Goal: Task Accomplishment & Management: Complete application form

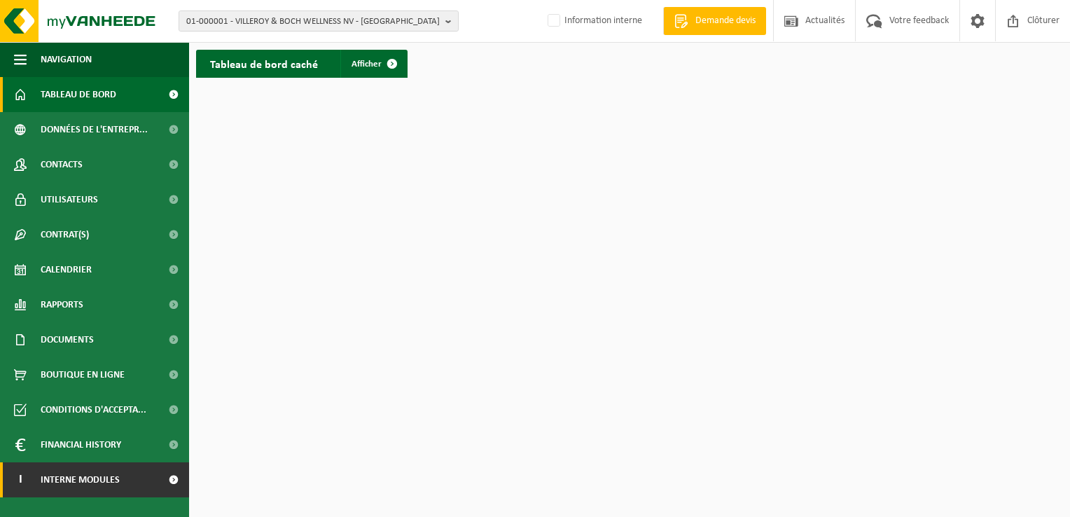
click at [160, 485] on span at bounding box center [174, 479] width 32 height 35
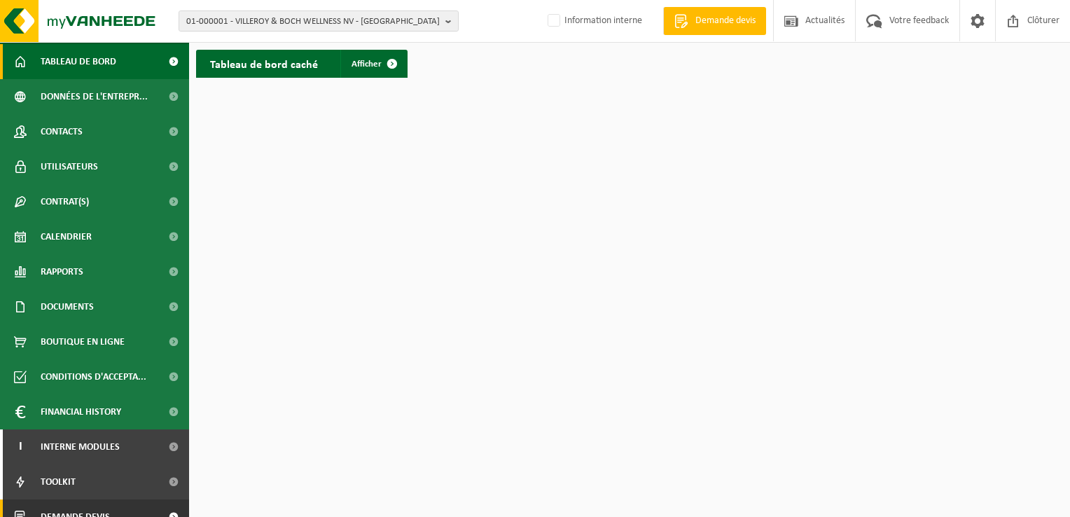
scroll to position [50, 0]
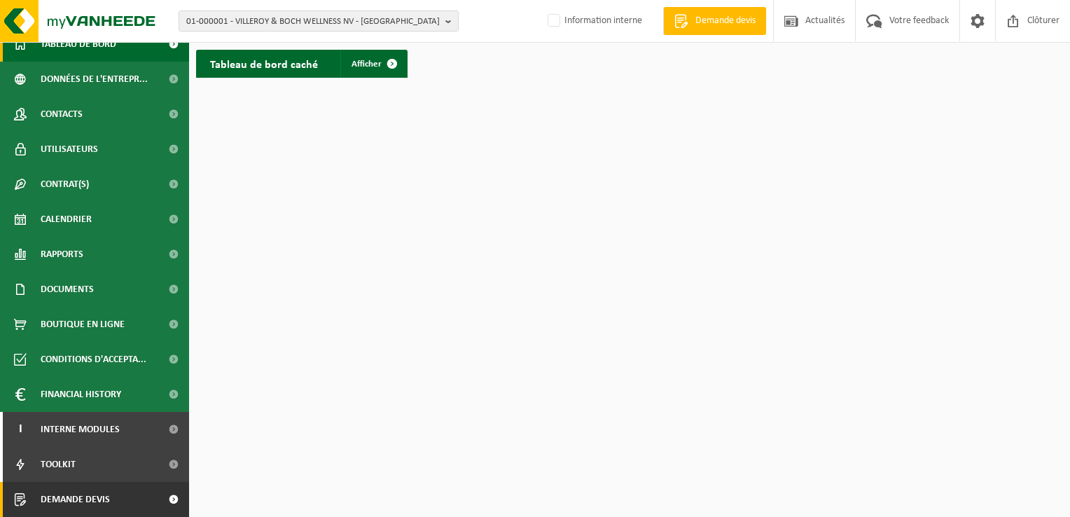
click at [158, 509] on span at bounding box center [174, 499] width 32 height 35
click at [132, 495] on link "Demande devis" at bounding box center [94, 499] width 189 height 35
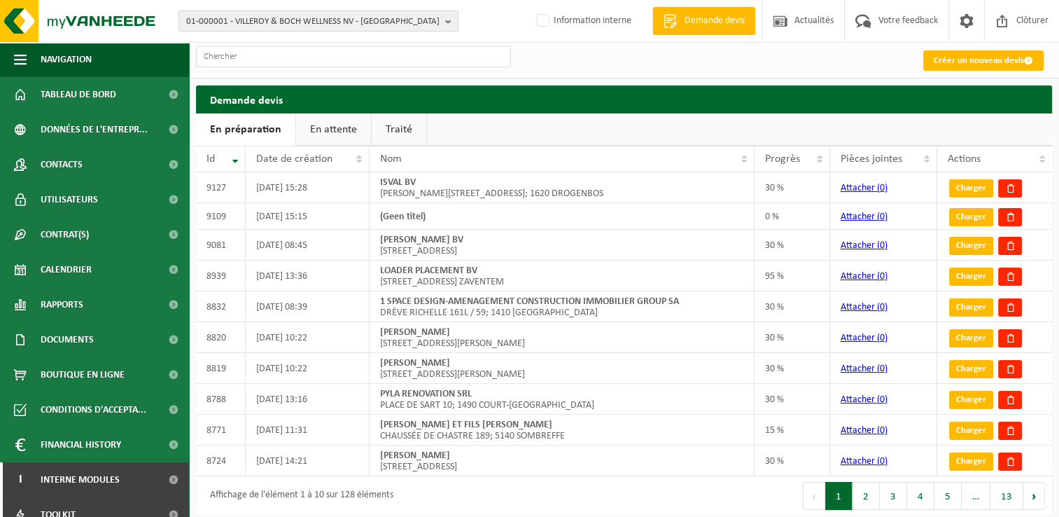
click at [954, 61] on link "Créer un nouveau devis" at bounding box center [984, 60] width 120 height 20
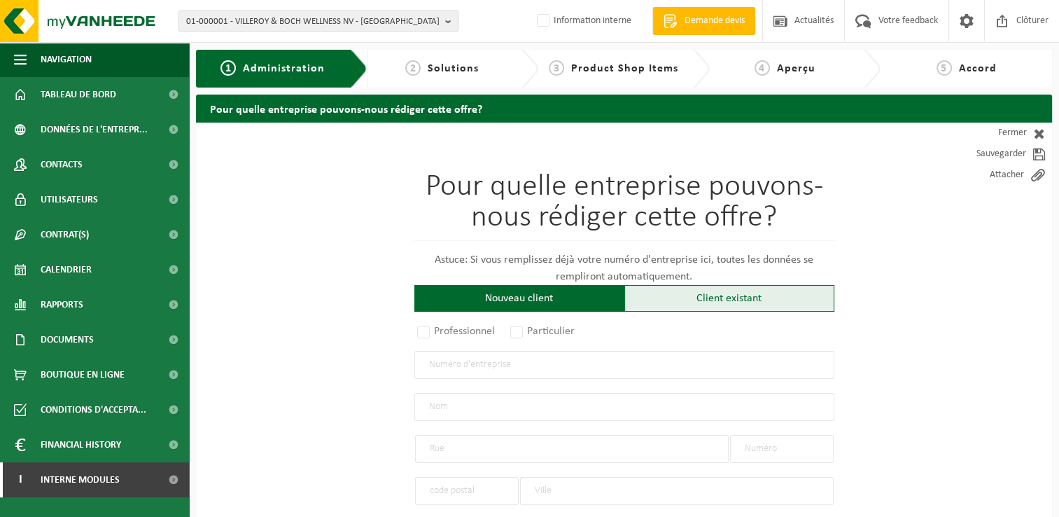
click at [672, 295] on div "Client existant" at bounding box center [730, 298] width 210 height 27
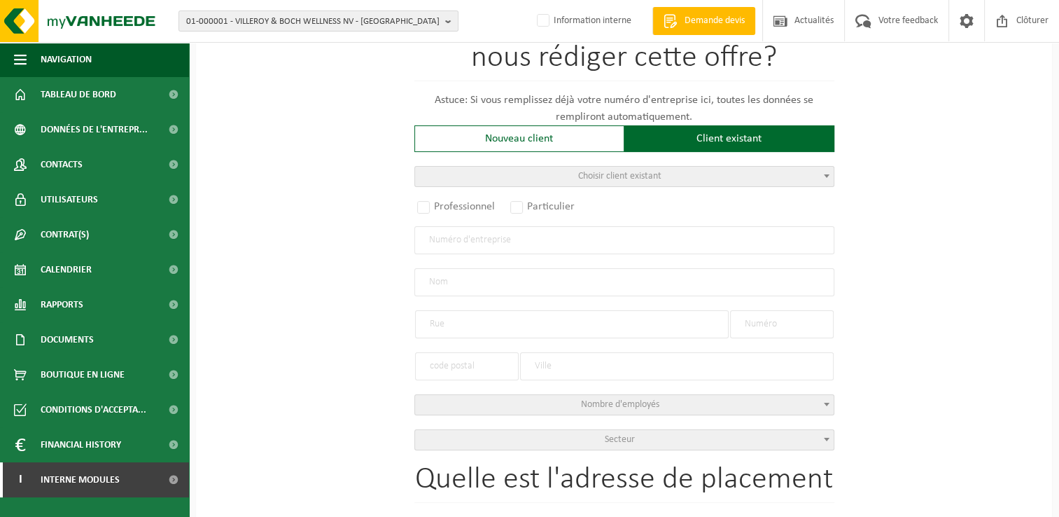
scroll to position [210, 0]
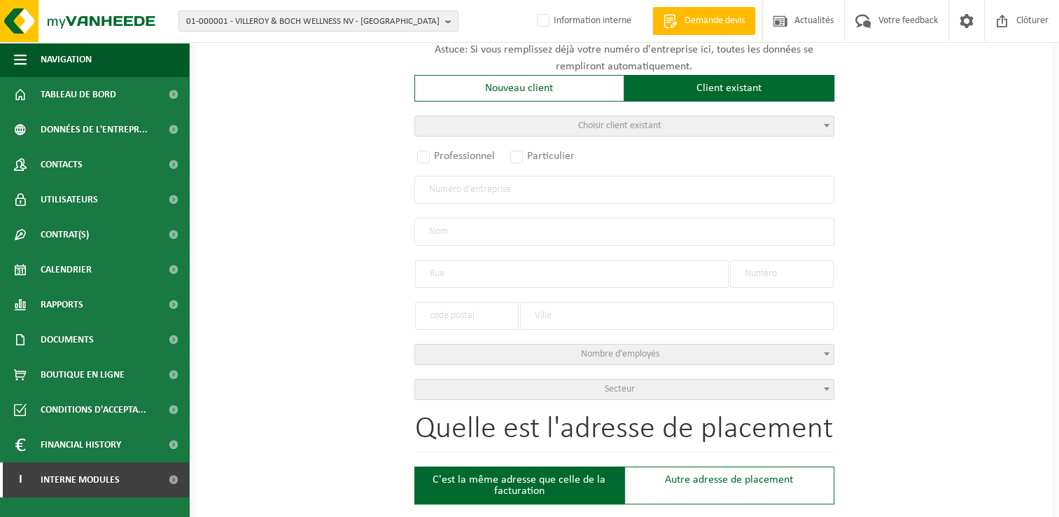
click at [545, 127] on span "Choisir client existant" at bounding box center [624, 126] width 419 height 20
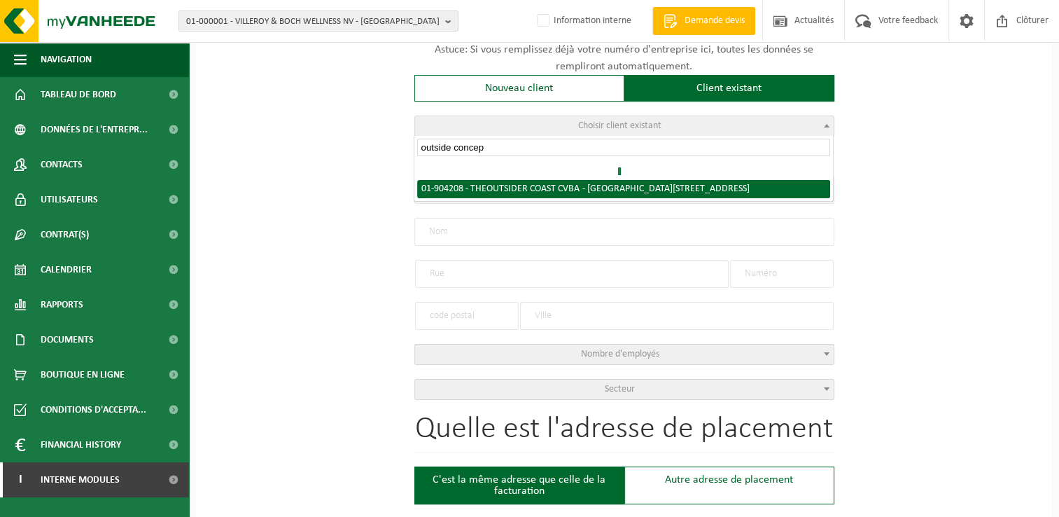
type input "outside concept"
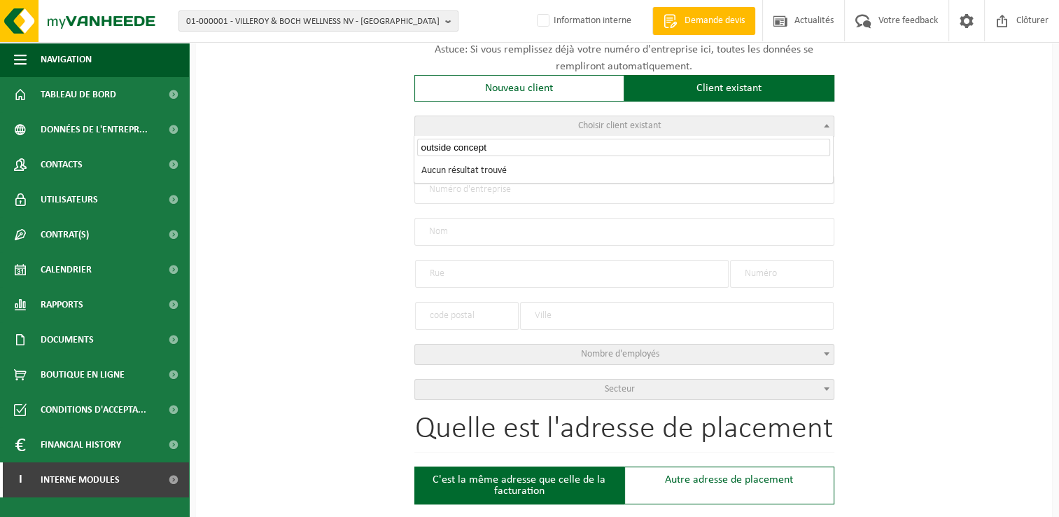
drag, startPoint x: 461, startPoint y: 144, endPoint x: 339, endPoint y: 153, distance: 122.2
click at [339, 153] on body "01-000001 - VILLEROY & BOCH WELLNESS NV - ROESELARE 01-000001 - VILLEROY & BOCH…" at bounding box center [529, 512] width 1059 height 1444
click at [463, 201] on input "text" at bounding box center [625, 190] width 420 height 28
type input "0873817273"
radio input "false"
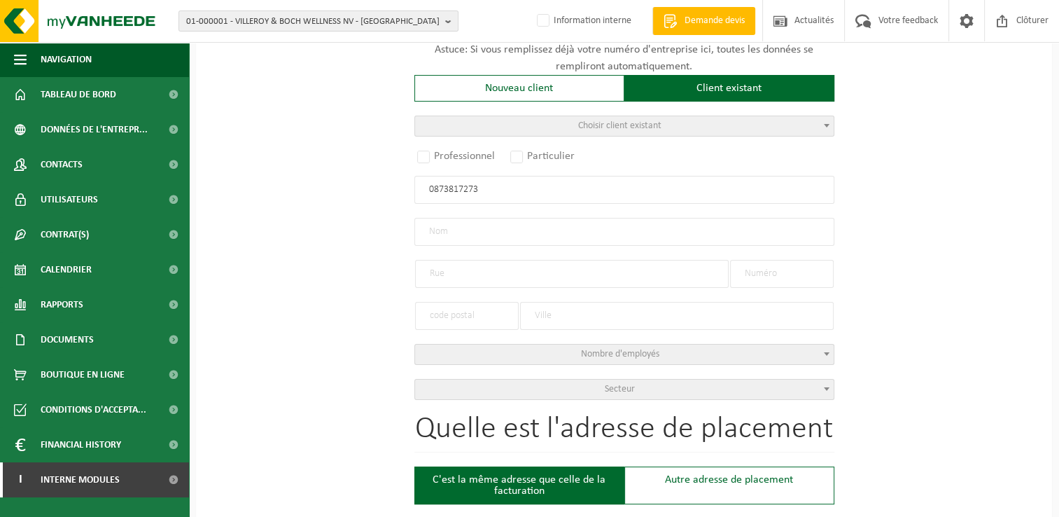
select select
type input "[PERSON_NAME]"
type input "RUE TRY-BAS"
type input "4"
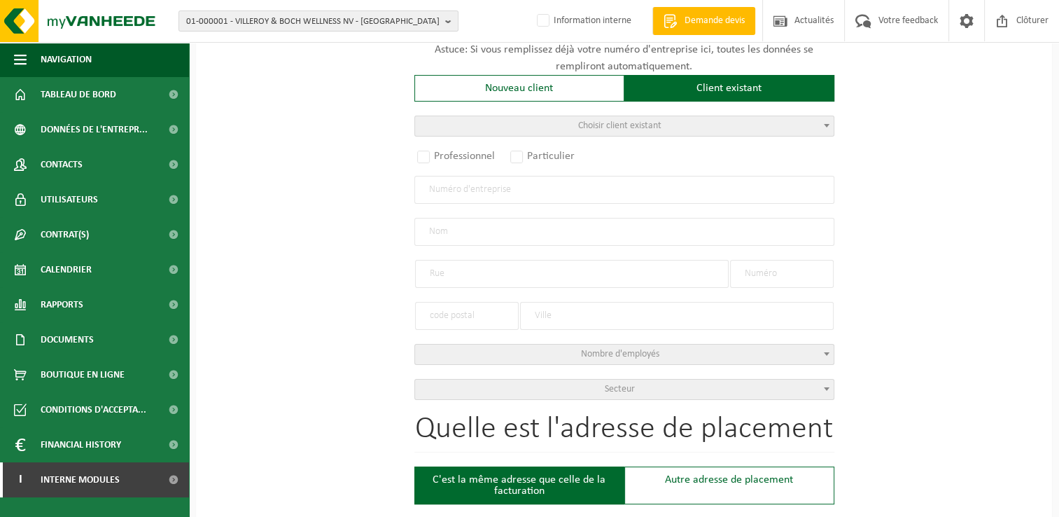
type input "1480"
type input "TUBIZE"
type input "2289055092"
radio input "true"
select select "148819"
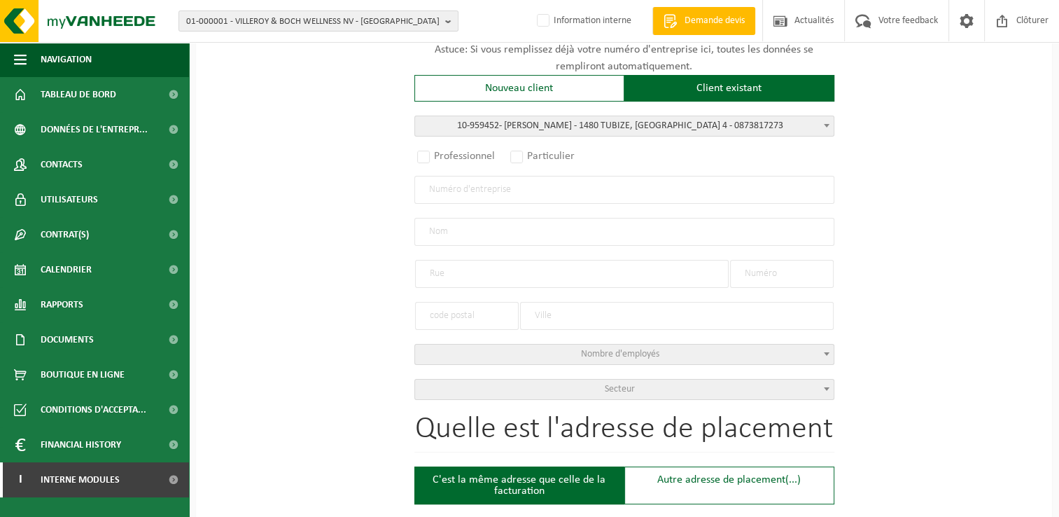
type input "0873.817.273"
type input "[PERSON_NAME]"
type input "RUE TRY-BAS"
type input "4"
type input "1480"
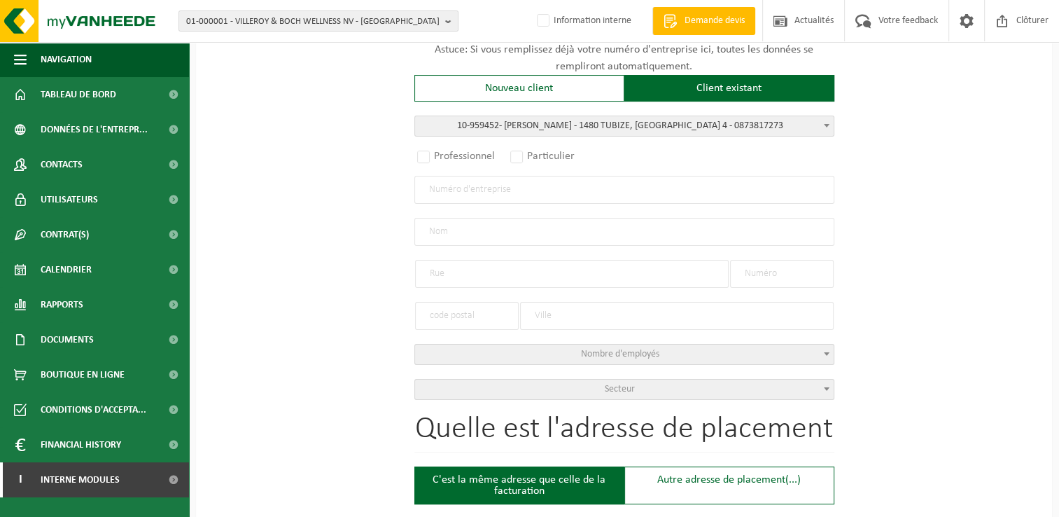
type input "TUBIZE"
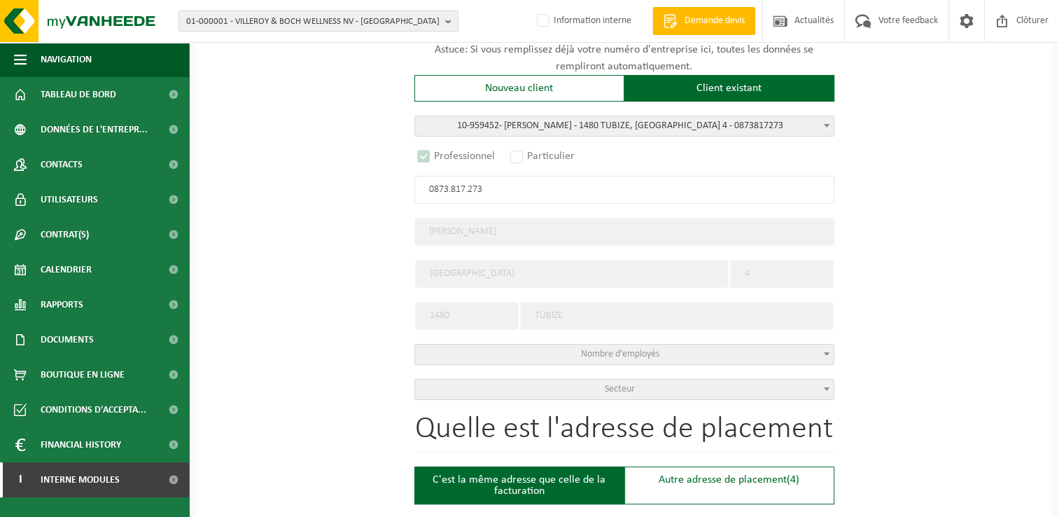
select select "D"
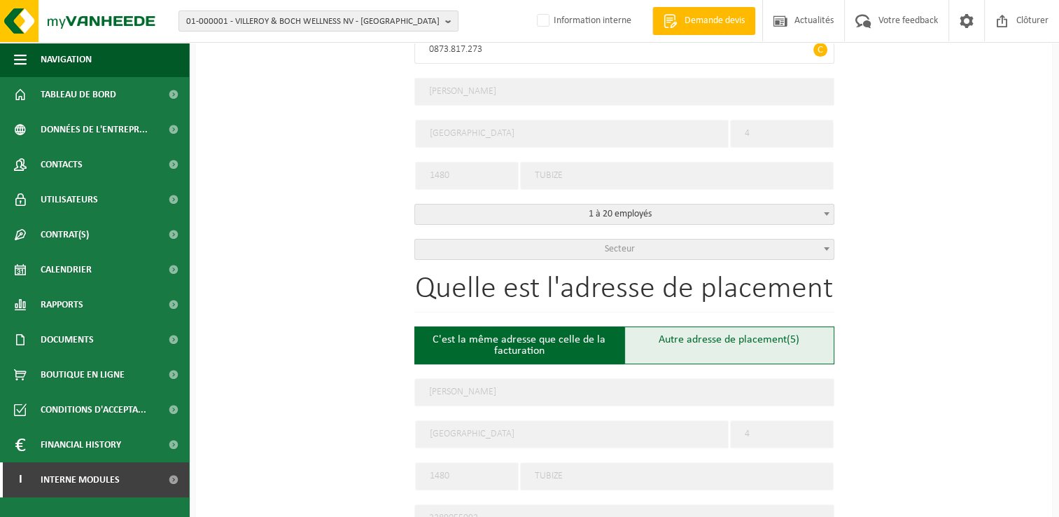
type input "0873.817.273"
click at [710, 330] on div "Autre adresse de placement (5)" at bounding box center [730, 345] width 210 height 38
type input "Chantier -"
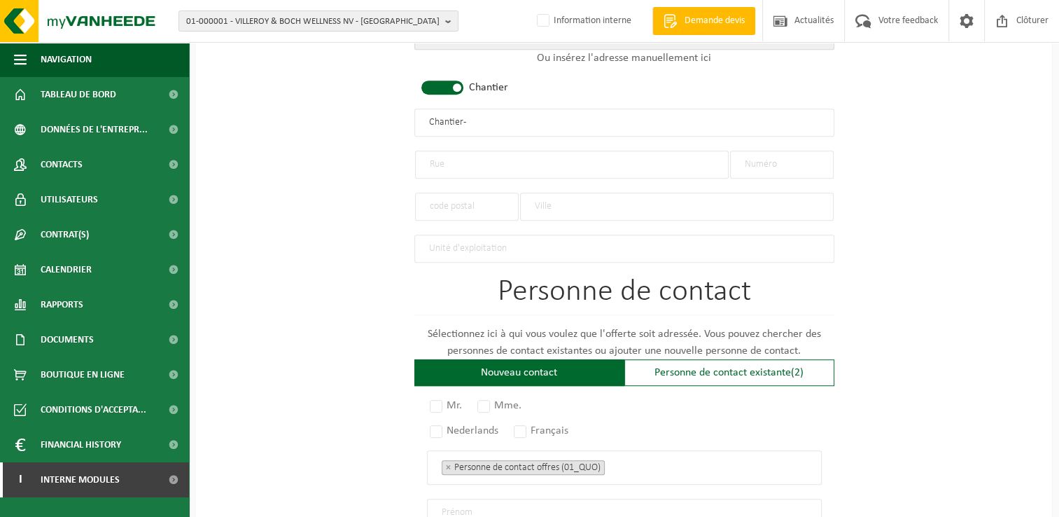
scroll to position [700, 0]
click at [468, 151] on input "text" at bounding box center [572, 164] width 314 height 28
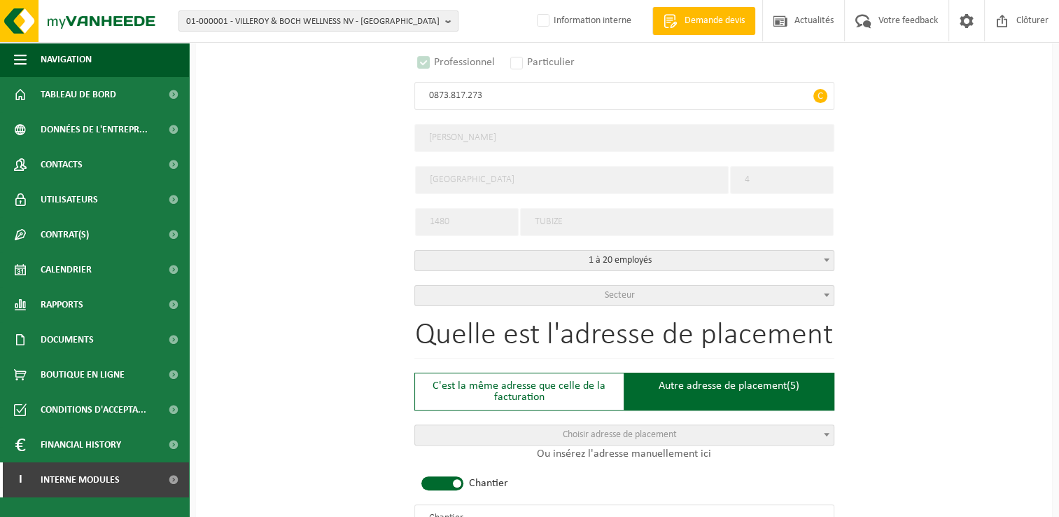
scroll to position [280, 0]
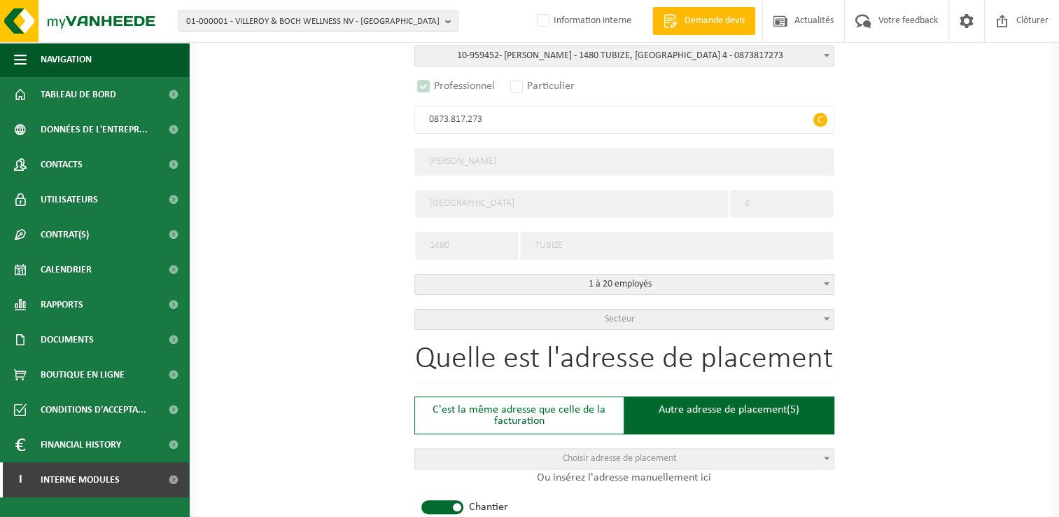
type input "Rue des Nerviens"
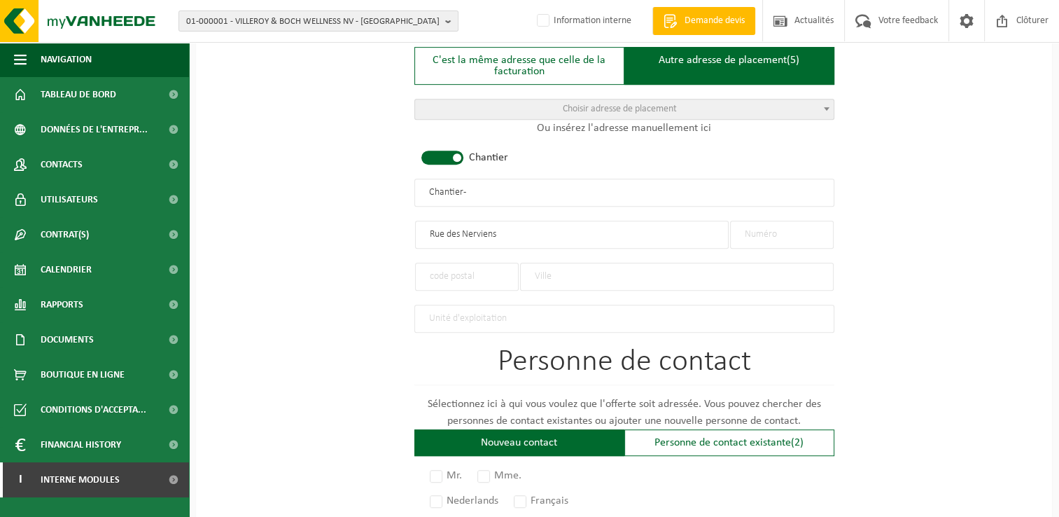
scroll to position [630, 0]
click at [801, 232] on input "text" at bounding box center [782, 234] width 104 height 28
type input "1"
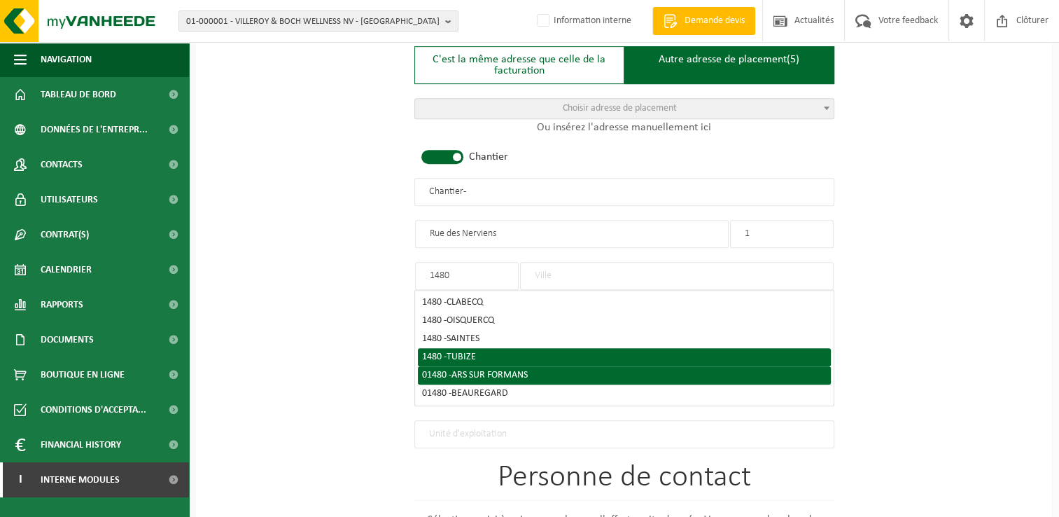
type input "1480"
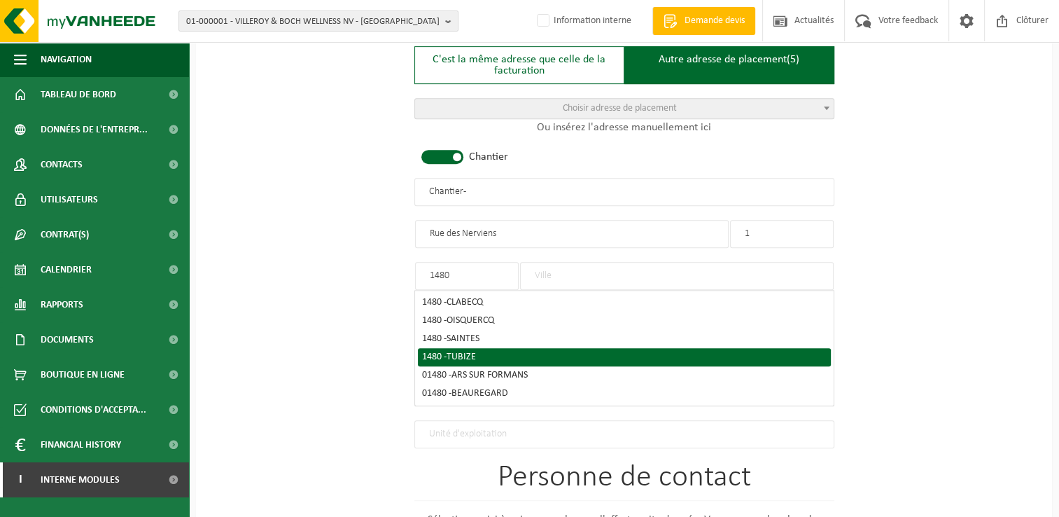
click at [489, 354] on div "1480 - TUBIZE" at bounding box center [624, 357] width 405 height 10
type input "TUBIZE"
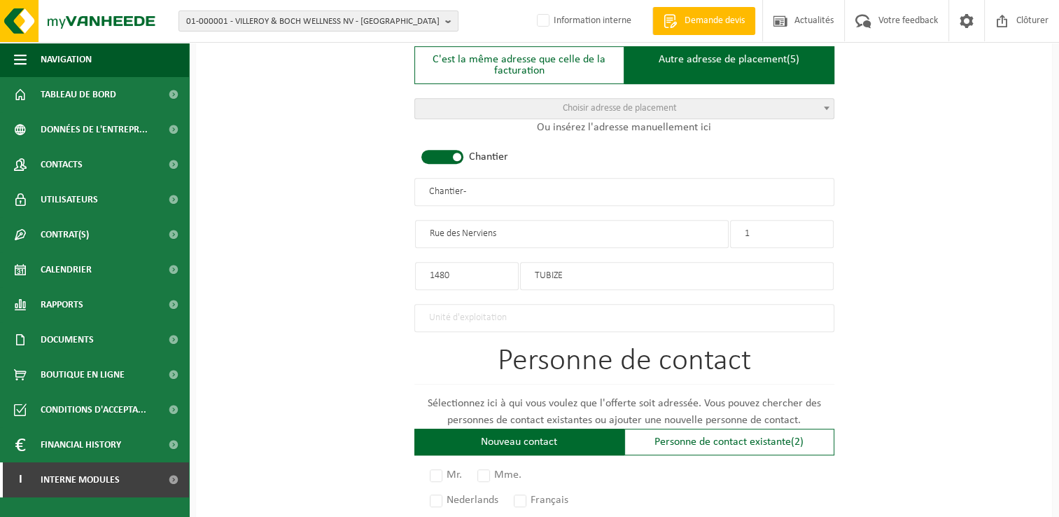
drag, startPoint x: 488, startPoint y: 193, endPoint x: 349, endPoint y: 193, distance: 139.3
click at [349, 193] on div "Pour quelle entreprise pouvons-nous rédiger cette offre? Astuce: Si vous rempli…" at bounding box center [624, 189] width 856 height 1394
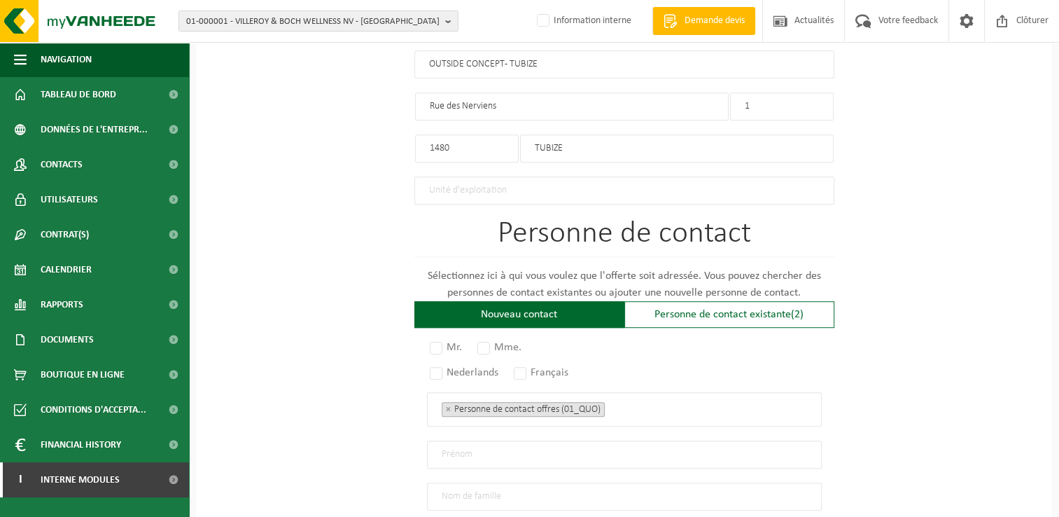
scroll to position [840, 0]
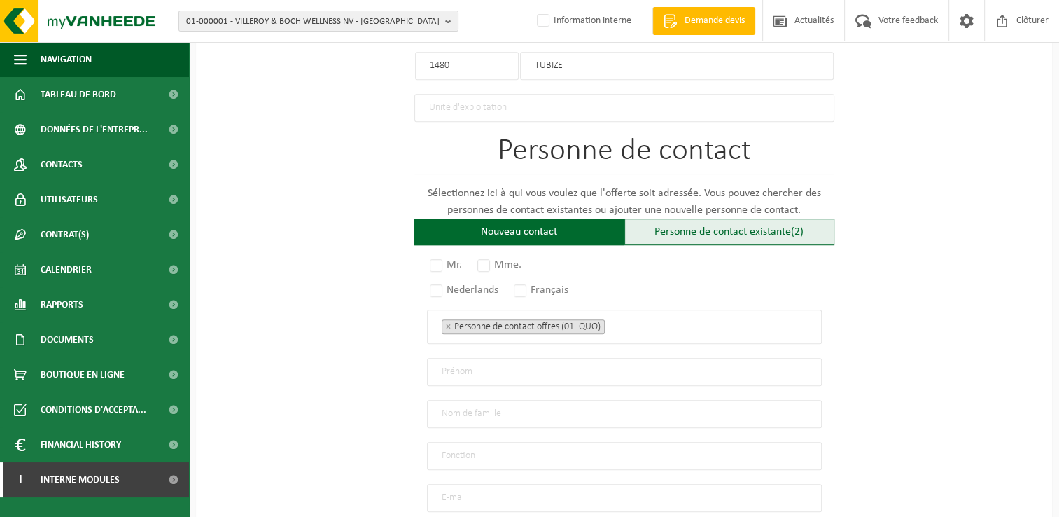
type input "OUTSIDE CONCEPT - TUBIZE"
click at [705, 229] on div "Personne de contact existante (2)" at bounding box center [730, 231] width 210 height 27
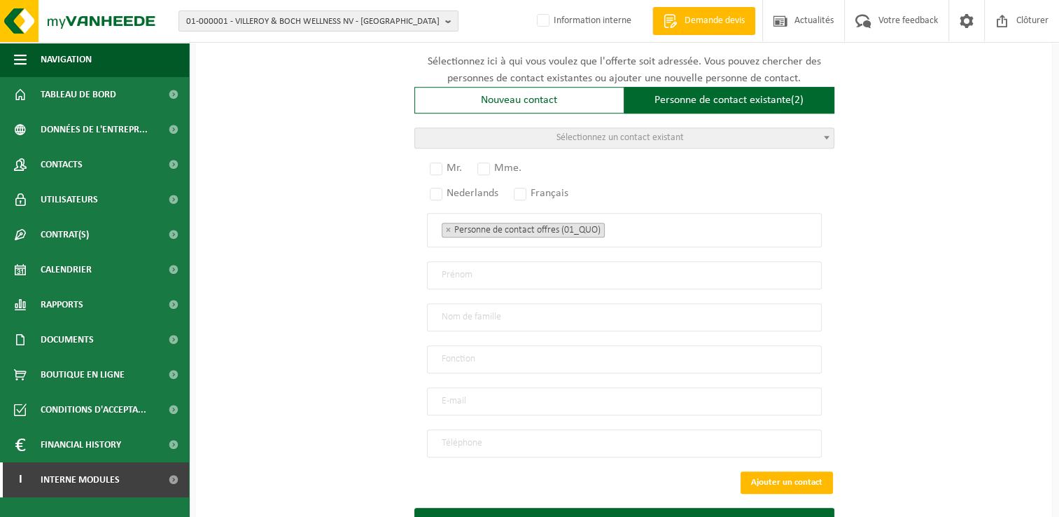
scroll to position [980, 0]
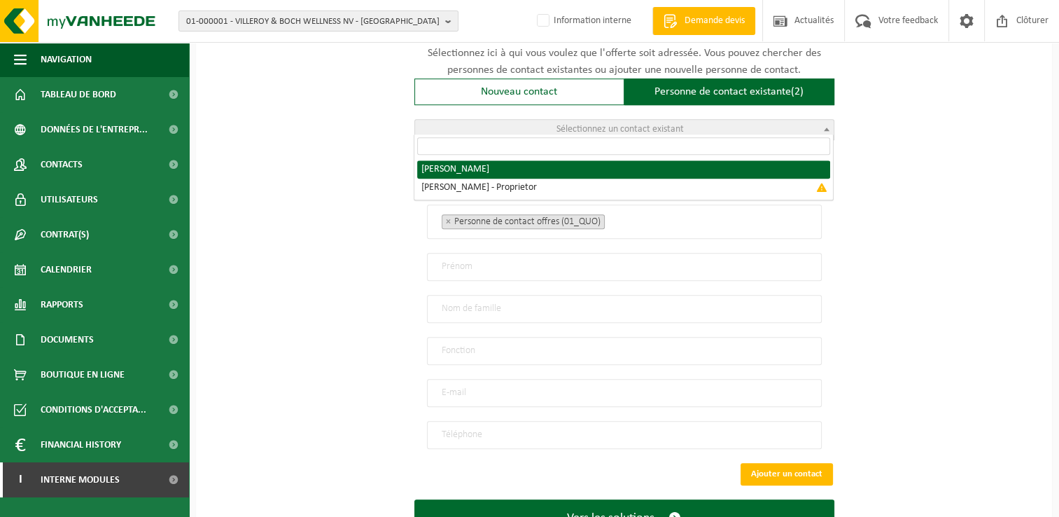
click at [585, 124] on span "Sélectionnez un contact existant" at bounding box center [620, 129] width 127 height 11
radio input "true"
select select "{"code":"10-959453","firstname":"DONATIEN","surname":"HENNEBERT","gender":"Unkn…"
type input "DONATIEN"
type input "HENNEBERT"
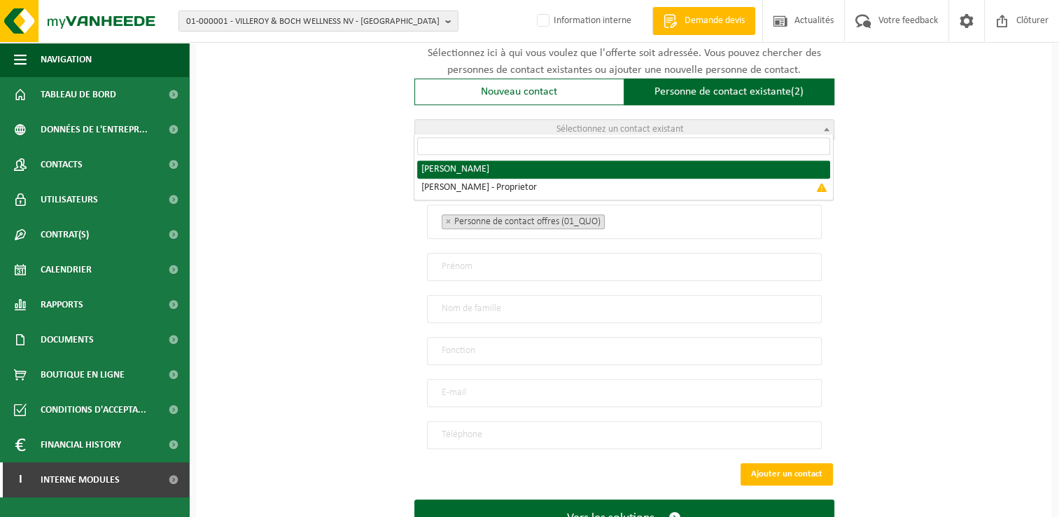
type input "outsideconcept@hotmail.com"
type input "+32 047/98 72 908"
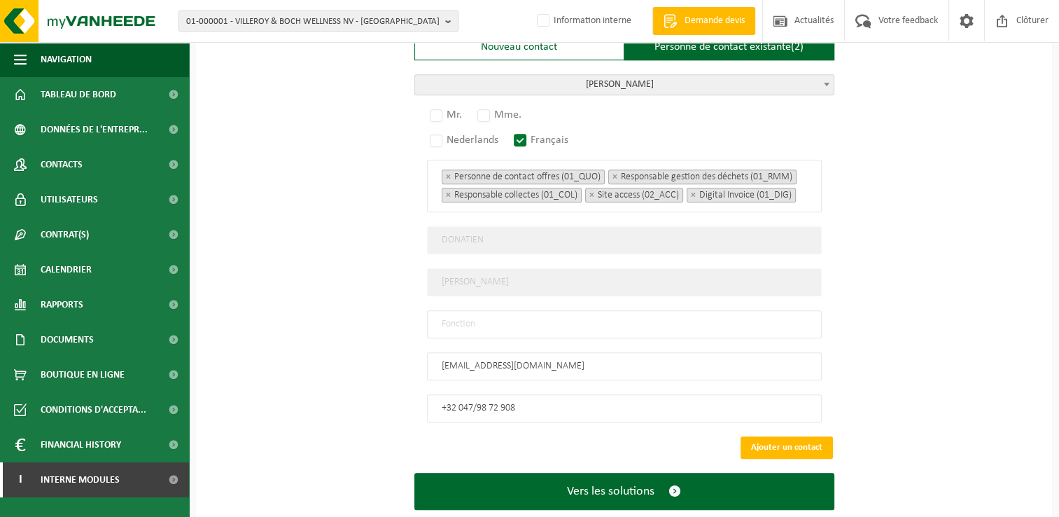
scroll to position [1049, 0]
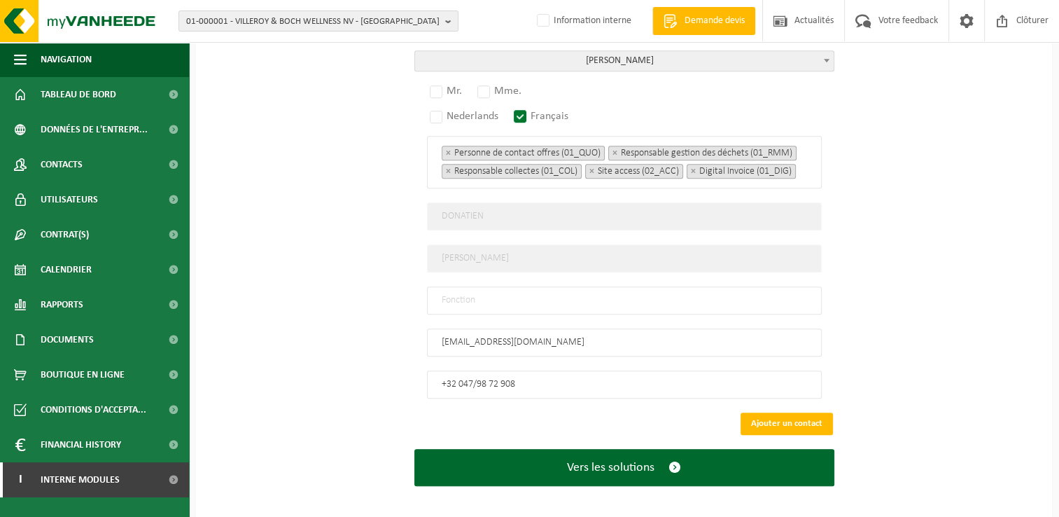
click at [464, 286] on input "text" at bounding box center [624, 300] width 395 height 28
type input "Manager"
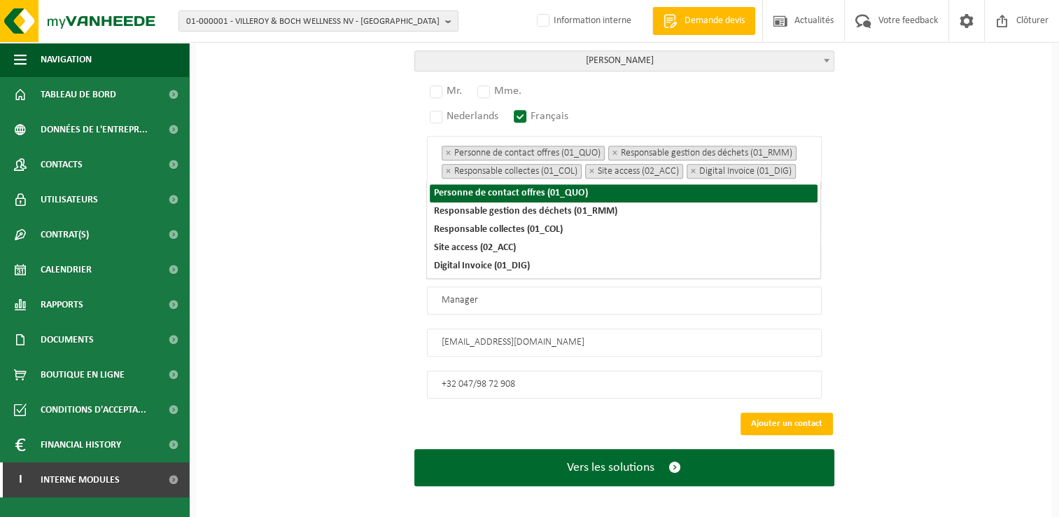
scroll to position [845, 0]
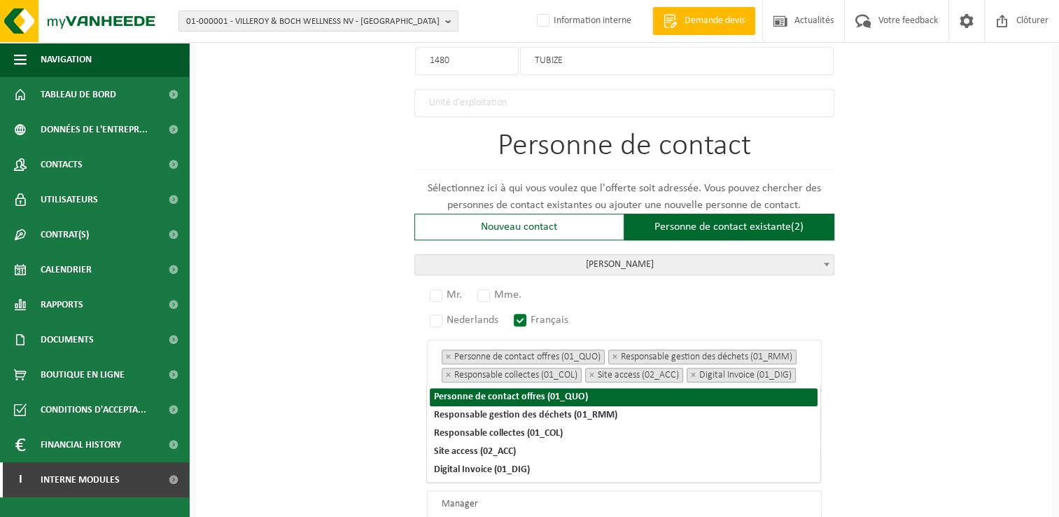
click at [1008, 349] on div "Pour quelle entreprise pouvons-nous rédiger cette offre? Astuce: Si vous rempli…" at bounding box center [624, 0] width 856 height 1447
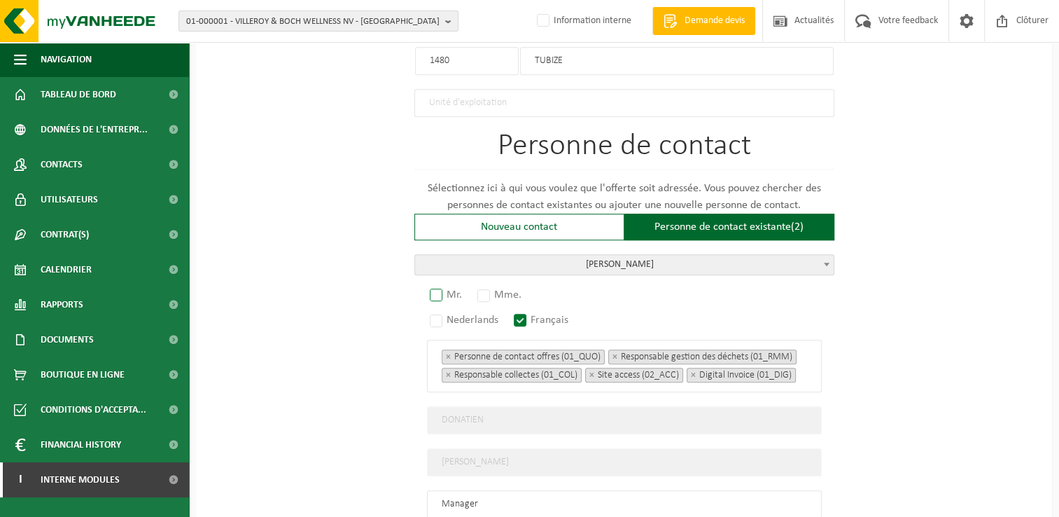
click at [440, 293] on label "Mr." at bounding box center [446, 295] width 39 height 20
radio input "true"
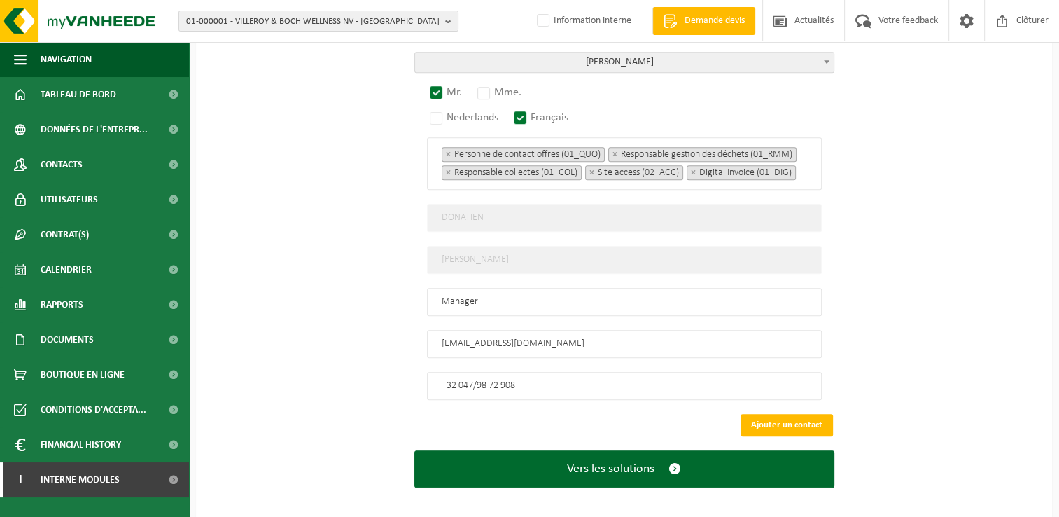
scroll to position [1049, 0]
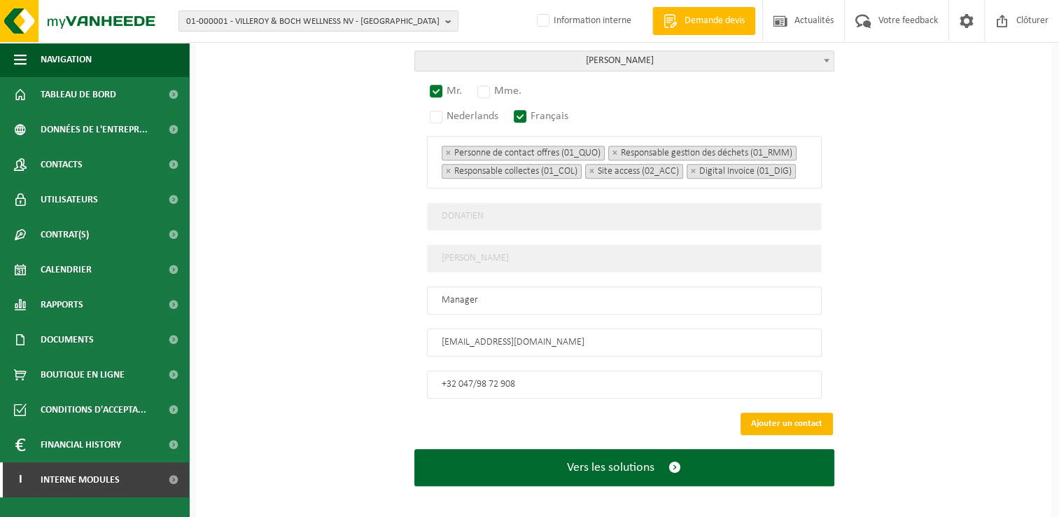
click at [784, 412] on button "Ajouter un contact" at bounding box center [787, 423] width 92 height 22
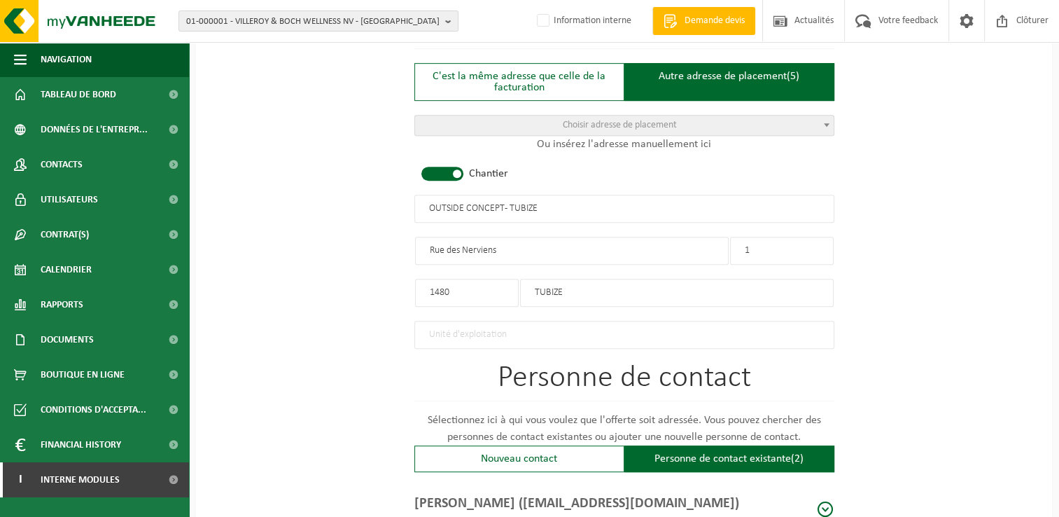
scroll to position [440, 0]
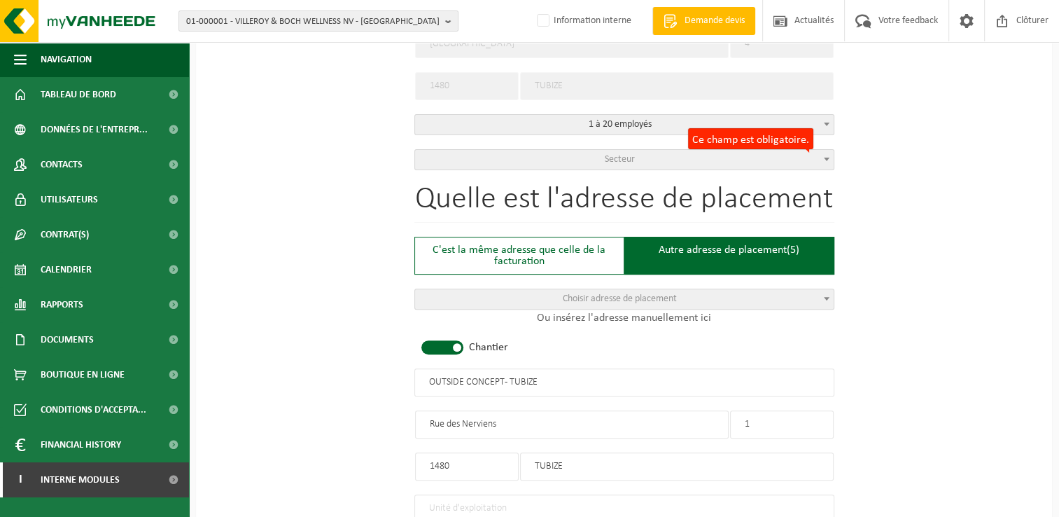
click at [611, 154] on span "Secteur" at bounding box center [620, 159] width 30 height 11
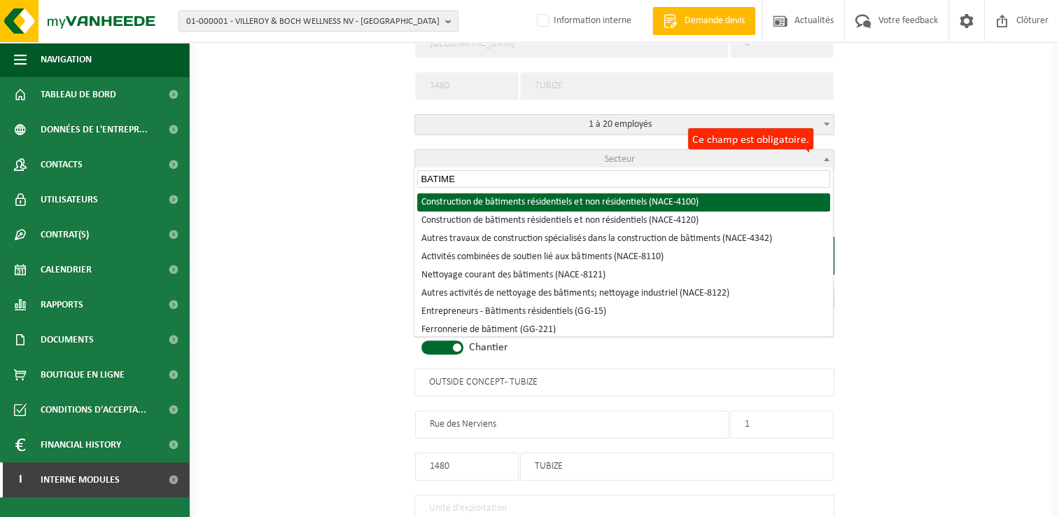
type input "BATIME"
select select "NACE_4100"
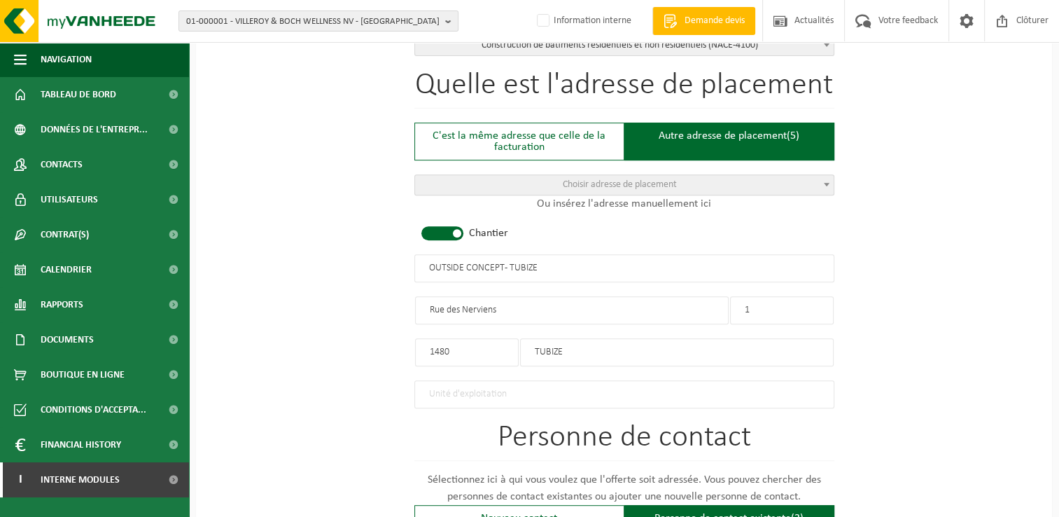
scroll to position [790, 0]
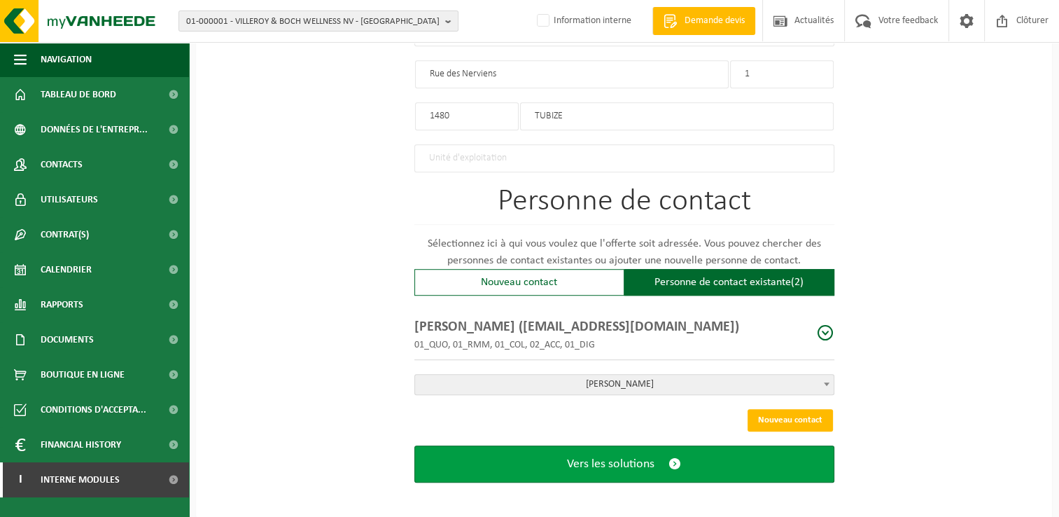
click at [636, 468] on button "Vers les solutions" at bounding box center [625, 463] width 420 height 37
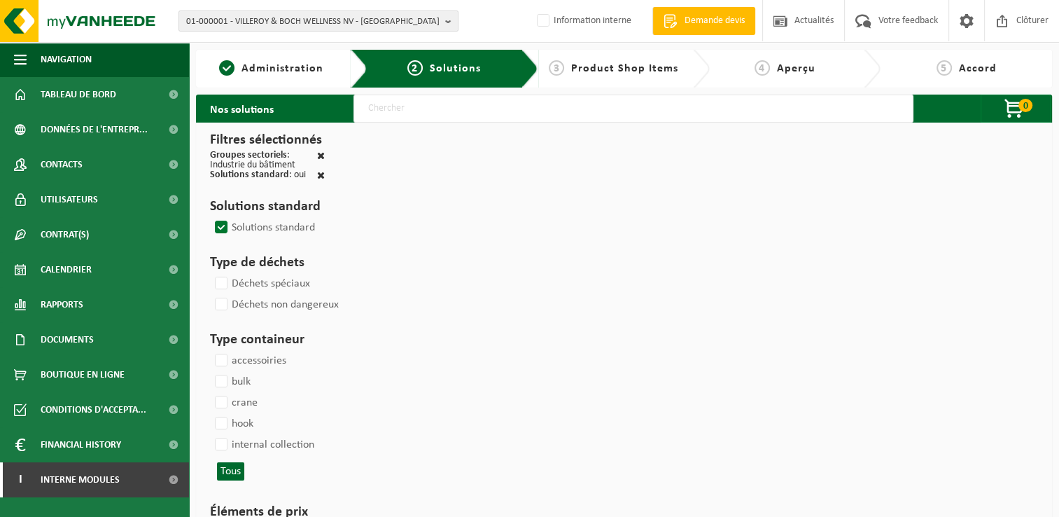
click at [532, 111] on input "text" at bounding box center [634, 109] width 560 height 28
type input "000291"
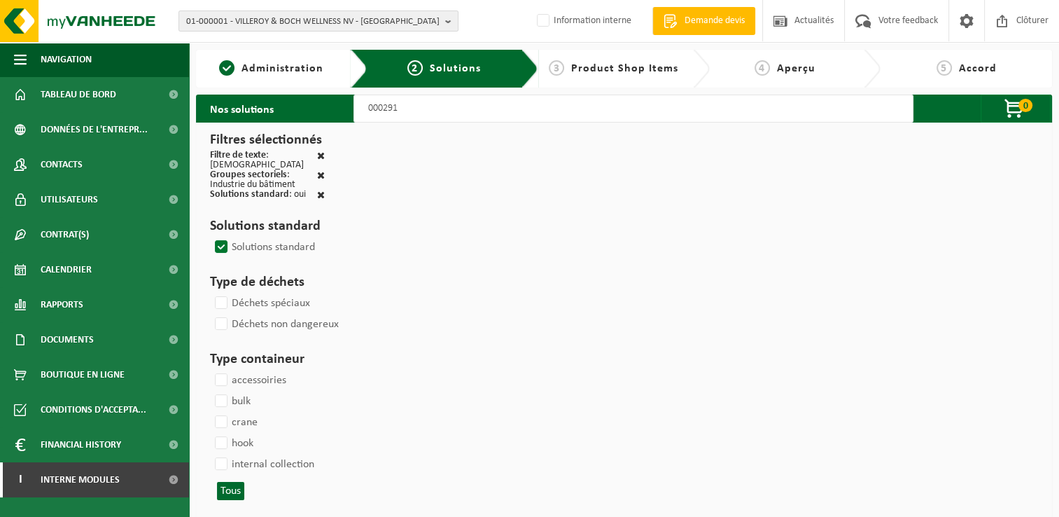
select select
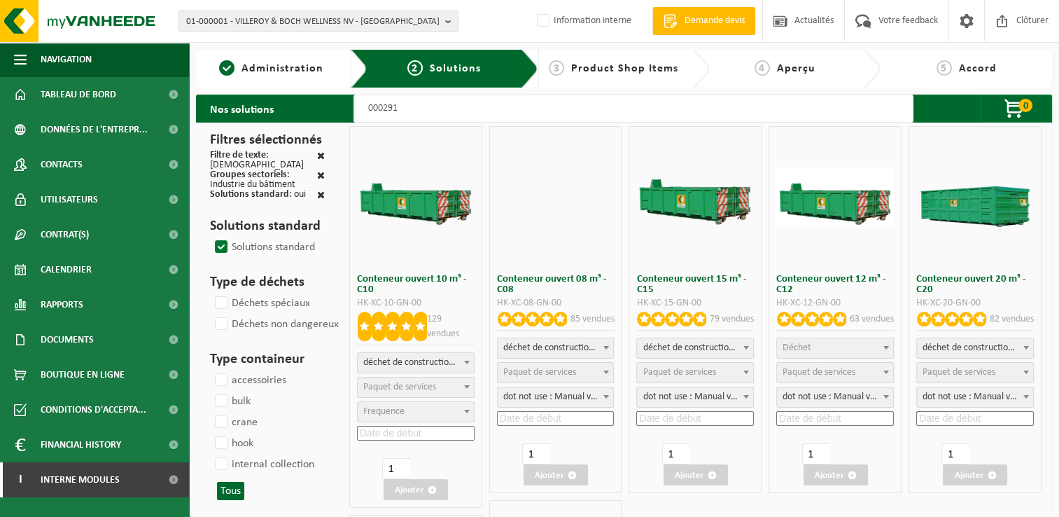
select select
select select "197"
select select
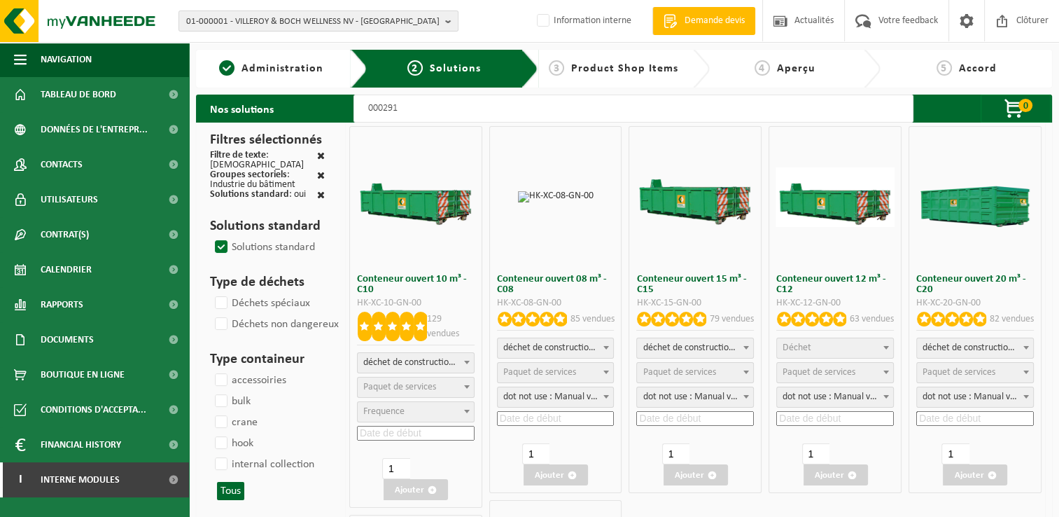
select select
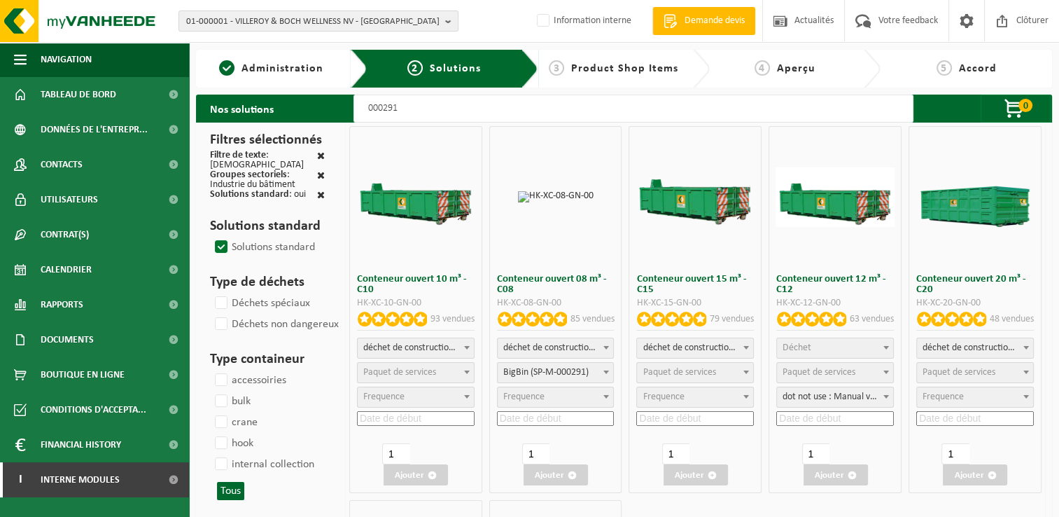
select select
select select "25"
select select
select select "197"
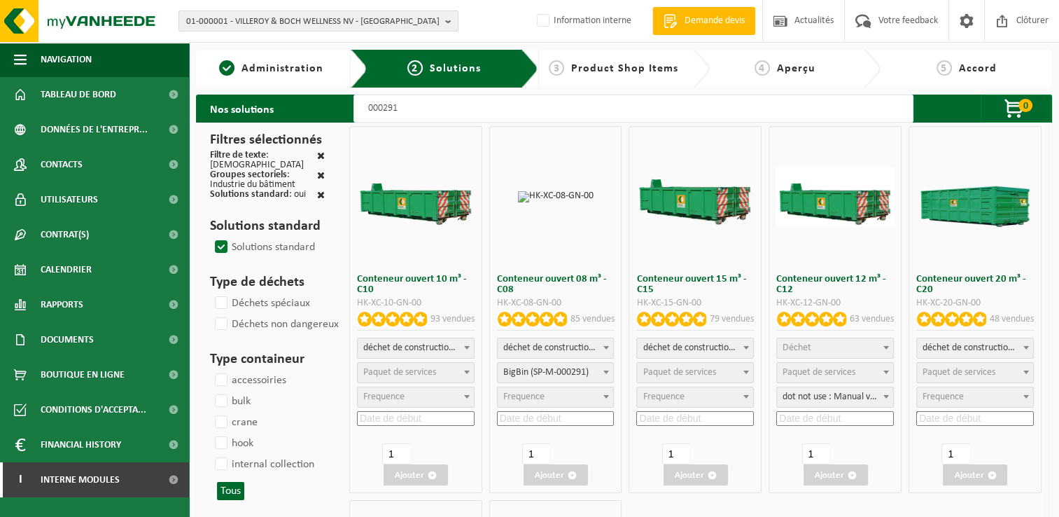
select select
select select "197"
select select
select select "25"
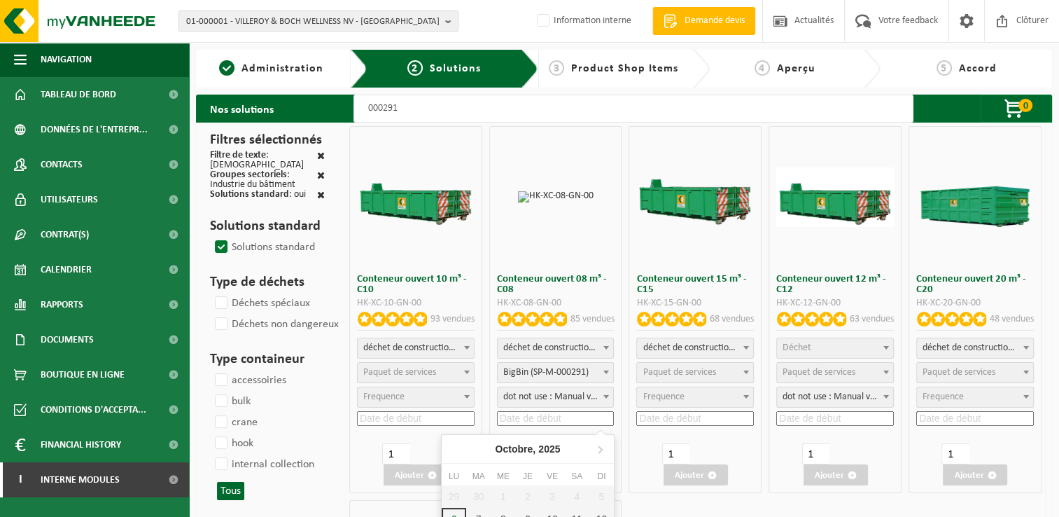
click at [550, 417] on input at bounding box center [556, 418] width 118 height 15
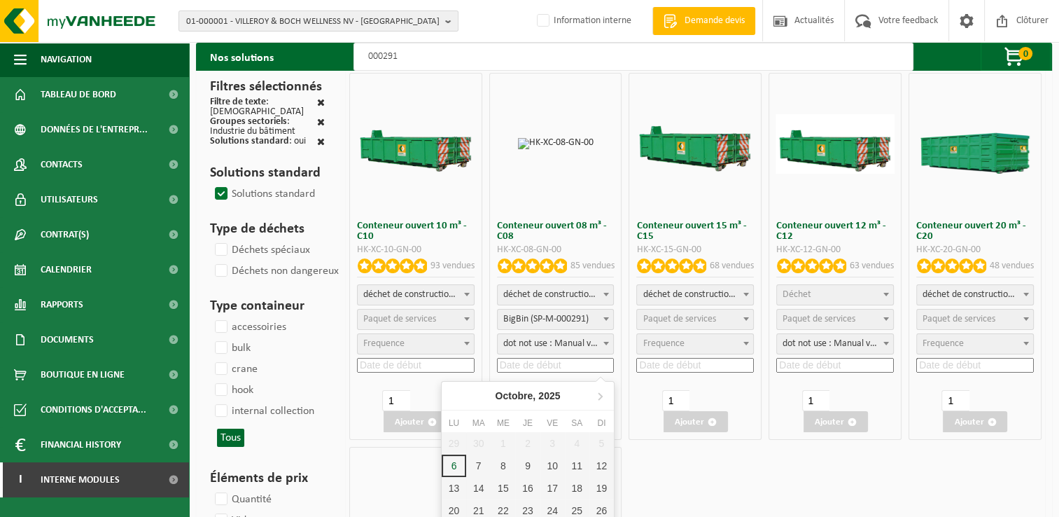
scroll to position [140, 0]
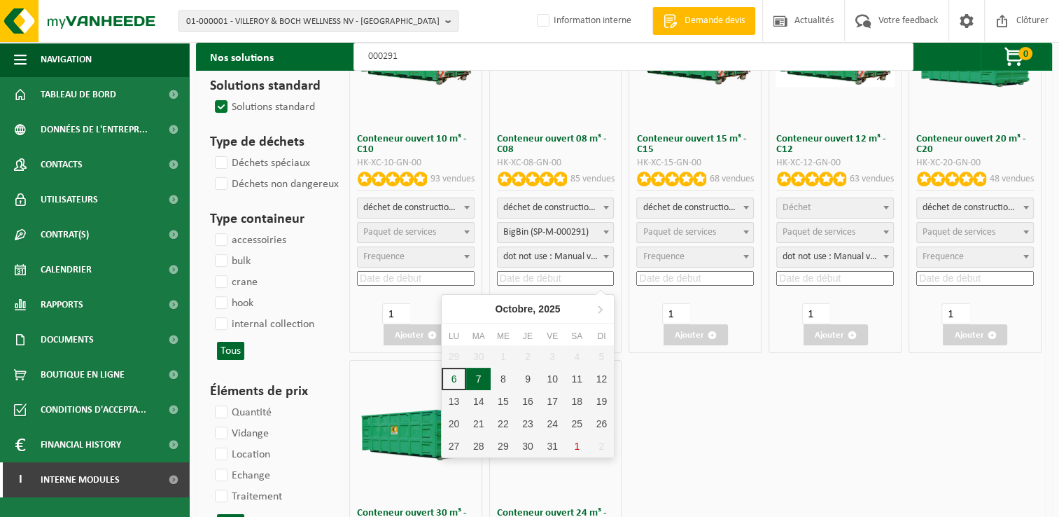
click at [482, 375] on div "7" at bounding box center [478, 379] width 25 height 22
type input "2025-10-07"
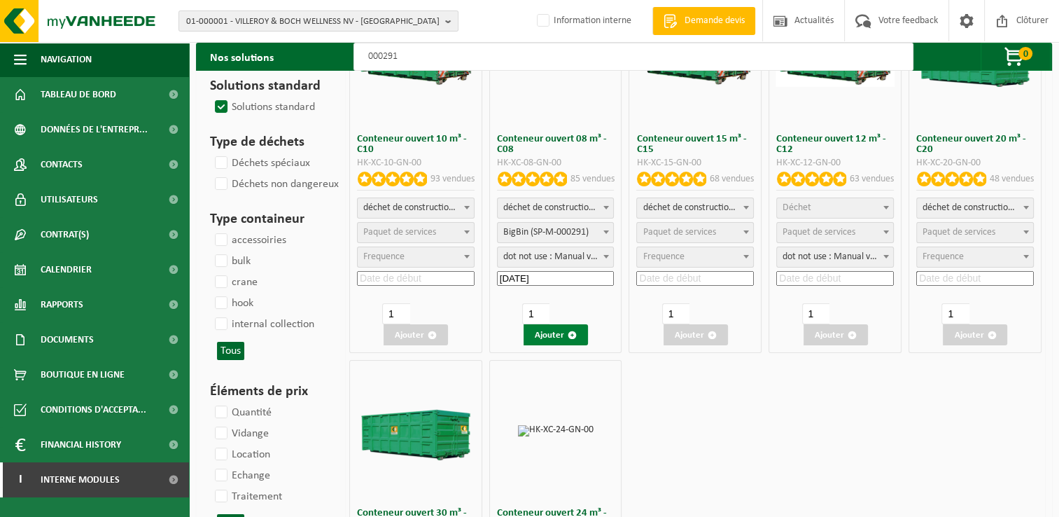
click at [557, 336] on button "Ajouter" at bounding box center [556, 334] width 64 height 21
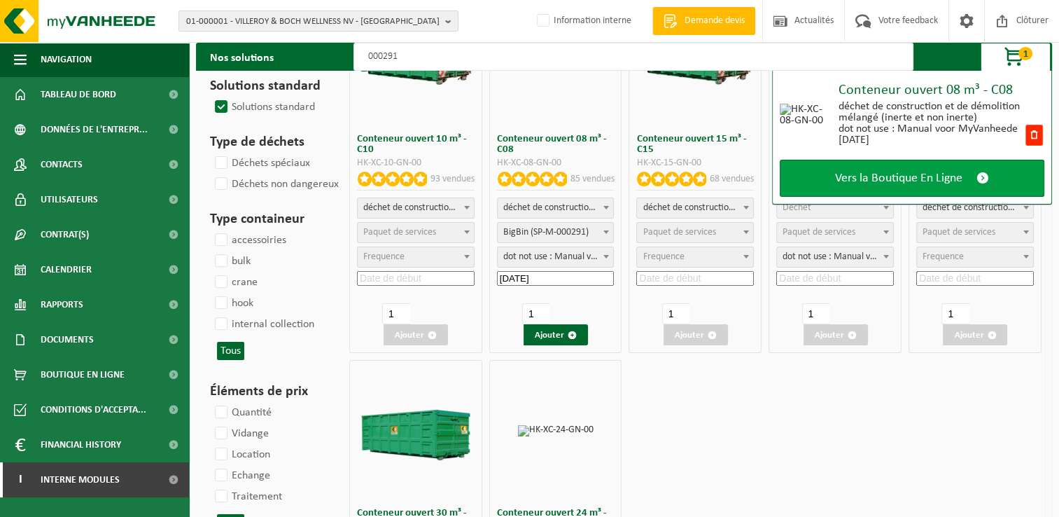
click at [927, 174] on span "Vers la Boutique En Ligne" at bounding box center [898, 178] width 127 height 15
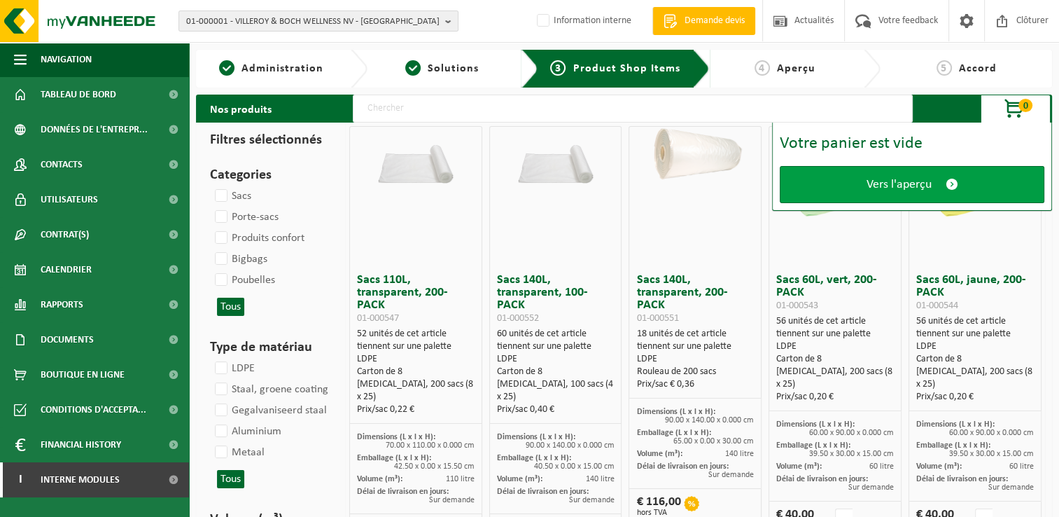
click at [896, 162] on div "Votre panier est vide Vers l'aperçu" at bounding box center [912, 167] width 280 height 88
click at [896, 168] on link "Vers l'aperçu" at bounding box center [912, 184] width 265 height 37
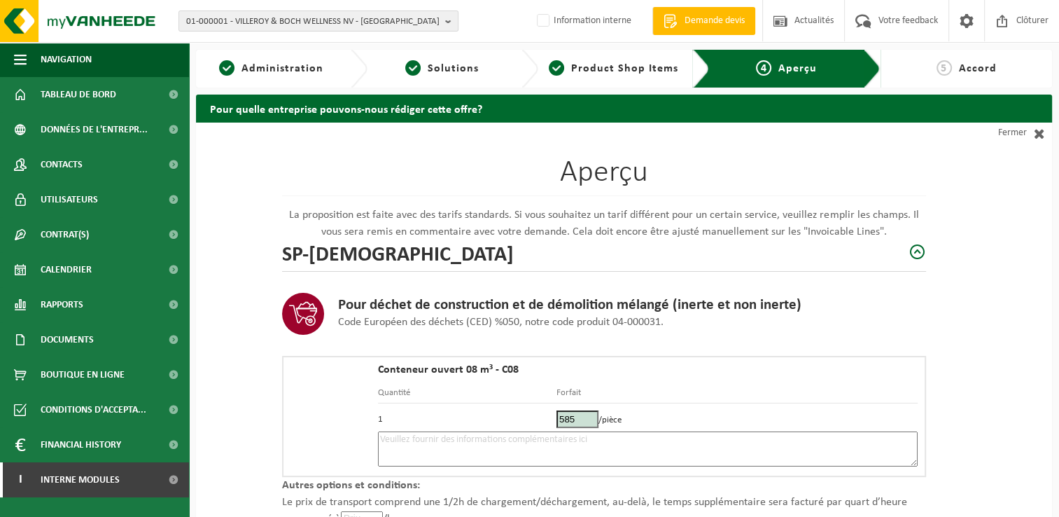
click at [398, 433] on textarea at bounding box center [648, 448] width 540 height 35
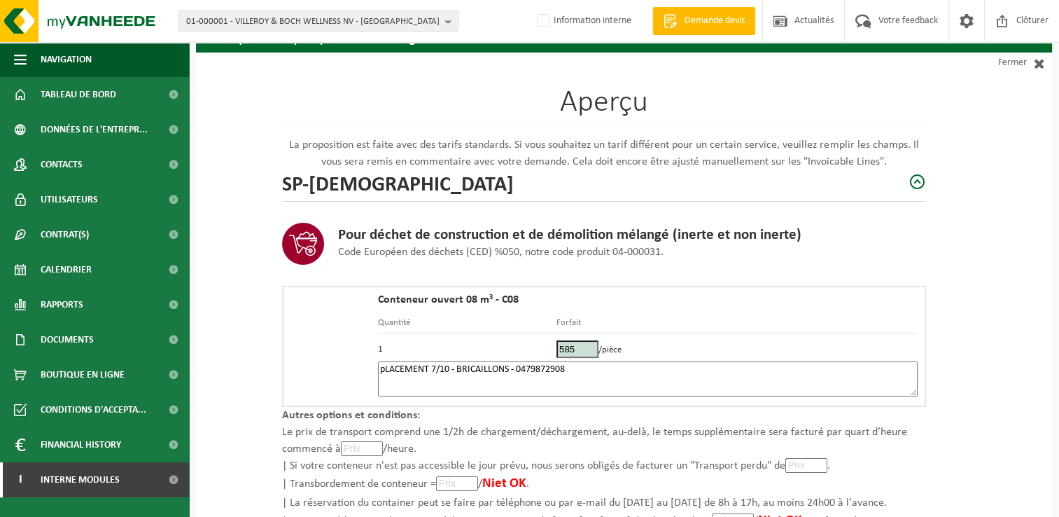
scroll to position [199, 0]
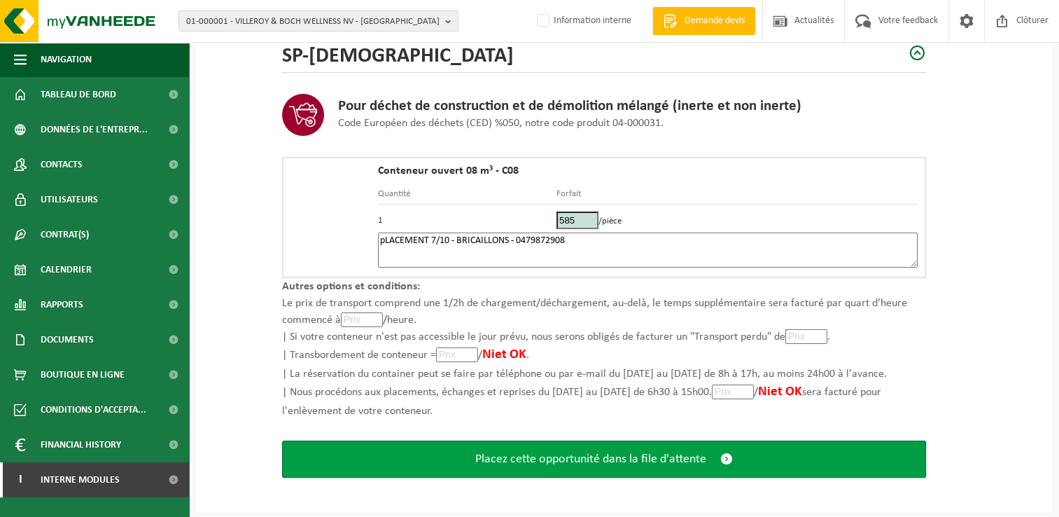
type textarea "pLACEMENT 7/10 - BRICAILLONS - 0479872908"
click at [669, 447] on button "Placez cette opportunité dans la file d'attente" at bounding box center [604, 458] width 644 height 37
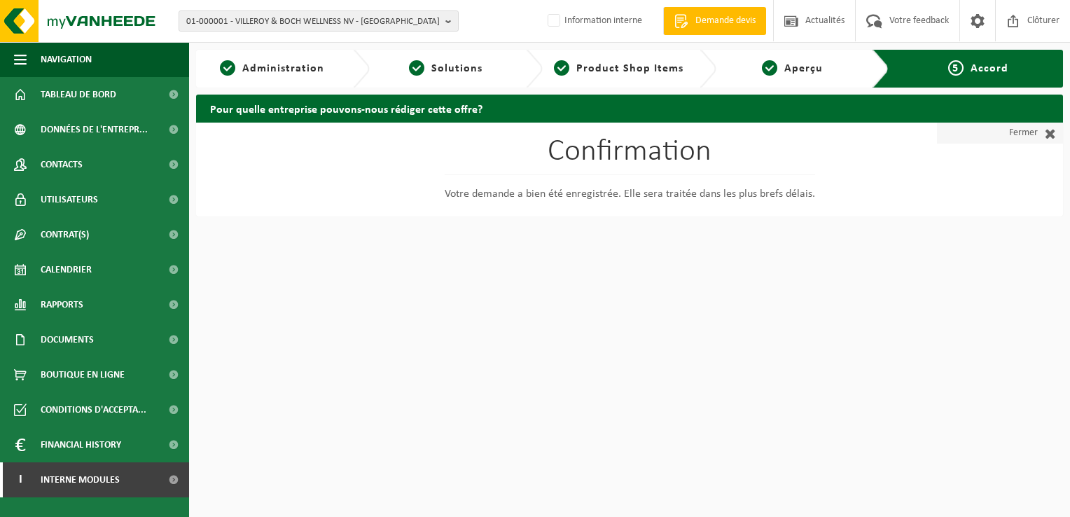
click at [1021, 137] on link "Fermer" at bounding box center [1000, 133] width 126 height 21
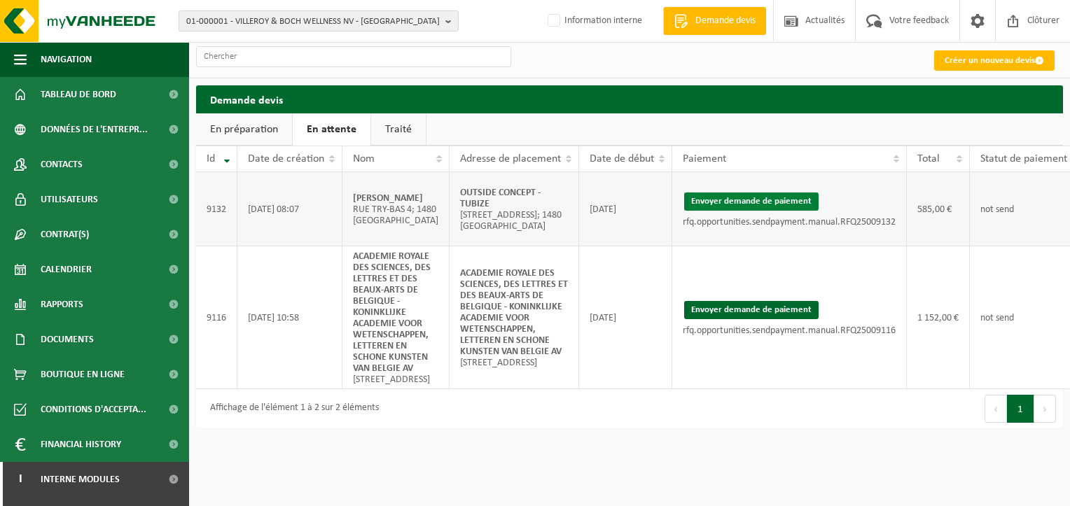
click at [717, 202] on button "Envoyer demande de paiement" at bounding box center [751, 202] width 134 height 18
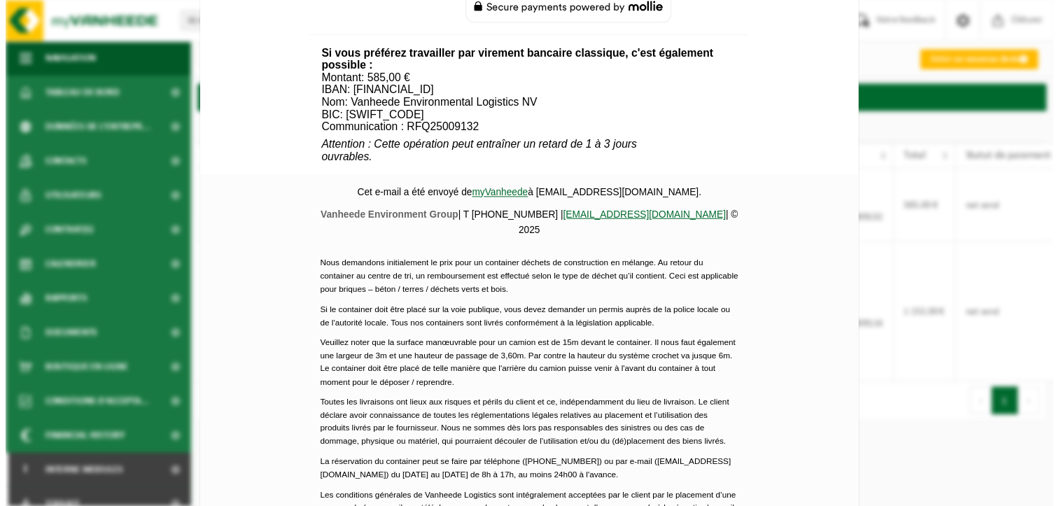
scroll to position [629, 0]
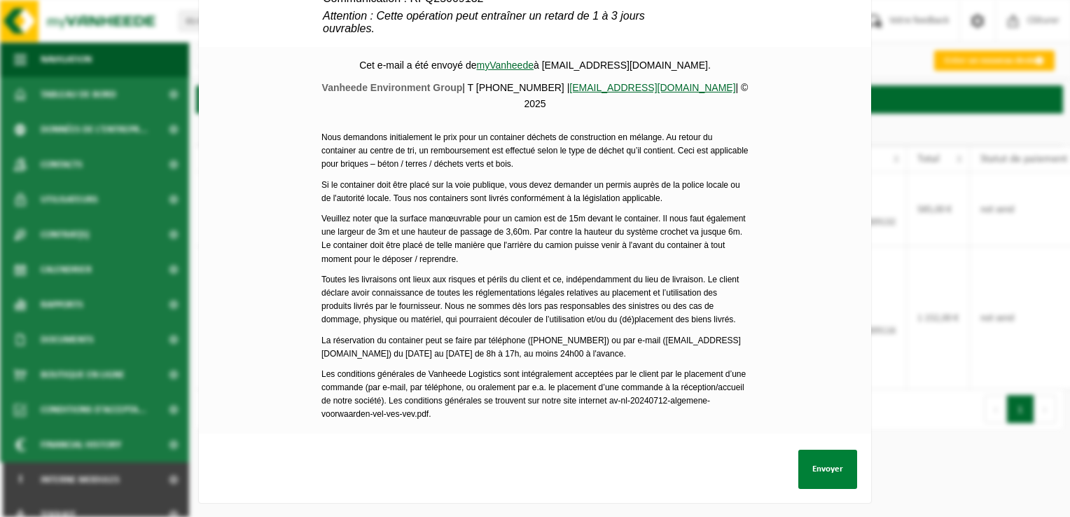
click at [838, 452] on button "Envoyer" at bounding box center [827, 469] width 59 height 39
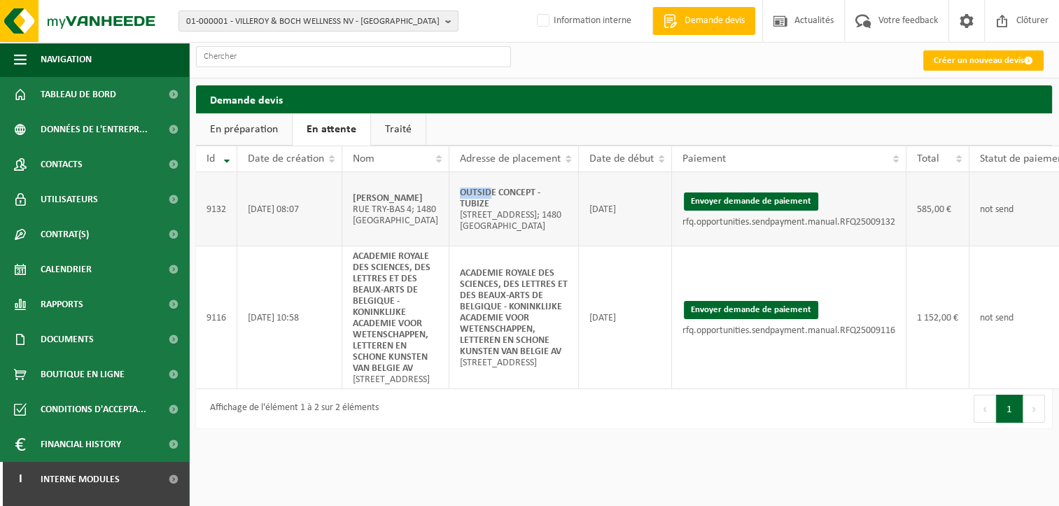
drag, startPoint x: 481, startPoint y: 197, endPoint x: 447, endPoint y: 192, distance: 34.1
click at [450, 192] on td "OUTSIDE CONCEPT - TUBIZE Rue des Nerviens 1; 1480 TUBIZE" at bounding box center [515, 209] width 130 height 74
click at [450, 189] on td "OUTSIDE CONCEPT - TUBIZE Rue des Nerviens 1; 1480 TUBIZE" at bounding box center [515, 209] width 130 height 74
drag, startPoint x: 442, startPoint y: 189, endPoint x: 492, endPoint y: 206, distance: 53.1
click at [492, 206] on td "OUTSIDE CONCEPT - TUBIZE Rue des Nerviens 1; 1480 TUBIZE" at bounding box center [515, 209] width 130 height 74
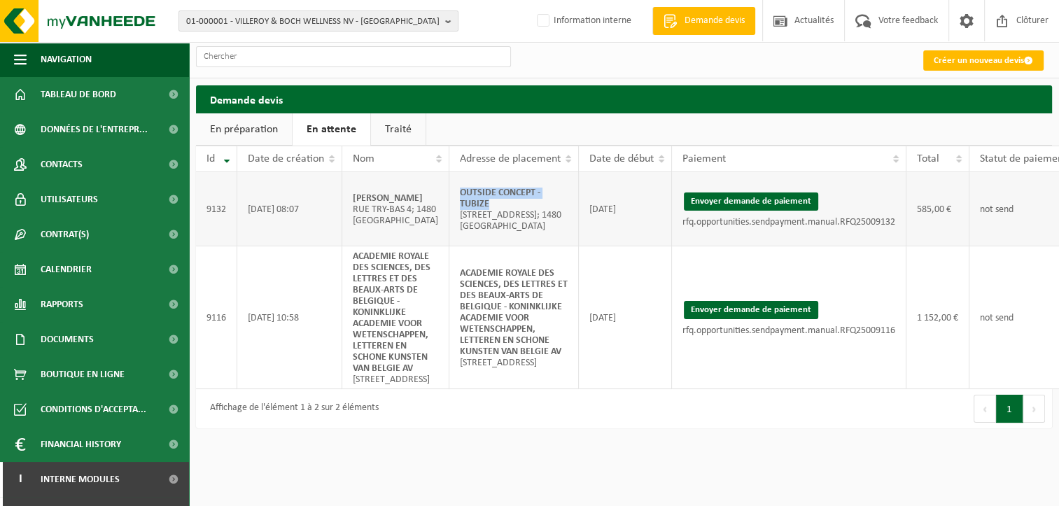
drag, startPoint x: 496, startPoint y: 206, endPoint x: 445, endPoint y: 197, distance: 51.9
click at [450, 197] on td "OUTSIDE CONCEPT - TUBIZE Rue des Nerviens 1; 1480 TUBIZE" at bounding box center [515, 209] width 130 height 74
copy strong "OUTSIDE CONCEPT - TUBIZE"
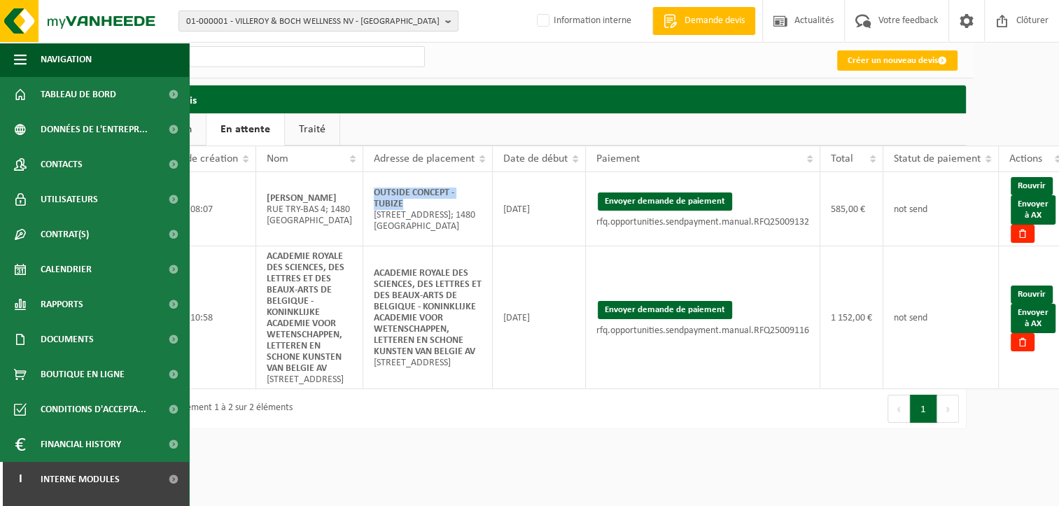
drag, startPoint x: 1024, startPoint y: 206, endPoint x: 613, endPoint y: 66, distance: 434.2
click at [1024, 206] on link "Envoyer à AX" at bounding box center [1033, 209] width 45 height 29
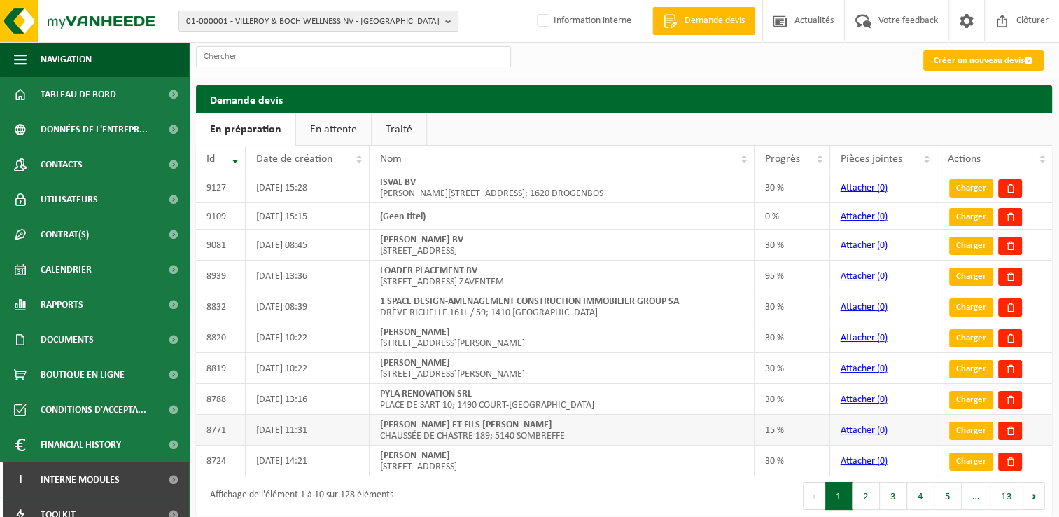
drag, startPoint x: 359, startPoint y: 506, endPoint x: 367, endPoint y: 413, distance: 92.8
click at [359, 506] on div "Affichage de l'élément 1 à 10 sur 128 éléments" at bounding box center [298, 495] width 190 height 25
click at [945, 69] on link "Créer un nouveau devis" at bounding box center [984, 60] width 120 height 20
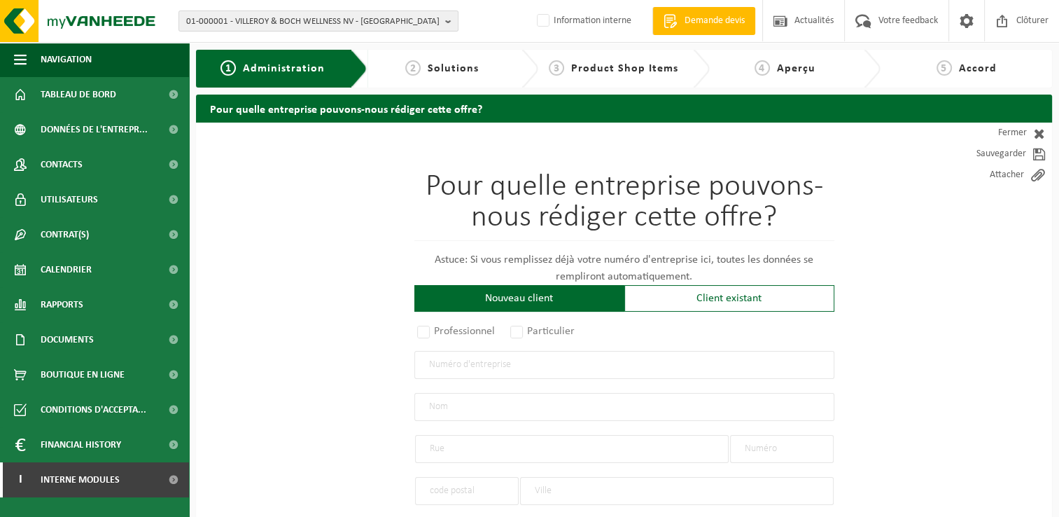
drag, startPoint x: 702, startPoint y: 302, endPoint x: 618, endPoint y: 330, distance: 88.4
click at [702, 302] on div "Client existant" at bounding box center [730, 298] width 210 height 27
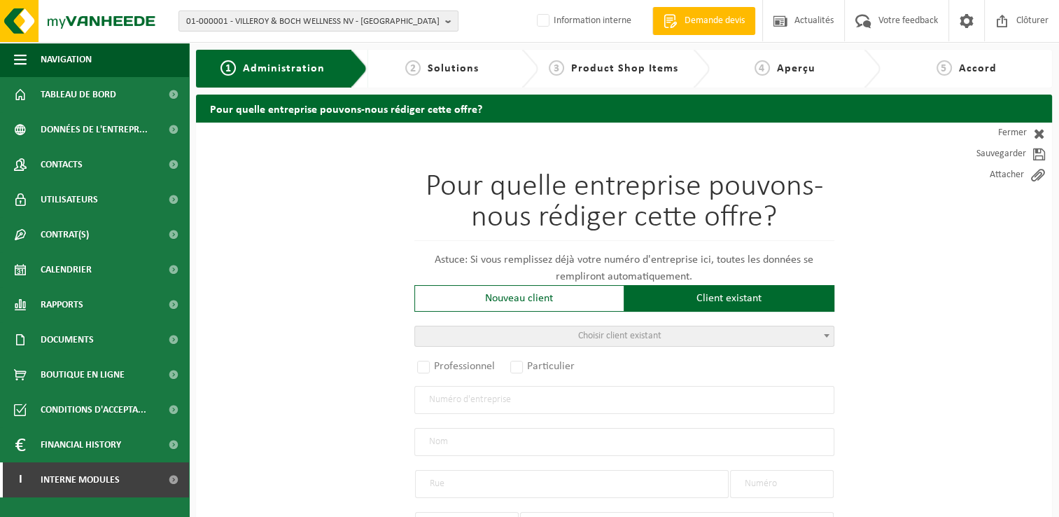
click at [551, 335] on span "Choisir client existant" at bounding box center [624, 336] width 419 height 20
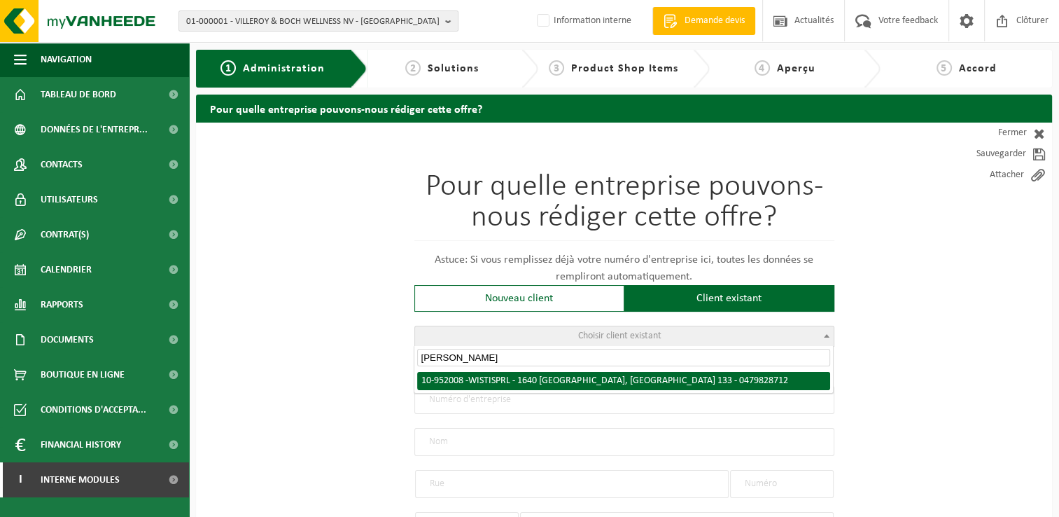
type input "wisti"
radio input "true"
type input "0479.828.712"
type input "WISTI SPRL"
type input "RUE DU HAMEAU"
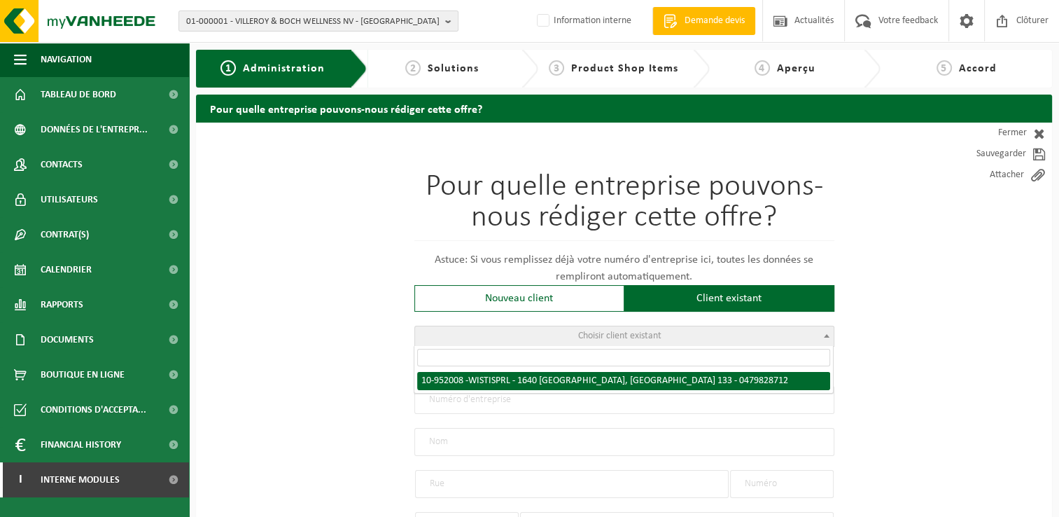
type input "133"
type input "1640"
type input "SINT-GENESIUS-RODE"
select select "11"
type input "WISTI SPRL"
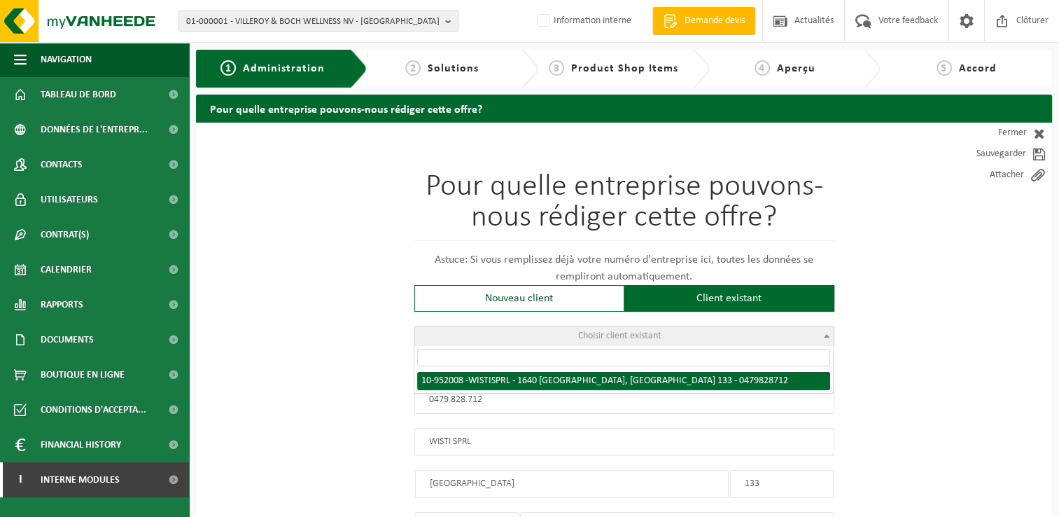
type input "RUE DU HAMEAU"
type input "133"
type input "1640"
type input "SINT-GENESIUS-RODE"
select select "146248"
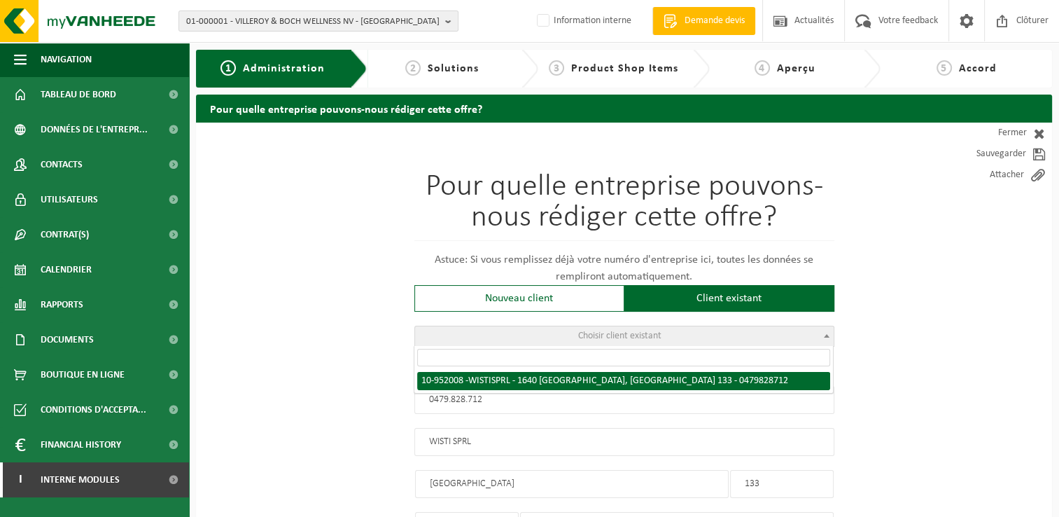
select select
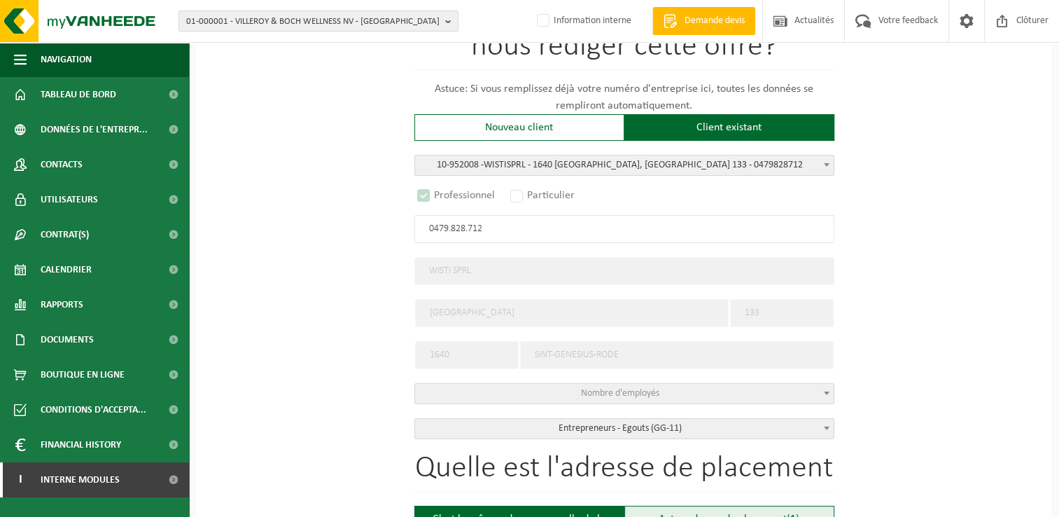
scroll to position [420, 0]
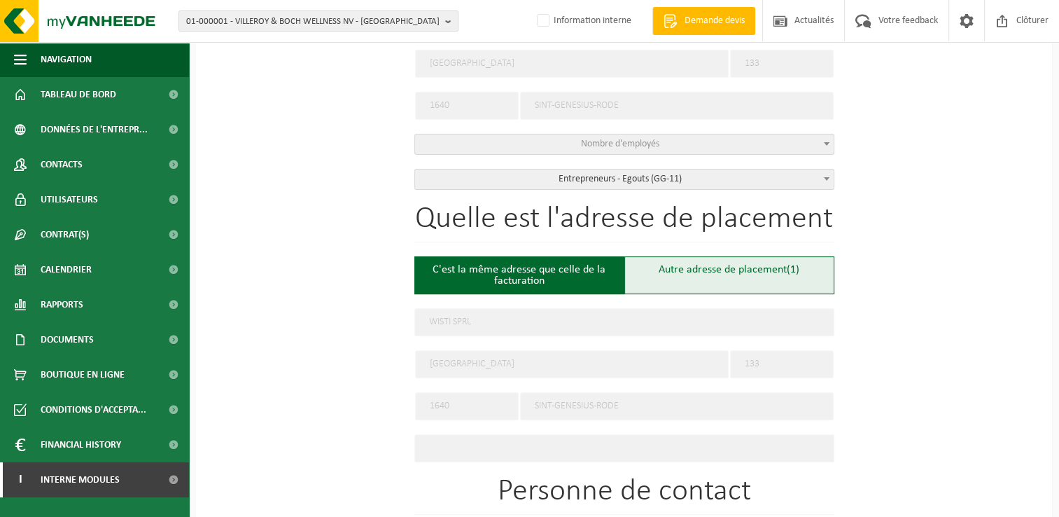
click at [699, 275] on div "Autre adresse de placement (1)" at bounding box center [730, 275] width 210 height 38
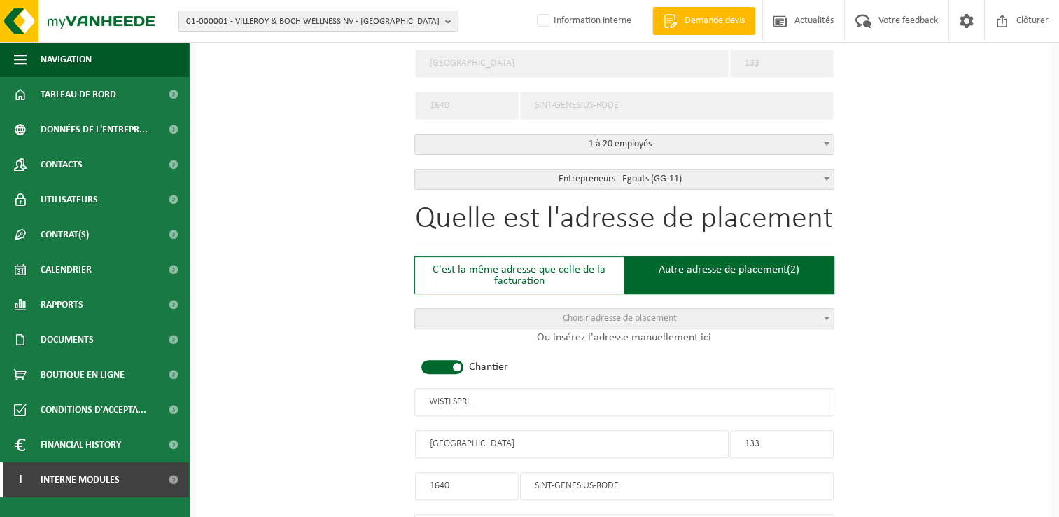
select select "D"
select select
type input "Chantier -"
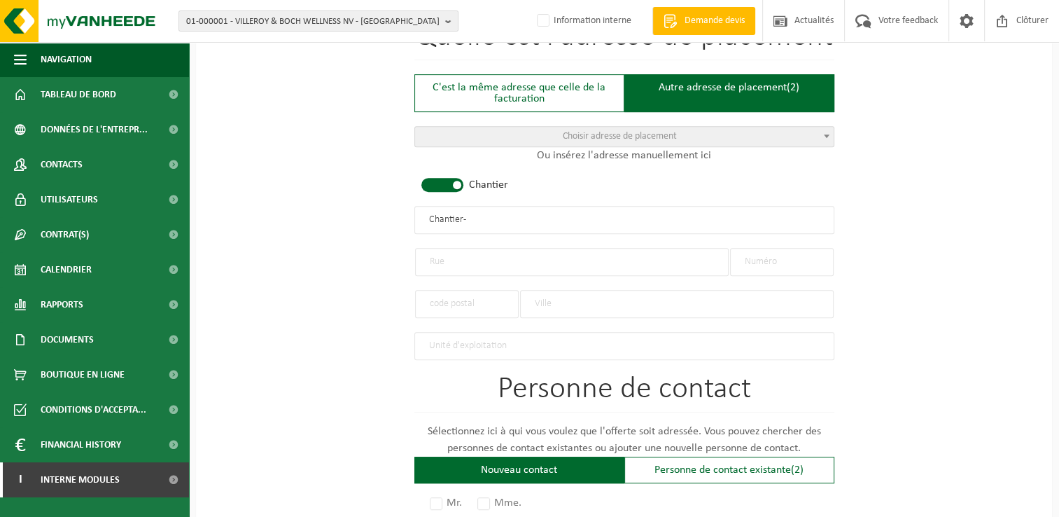
scroll to position [630, 0]
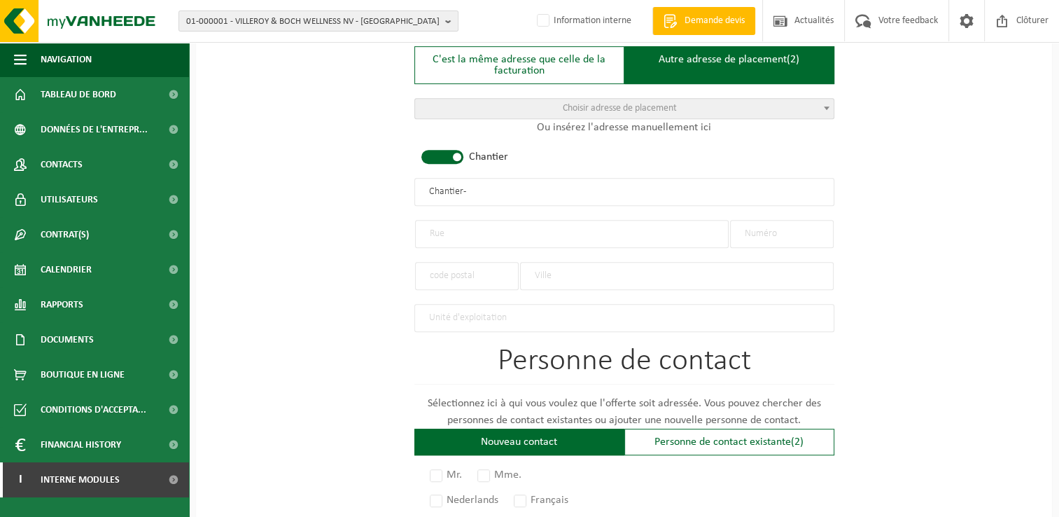
click at [485, 232] on input "text" at bounding box center [572, 234] width 314 height 28
type input "Avenue de la Fauconnerie"
type input "18"
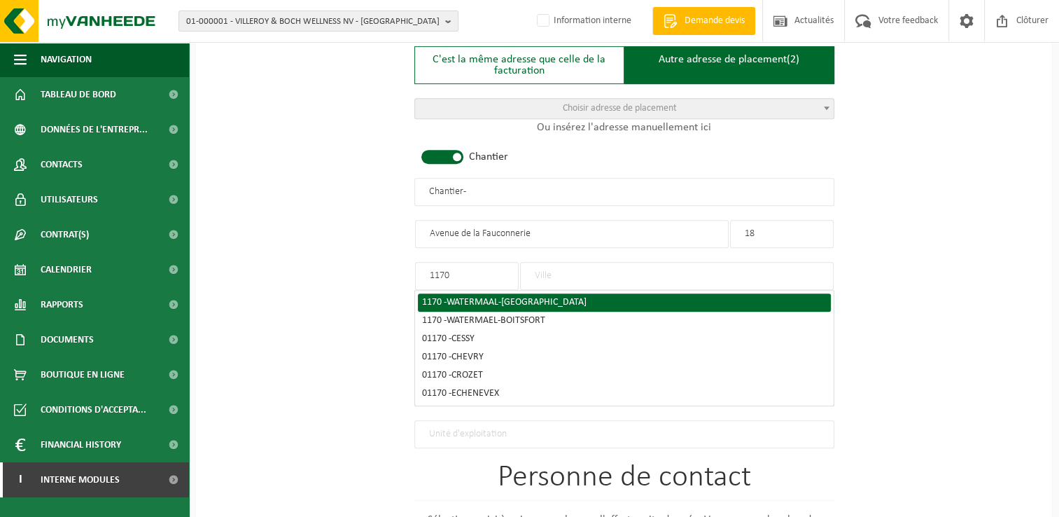
type input "1170"
click at [504, 297] on span "WATERMAAL-BOSVOORDE" at bounding box center [517, 302] width 140 height 11
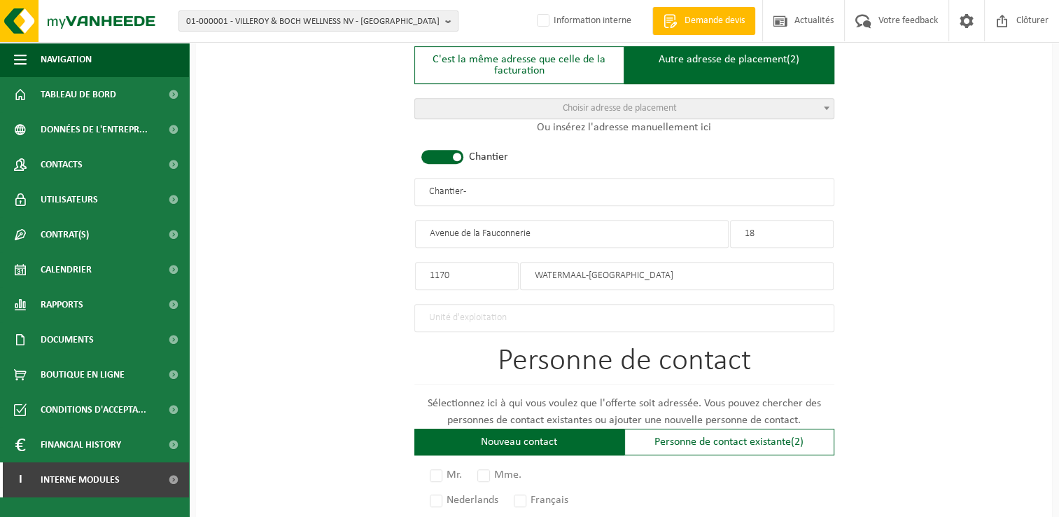
click at [662, 268] on input "WATERMAAL-BOSVOORDE" at bounding box center [677, 276] width 314 height 28
drag, startPoint x: 661, startPoint y: 268, endPoint x: 600, endPoint y: 284, distance: 63.0
click at [600, 284] on input "WATERMAAL-BOSVOORDE" at bounding box center [677, 276] width 314 height 28
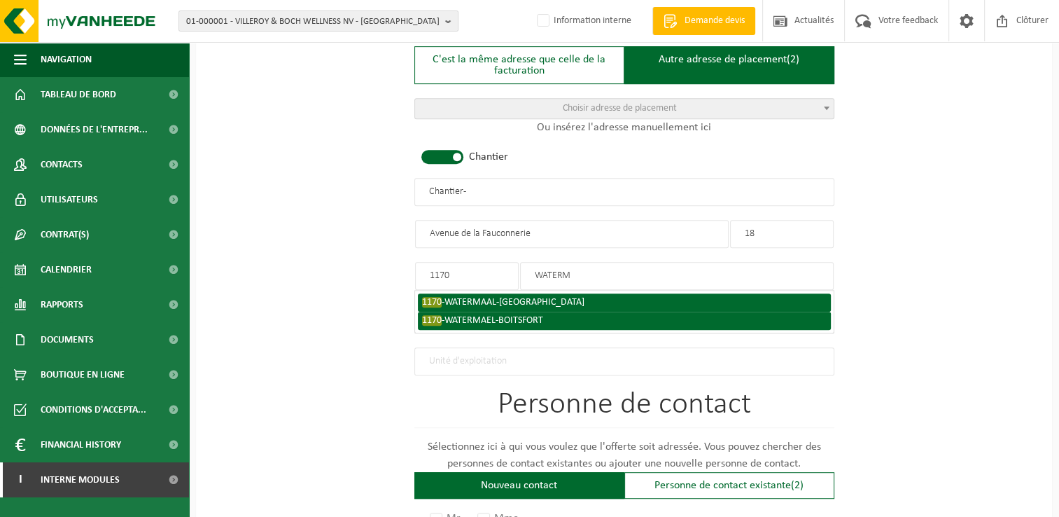
click at [496, 319] on span "WATERMAEL-BOITSFORT" at bounding box center [494, 320] width 99 height 11
type input "WATERMAEL-BOITSFORT"
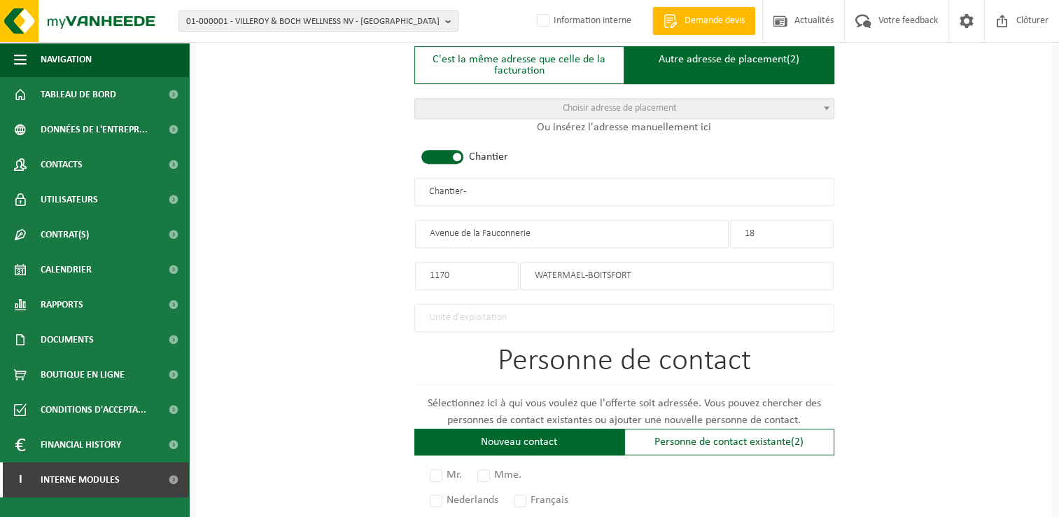
drag, startPoint x: 485, startPoint y: 183, endPoint x: 311, endPoint y: 174, distance: 174.6
click at [311, 174] on div "Pour quelle entreprise pouvons-nous rédiger cette offre? Astuce: Si vous rempli…" at bounding box center [624, 189] width 856 height 1394
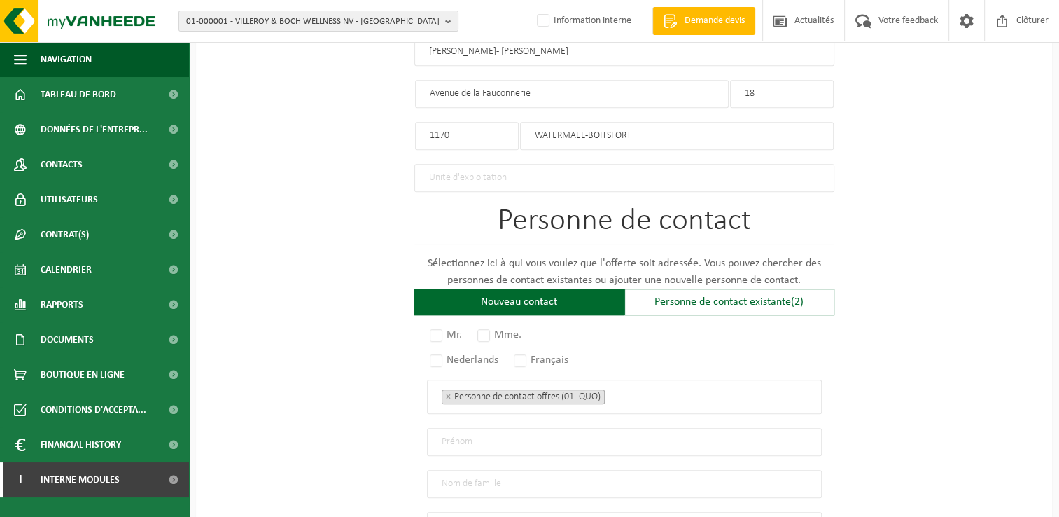
scroll to position [840, 0]
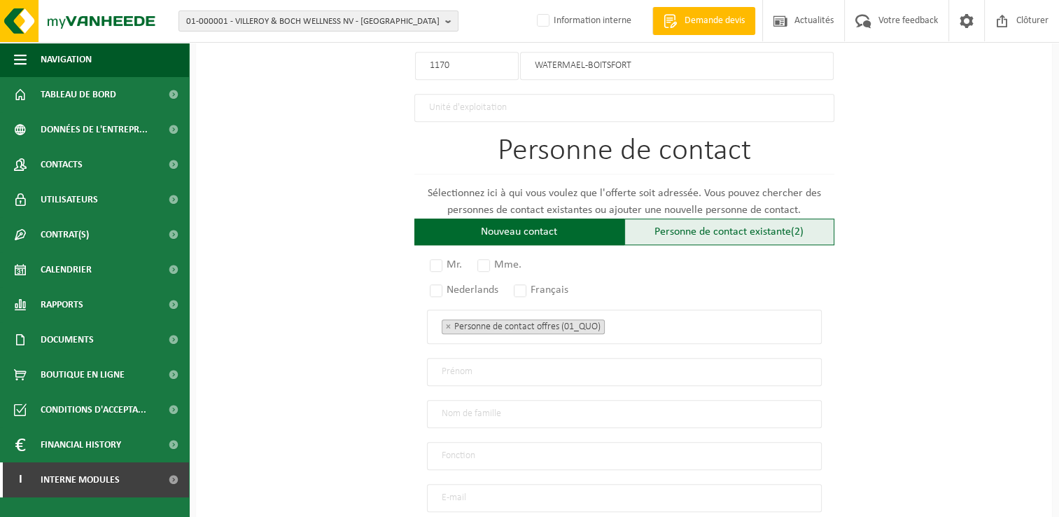
type input "WISTI - [PERSON_NAME]"
click at [707, 231] on div "Personne de contact existante (2)" at bounding box center [730, 231] width 210 height 27
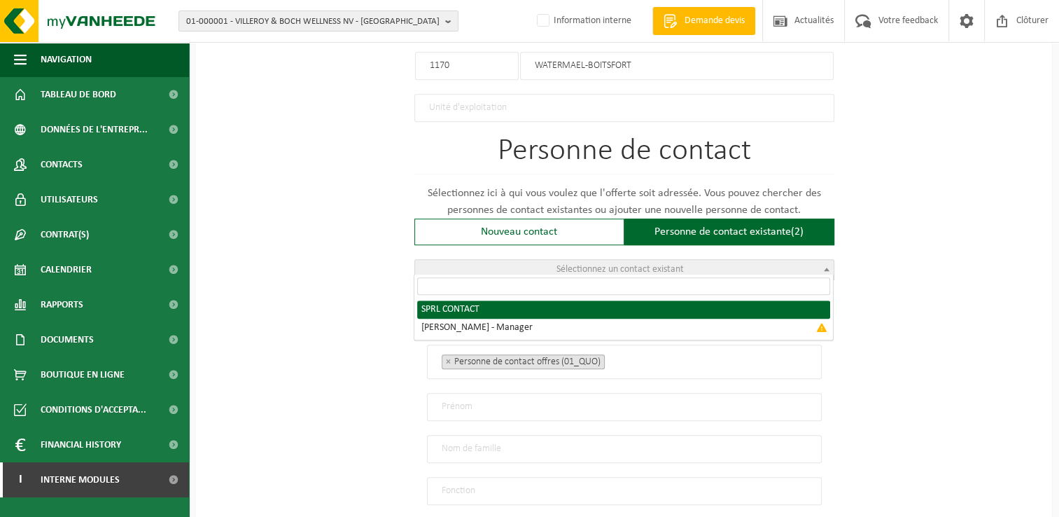
click at [607, 271] on span "Sélectionnez un contact existant" at bounding box center [624, 270] width 419 height 20
radio input "true"
select select "{"code":"10-952009","firstname":"CONTACT","surname":"SPRL","gender":"Unknown","…"
type input "CONTACT"
type input "SPRL"
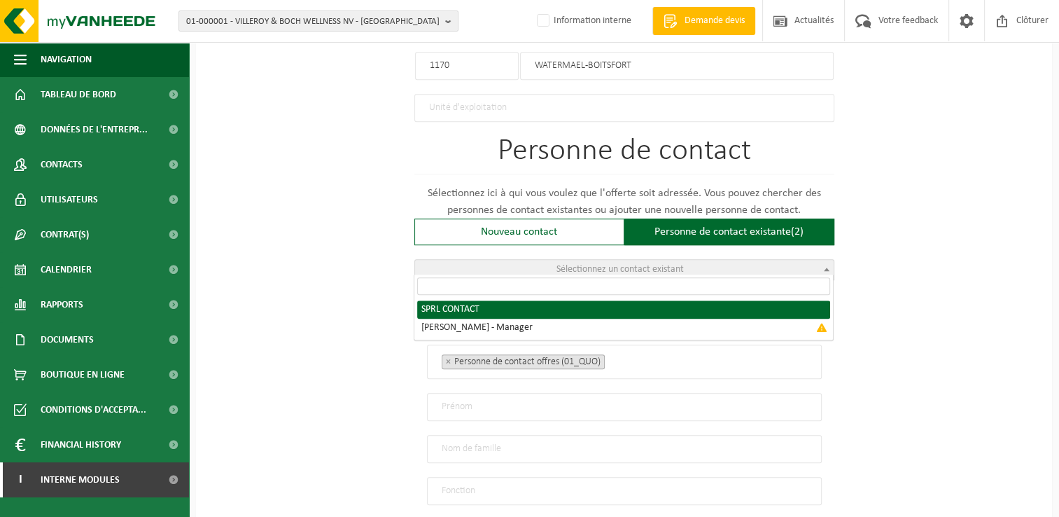
type input "fb067261@skynet.be"
type input "0499/41 11 58"
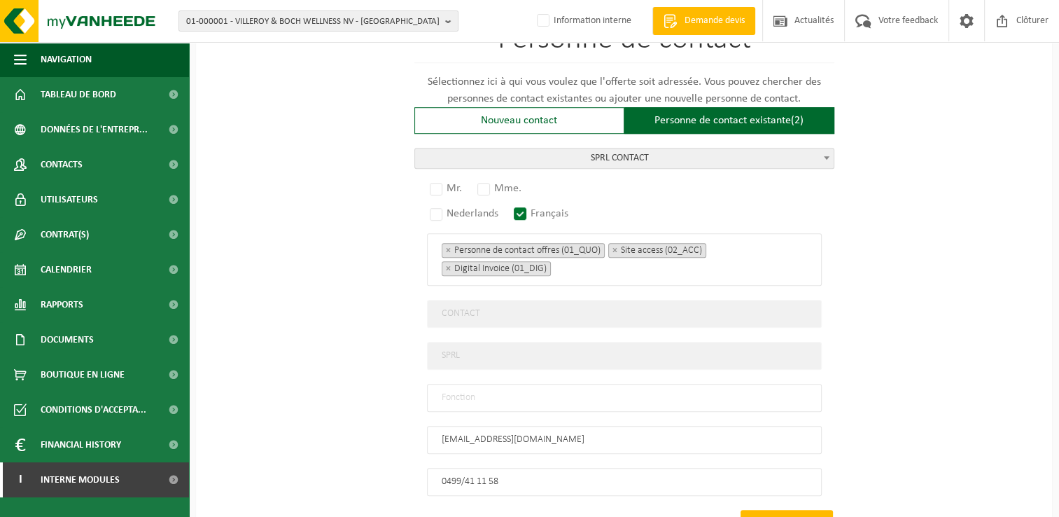
scroll to position [1049, 0]
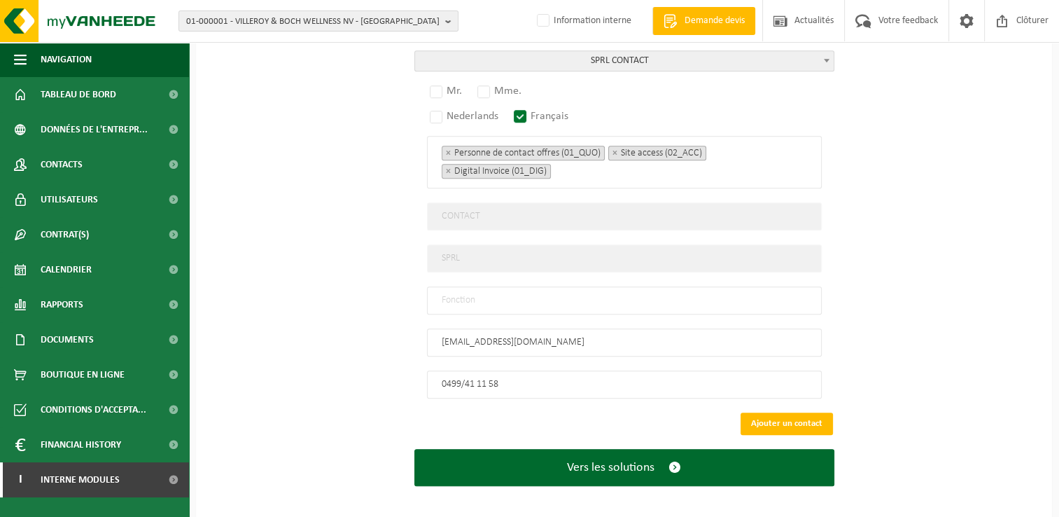
click at [477, 286] on input "text" at bounding box center [624, 300] width 395 height 28
type input "Manager"
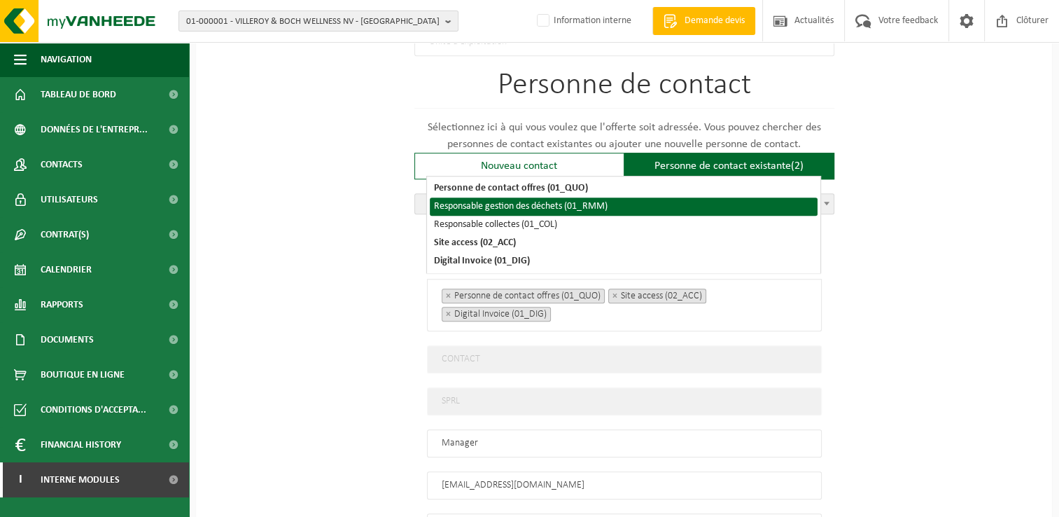
scroll to position [915, 0]
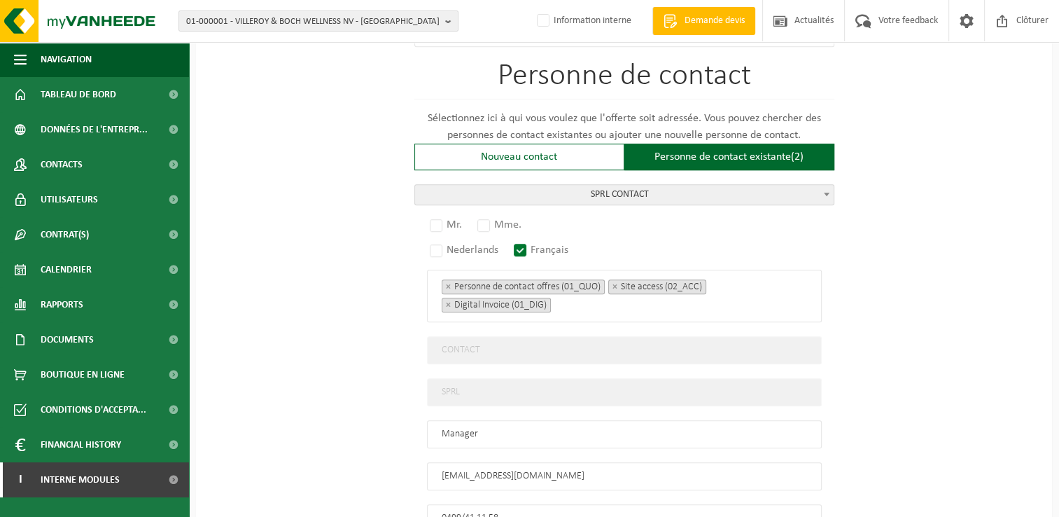
click at [431, 216] on label "Mr." at bounding box center [446, 225] width 39 height 20
radio input "true"
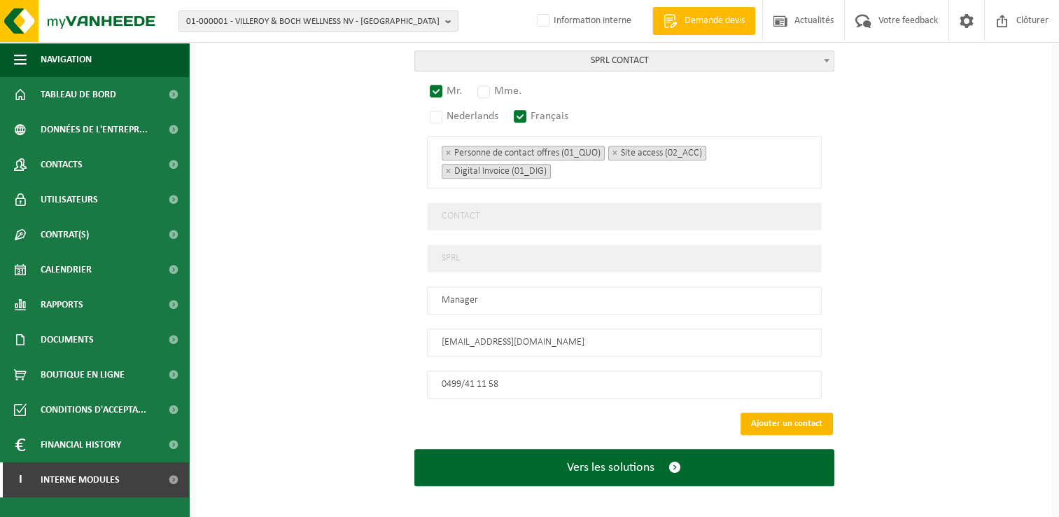
click at [782, 413] on button "Ajouter un contact" at bounding box center [787, 423] width 92 height 22
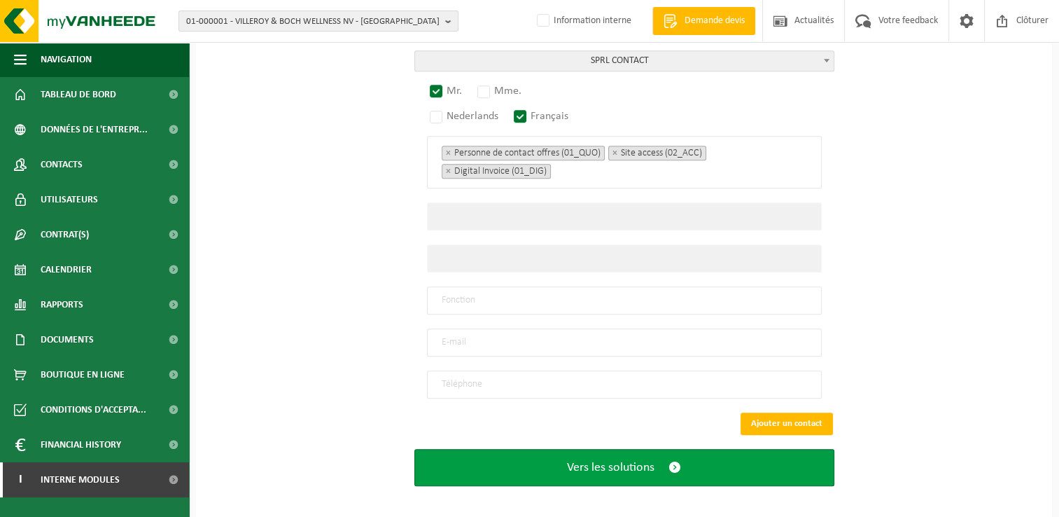
scroll to position [790, 0]
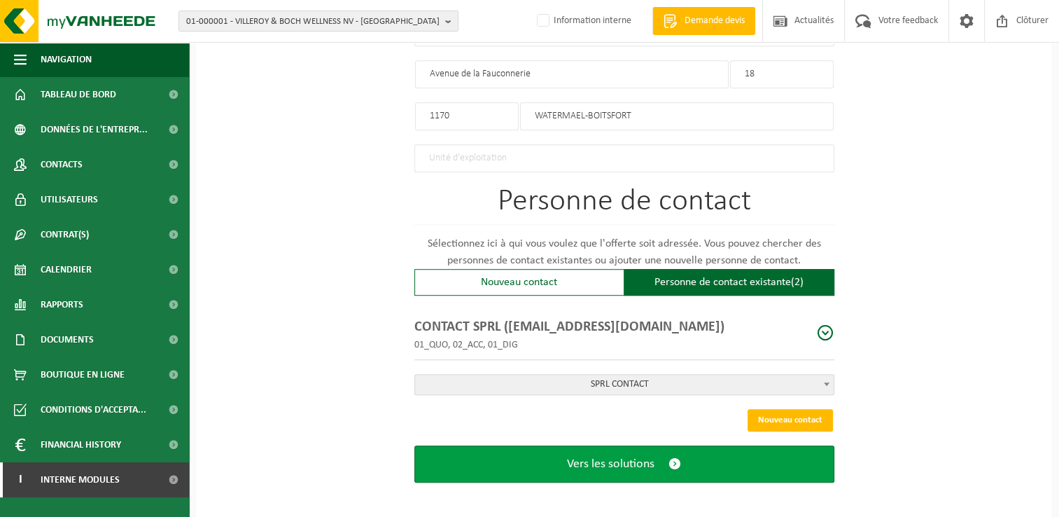
click at [664, 445] on button "Vers les solutions" at bounding box center [625, 463] width 420 height 37
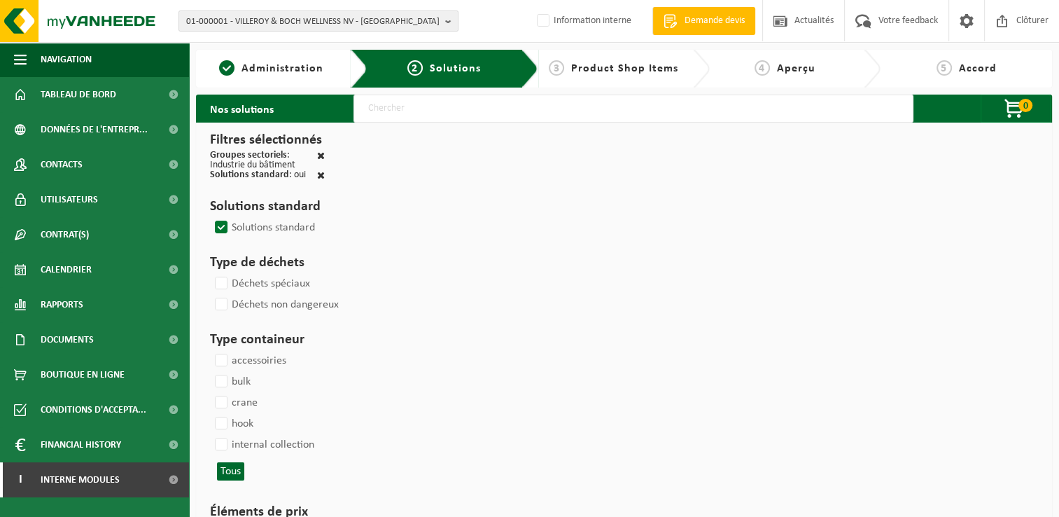
drag, startPoint x: 380, startPoint y: 110, endPoint x: 377, endPoint y: 117, distance: 7.8
click at [380, 111] on input "text" at bounding box center [634, 109] width 560 height 28
type input "000291"
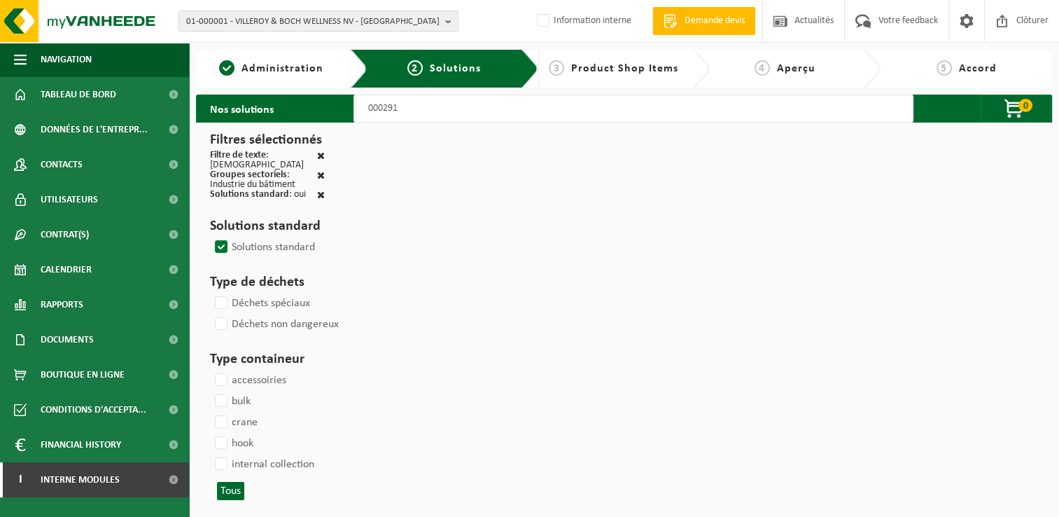
select select
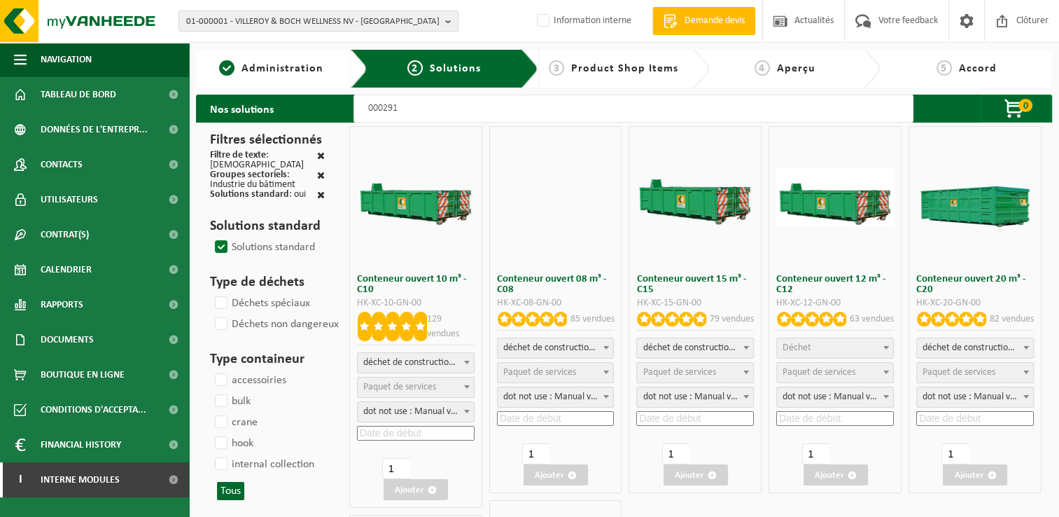
select select
select select "197"
select select
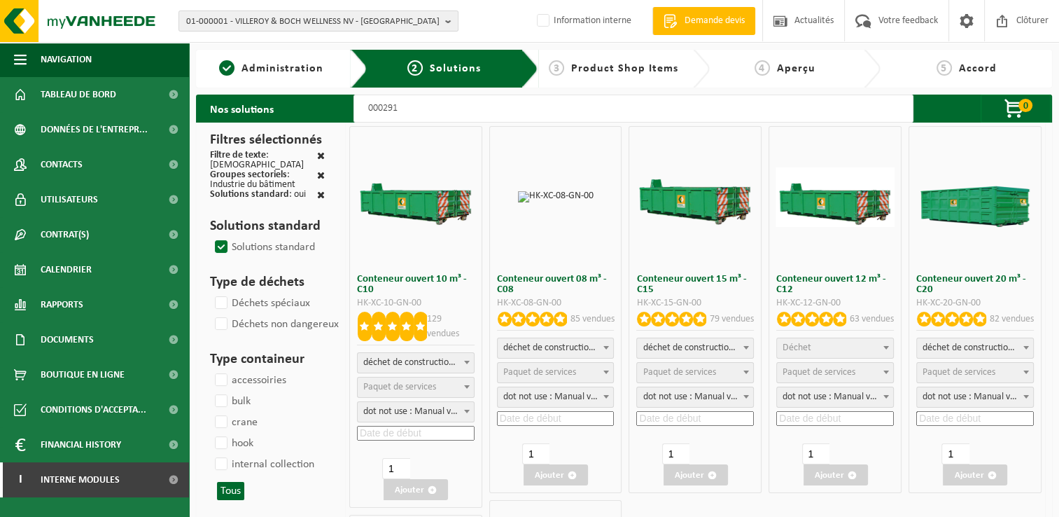
select select
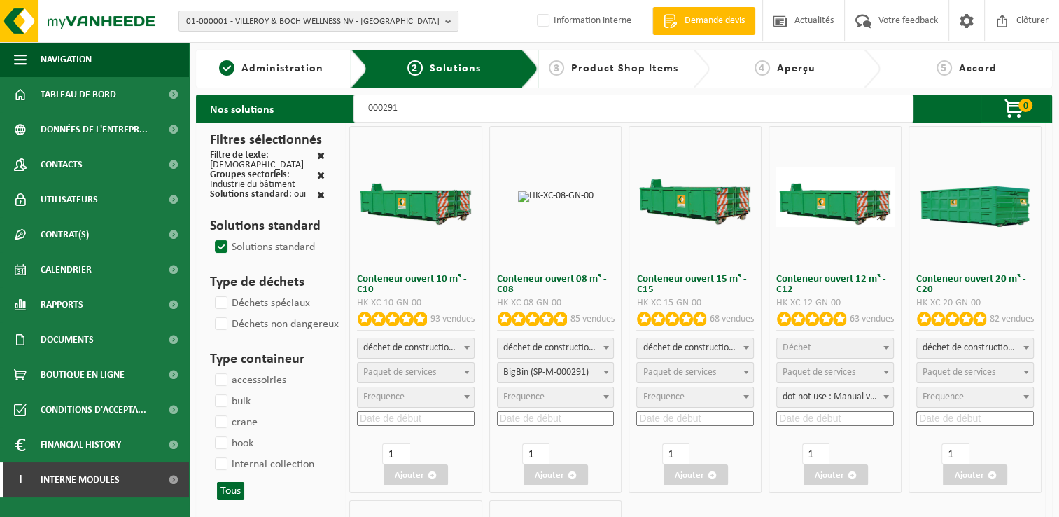
select select
select select "197"
select select
select select "197"
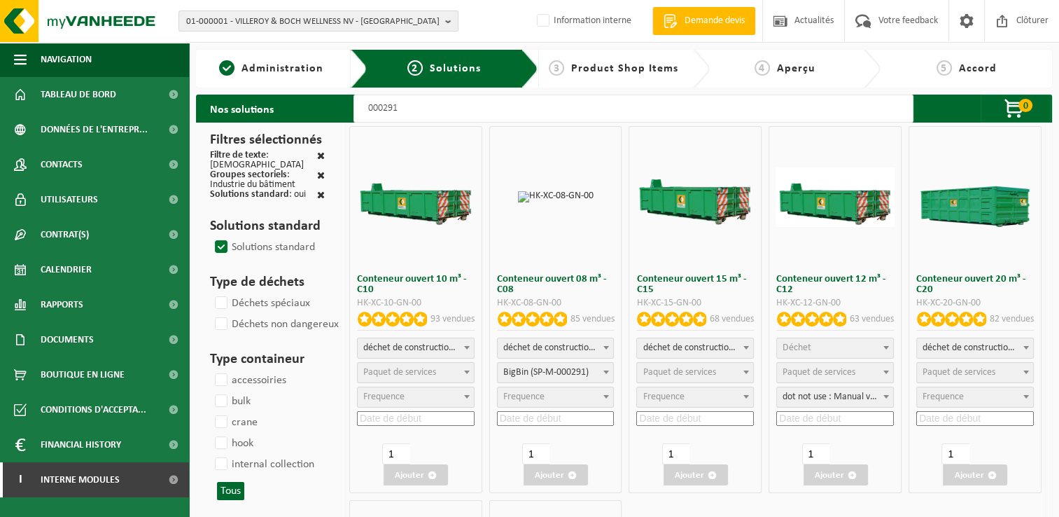
select select
select select "25"
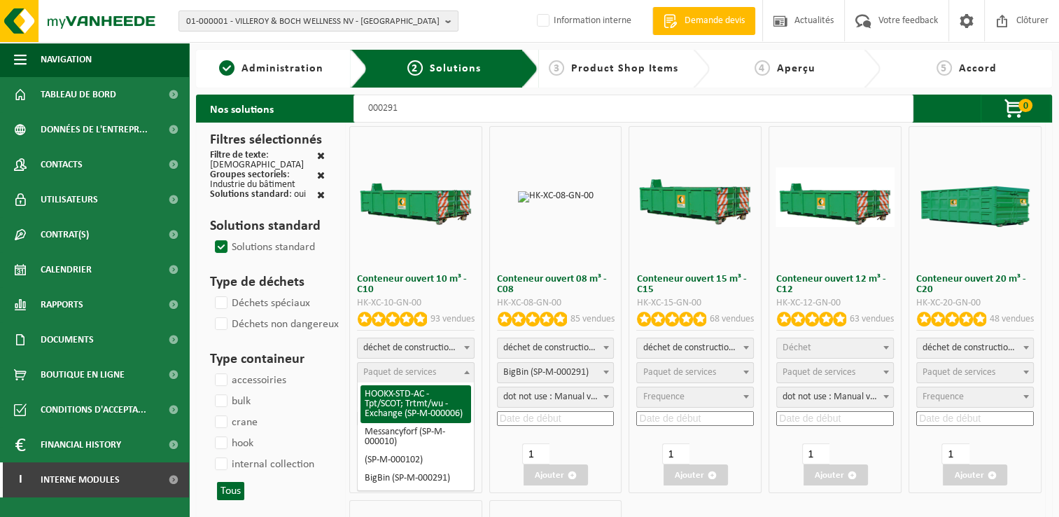
click at [401, 368] on span "Paquet de services" at bounding box center [399, 372] width 73 height 11
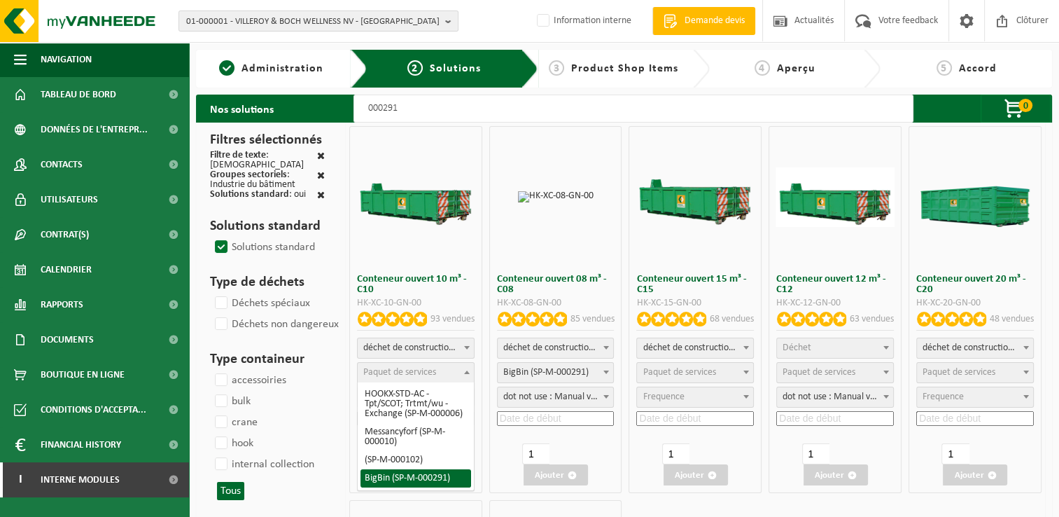
select select "197"
select select "25"
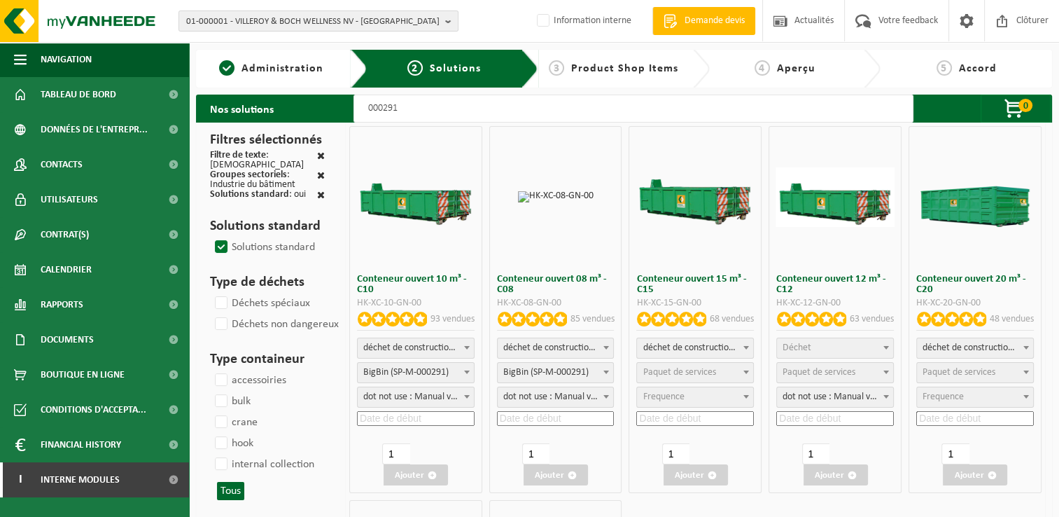
click at [405, 419] on input at bounding box center [416, 418] width 118 height 15
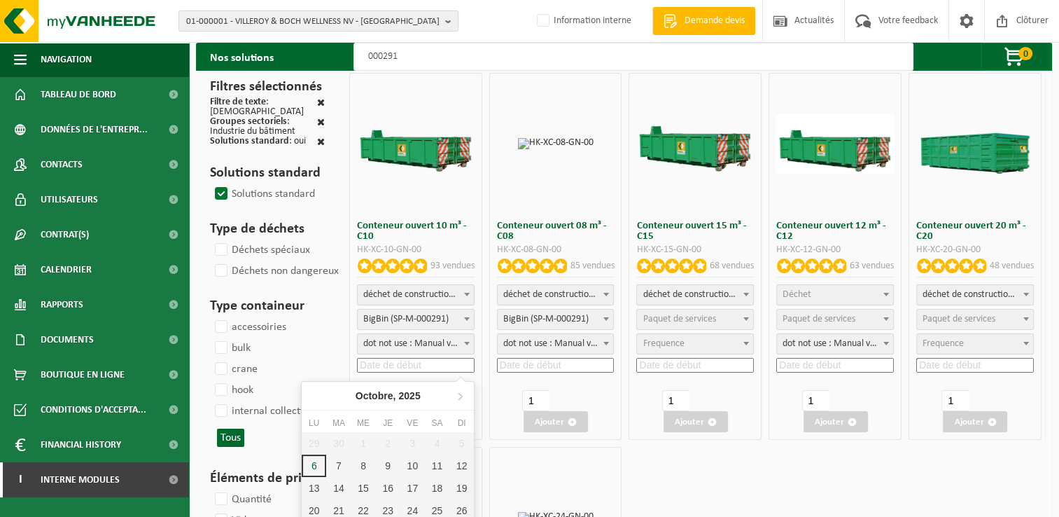
scroll to position [140, 0]
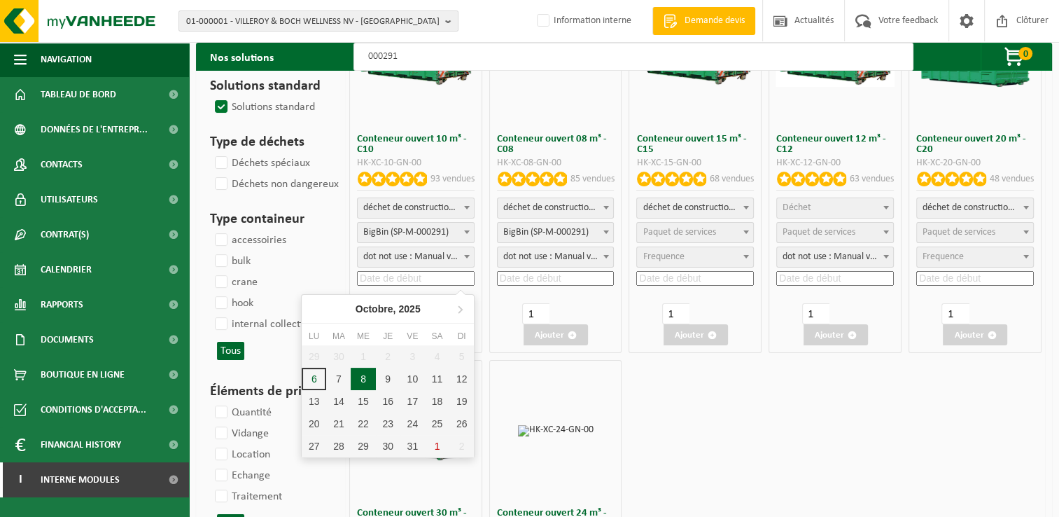
click at [368, 381] on div "8" at bounding box center [363, 379] width 25 height 22
type input "2025-10-08"
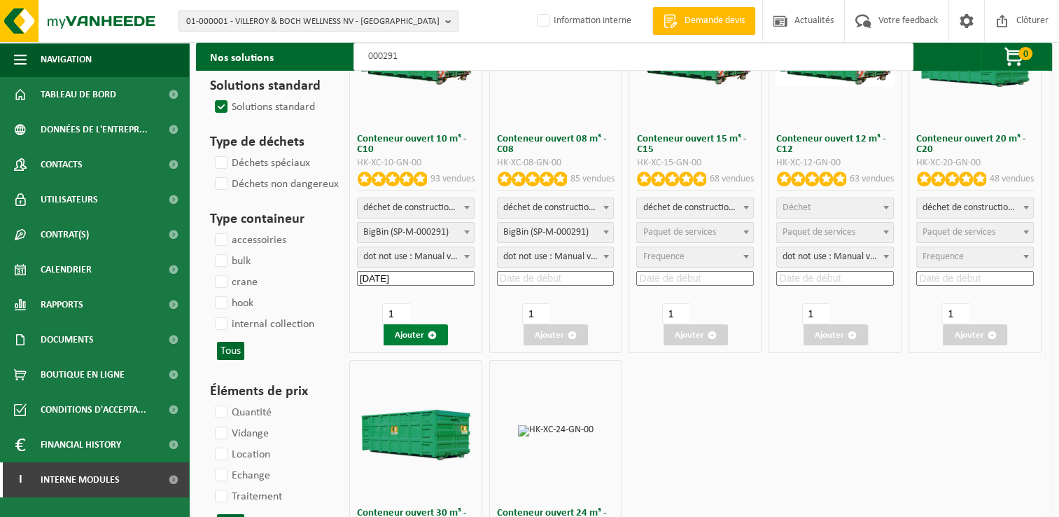
click at [415, 324] on button "Ajouter" at bounding box center [416, 334] width 64 height 21
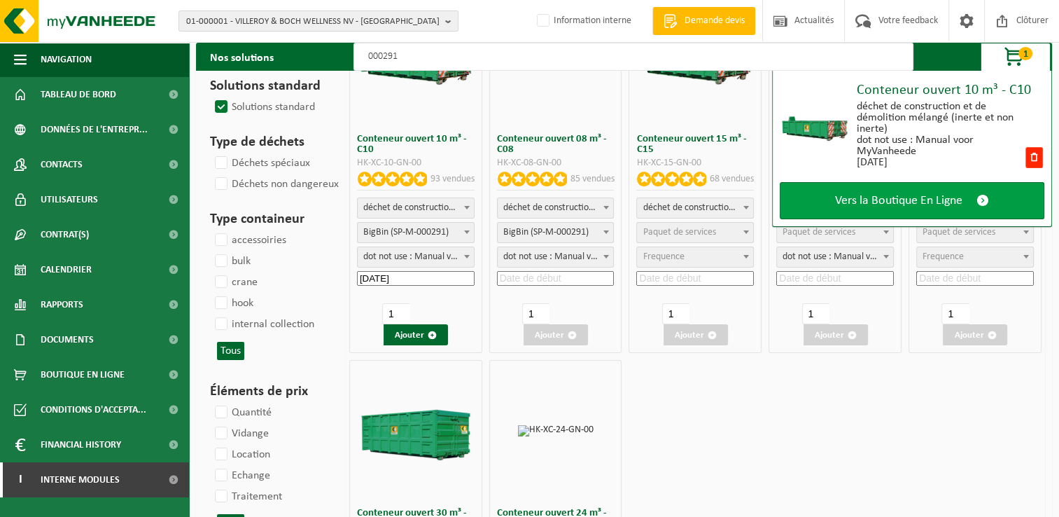
click at [885, 190] on link "Vers la Boutique En Ligne" at bounding box center [912, 200] width 265 height 37
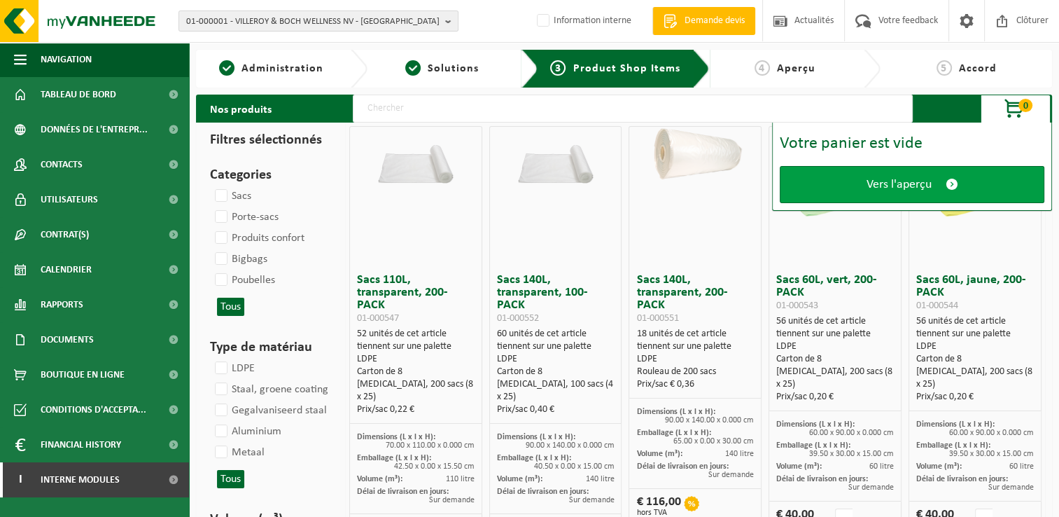
click at [879, 183] on span "Vers l'aperçu" at bounding box center [899, 184] width 65 height 15
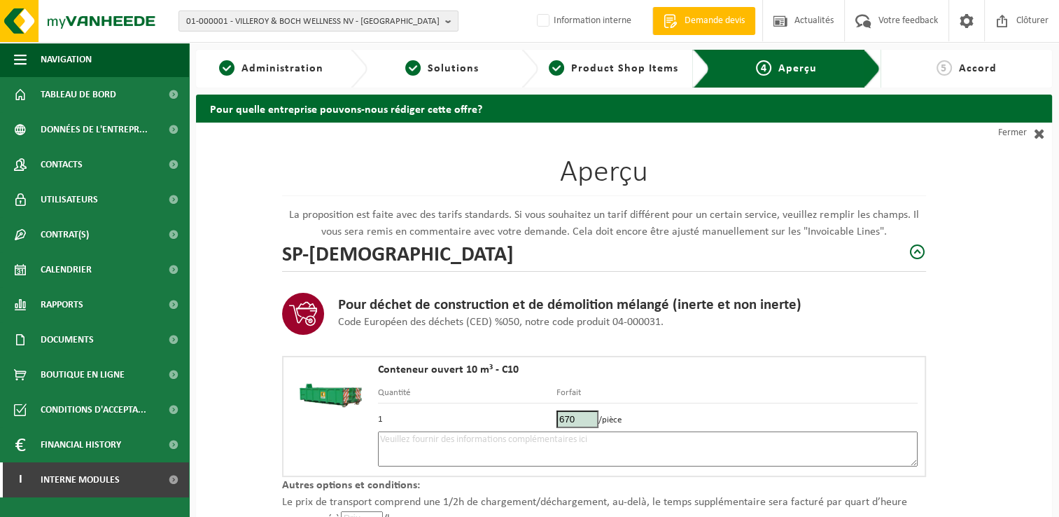
click at [488, 440] on textarea at bounding box center [648, 448] width 540 height 35
type textarea "p"
click at [475, 436] on textarea "Placement 8/10 - 7h si ossible - mélange -" at bounding box center [648, 448] width 540 height 35
click at [572, 443] on textarea "Placement 8/10 - 7h si possible - mélange -" at bounding box center [648, 448] width 540 height 35
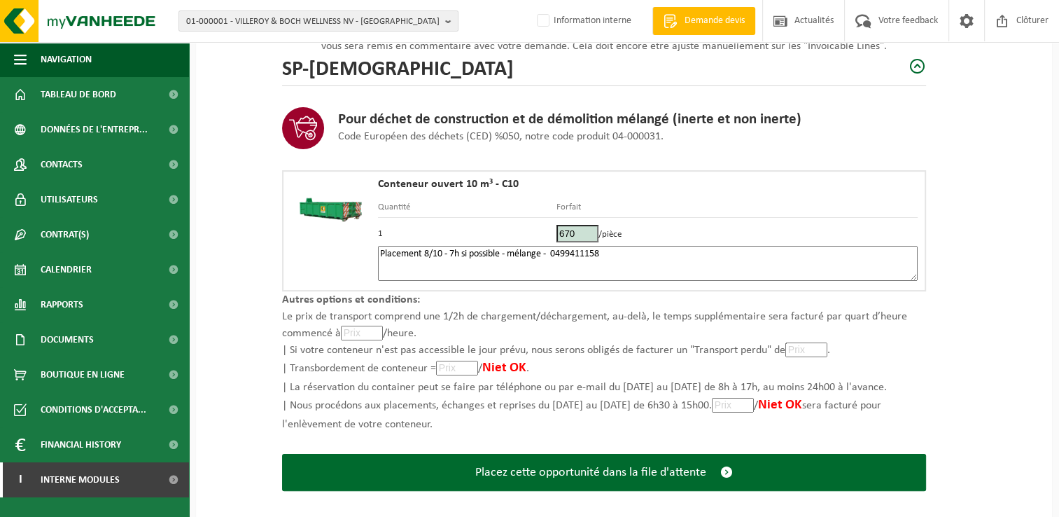
scroll to position [199, 0]
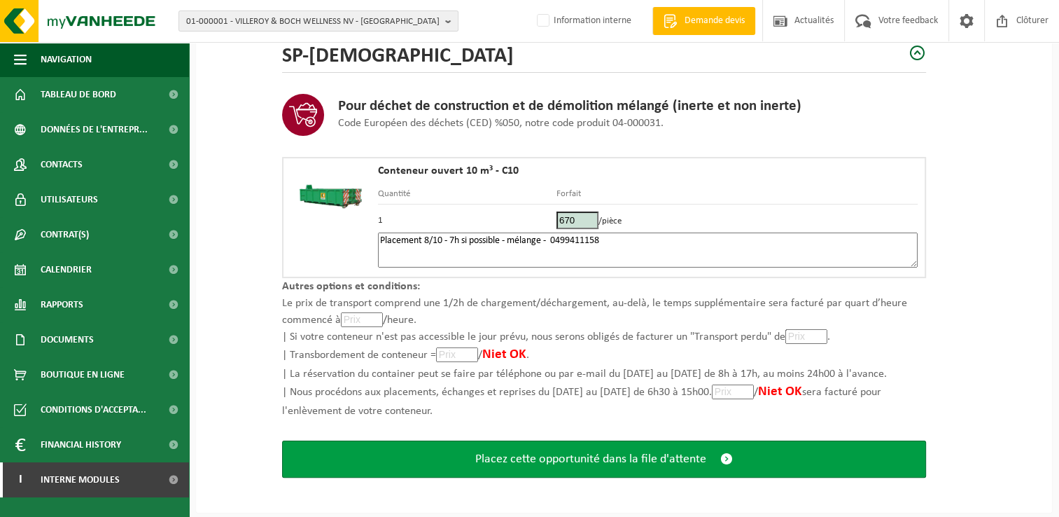
type textarea "Placement 8/10 - 7h si possible - mélange - 0499411158"
click at [661, 456] on span "Placez cette opportunité dans la file d'attente" at bounding box center [590, 459] width 231 height 15
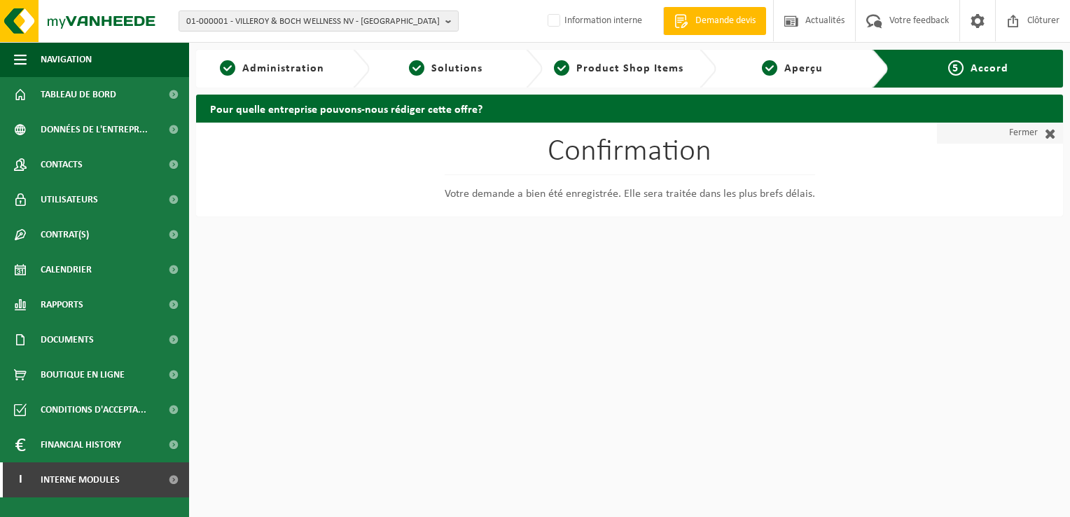
click at [1029, 137] on link "Fermer" at bounding box center [1000, 133] width 126 height 21
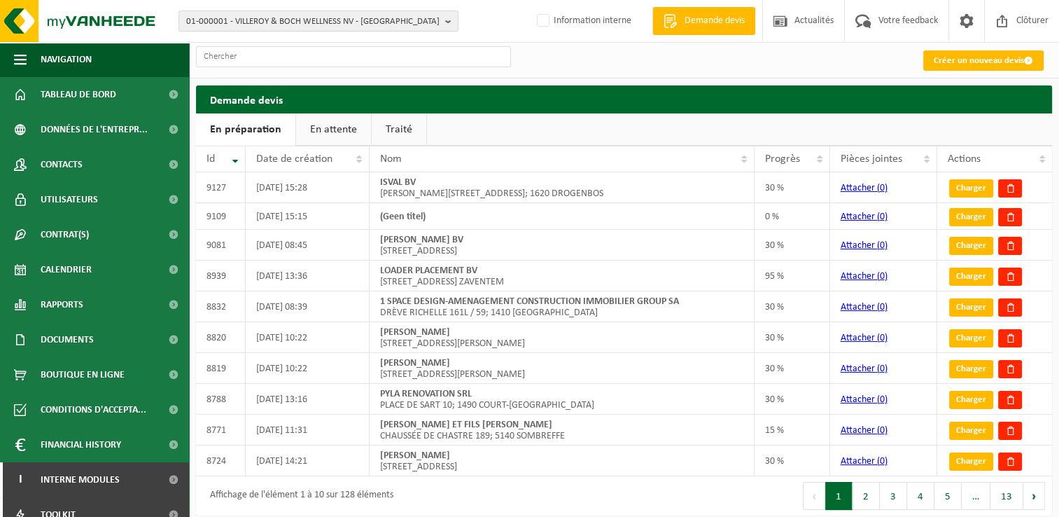
click at [339, 125] on link "En attente" at bounding box center [333, 129] width 75 height 32
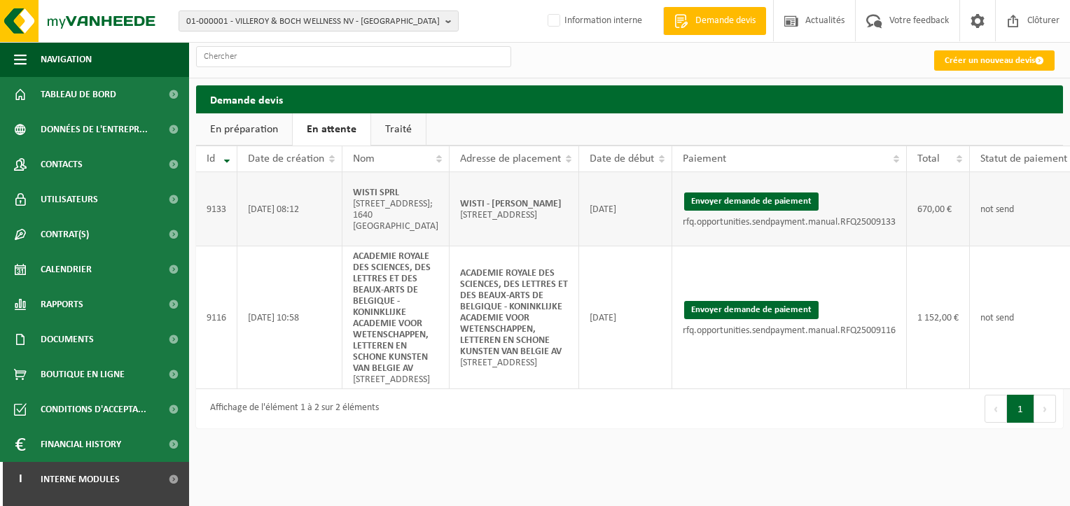
drag, startPoint x: 501, startPoint y: 195, endPoint x: 447, endPoint y: 187, distance: 53.8
click at [450, 187] on td "WISTI - WATERMAEL-BOITSFORT [STREET_ADDRESS][PERSON_NAME]" at bounding box center [515, 209] width 130 height 74
copy strong "WISTI - [PERSON_NAME]"
click at [1048, 316] on td "not send" at bounding box center [1028, 317] width 116 height 143
click at [730, 207] on button "Envoyer demande de paiement" at bounding box center [751, 202] width 134 height 18
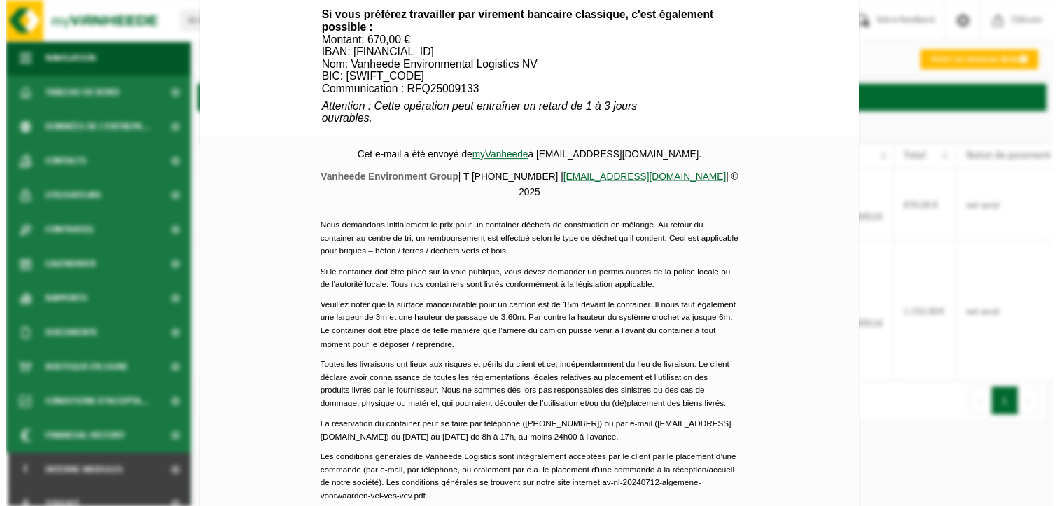
scroll to position [672, 0]
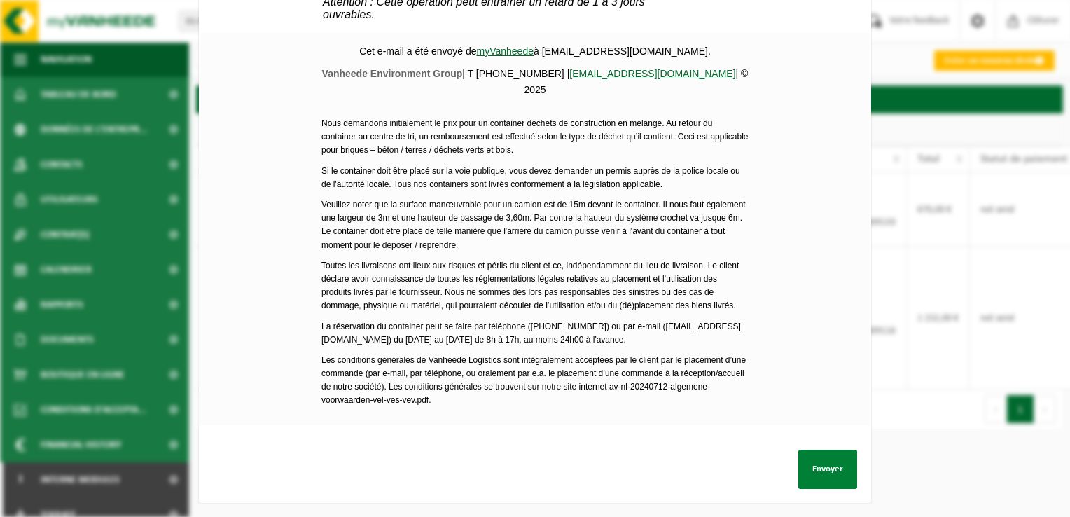
click at [831, 454] on button "Envoyer" at bounding box center [827, 469] width 59 height 39
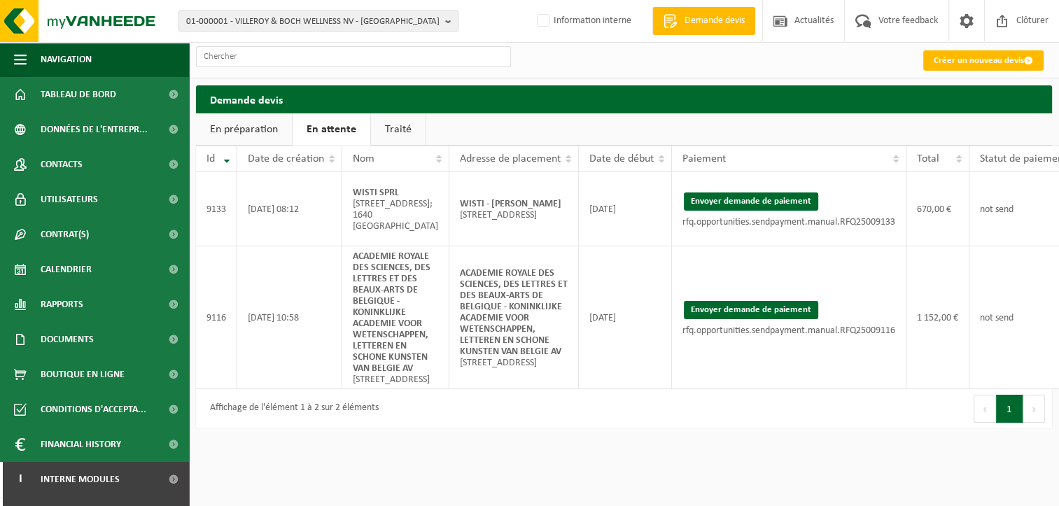
scroll to position [0, 86]
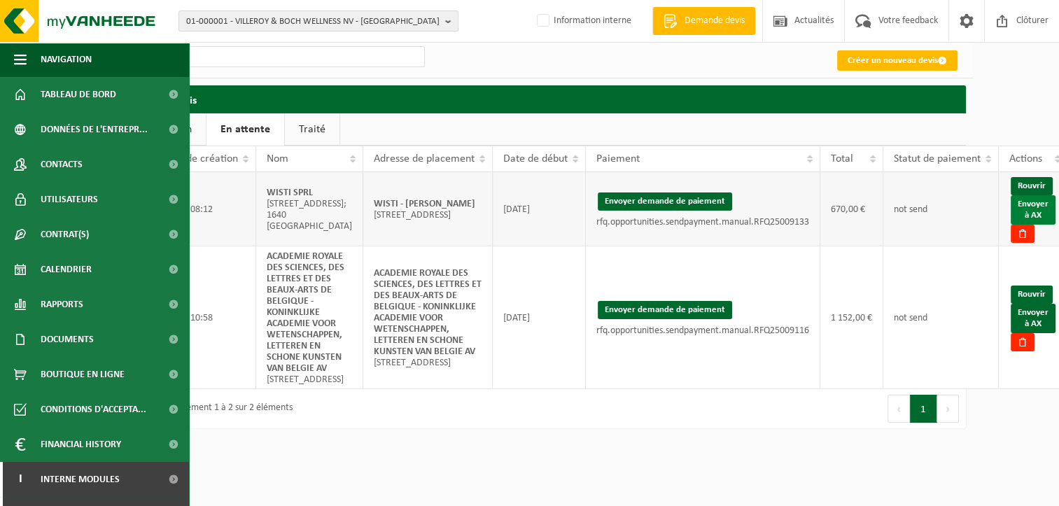
click at [1031, 209] on link "Envoyer à AX" at bounding box center [1033, 209] width 45 height 29
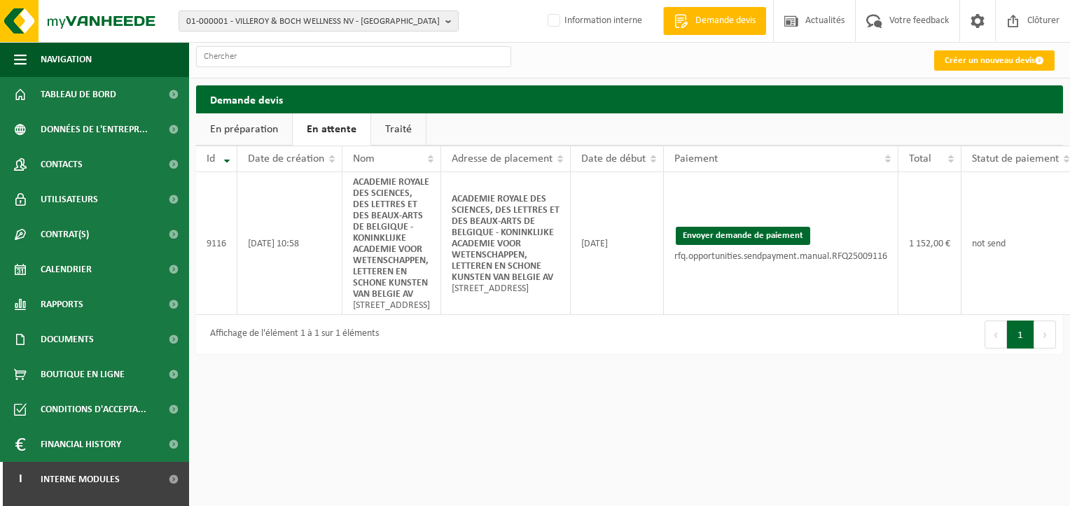
click at [372, 499] on html "01-000001 - VILLEROY & BOCH WELLNESS NV - [GEOGRAPHIC_DATA] 01-000001 - VILLERO…" at bounding box center [535, 253] width 1070 height 506
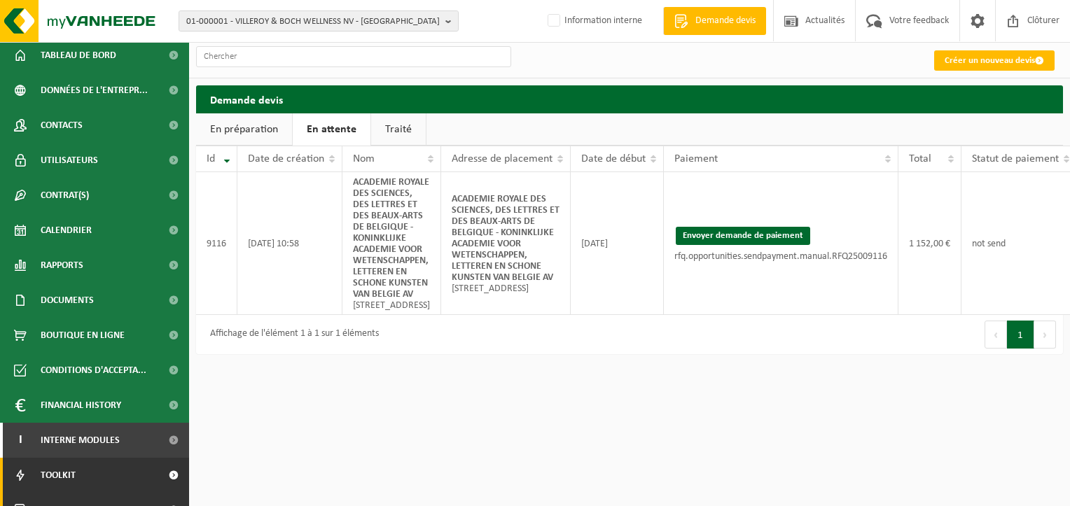
scroll to position [61, 0]
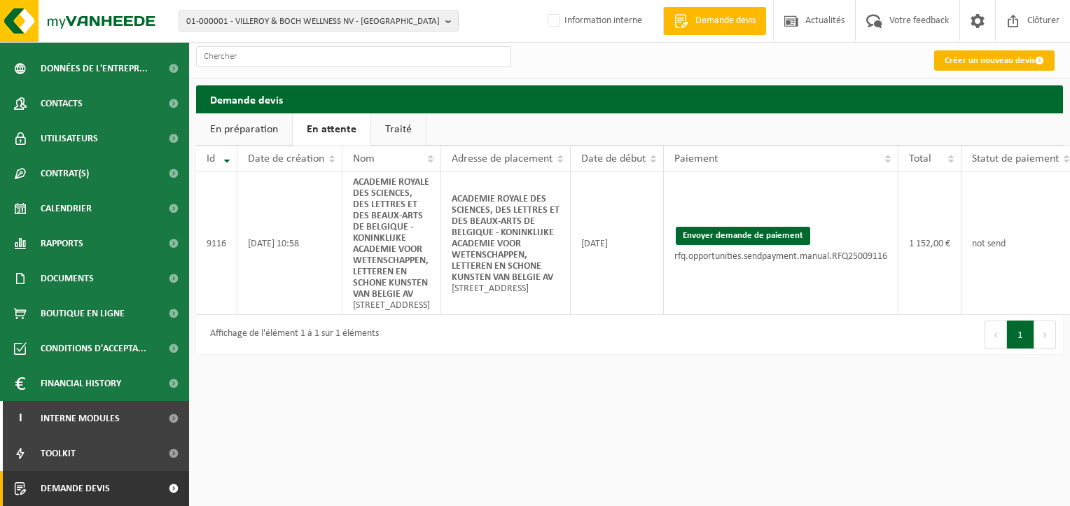
click at [984, 63] on link "Créer un nouveau devis" at bounding box center [994, 60] width 120 height 20
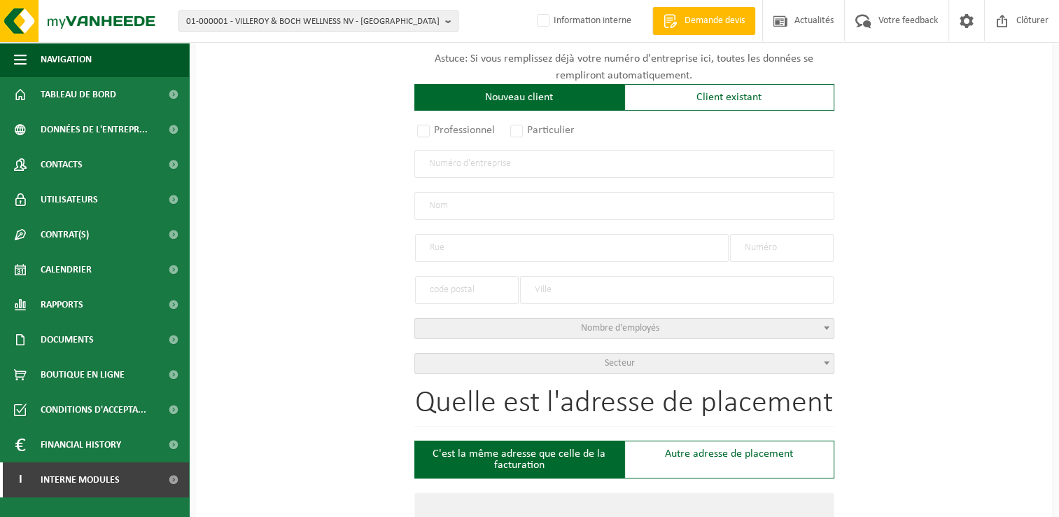
scroll to position [210, 0]
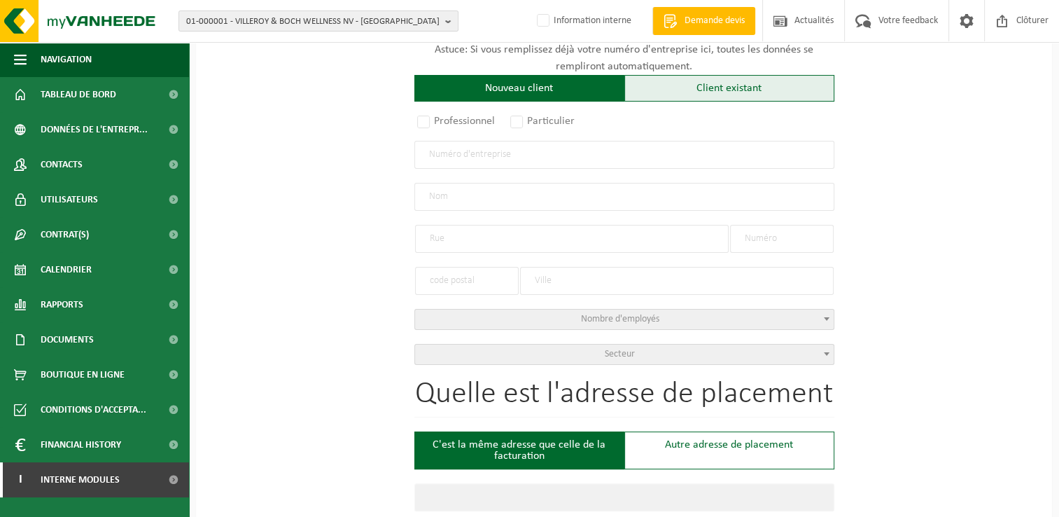
click at [730, 89] on div "Client existant" at bounding box center [730, 88] width 210 height 27
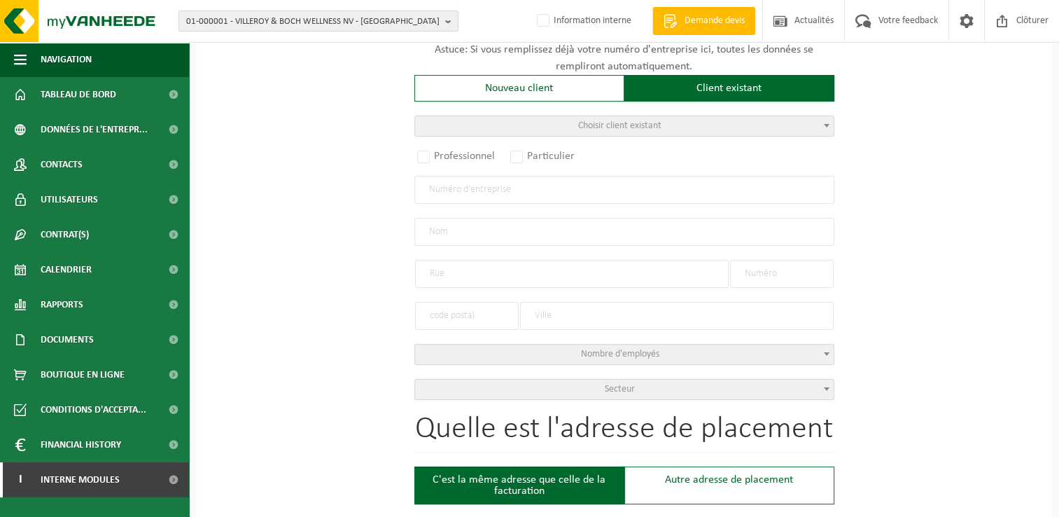
click at [500, 125] on span "Choisir client existant" at bounding box center [624, 126] width 419 height 20
click at [489, 156] on input "search" at bounding box center [623, 148] width 413 height 18
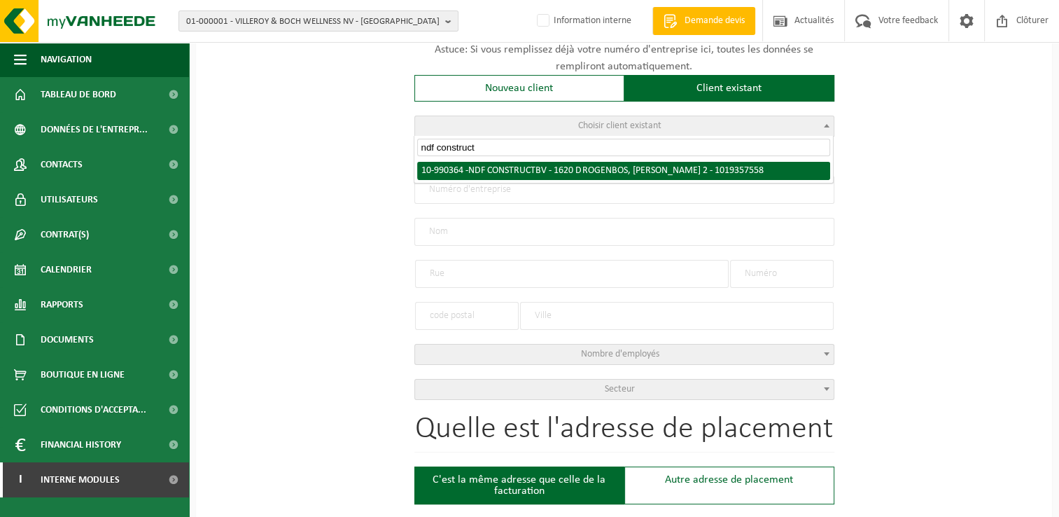
type input "ndf construct"
radio input "true"
type input "1019.357.558"
type input "NDF CONSTRUCT BV"
type input "[PERSON_NAME]"
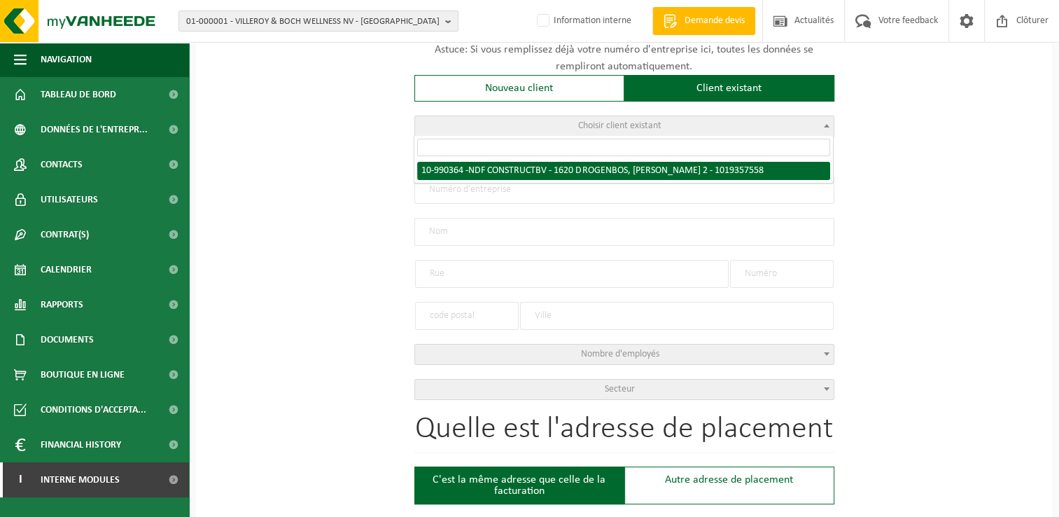
type input "2"
type input "1620"
type input "DROGENBOS"
type input "NDF CONSTRUCT BV"
type input "[PERSON_NAME]"
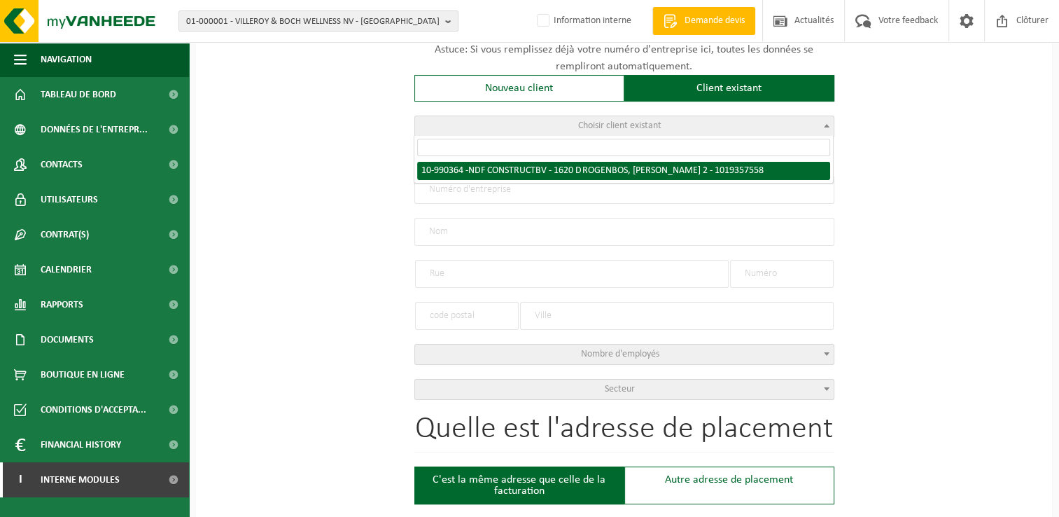
type input "2"
type input "1620"
type input "DROGENBOS"
select select "169081"
select select
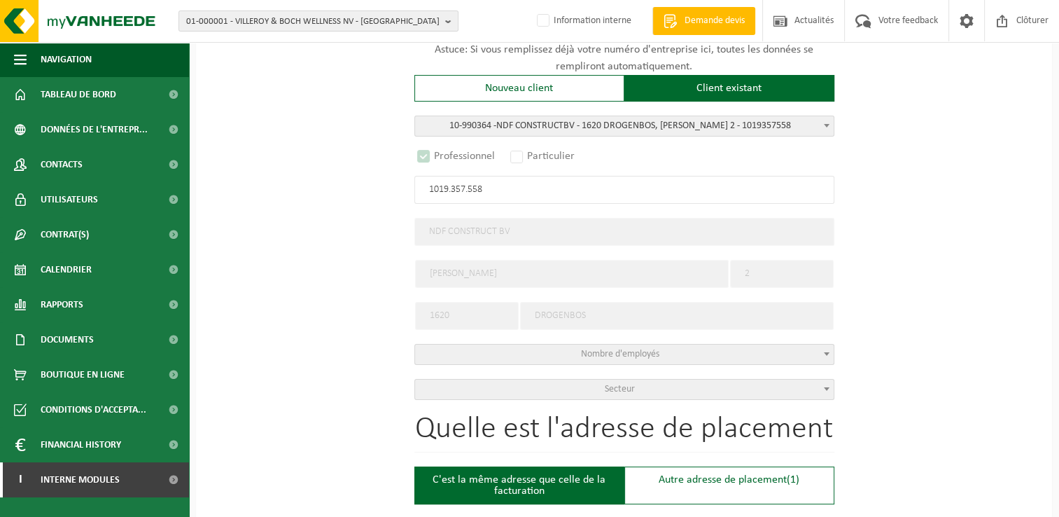
scroll to position [420, 0]
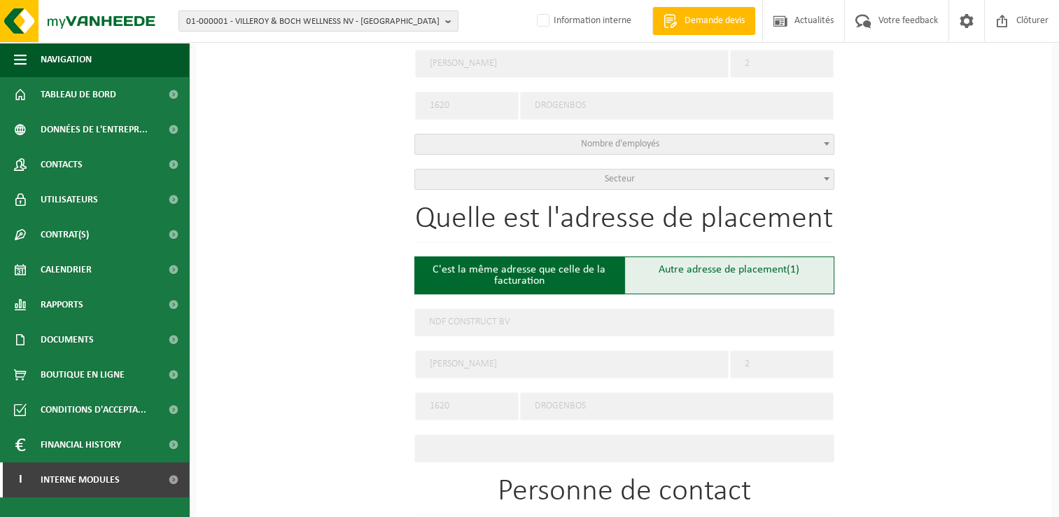
select select "D"
select select
click at [674, 265] on div "Autre adresse de placement (2)" at bounding box center [730, 275] width 210 height 38
type input "Chantier -"
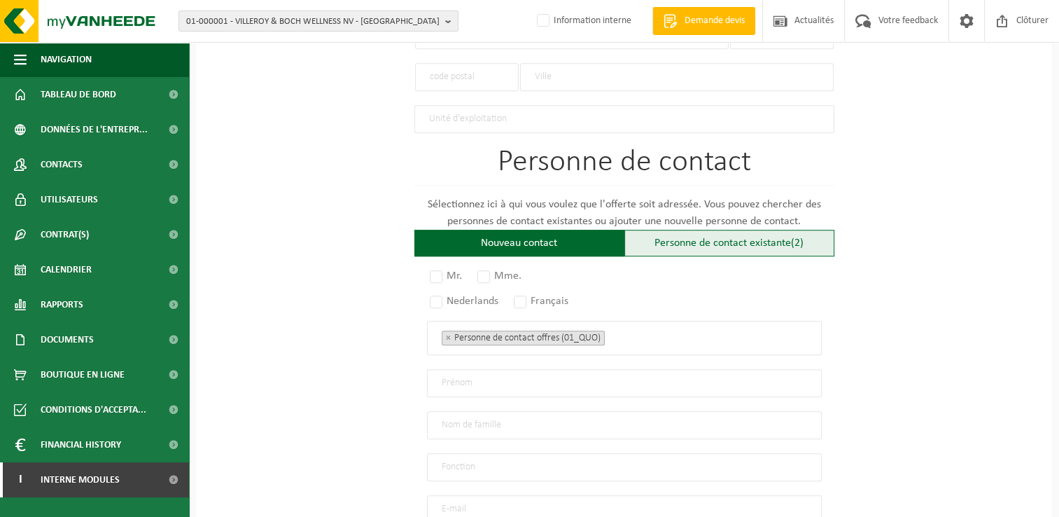
scroll to position [700, 0]
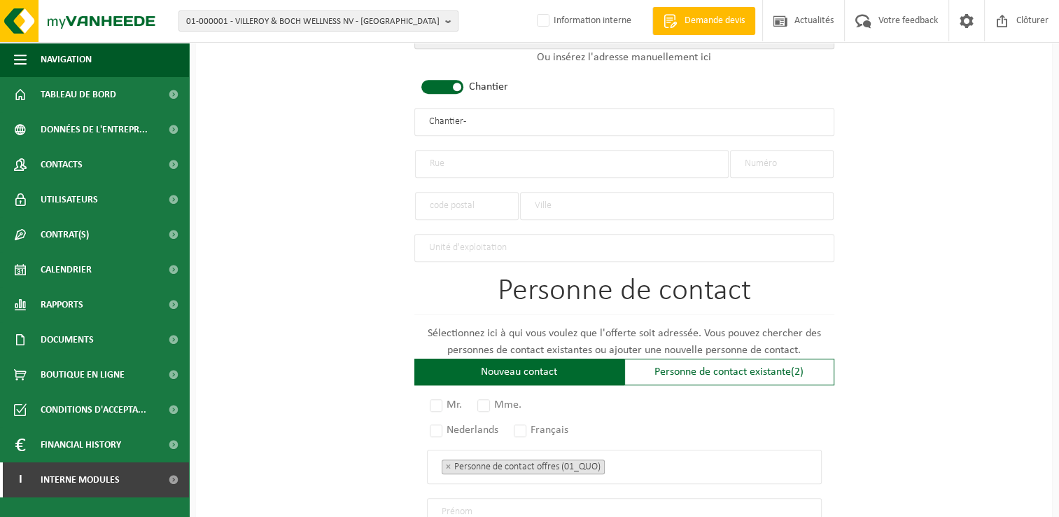
click at [468, 160] on input "text" at bounding box center [572, 164] width 314 height 28
click at [452, 161] on input "text" at bounding box center [572, 164] width 314 height 28
type input "Rue de la mutualité"
type input "52"
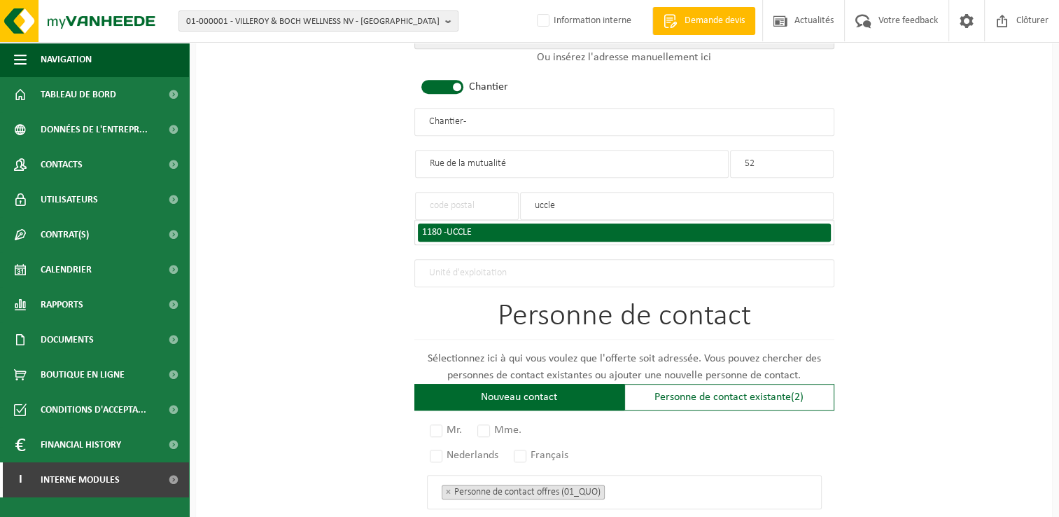
type input "uccle"
click at [471, 230] on span "UCCLE" at bounding box center [459, 232] width 25 height 11
type input "1180"
type input "UCCLE"
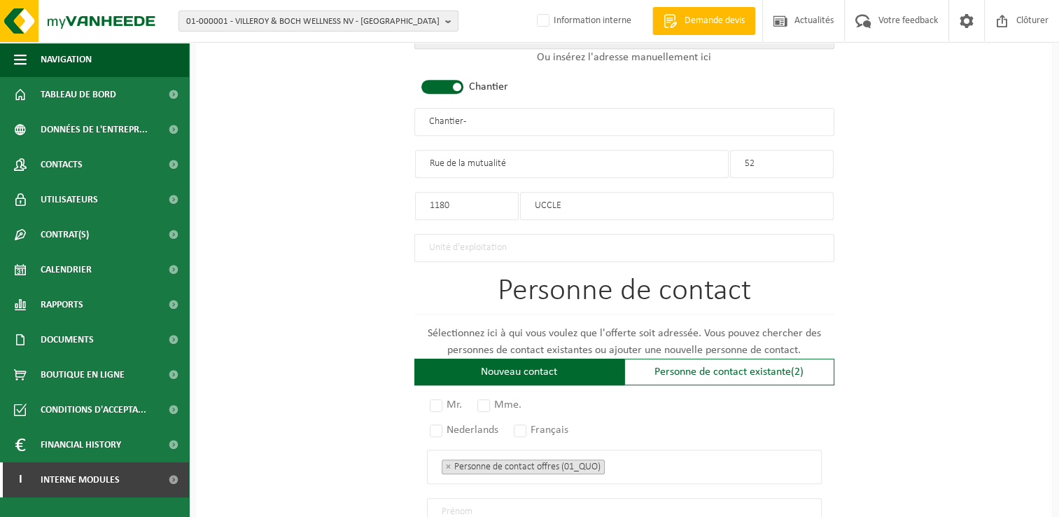
drag, startPoint x: 496, startPoint y: 111, endPoint x: 326, endPoint y: 113, distance: 169.5
click at [327, 113] on div "Pour quelle entreprise pouvons-nous rédiger cette offre? Astuce: Si vous rempli…" at bounding box center [624, 119] width 856 height 1394
drag, startPoint x: 443, startPoint y: 117, endPoint x: 681, endPoint y: 116, distance: 238.8
click at [450, 116] on input "NDF - UCCLE" at bounding box center [625, 122] width 420 height 28
type input "NDF CONSTRUCT- UCCLE"
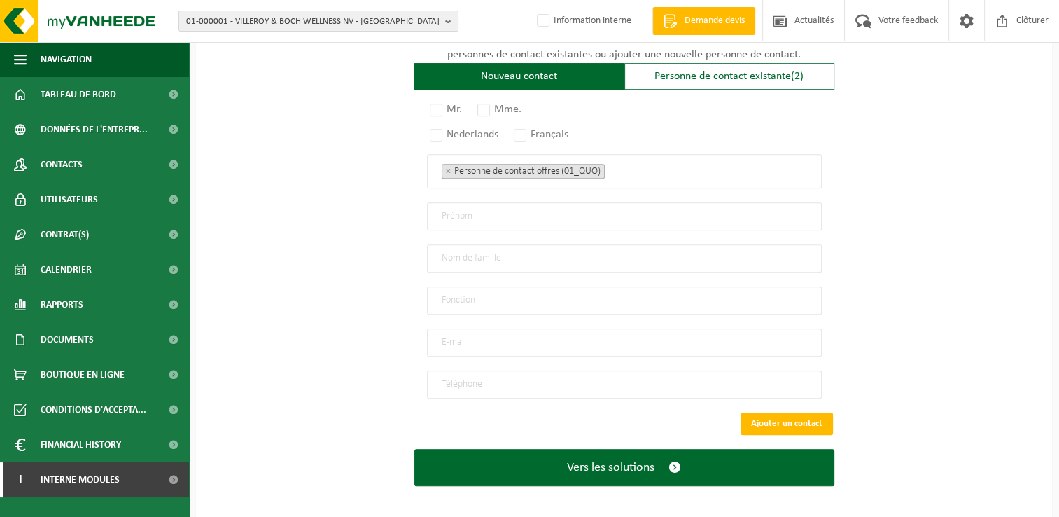
scroll to position [926, 0]
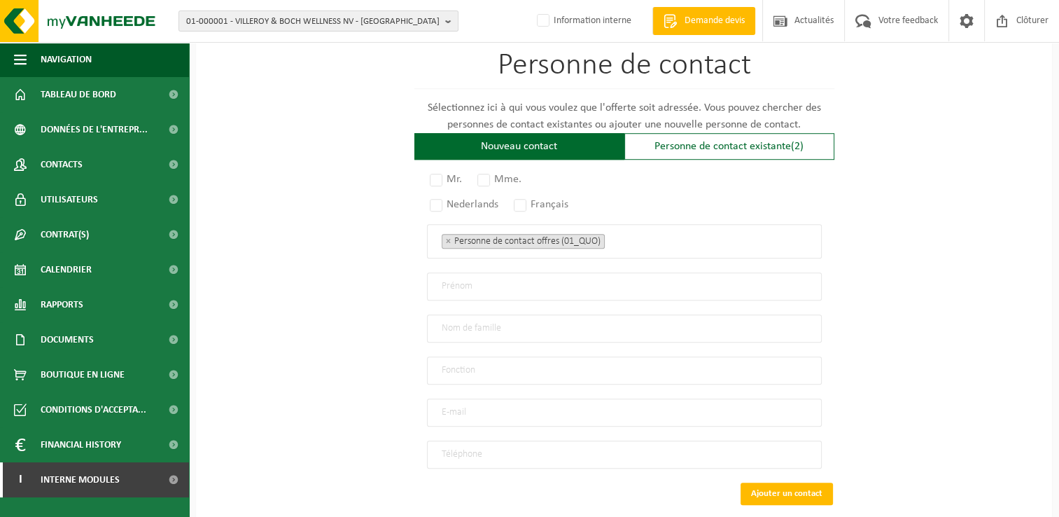
drag, startPoint x: 666, startPoint y: 141, endPoint x: 597, endPoint y: 174, distance: 76.4
click at [666, 141] on div "Personne de contact existante (2)" at bounding box center [730, 146] width 210 height 27
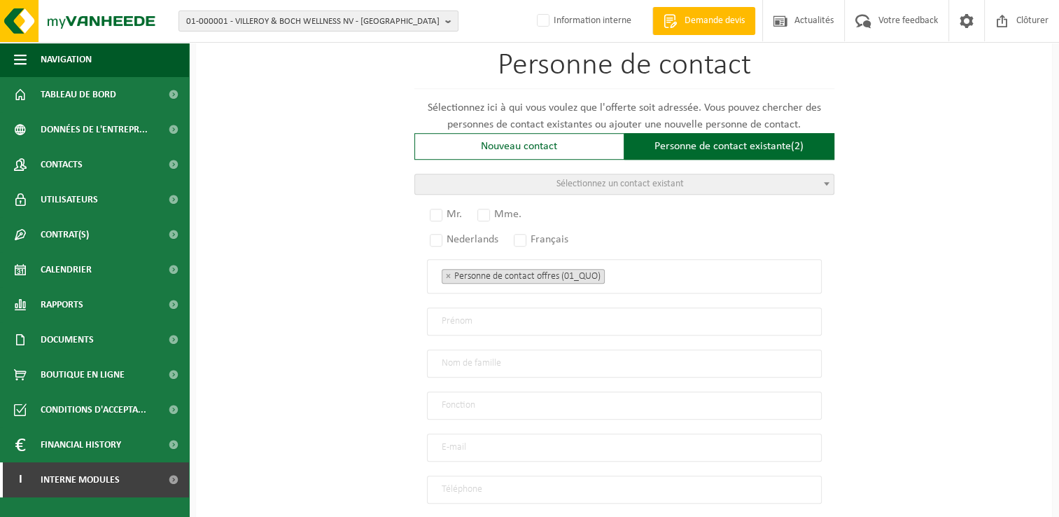
click at [569, 183] on span "Sélectionnez un contact existant" at bounding box center [620, 184] width 127 height 11
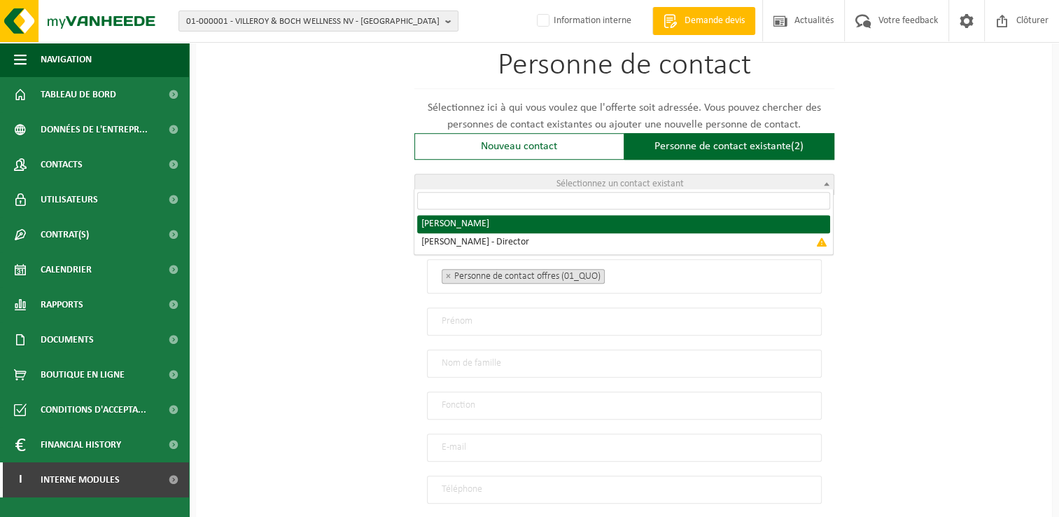
radio input "true"
select select "{"code":"10-990365","firstname":"DANIEL","surname":"FLOAREA","gender":"Male","p…"
type input "DANIEL"
type input "FLOAREA"
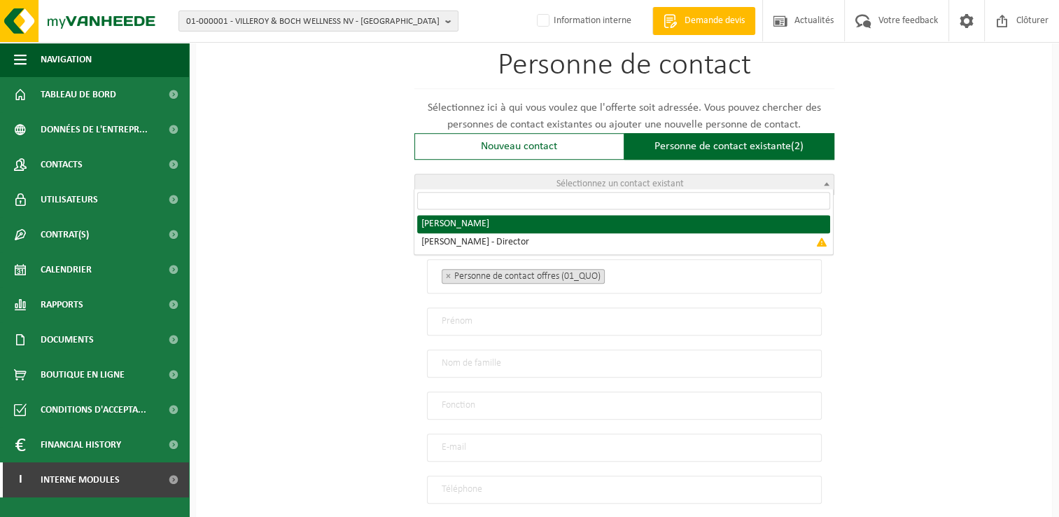
type input "ndconstructbv@yahoo.com"
type input "+32495129649"
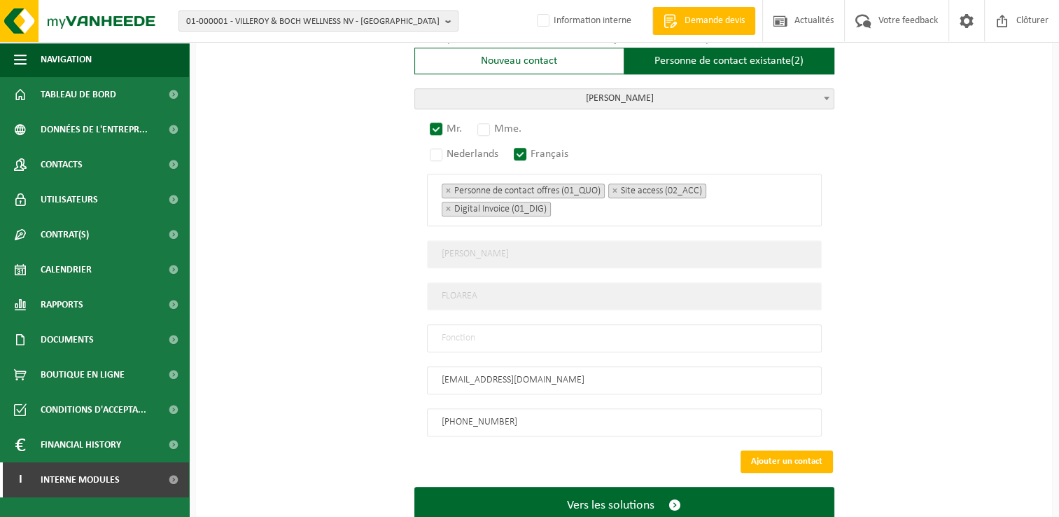
scroll to position [1049, 0]
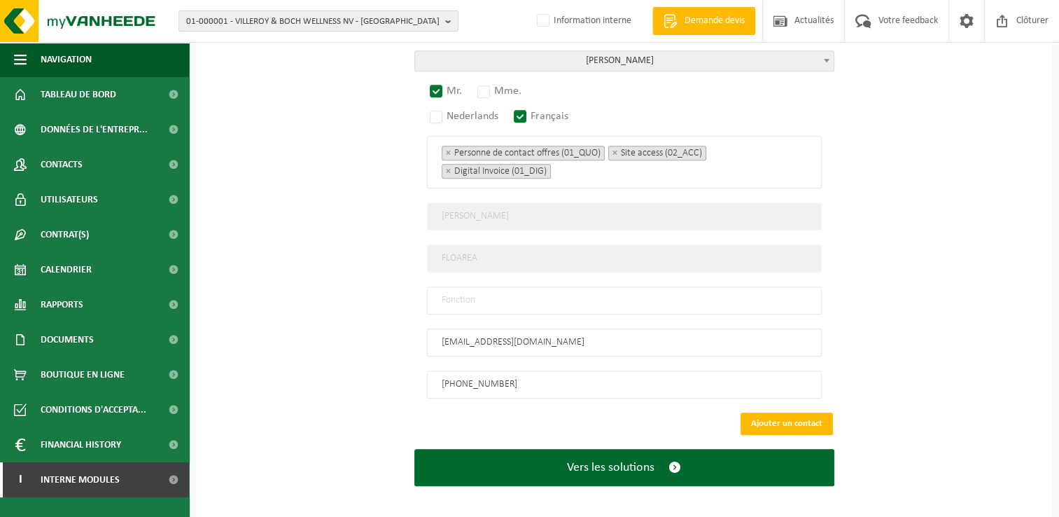
click at [451, 288] on input "text" at bounding box center [624, 300] width 395 height 28
type input "Manager"
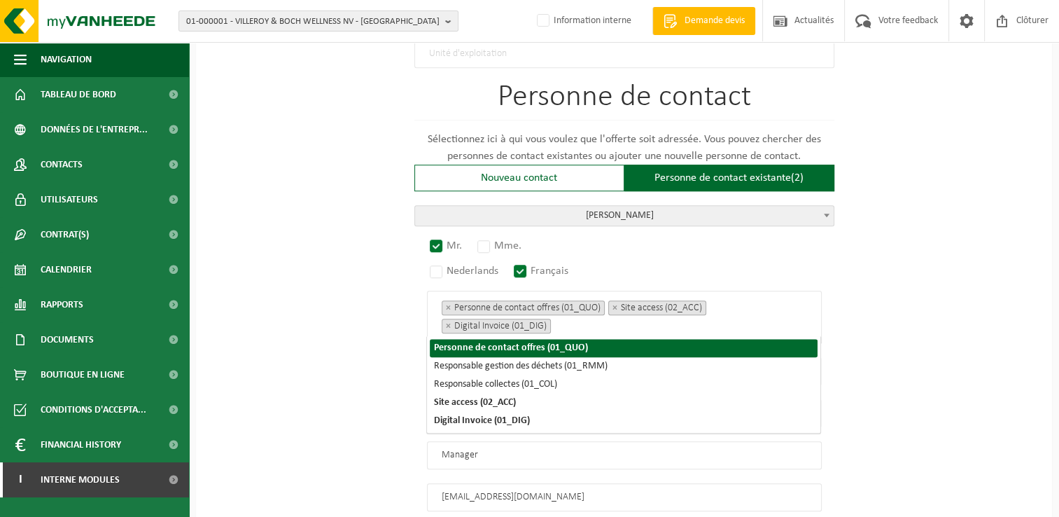
scroll to position [915, 0]
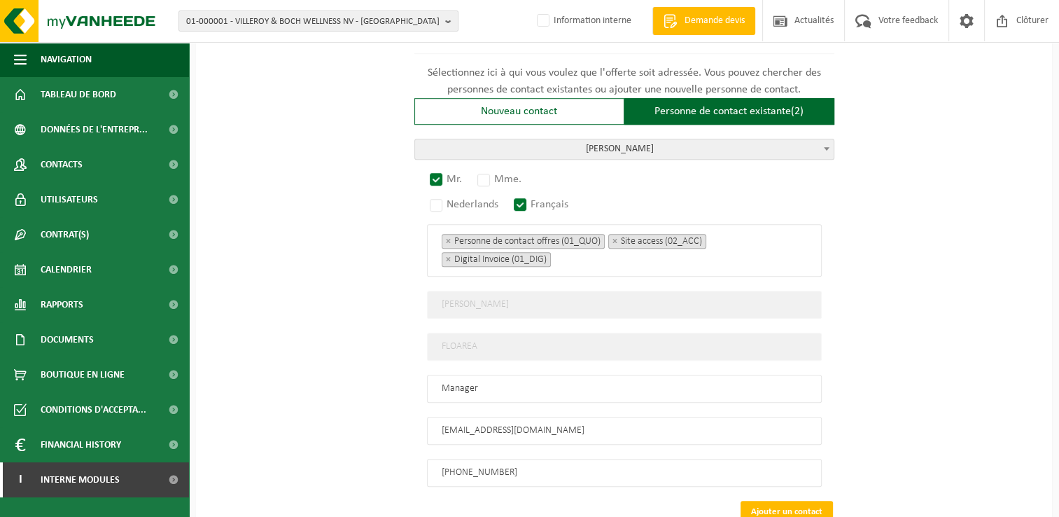
scroll to position [1049, 0]
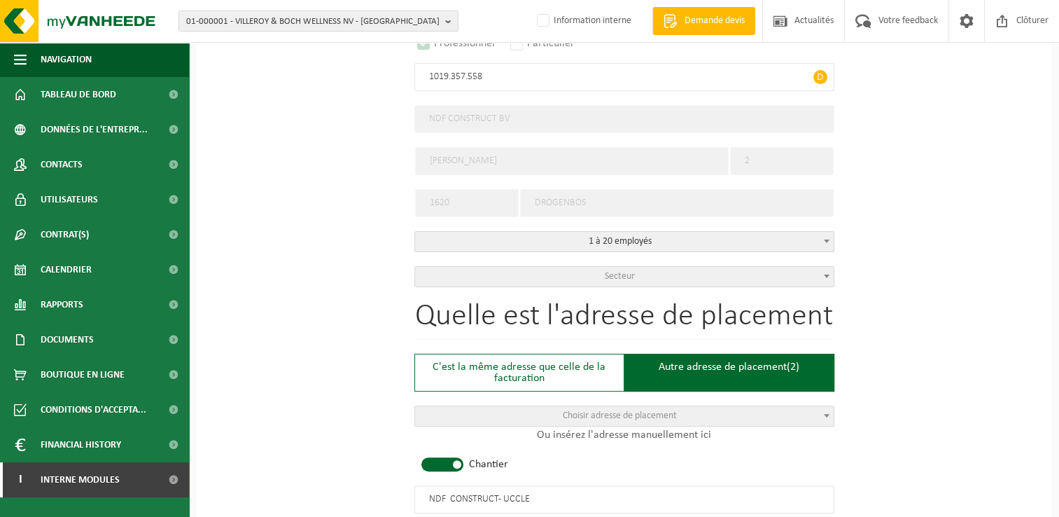
scroll to position [279, 0]
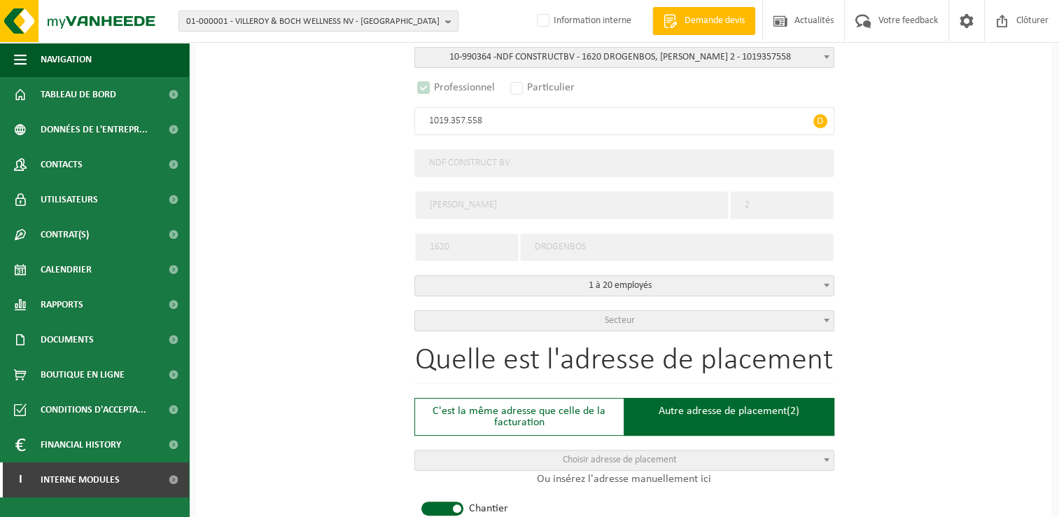
click at [715, 318] on span "Secteur" at bounding box center [624, 321] width 419 height 20
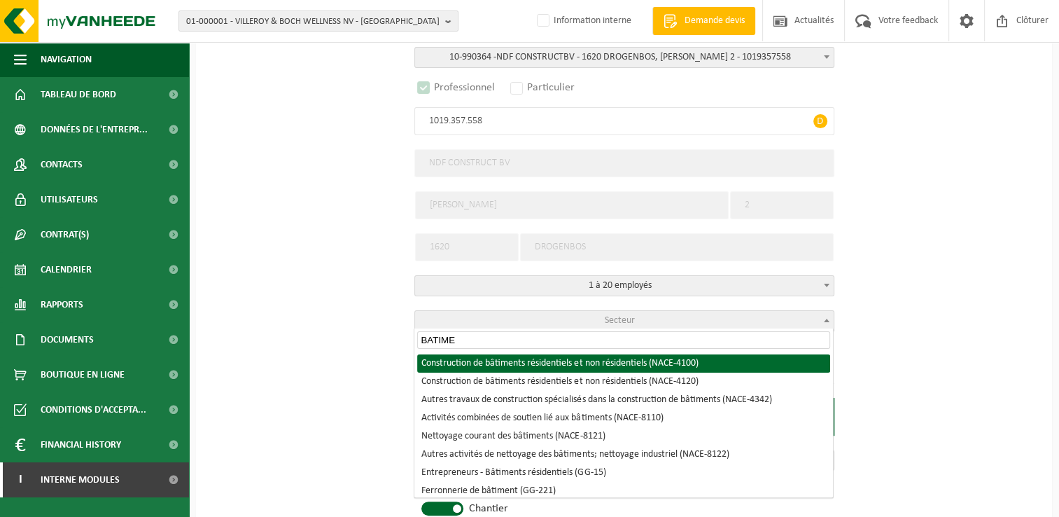
type input "BATIME"
select select "NACE_4100"
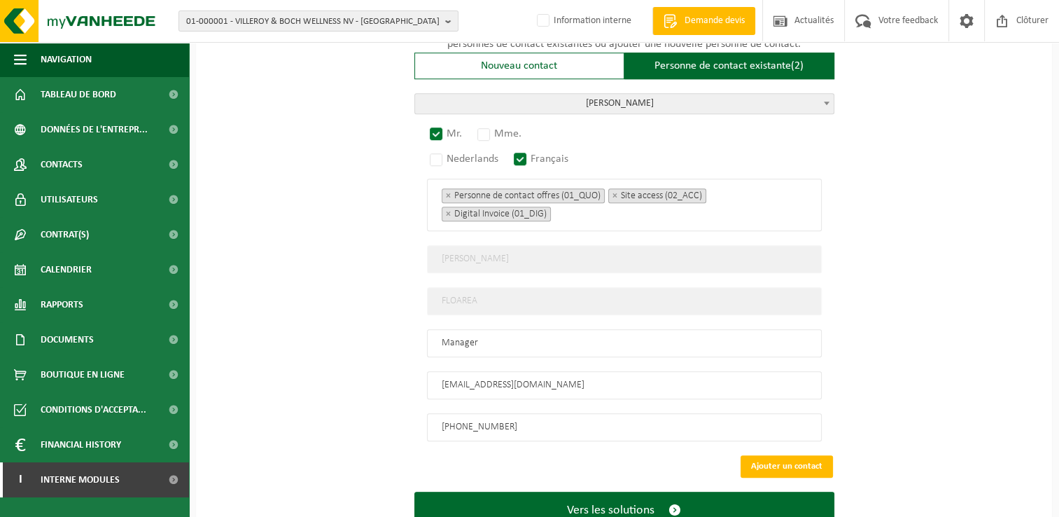
scroll to position [1049, 0]
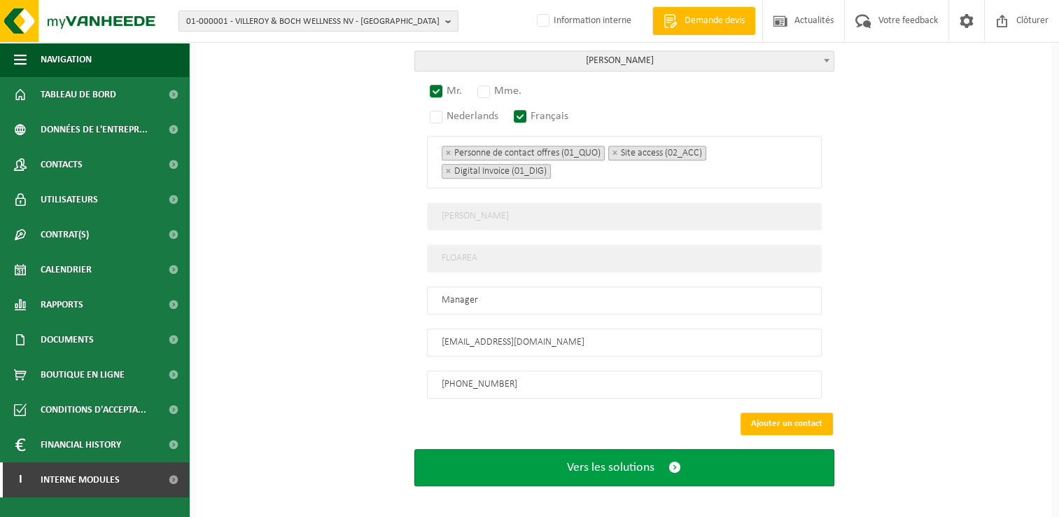
click at [664, 457] on button "Vers les solutions" at bounding box center [625, 467] width 420 height 37
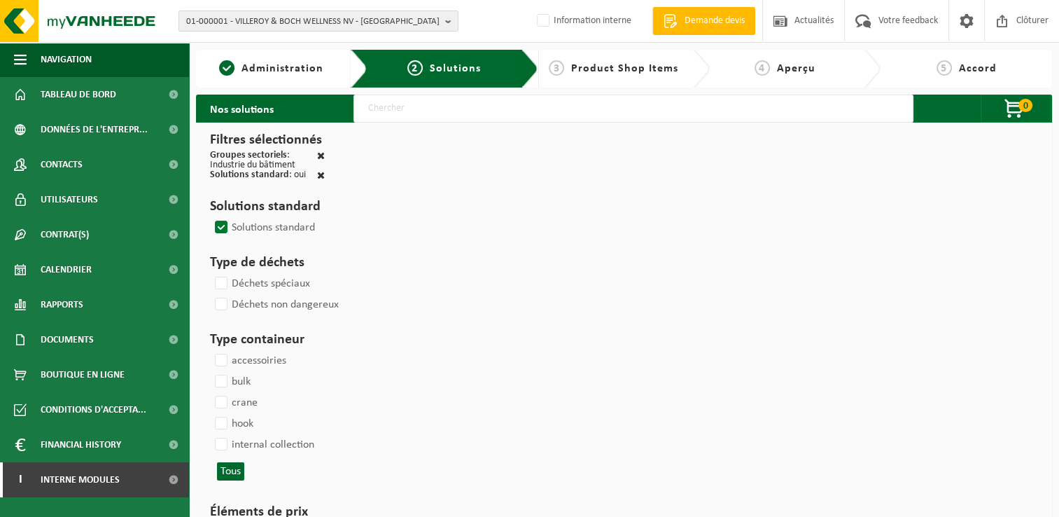
click at [448, 111] on input "text" at bounding box center [634, 109] width 560 height 28
type input "000291"
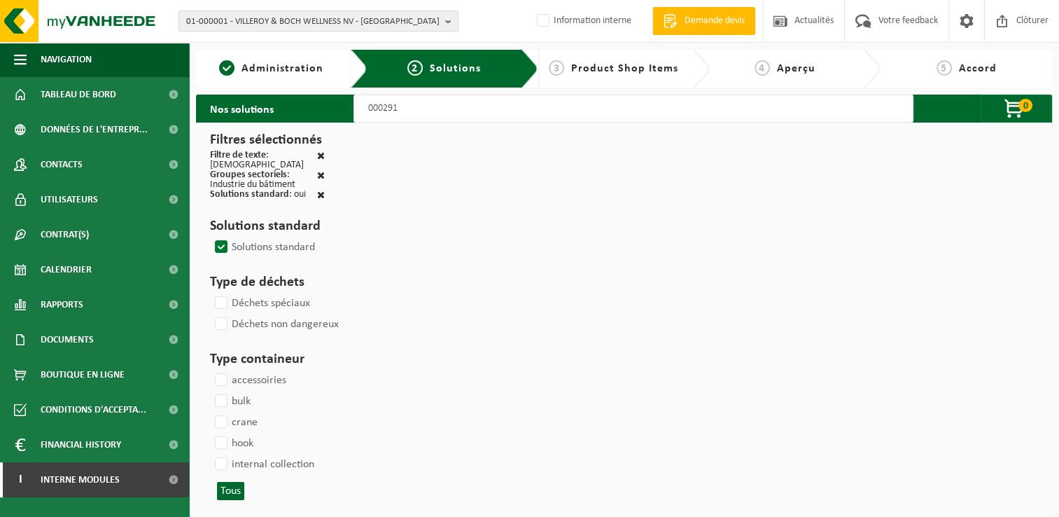
select select
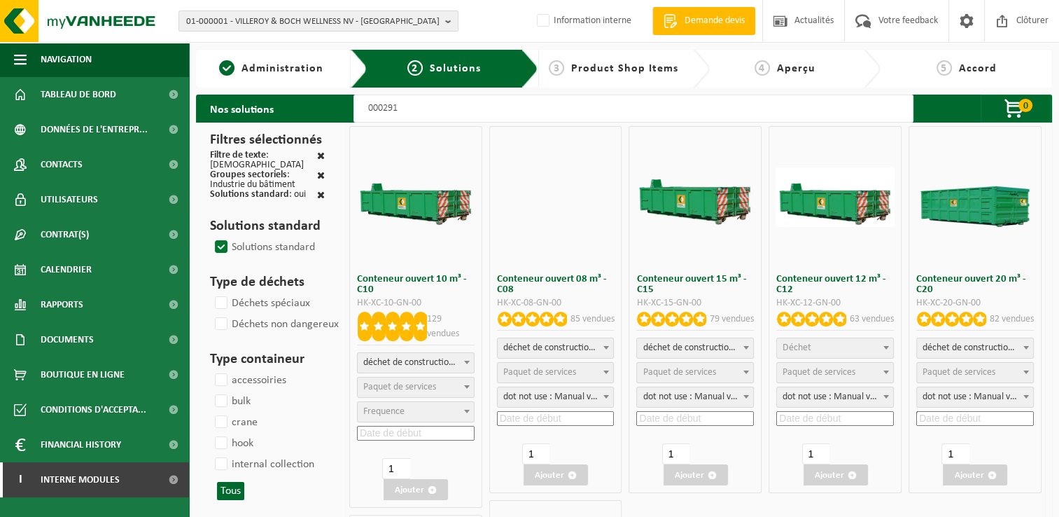
select select
select select "197"
select select
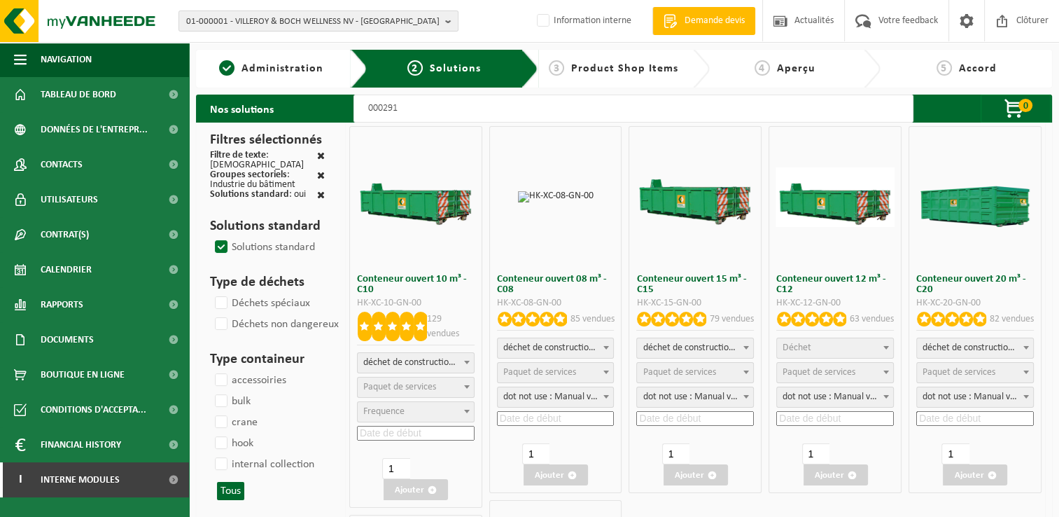
select select
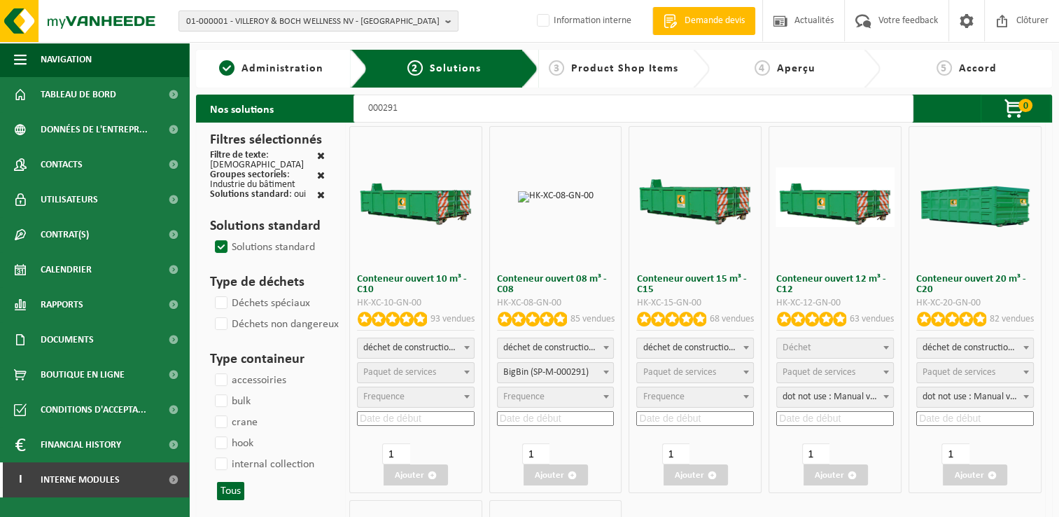
select select
select select "25"
select select
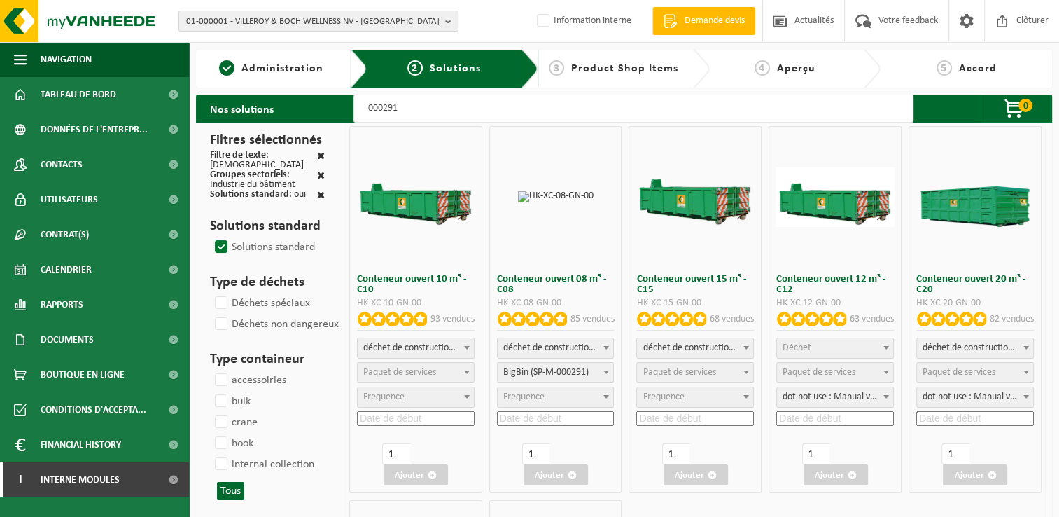
select select "197"
select select
select select "197"
select select
select select "25"
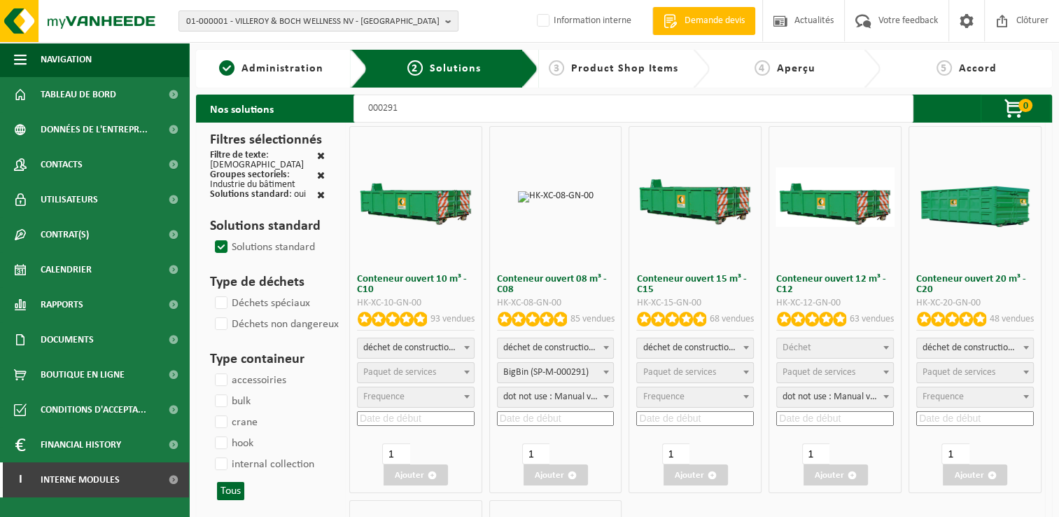
select select "25"
click at [415, 375] on span "Paquet de services" at bounding box center [399, 372] width 73 height 11
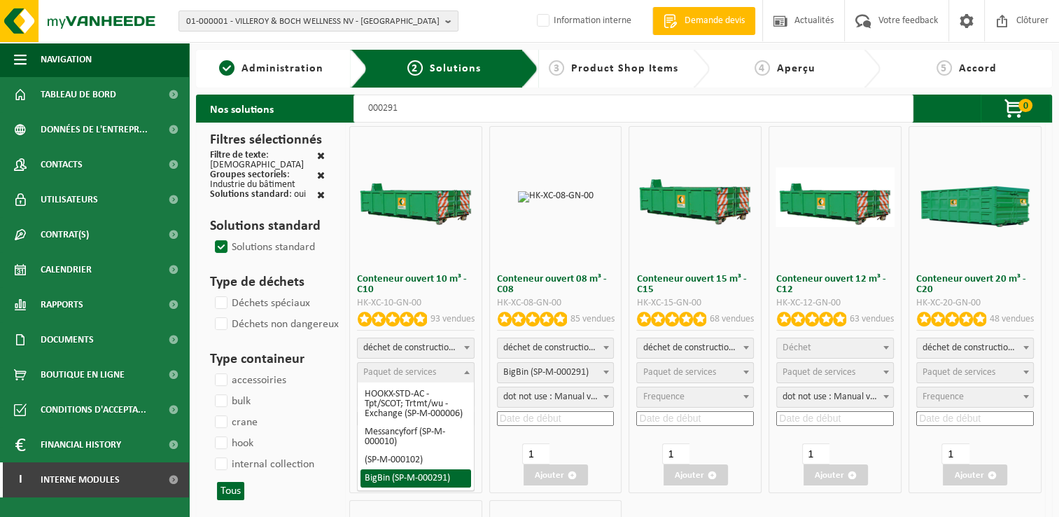
select select "197"
select select "25"
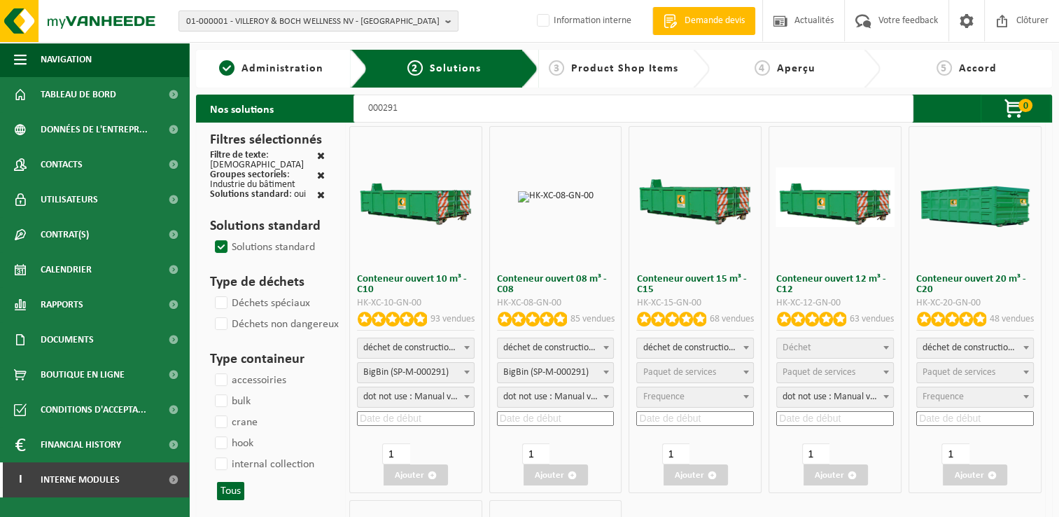
click at [406, 415] on input at bounding box center [416, 418] width 118 height 15
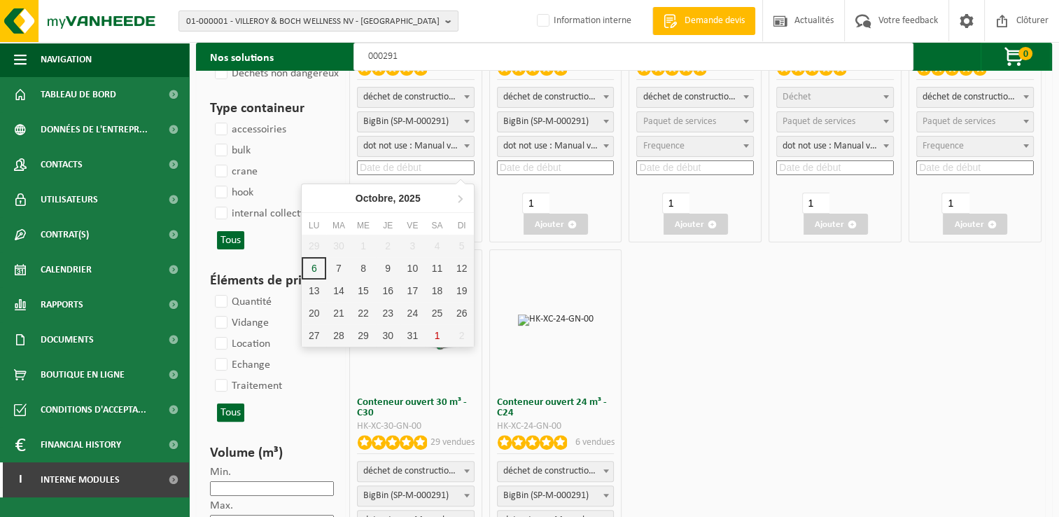
scroll to position [280, 0]
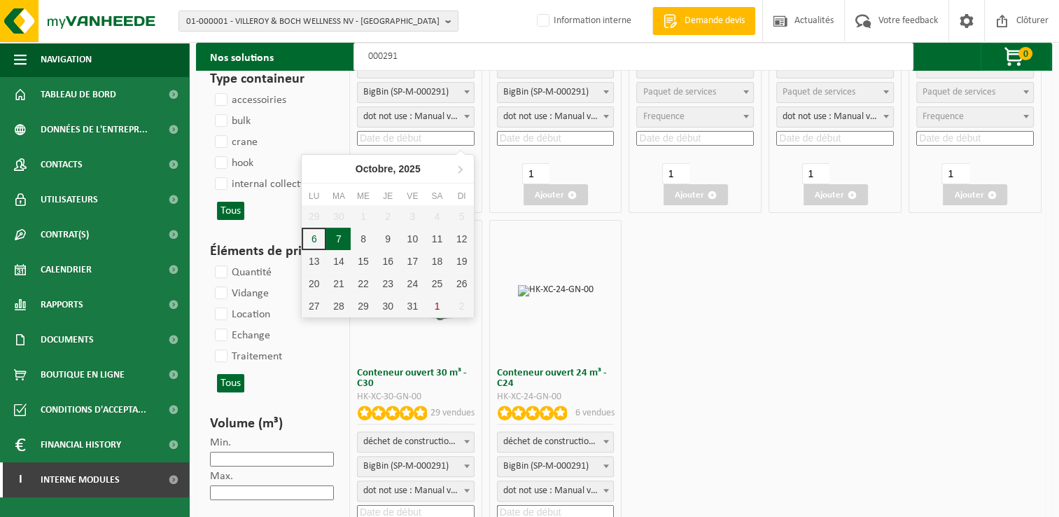
click at [336, 239] on div "7" at bounding box center [338, 239] width 25 height 22
type input "2025-10-07"
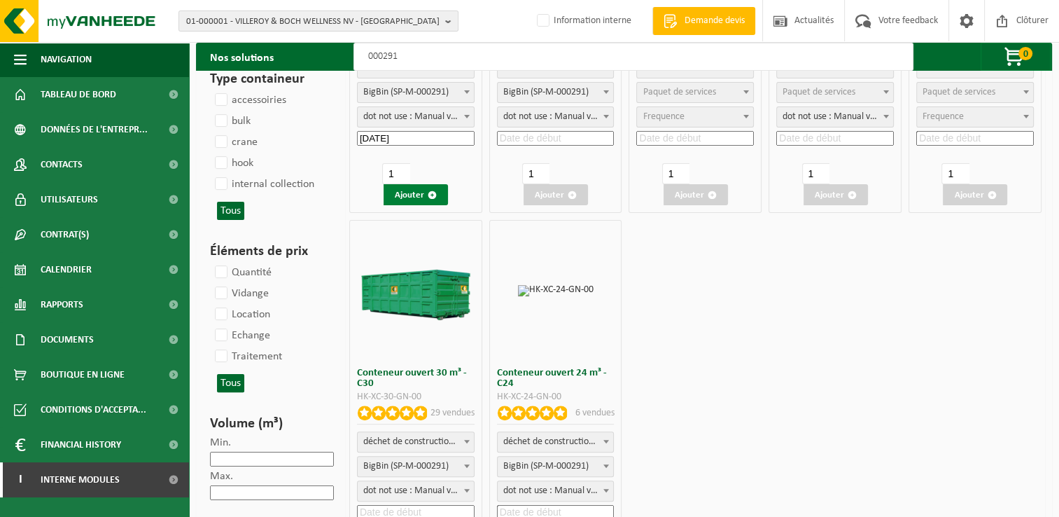
click at [426, 186] on button "Ajouter" at bounding box center [416, 194] width 64 height 21
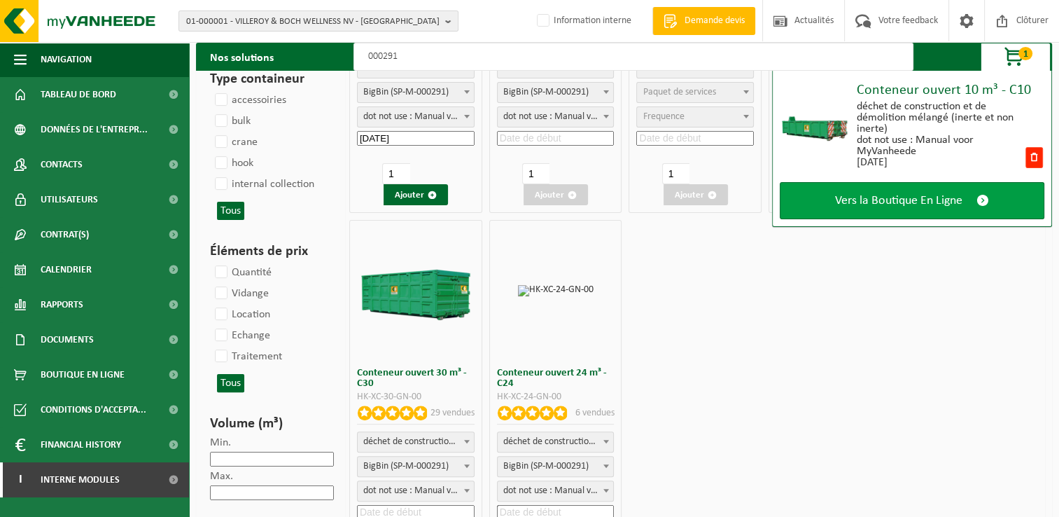
click at [909, 214] on link "Vers la Boutique En Ligne" at bounding box center [912, 200] width 265 height 37
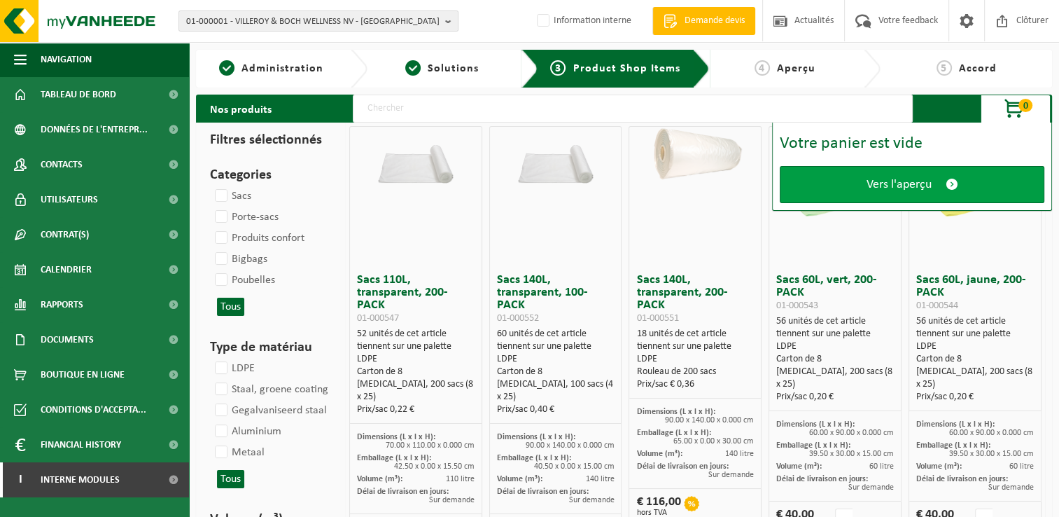
click at [880, 175] on link "Vers l'aperçu" at bounding box center [912, 184] width 265 height 37
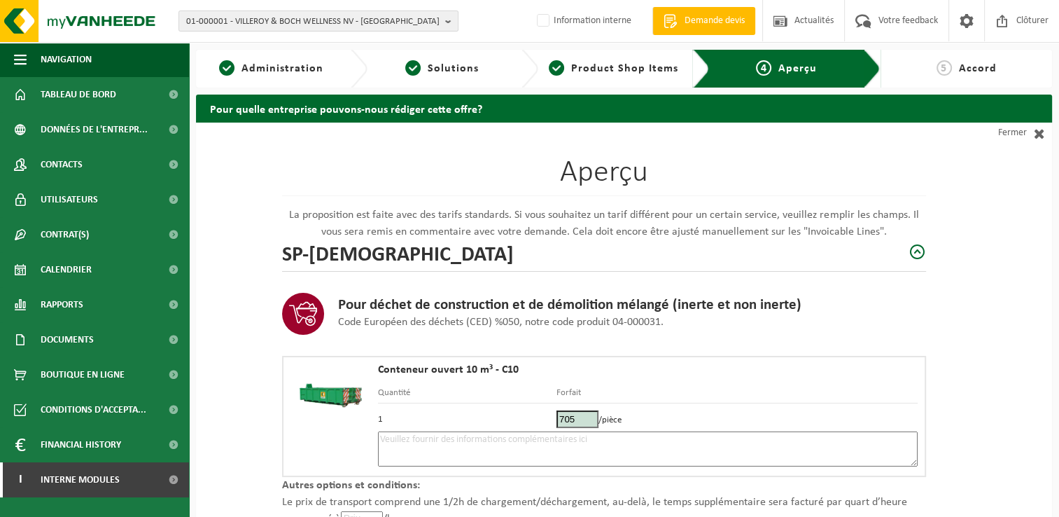
click at [415, 447] on textarea at bounding box center [648, 448] width 540 height 35
type textarea "p"
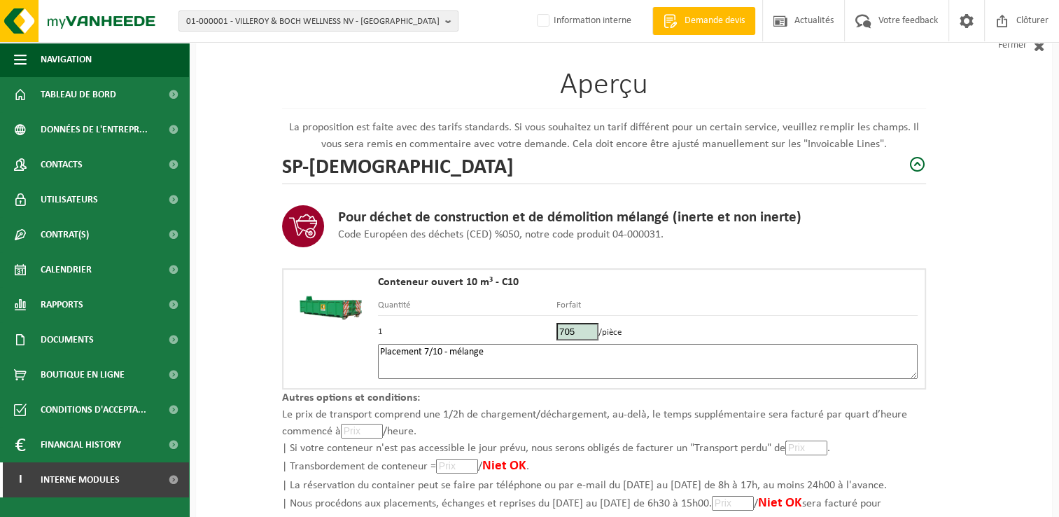
scroll to position [199, 0]
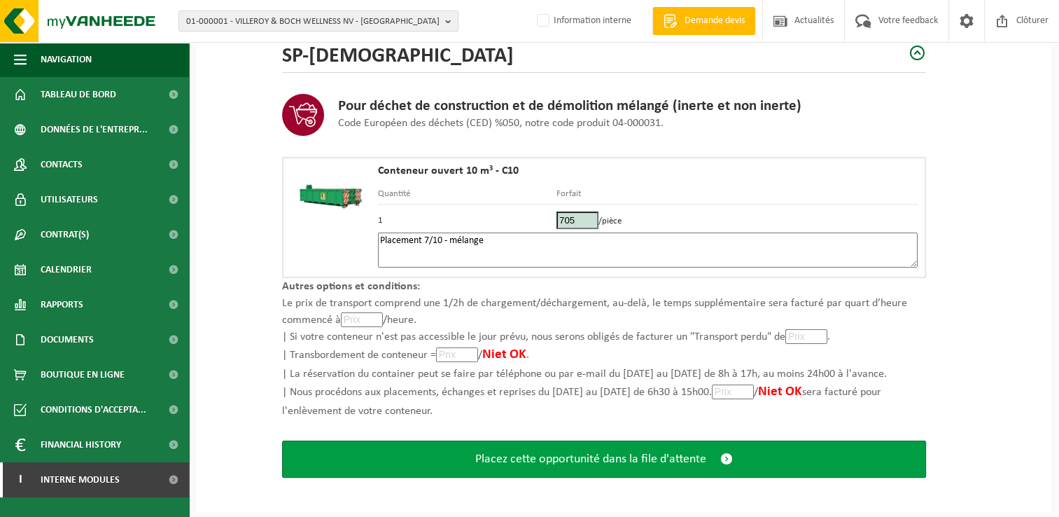
type textarea "Placement 7/10 - mélange"
click at [517, 463] on span "Placez cette opportunité dans la file d'attente" at bounding box center [590, 459] width 231 height 15
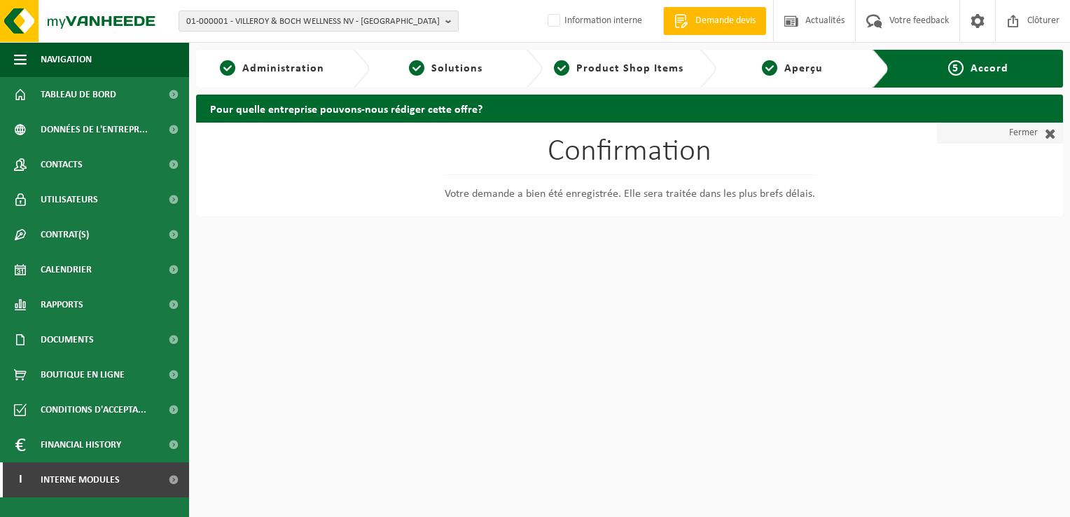
click at [1027, 130] on link "Fermer" at bounding box center [1000, 133] width 126 height 21
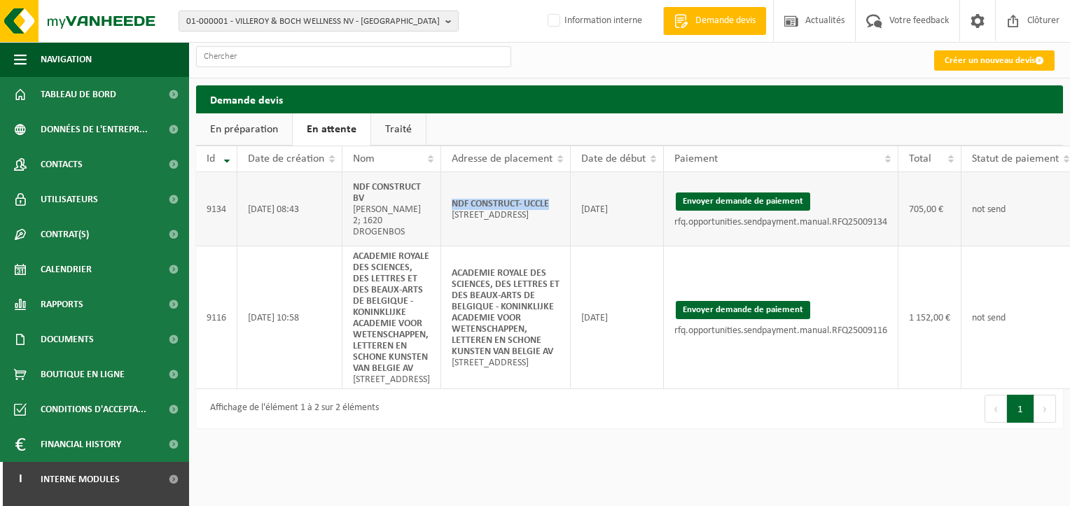
drag, startPoint x: 552, startPoint y: 197, endPoint x: 448, endPoint y: 200, distance: 103.7
click at [448, 200] on td "NDF CONSTRUCT- UCCLE [STREET_ADDRESS]; 1180 UCCLE" at bounding box center [506, 209] width 130 height 74
copy strong "NDF CONSTRUCT- UCCLE"
drag, startPoint x: 737, startPoint y: 204, endPoint x: 605, endPoint y: 80, distance: 180.8
click at [737, 203] on button "Envoyer demande de paiement" at bounding box center [743, 202] width 134 height 18
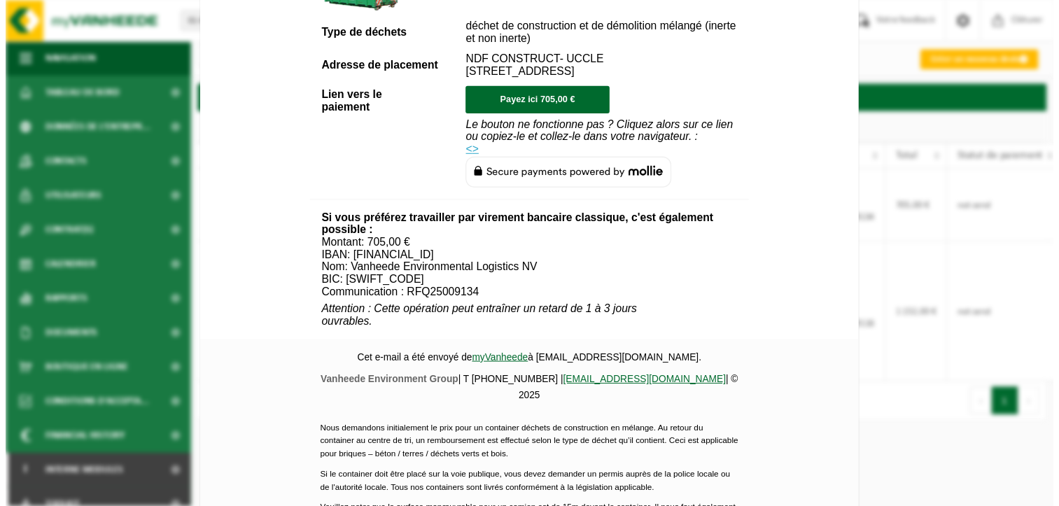
scroll to position [659, 0]
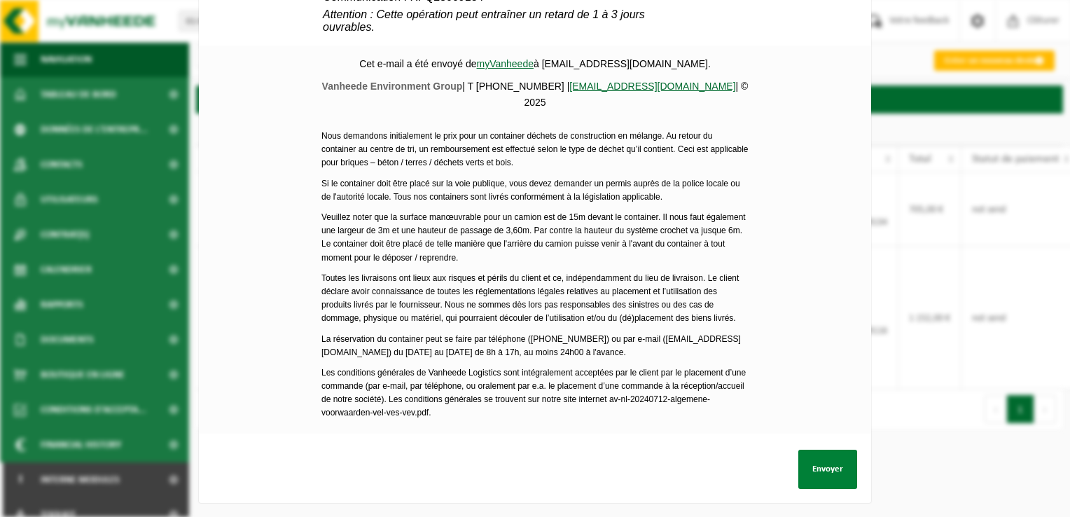
click at [804, 463] on button "Envoyer" at bounding box center [827, 469] width 59 height 39
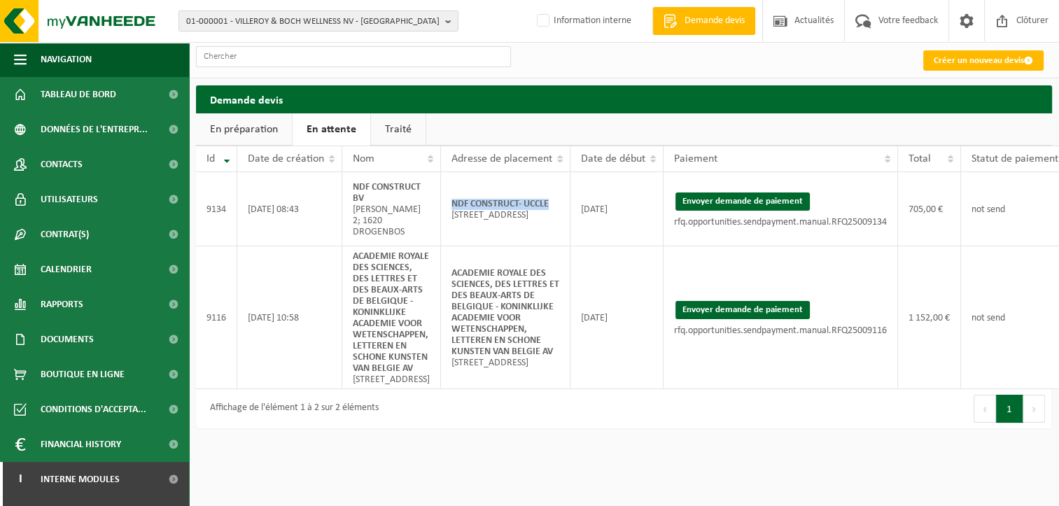
scroll to position [0, 86]
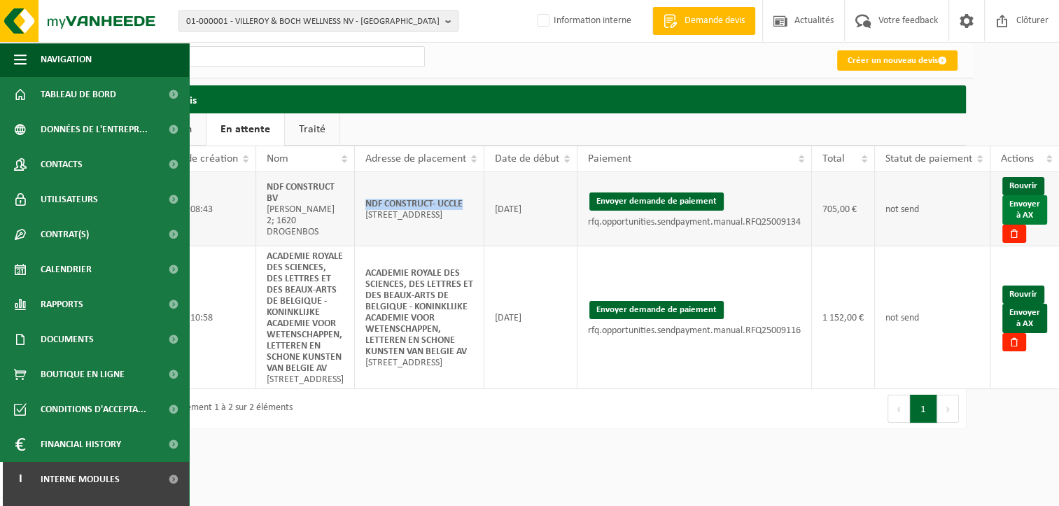
click at [1022, 207] on link "Envoyer à AX" at bounding box center [1025, 209] width 45 height 29
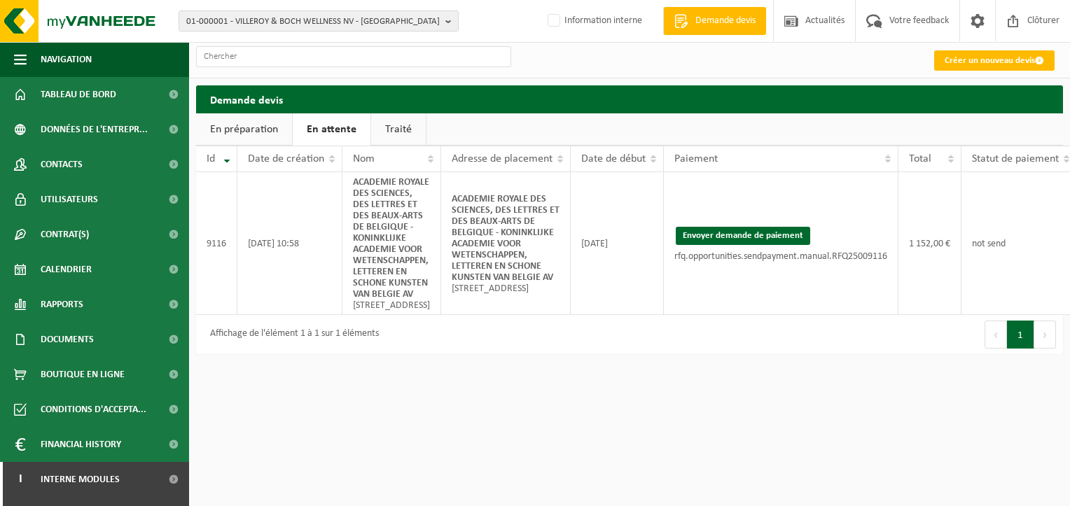
drag, startPoint x: 888, startPoint y: 496, endPoint x: 898, endPoint y: 485, distance: 15.4
click at [888, 496] on html "01-000001 - VILLEROY & BOCH WELLNESS NV - [GEOGRAPHIC_DATA] 01-000001 - VILLERO…" at bounding box center [535, 253] width 1070 height 506
click at [975, 60] on link "Créer un nouveau devis" at bounding box center [994, 60] width 120 height 20
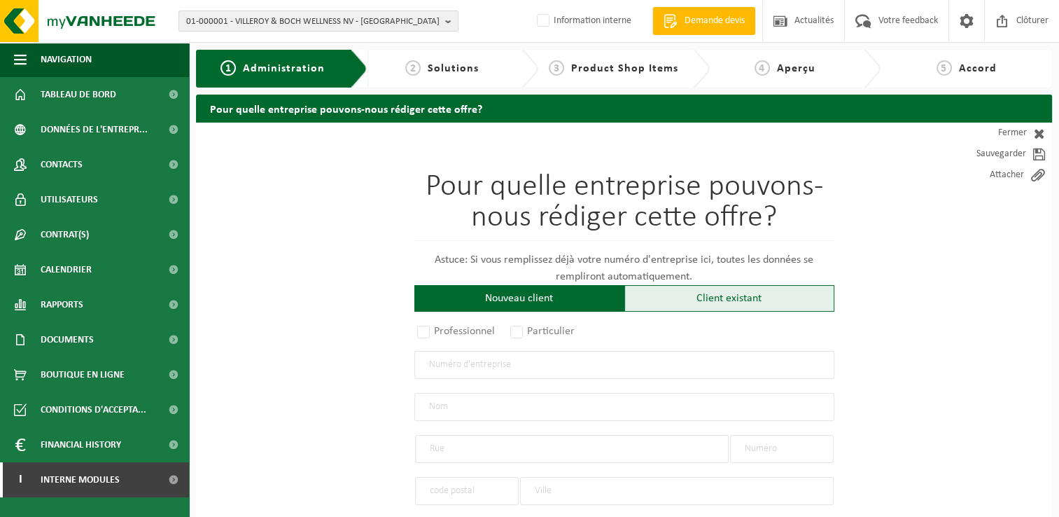
click at [701, 288] on div "Client existant" at bounding box center [730, 298] width 210 height 27
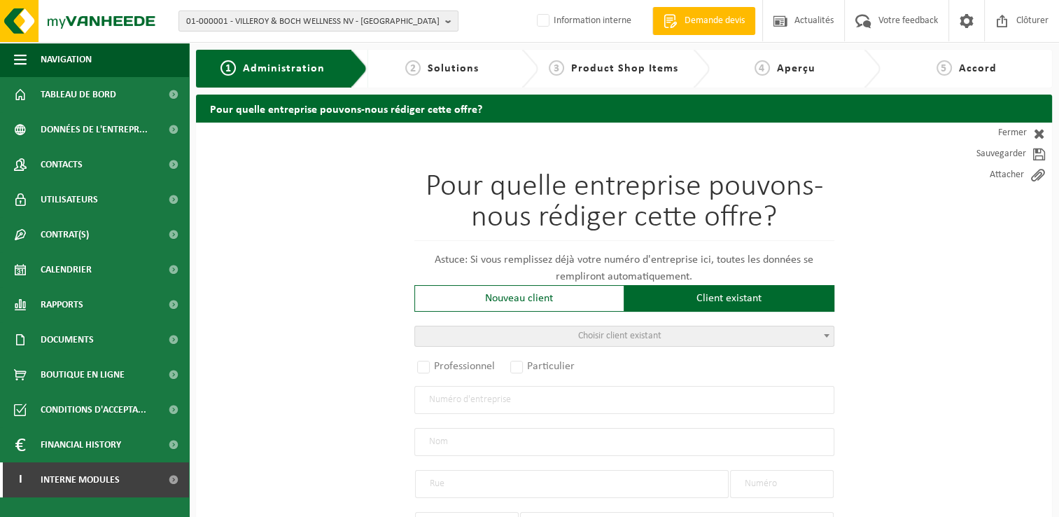
click at [561, 329] on span "Choisir client existant" at bounding box center [624, 336] width 419 height 20
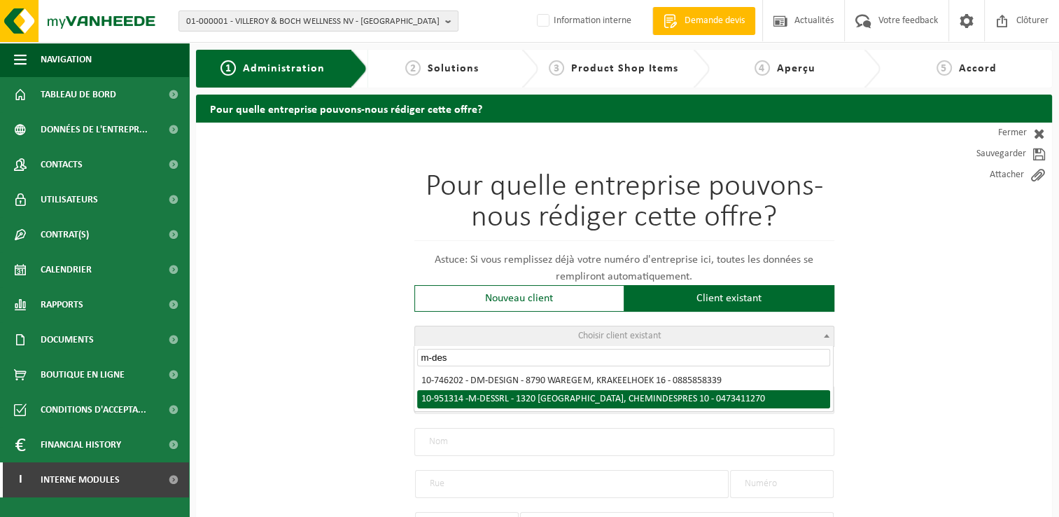
type input "m-des"
radio input "true"
type input "0473.411.270"
type input "M-DES SRL"
type input "CHEMIN DES PRES"
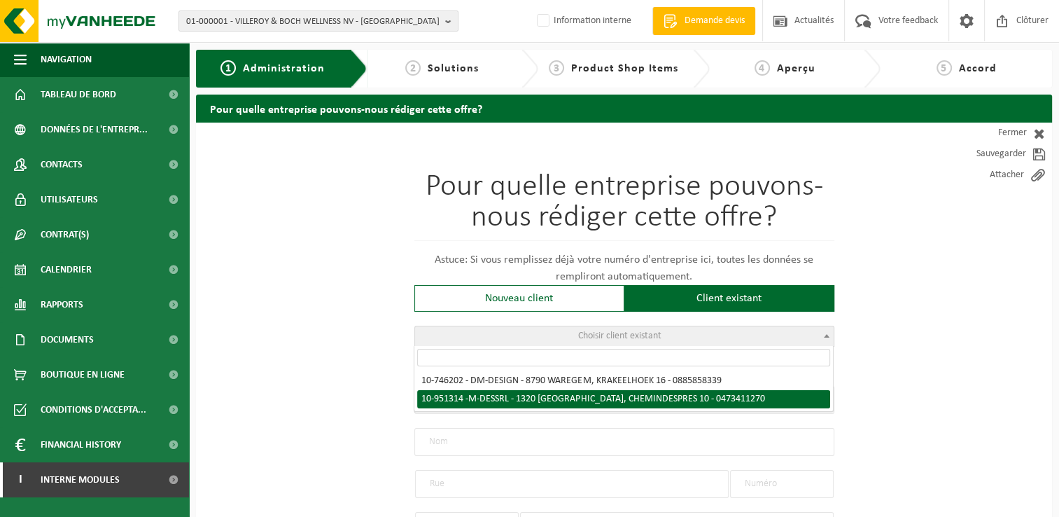
type input "10"
type input "1320"
type input "BEAUVECHAIN"
select select "11"
type input "M-DES SRL"
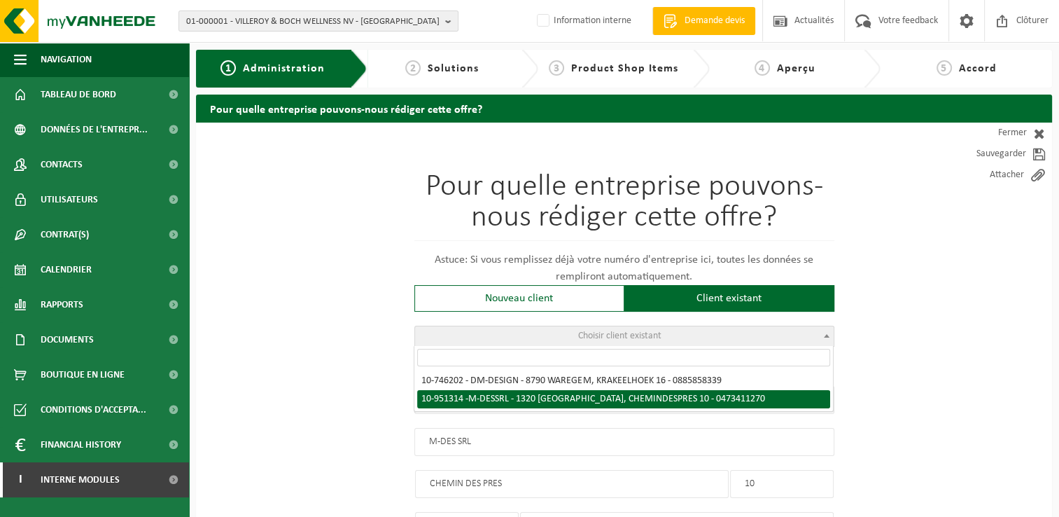
type input "CHEMIN DES PRES"
type input "10"
type input "1320"
type input "BEAUVECHAIN"
select select "145834"
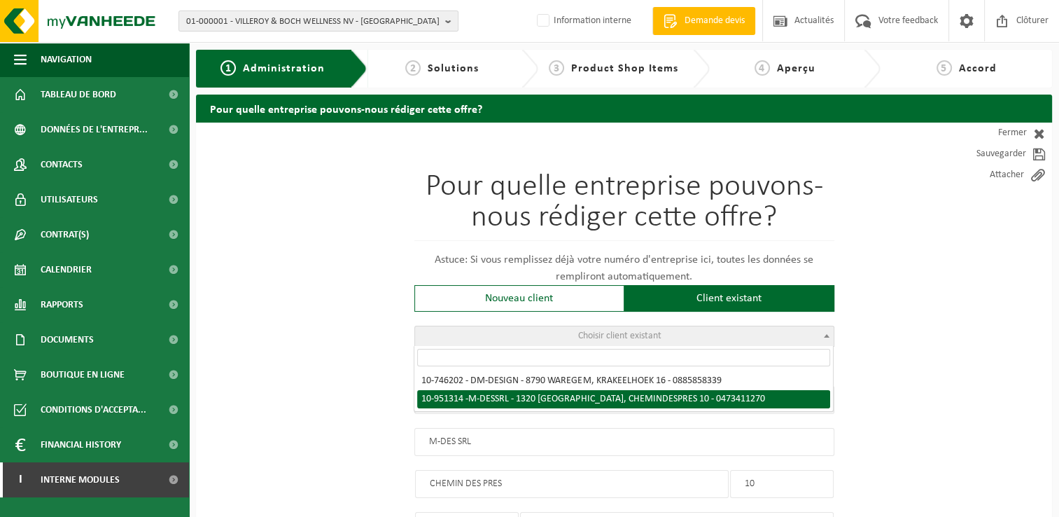
select select
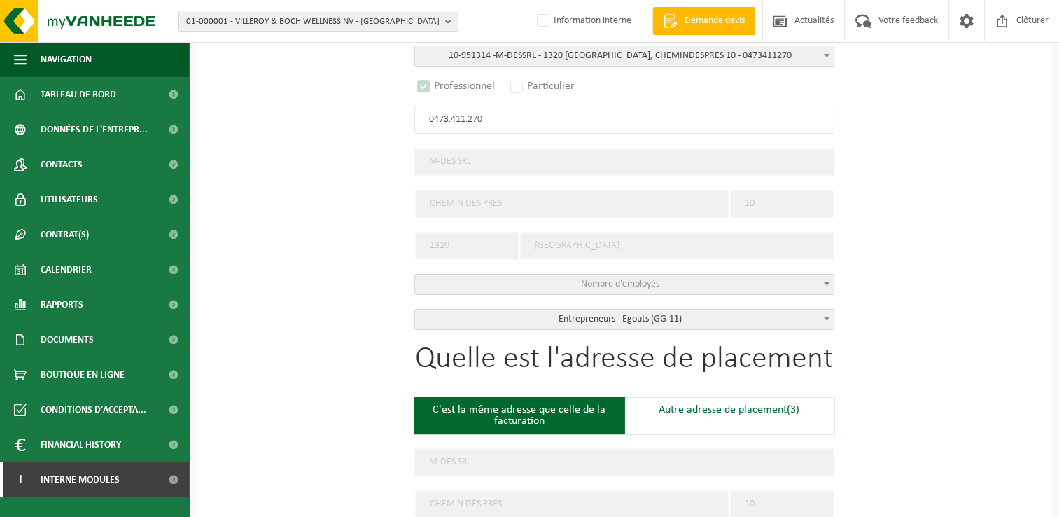
select select "D"
select select
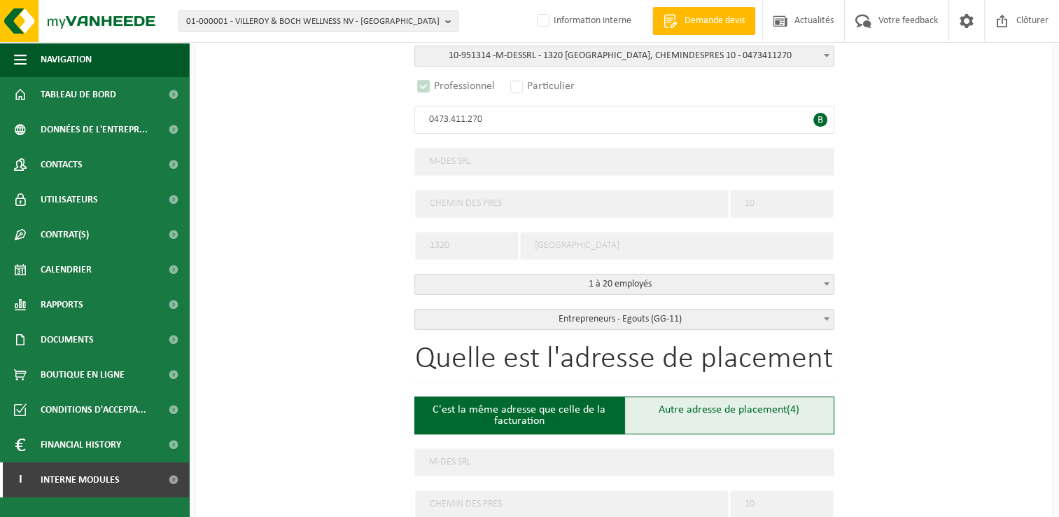
scroll to position [490, 0]
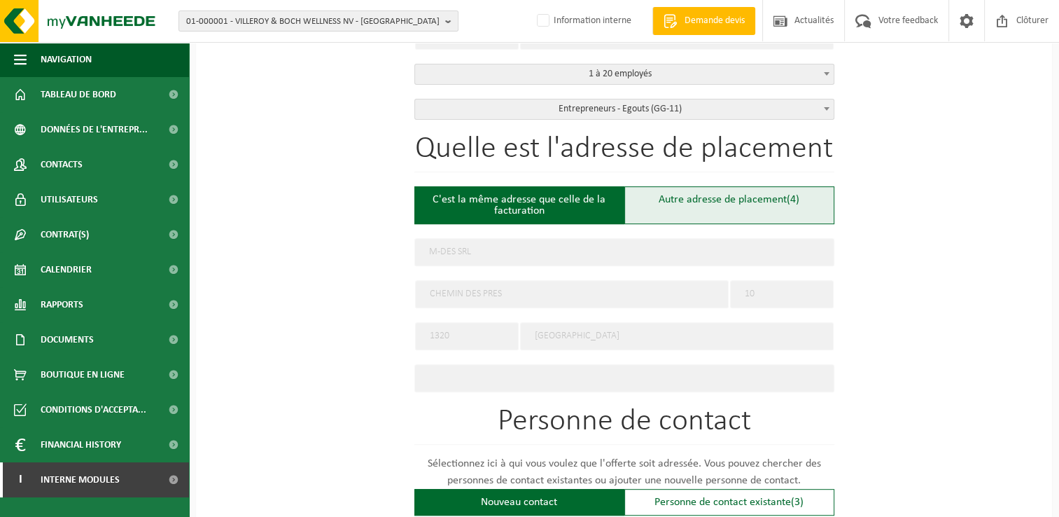
click at [720, 194] on div "Autre adresse de placement (4)" at bounding box center [730, 205] width 210 height 38
type input "Chantier -"
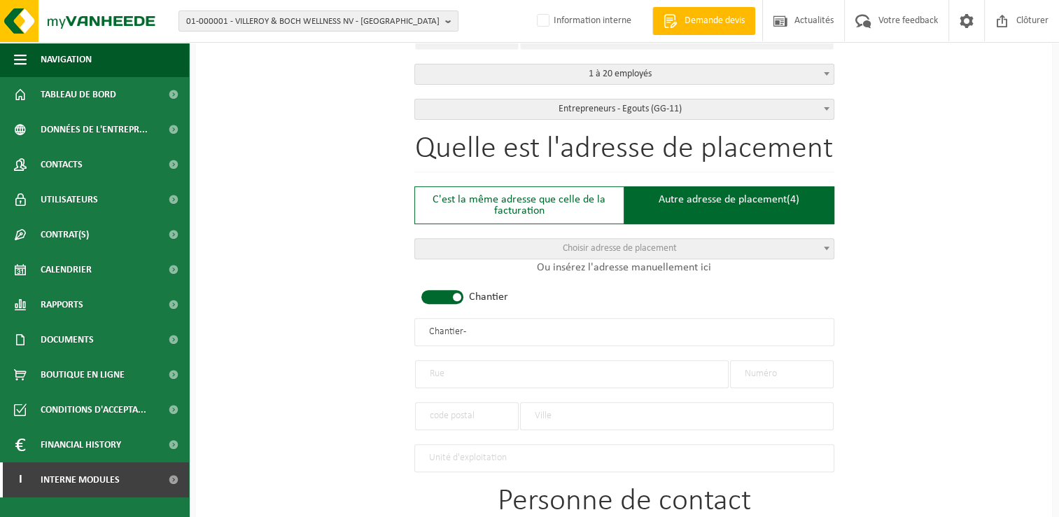
click at [448, 370] on input "text" at bounding box center [572, 374] width 314 height 28
type input "Rue Arthur Snaps"
type input "39"
click at [609, 413] on input "text" at bounding box center [677, 416] width 314 height 28
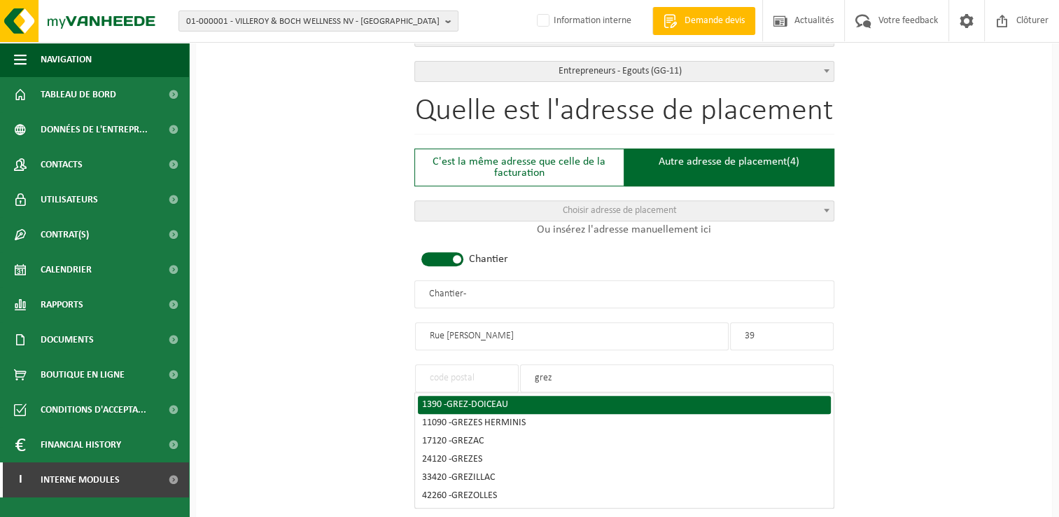
scroll to position [560, 0]
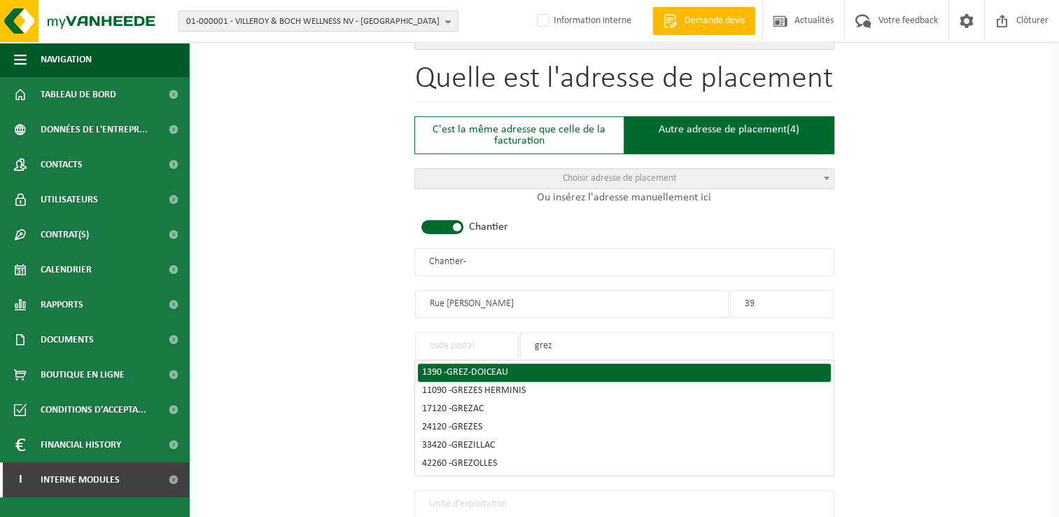
type input "grez"
click at [478, 367] on span "GREZ-DOICEAU" at bounding box center [478, 372] width 62 height 11
type input "1390"
type input "GREZ-DOICEAU"
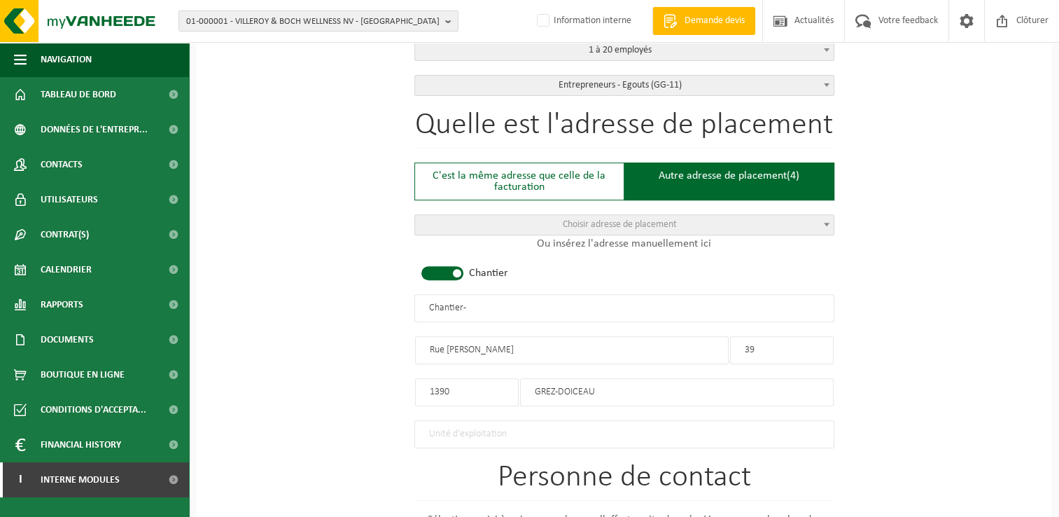
scroll to position [490, 0]
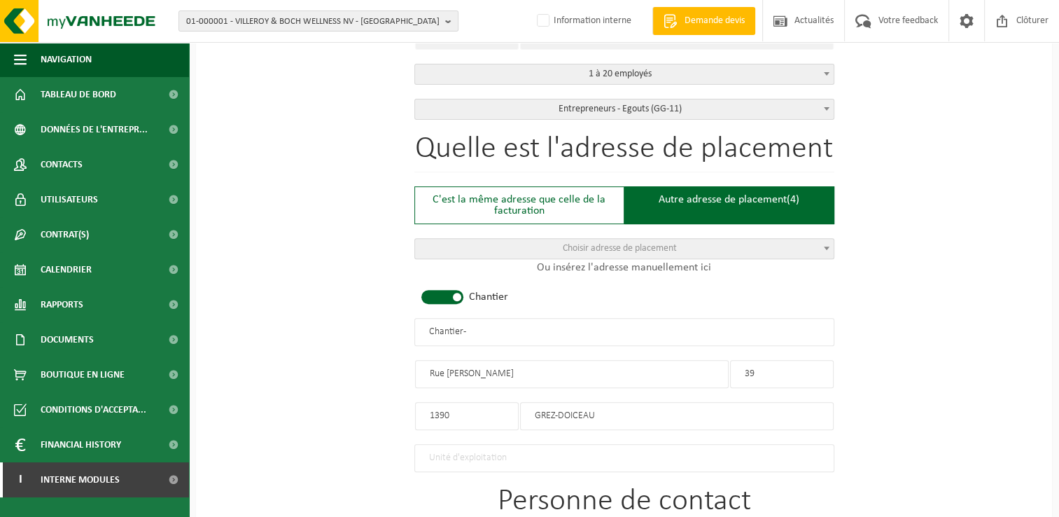
drag, startPoint x: 493, startPoint y: 315, endPoint x: 260, endPoint y: 319, distance: 232.5
click at [260, 319] on div "Pour quelle entreprise pouvons-nous rédiger cette offre? Astuce: Si vous rempli…" at bounding box center [624, 329] width 856 height 1394
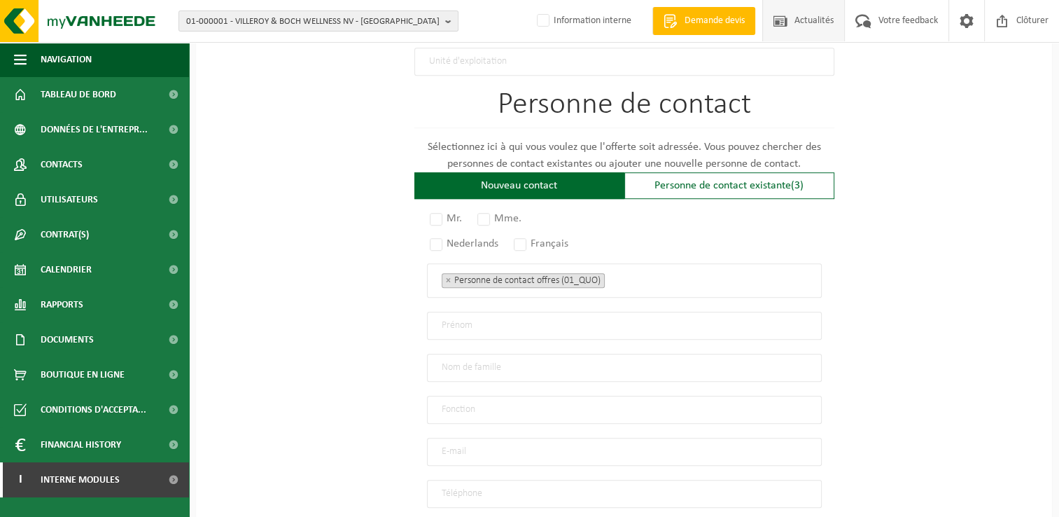
scroll to position [910, 0]
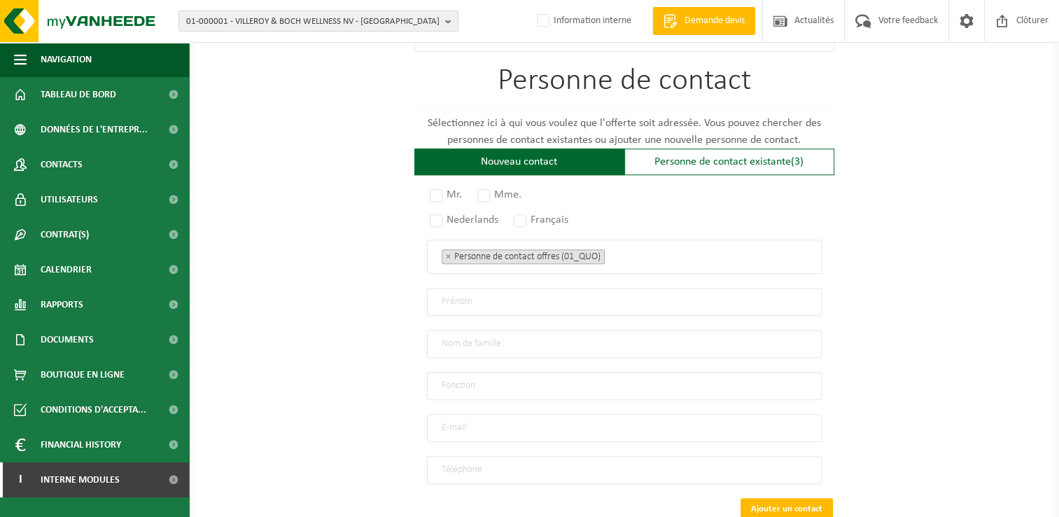
type input "M-DES - GREZ-DOICEAU"
click at [721, 166] on div "Personne de contact existante (3)" at bounding box center [730, 161] width 210 height 27
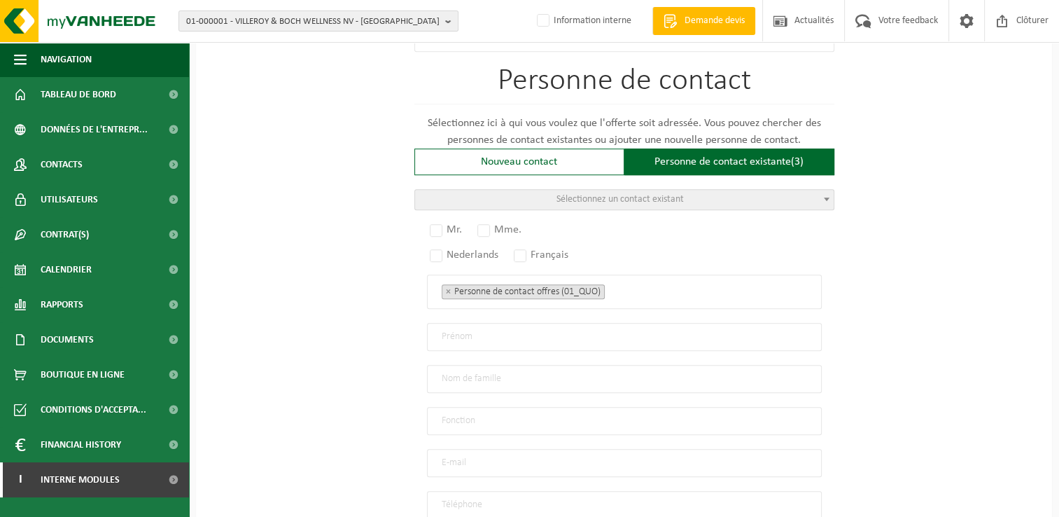
click at [513, 190] on span "Sélectionnez un contact existant" at bounding box center [624, 200] width 419 height 20
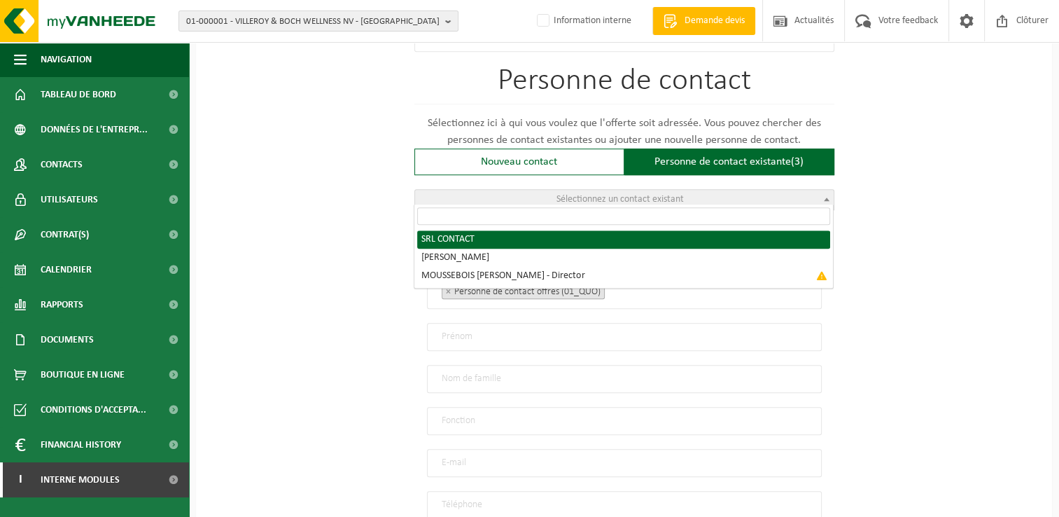
radio input "true"
select select "{"code":"10-951315","firstname":"CONTACT","surname":"SRL","gender":"Unknown","p…"
type input "CONTACT"
type input "SRL"
type input "john@rigobert.be"
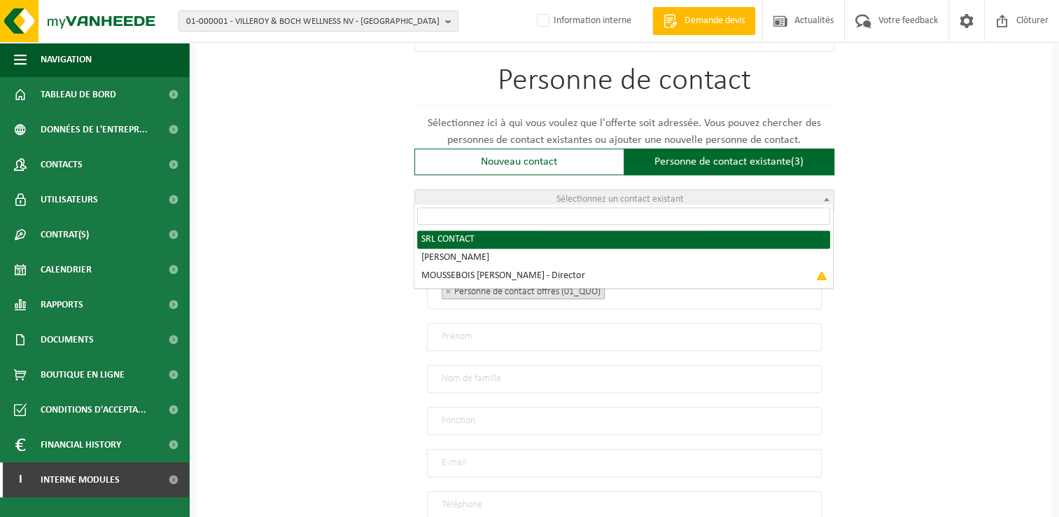
type input "0495/291 007"
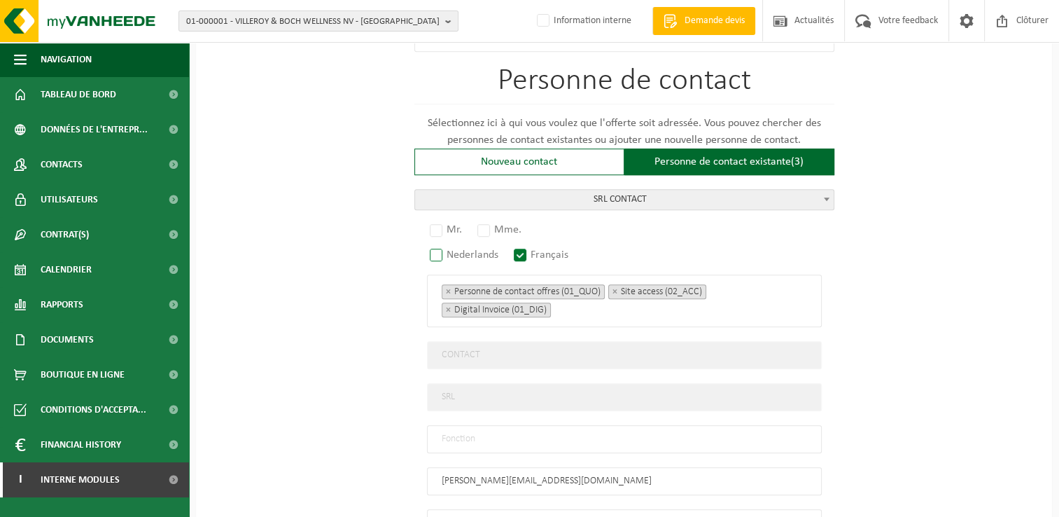
scroll to position [980, 0]
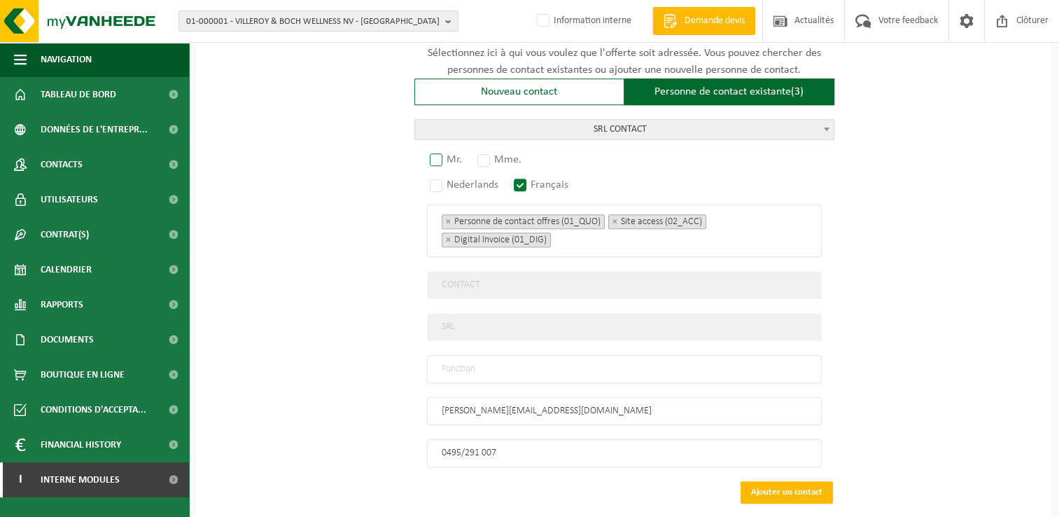
click at [438, 150] on label "Mr." at bounding box center [446, 160] width 39 height 20
radio input "true"
click at [498, 355] on input "text" at bounding box center [624, 369] width 395 height 28
type input "Manager"
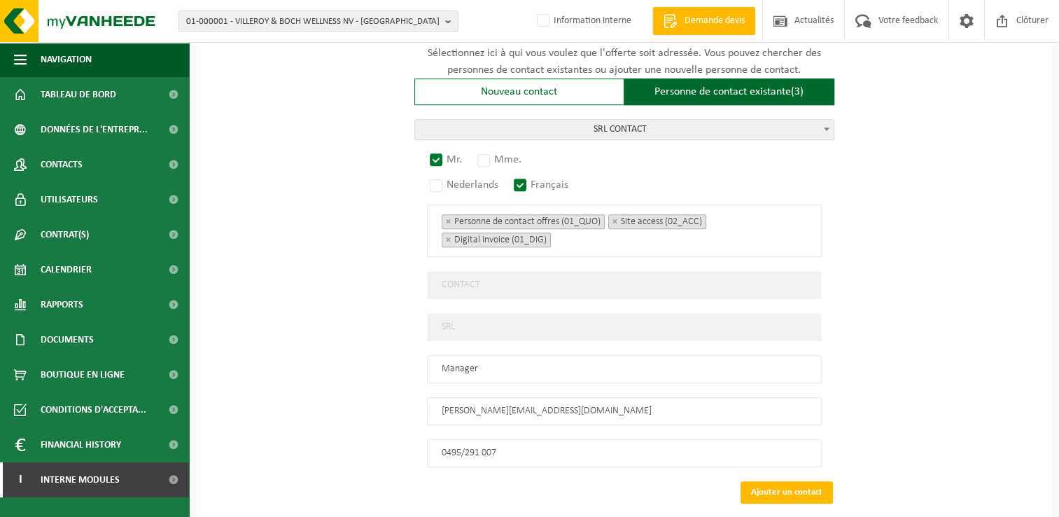
scroll to position [845, 0]
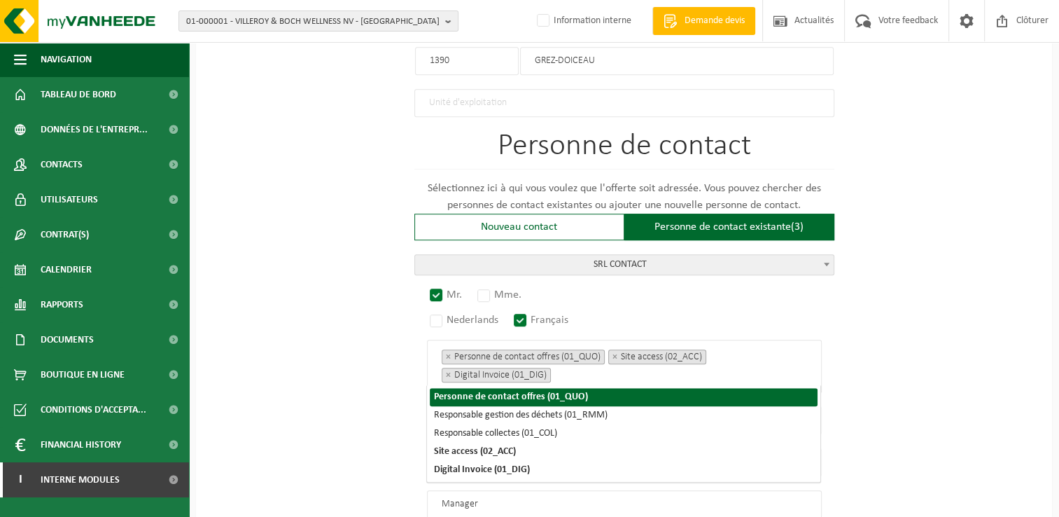
click at [949, 352] on div "Pour quelle entreprise pouvons-nous rédiger cette offre? Astuce: Si vous rempli…" at bounding box center [624, 0] width 856 height 1447
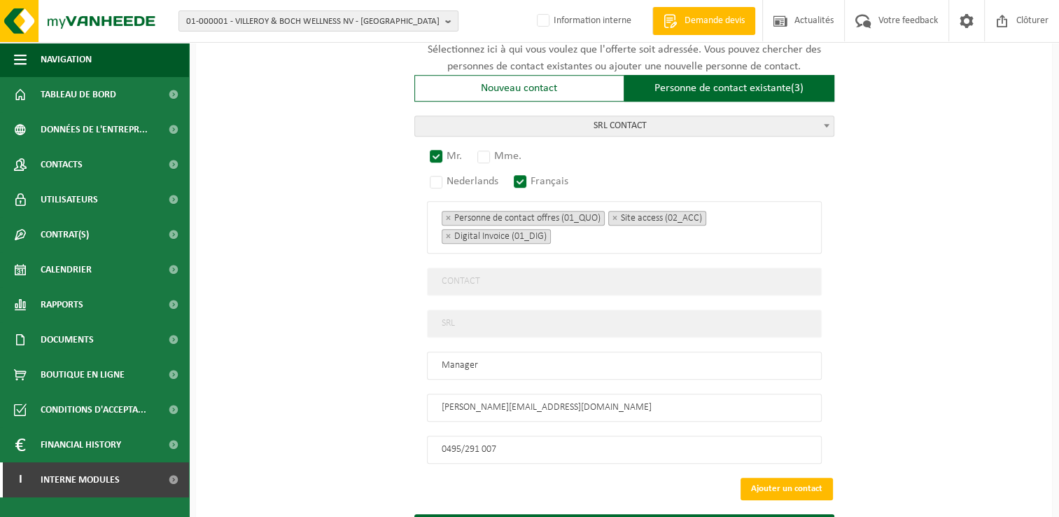
scroll to position [985, 0]
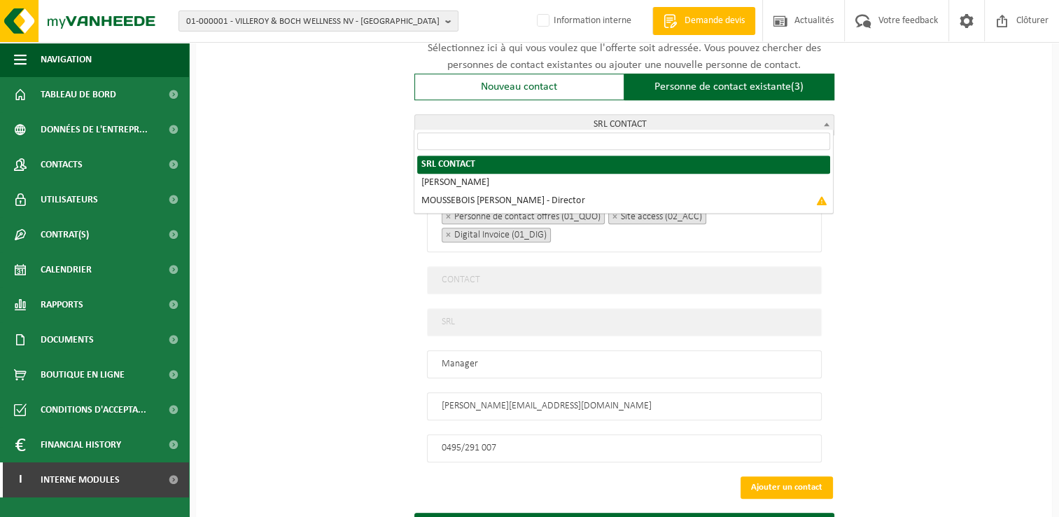
click at [587, 120] on span "SRL CONTACT" at bounding box center [624, 125] width 419 height 20
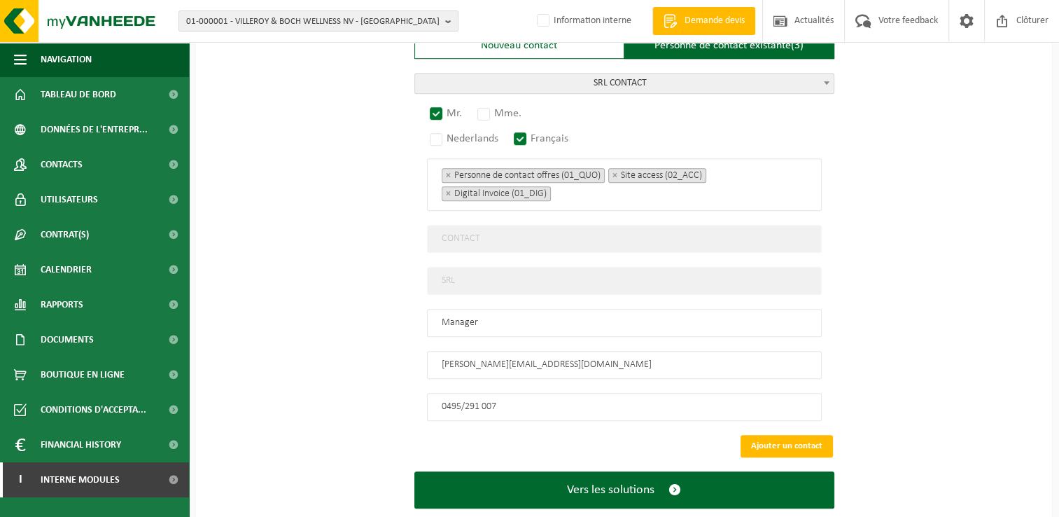
scroll to position [1049, 0]
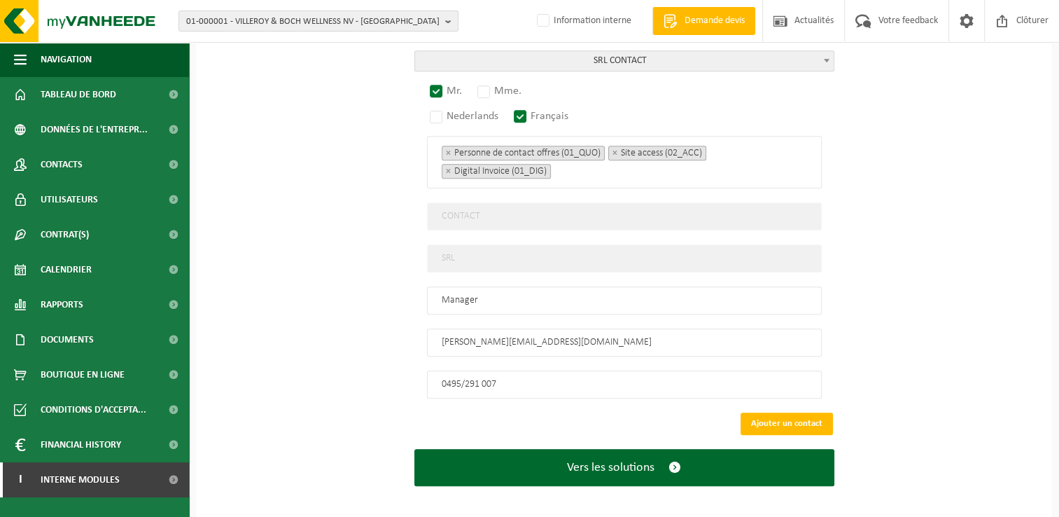
drag, startPoint x: 979, startPoint y: 239, endPoint x: 961, endPoint y: 259, distance: 26.8
click at [790, 413] on button "Ajouter un contact" at bounding box center [787, 423] width 92 height 22
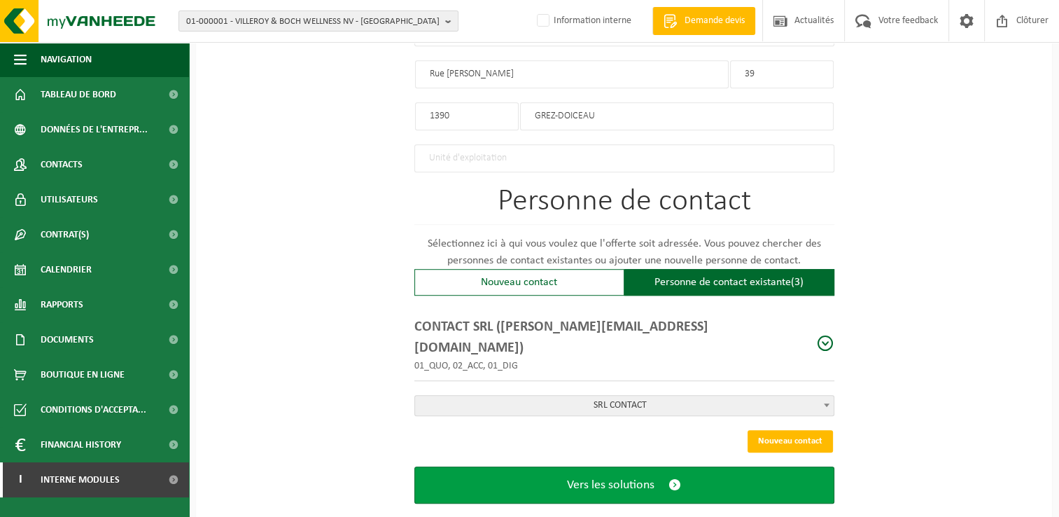
click at [601, 478] on span "Vers les solutions" at bounding box center [611, 485] width 88 height 15
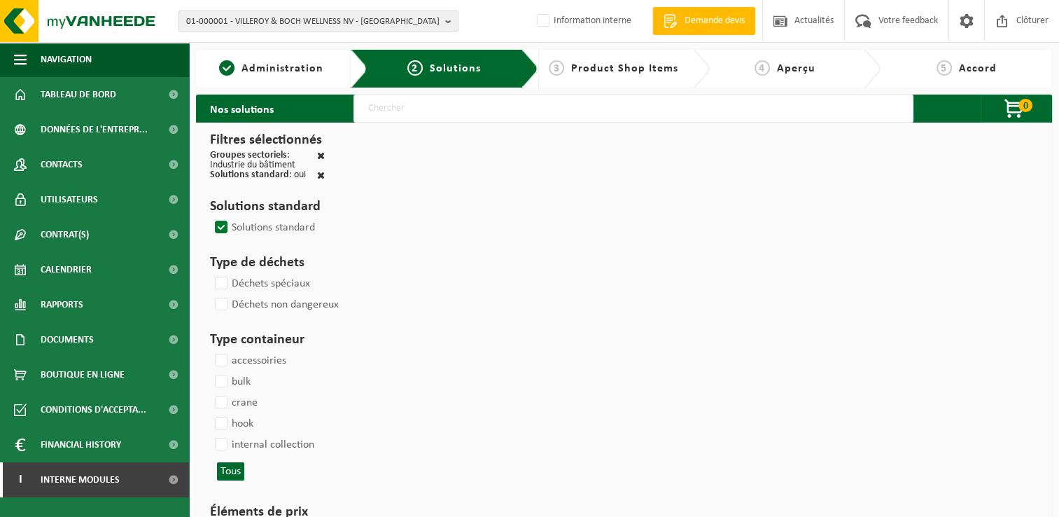
click at [435, 115] on input "text" at bounding box center [634, 109] width 560 height 28
type input "000291"
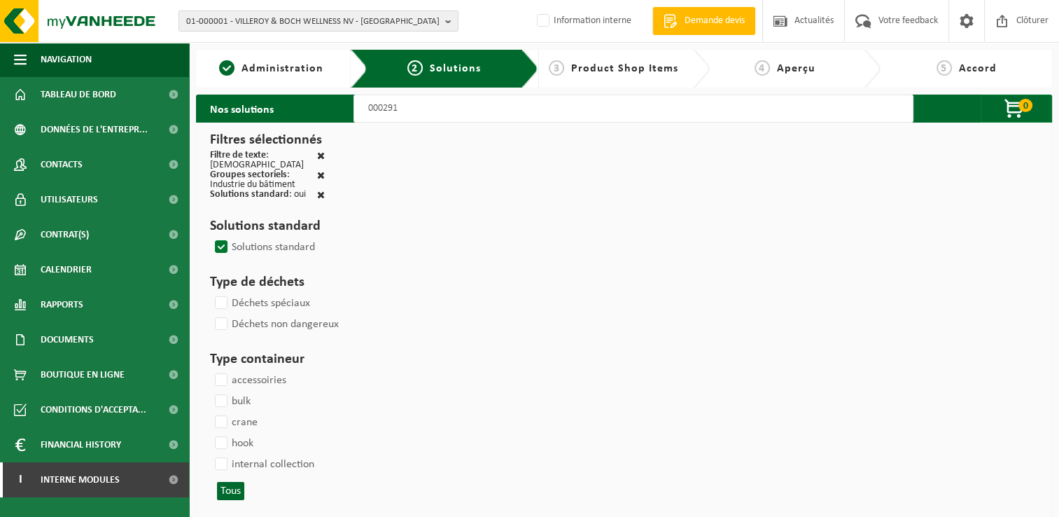
select select
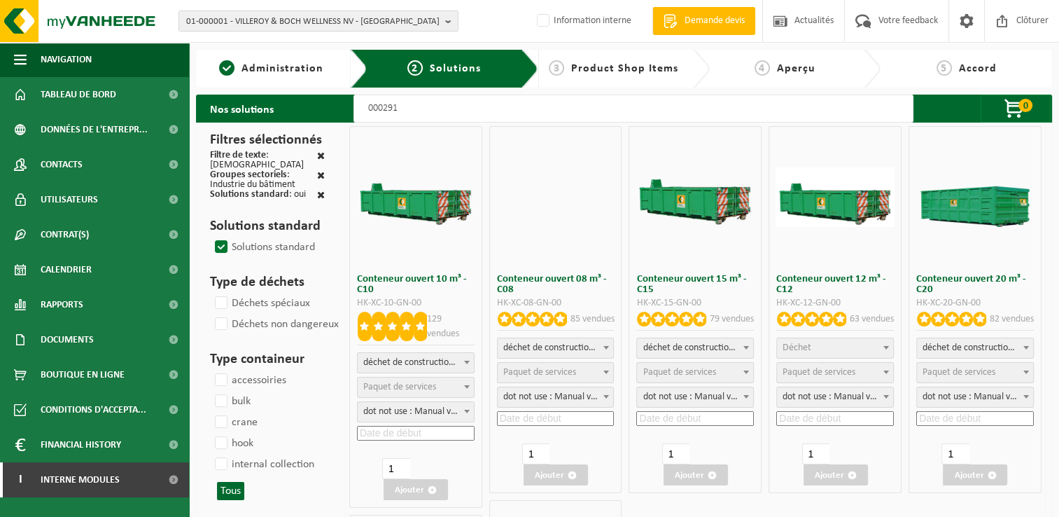
select select
select select "197"
select select
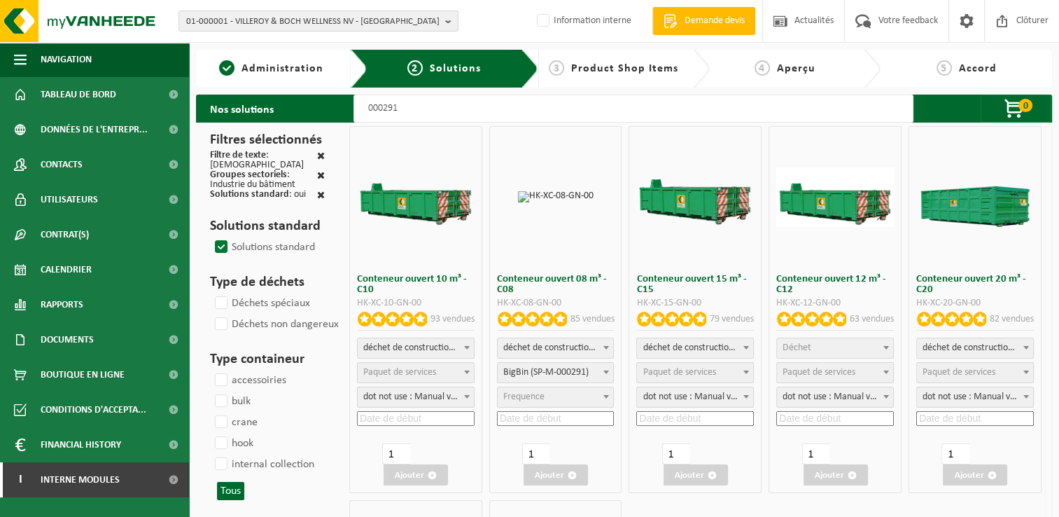
select select
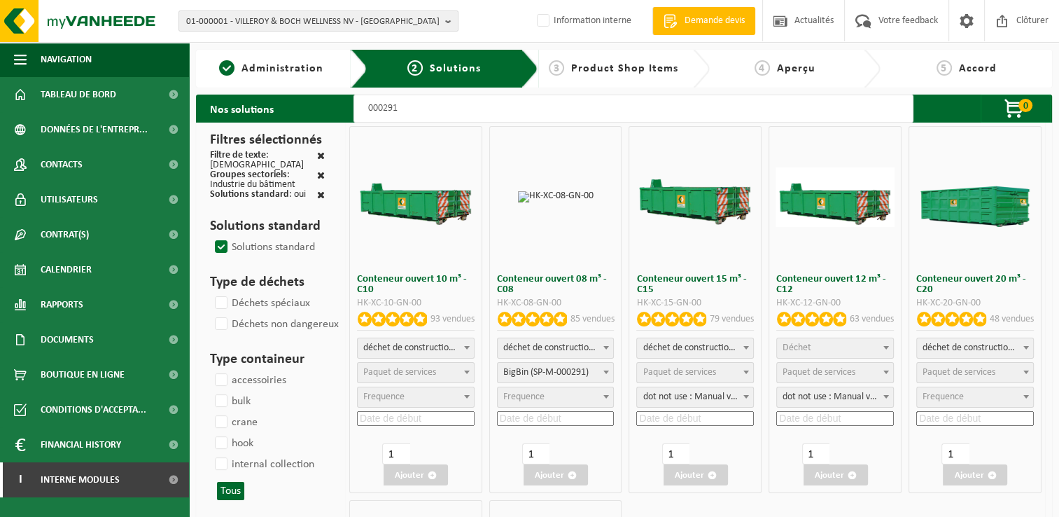
select select
select select "197"
select select
select select "197"
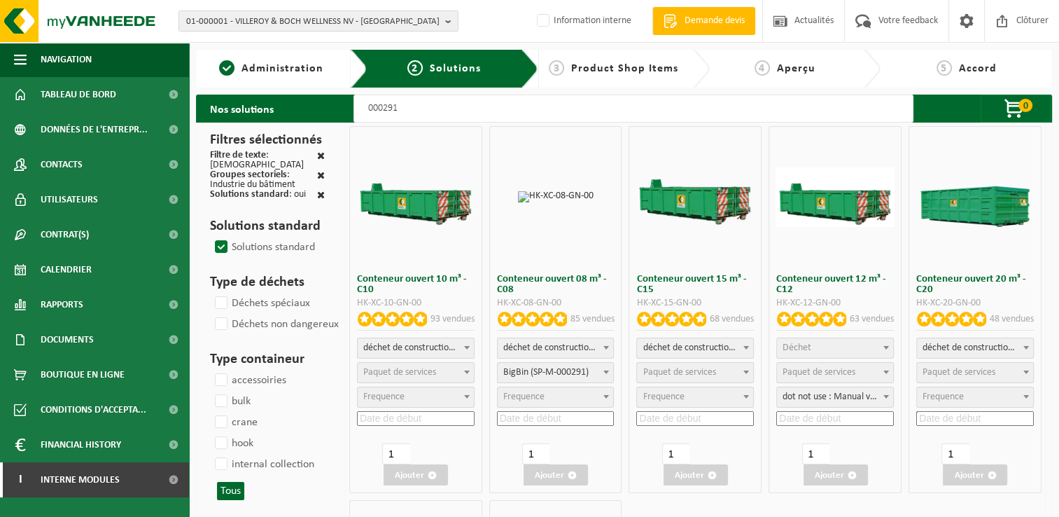
select select "25"
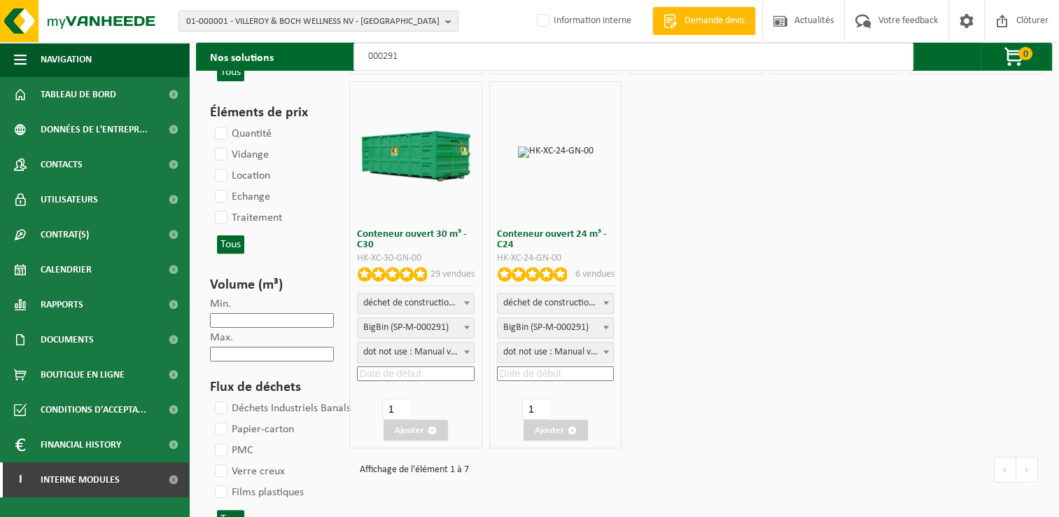
scroll to position [420, 0]
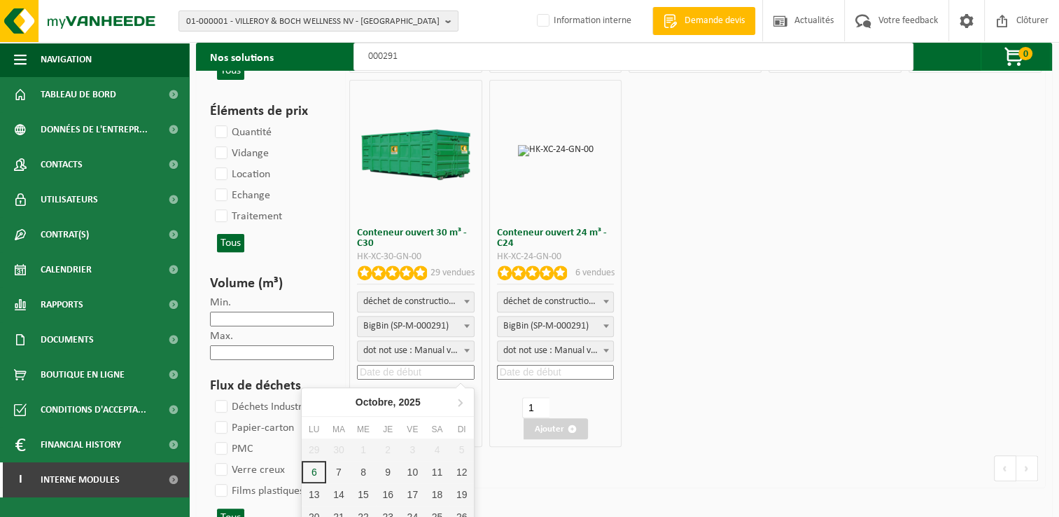
click at [420, 369] on input at bounding box center [416, 372] width 118 height 15
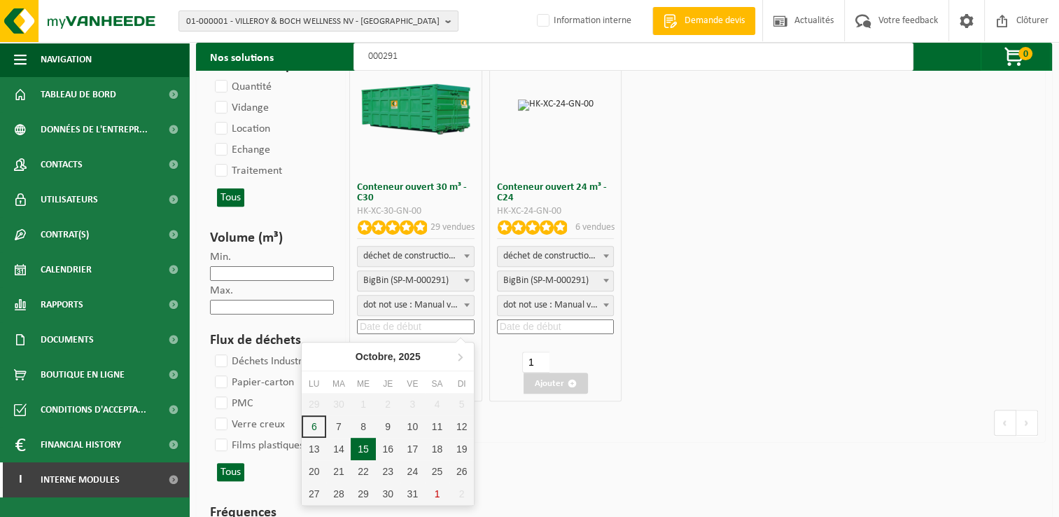
scroll to position [490, 0]
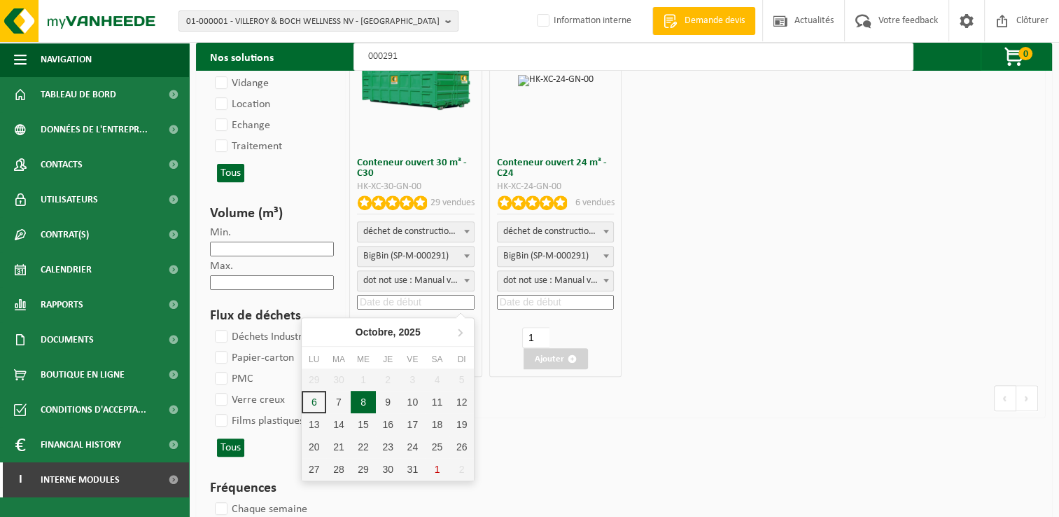
click at [369, 405] on div "8" at bounding box center [363, 402] width 25 height 22
type input "2025-10-08"
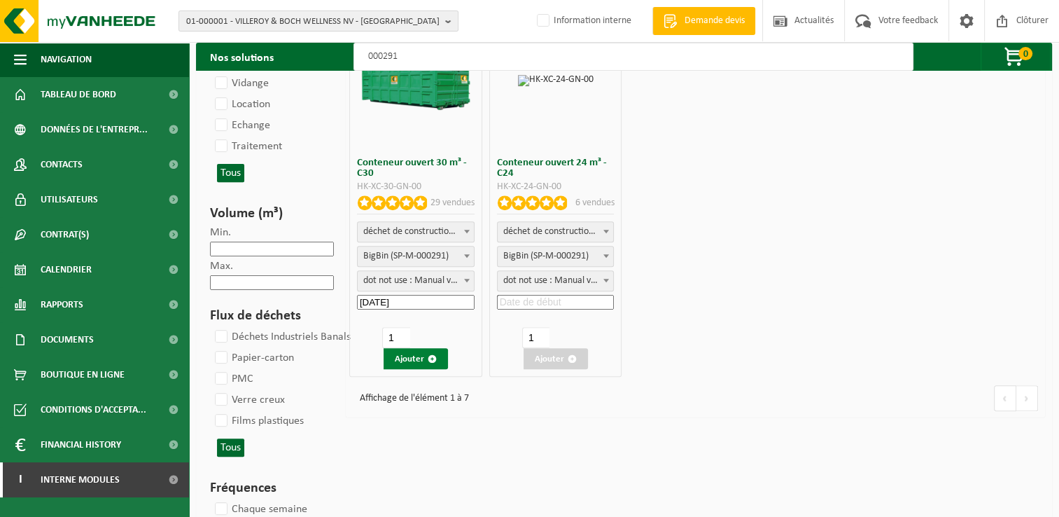
click at [429, 356] on span "button" at bounding box center [432, 358] width 9 height 9
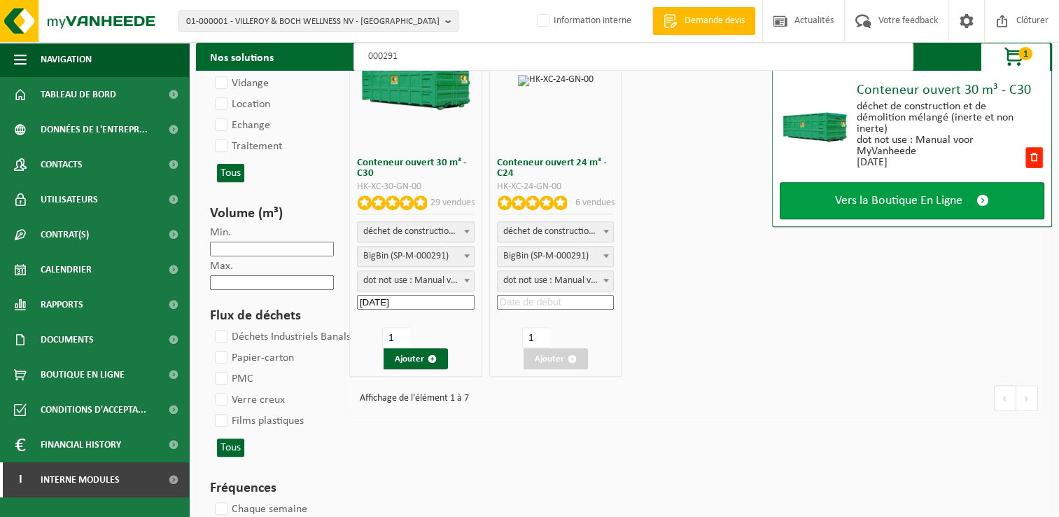
click at [939, 196] on span "Vers la Boutique En Ligne" at bounding box center [898, 200] width 127 height 15
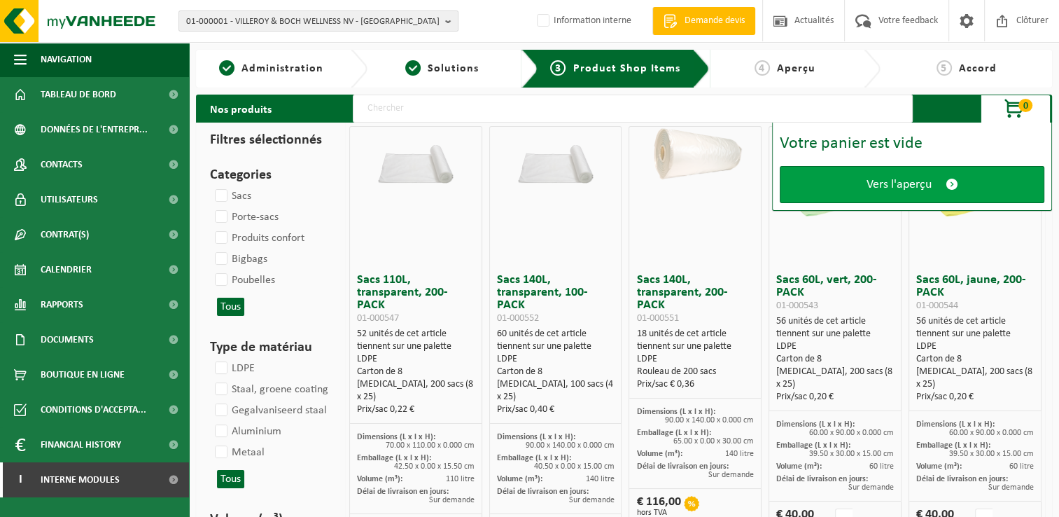
click at [931, 189] on span "Vers l'aperçu" at bounding box center [899, 184] width 65 height 15
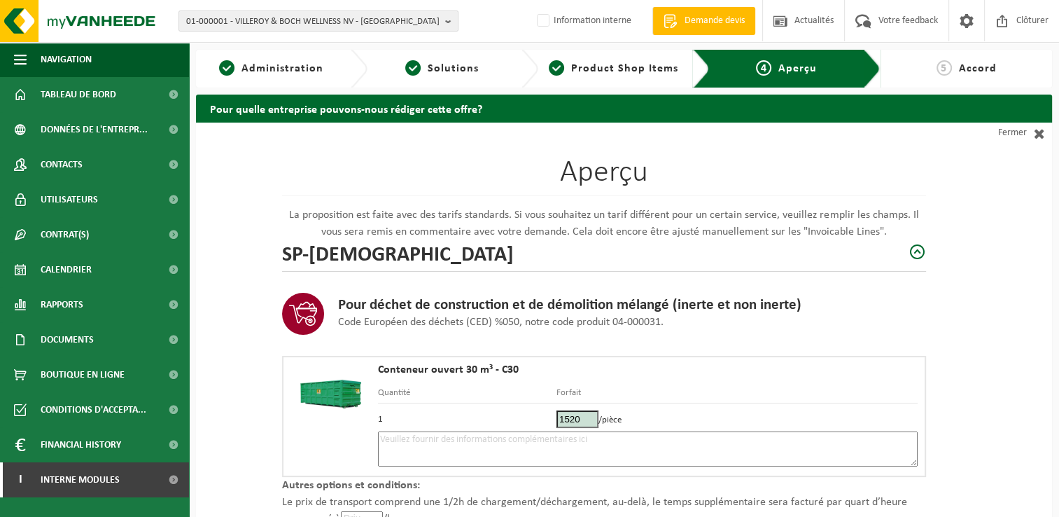
click at [474, 441] on textarea at bounding box center [648, 448] width 540 height 35
click at [982, 394] on div "Aperçu La proposition est faite avec des tarifs standards. Si vous souhaitez un…" at bounding box center [624, 417] width 856 height 589
click at [532, 440] on textarea "Placement 8/10 - mélange -" at bounding box center [648, 448] width 540 height 35
paste textarea "495291007"
drag, startPoint x: 492, startPoint y: 435, endPoint x: 756, endPoint y: 456, distance: 265.5
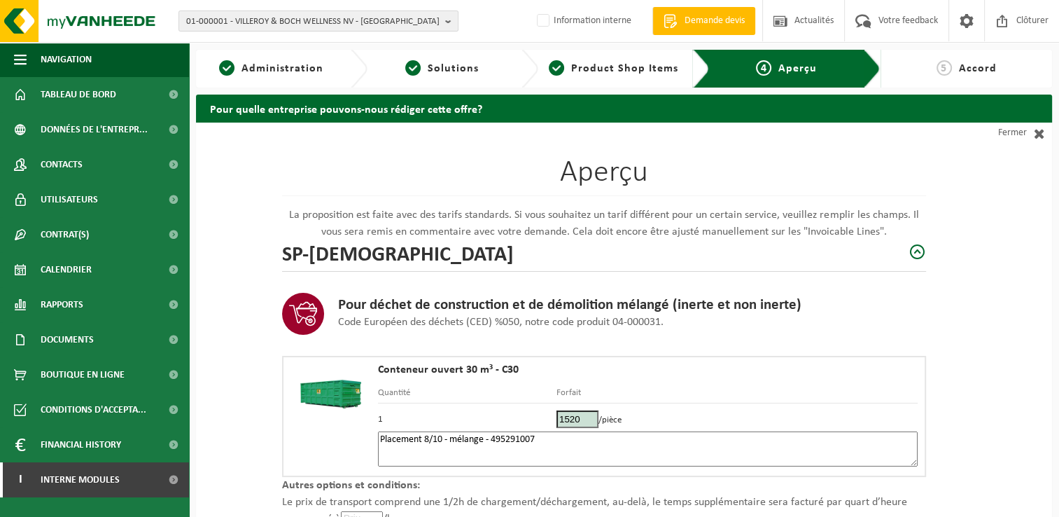
click at [493, 436] on textarea "Placement 8/10 - mélange - 495291007" at bounding box center [648, 448] width 540 height 35
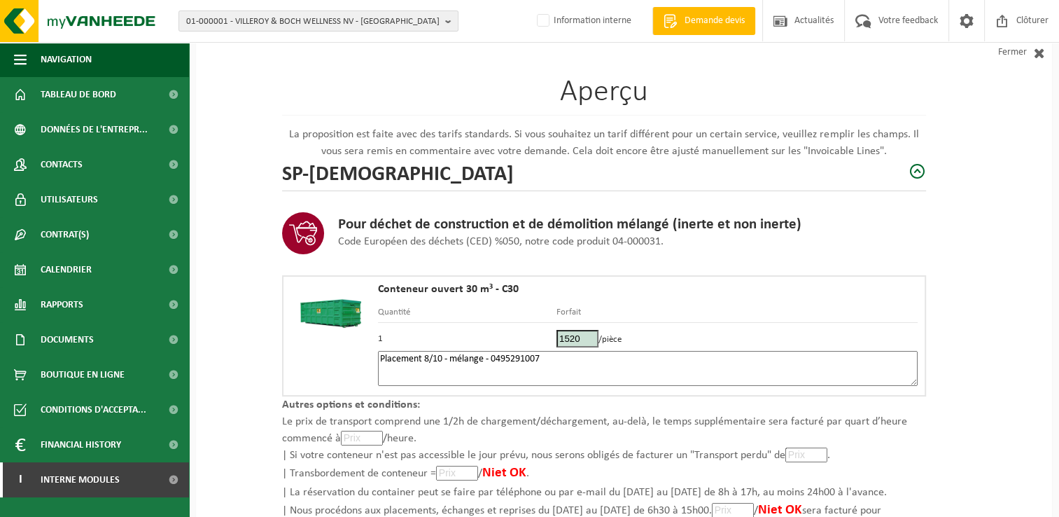
scroll to position [199, 0]
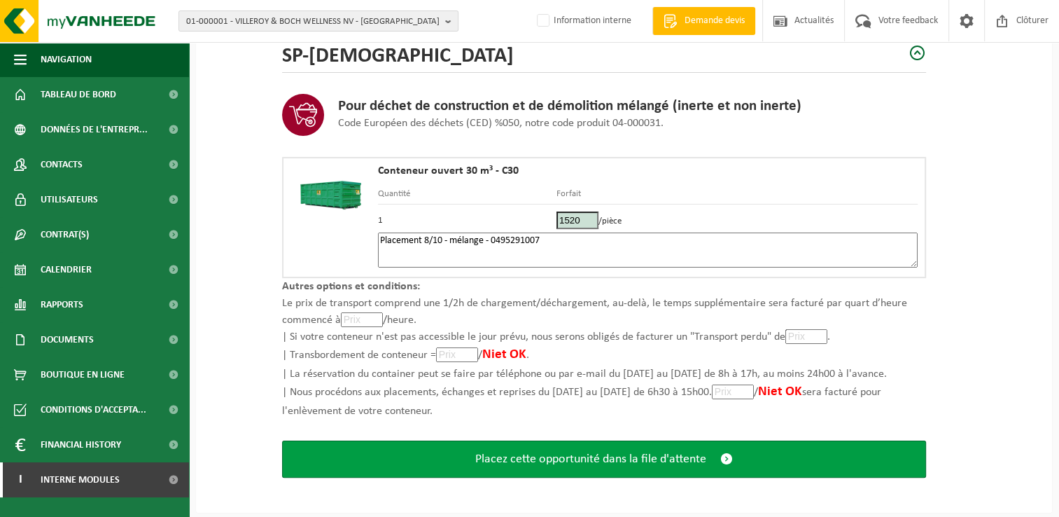
type textarea "Placement 8/10 - mélange - 0495291007"
click at [649, 460] on span "Placez cette opportunité dans la file d'attente" at bounding box center [590, 459] width 231 height 15
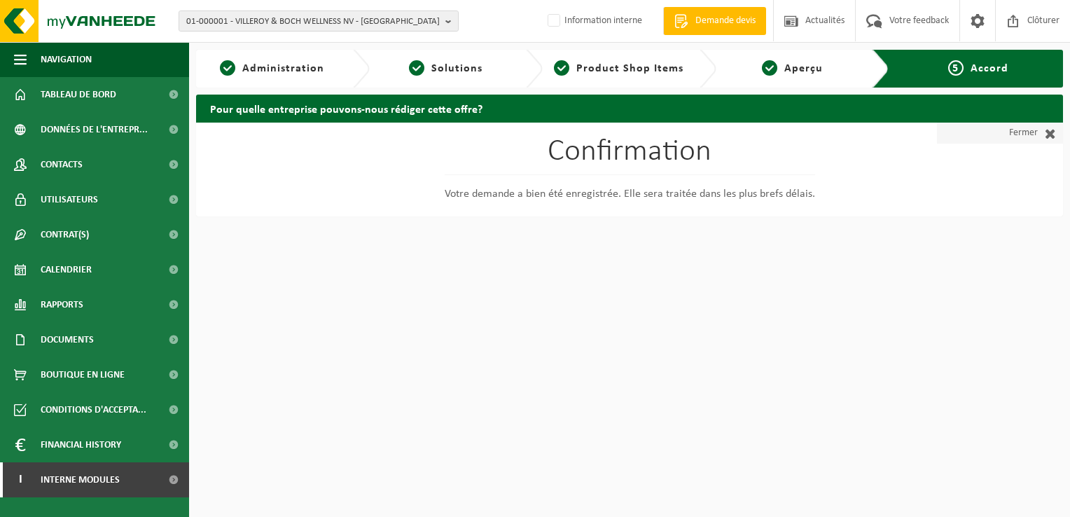
click at [1025, 135] on link "Fermer" at bounding box center [1000, 133] width 126 height 21
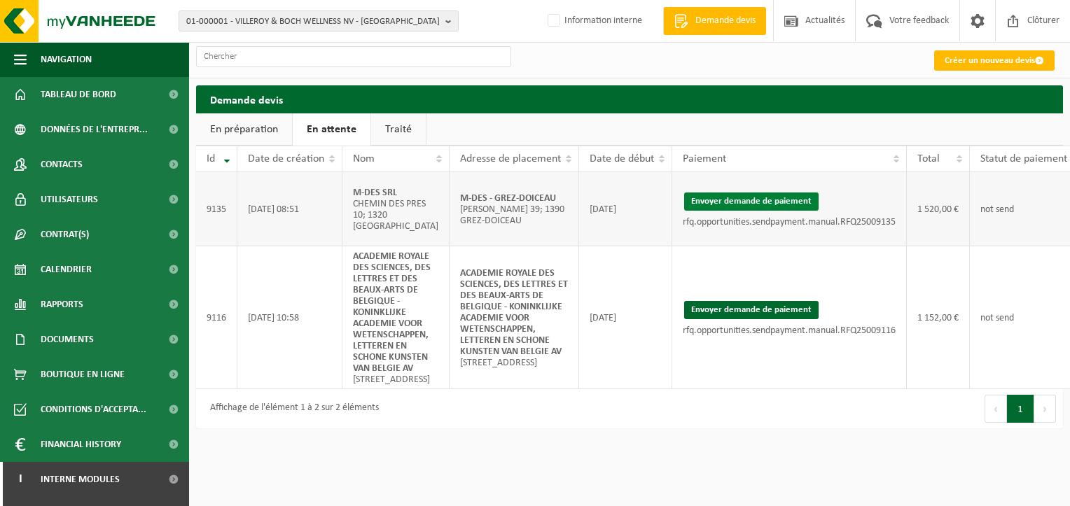
click at [706, 203] on button "Envoyer demande de paiement" at bounding box center [751, 202] width 134 height 18
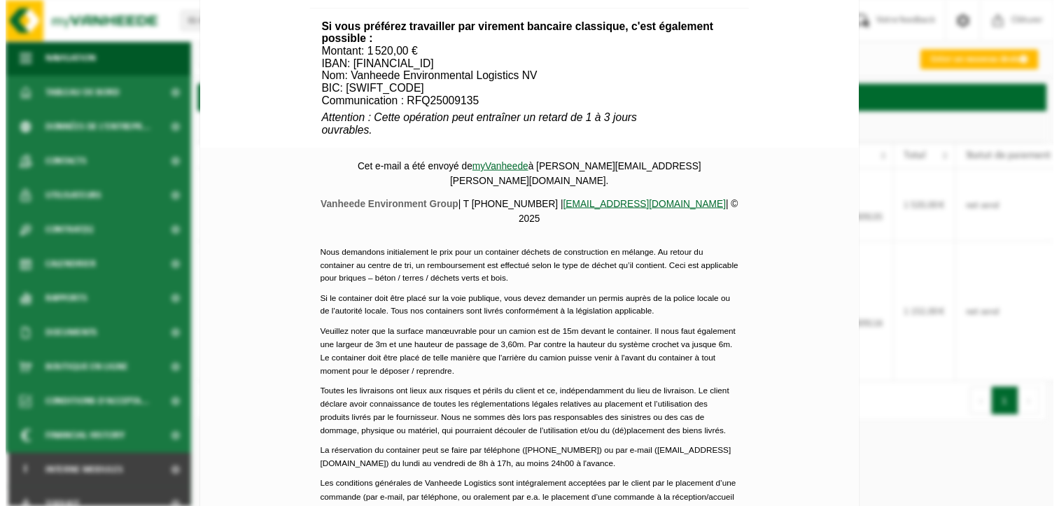
scroll to position [659, 0]
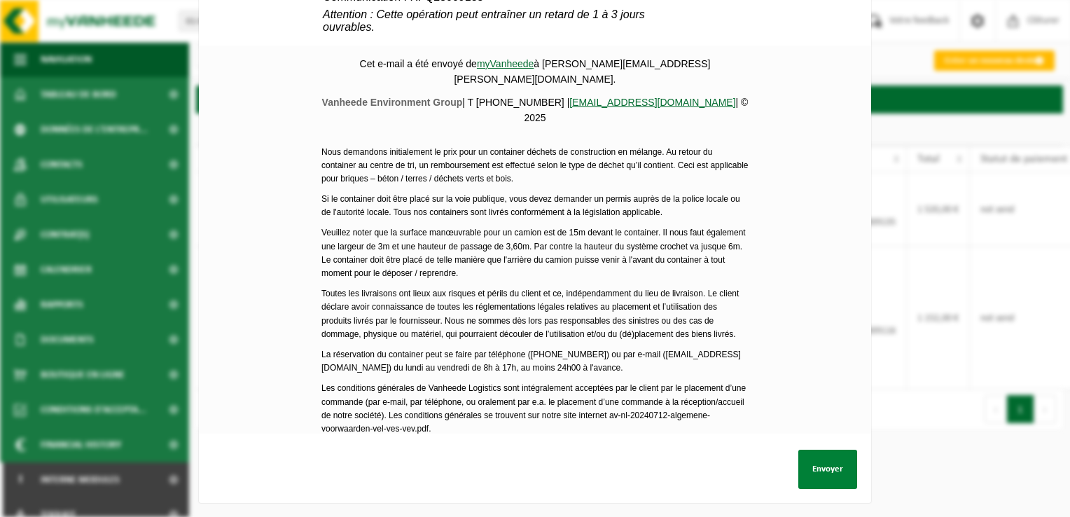
click at [817, 458] on button "Envoyer" at bounding box center [827, 469] width 59 height 39
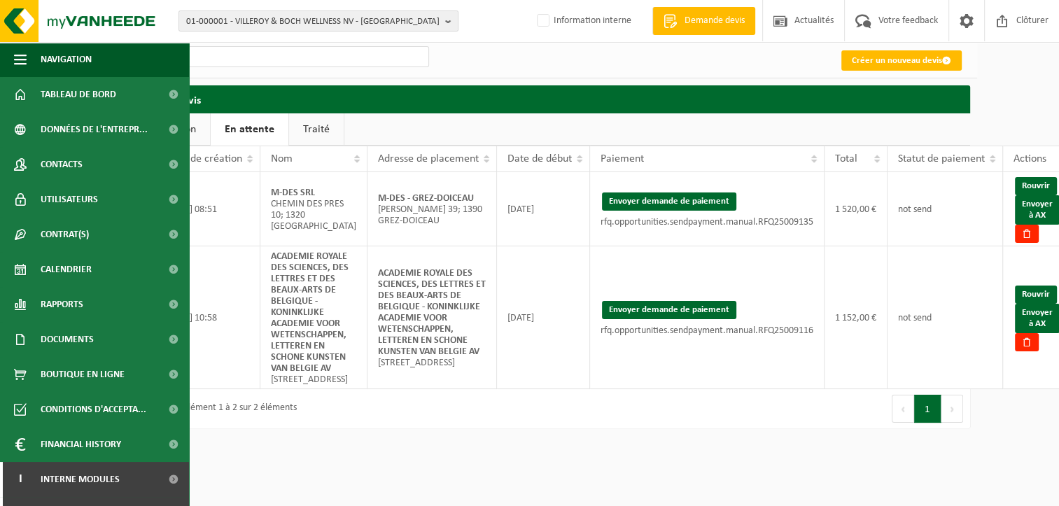
scroll to position [0, 86]
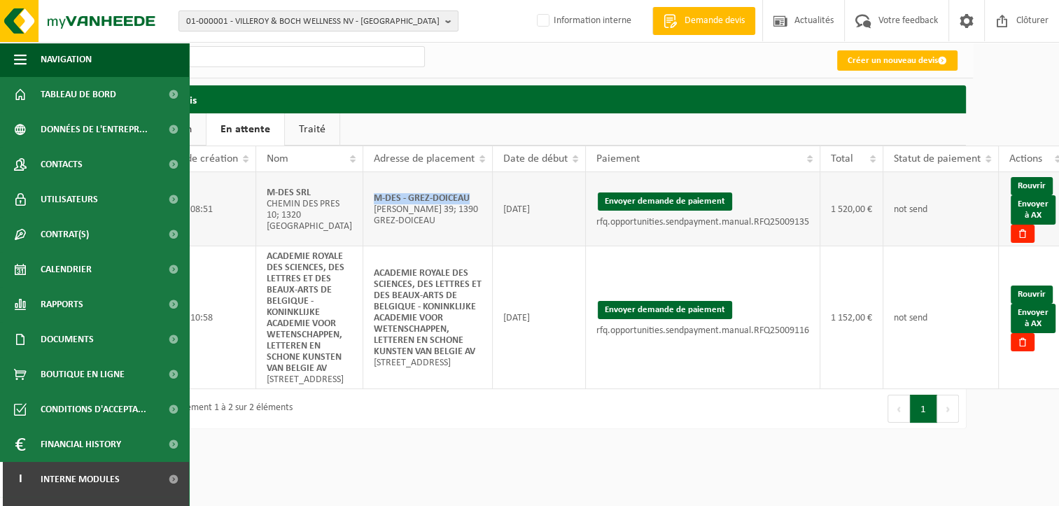
drag, startPoint x: 465, startPoint y: 200, endPoint x: 357, endPoint y: 189, distance: 108.4
click at [363, 189] on td "M-DES - GREZ-DOICEAU Rue Arthur Snaps 39; 1390 GREZ-DOICEAU" at bounding box center [428, 209] width 130 height 74
copy strong "M-DES - GREZ-DOICEAU"
click at [1016, 211] on link "Envoyer à AX" at bounding box center [1033, 209] width 45 height 29
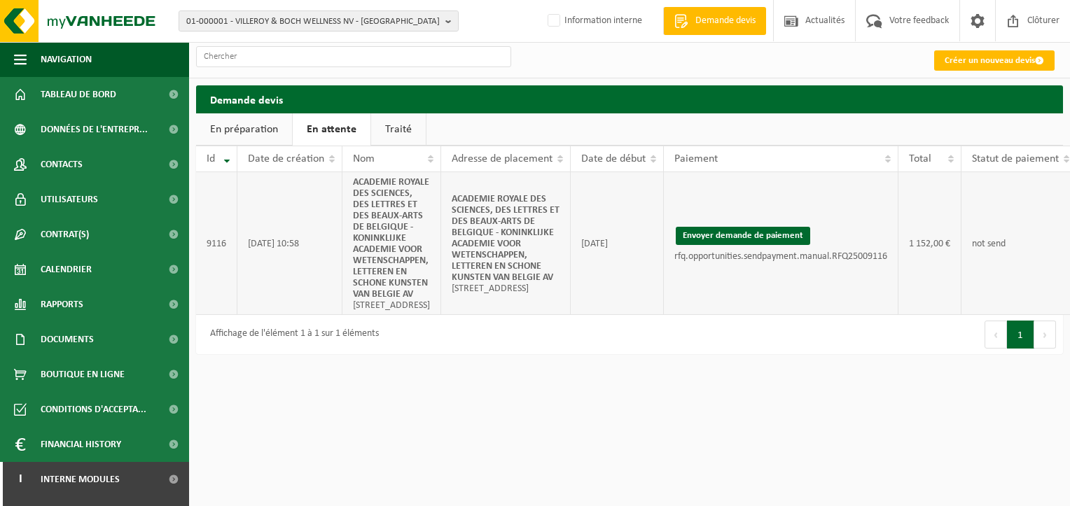
click at [1022, 256] on td "not send" at bounding box center [1019, 243] width 116 height 143
click at [385, 122] on link "Traité" at bounding box center [398, 129] width 55 height 32
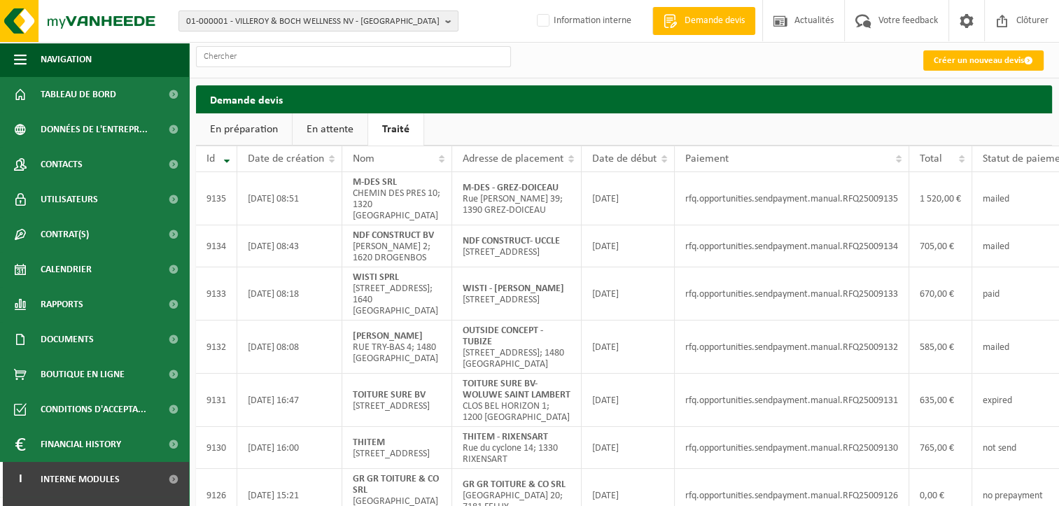
click at [336, 125] on link "En attente" at bounding box center [330, 129] width 75 height 32
click at [265, 130] on link "En préparation" at bounding box center [244, 129] width 96 height 32
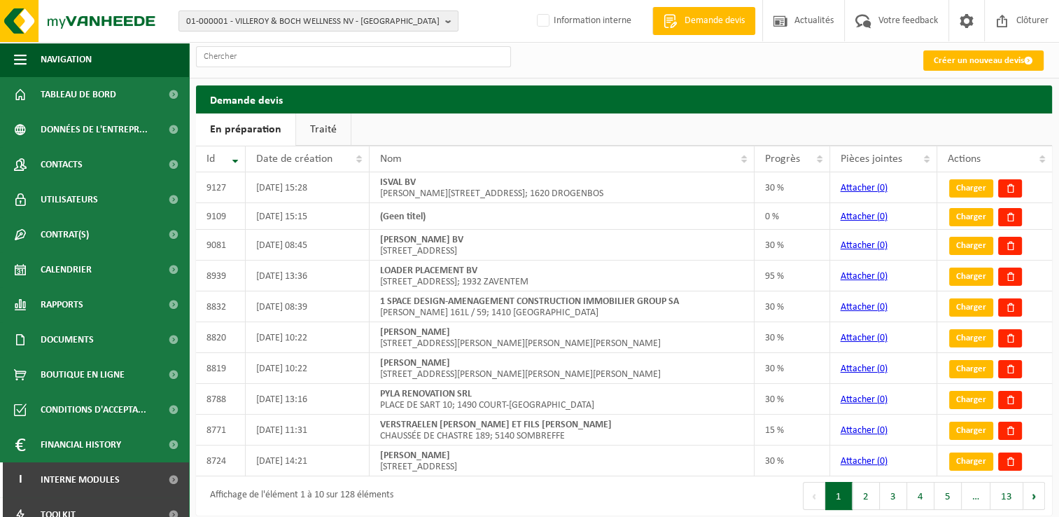
drag, startPoint x: 956, startPoint y: 111, endPoint x: 956, endPoint y: 98, distance: 13.3
click at [956, 111] on h2 "Demande devis" at bounding box center [624, 98] width 856 height 27
click at [956, 63] on link "Créer un nouveau devis" at bounding box center [984, 60] width 120 height 20
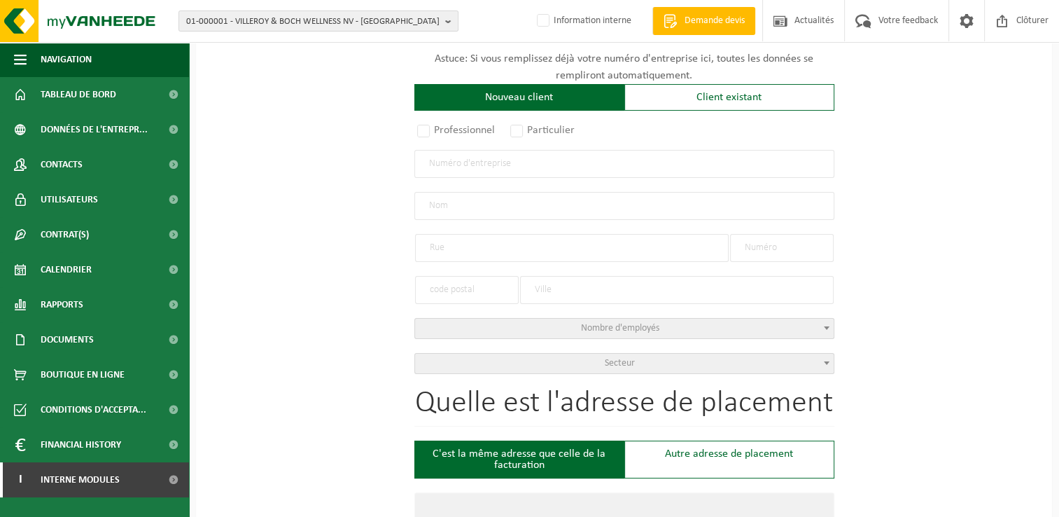
scroll to position [210, 0]
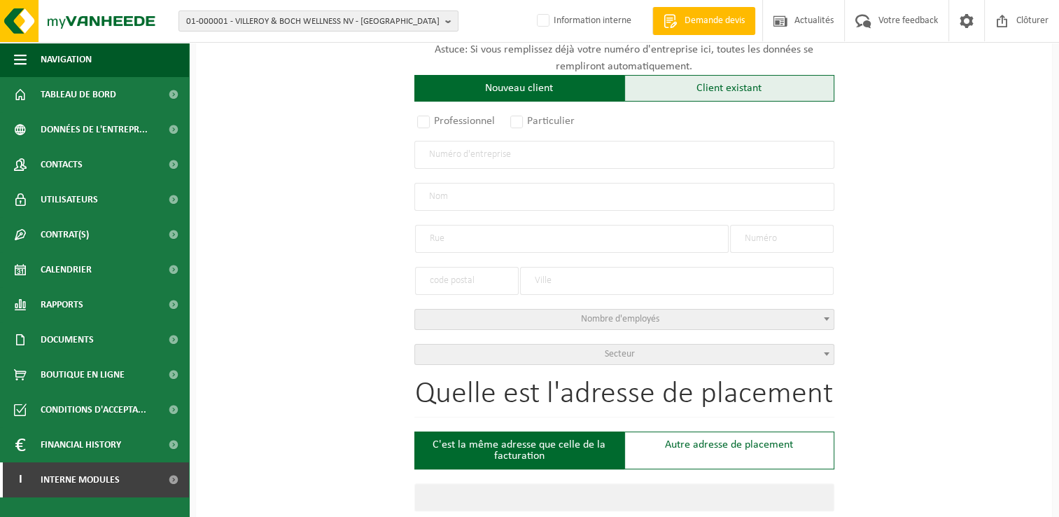
click at [702, 92] on div "Client existant" at bounding box center [730, 88] width 210 height 27
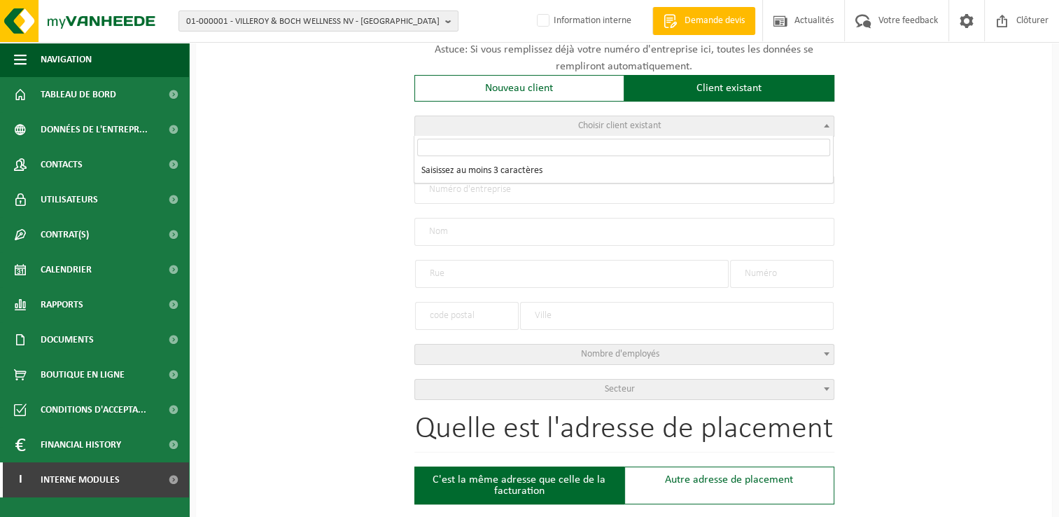
click at [531, 125] on span "Choisir client existant" at bounding box center [624, 126] width 419 height 20
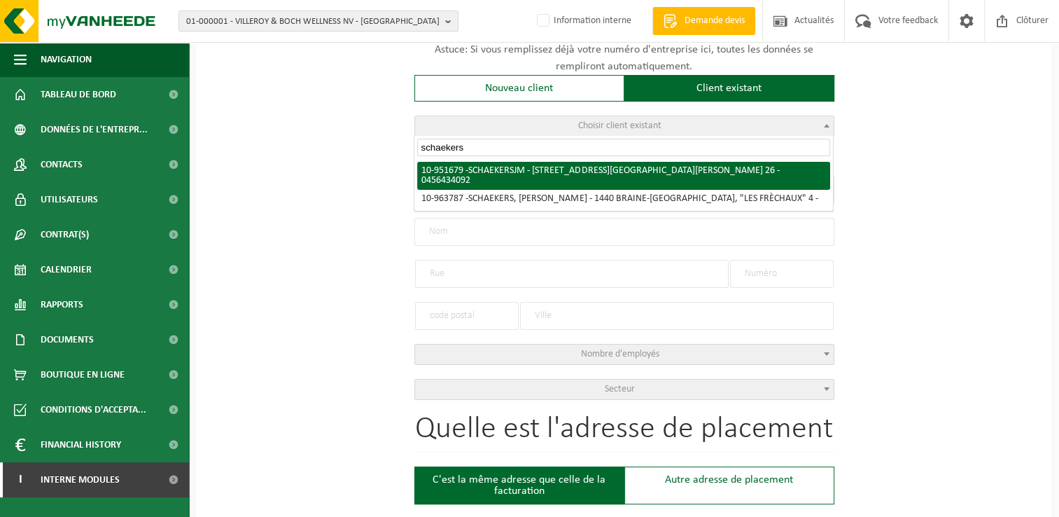
type input "schaekers"
radio input "true"
type input "0456.434.092"
type input "SCHAEKERS JM"
type input "AVENUE COMMANDANT LACHOUQUE"
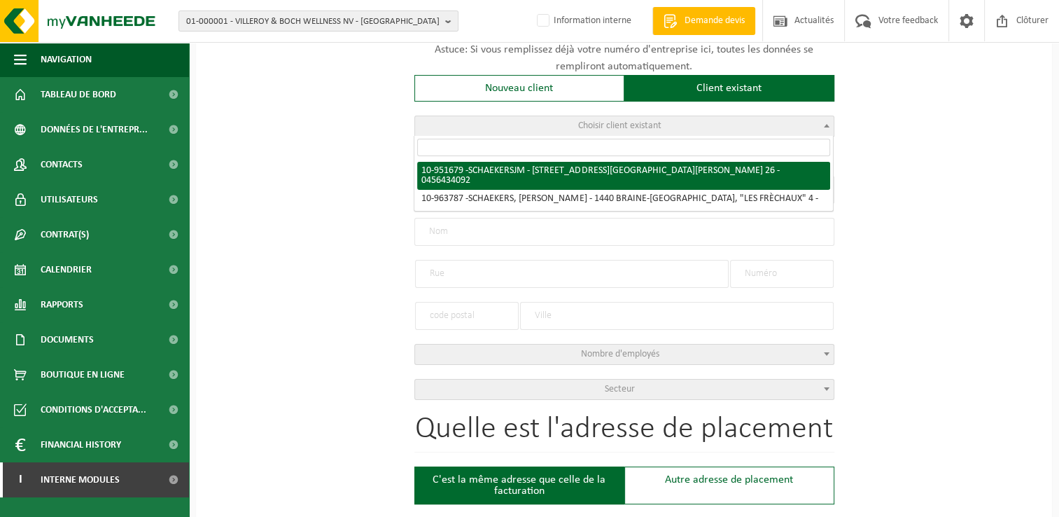
type input "26"
type input "1410"
type input "WATERLOO"
select select "11"
type input "SCHAEKERS JM"
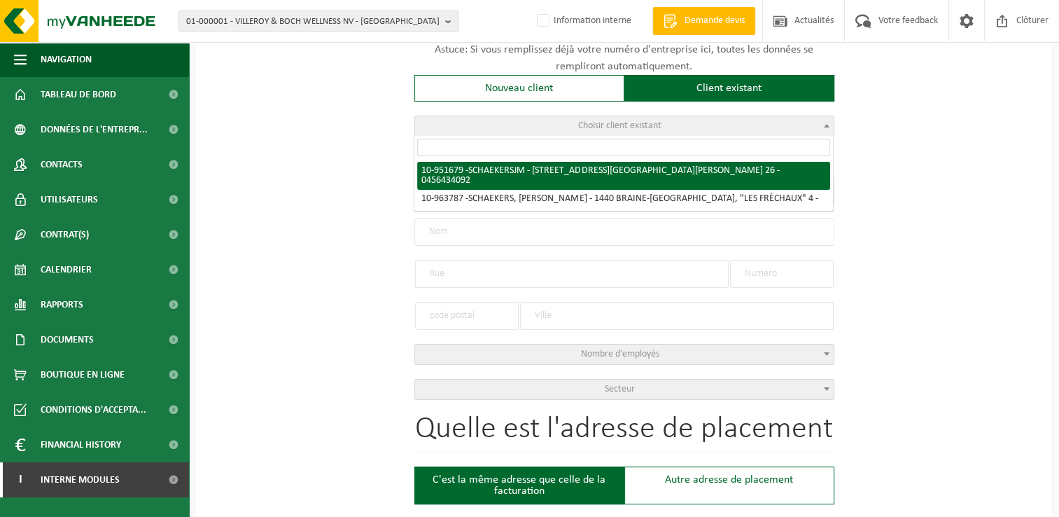
type input "AVENUE COMMANDANT LACHOUQUE"
type input "26"
type input "1410"
type input "WATERLOO"
select select "146054"
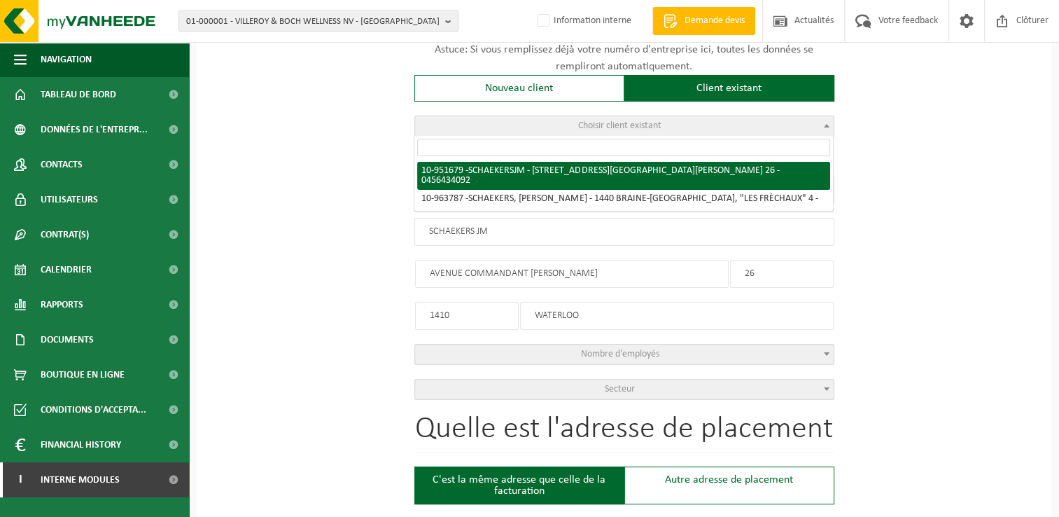
select select
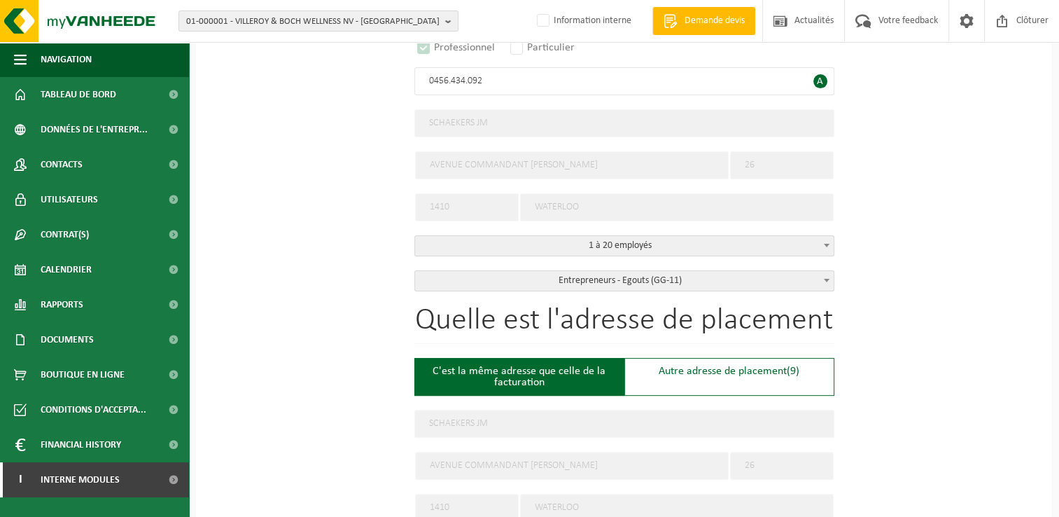
select select "D"
select select
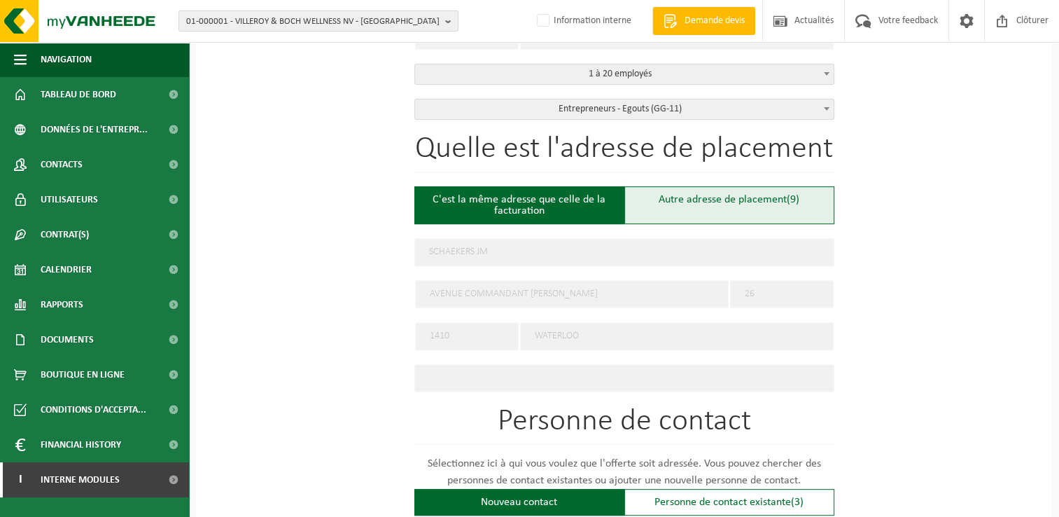
click at [730, 212] on div "Autre adresse de placement (9)" at bounding box center [730, 205] width 210 height 38
type input "Chantier -"
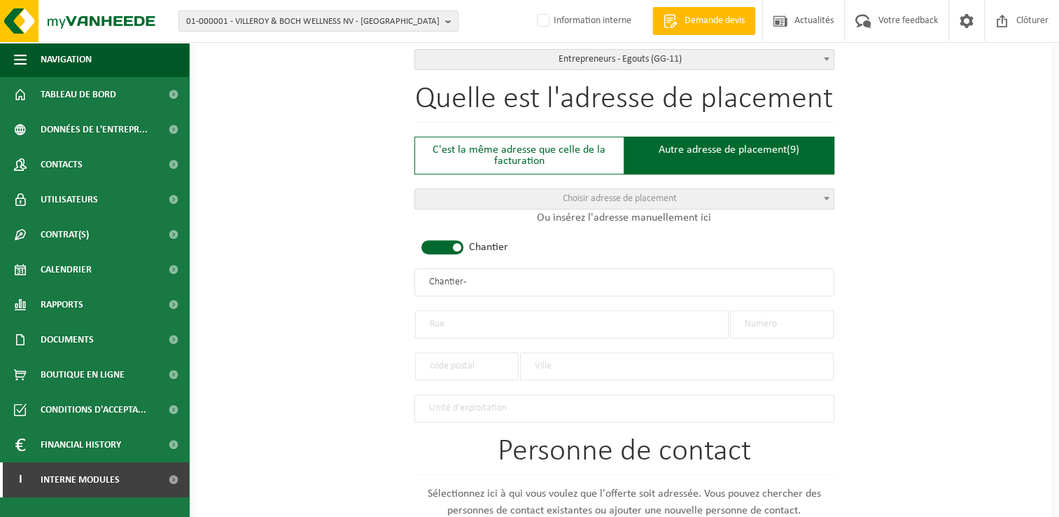
scroll to position [700, 0]
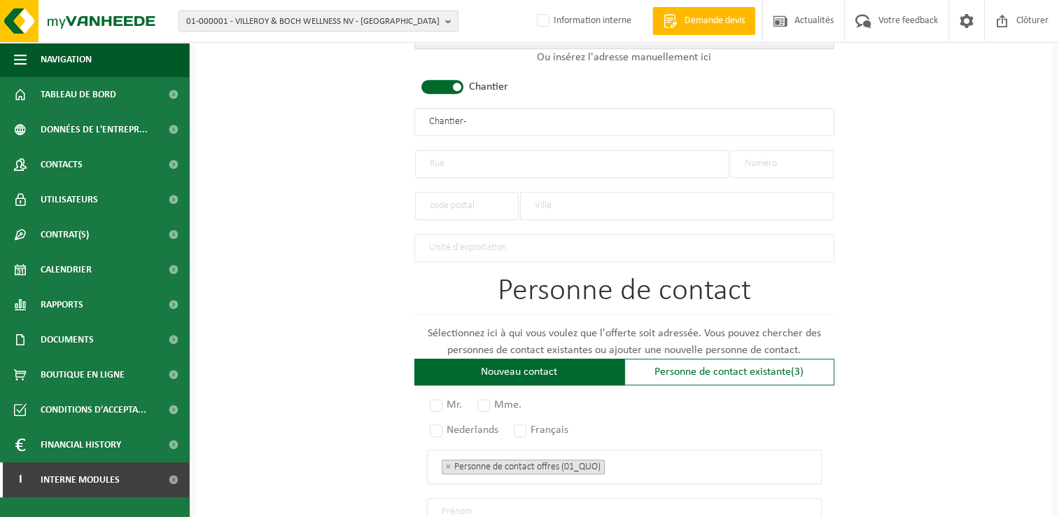
click at [467, 160] on input "text" at bounding box center [572, 164] width 314 height 28
type input "Rue des begonias"
type input "13"
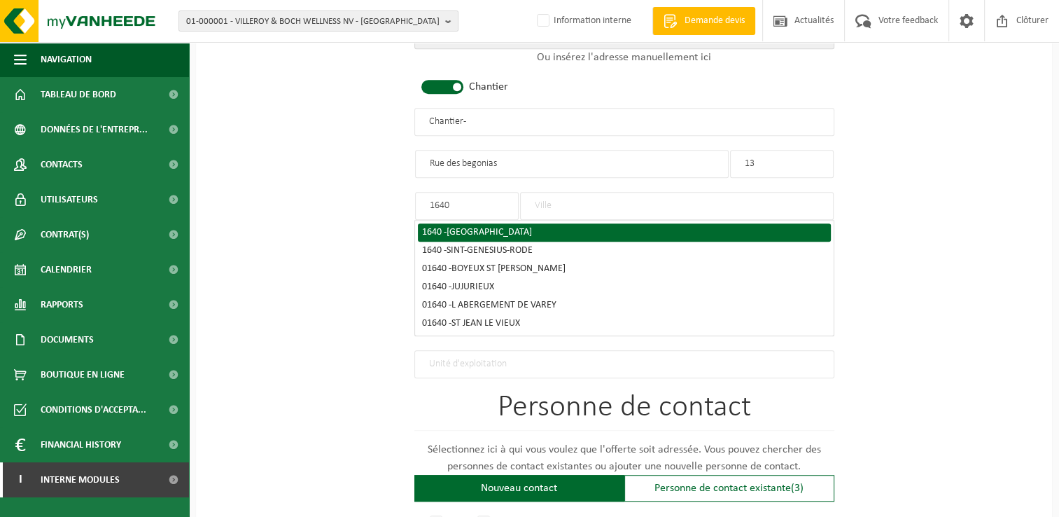
type input "1640"
click at [501, 228] on span "RHODE-SAINT-GENESE" at bounding box center [489, 232] width 85 height 11
type input "RHODE-SAINT-GENESE"
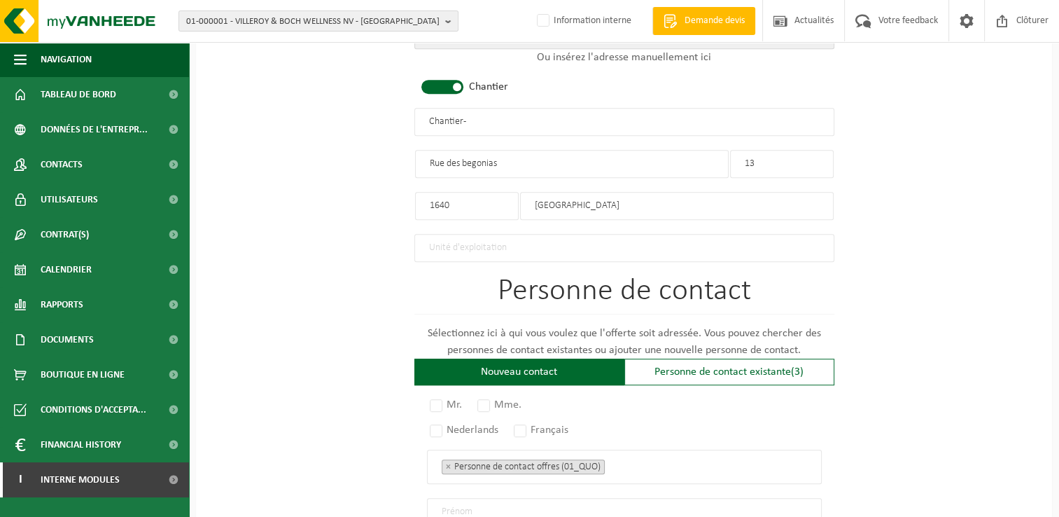
drag, startPoint x: 480, startPoint y: 124, endPoint x: 249, endPoint y: 113, distance: 232.0
click at [249, 113] on div "Pour quelle entreprise pouvons-nous rédiger cette offre? Astuce: Si vous rempli…" at bounding box center [624, 119] width 856 height 1394
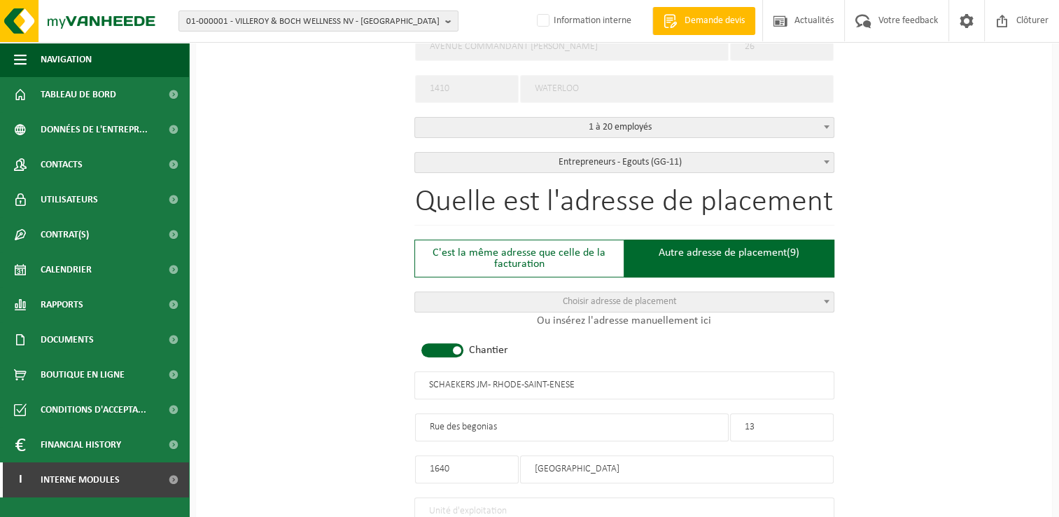
scroll to position [420, 0]
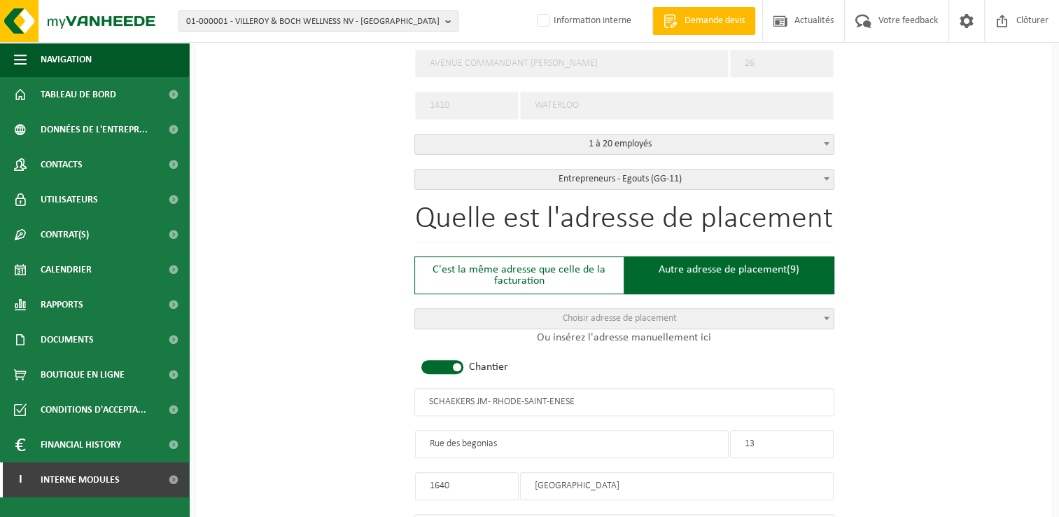
click at [550, 399] on input "SCHAEKERS JM - RHODE-SAINT-ENESE" at bounding box center [625, 402] width 420 height 28
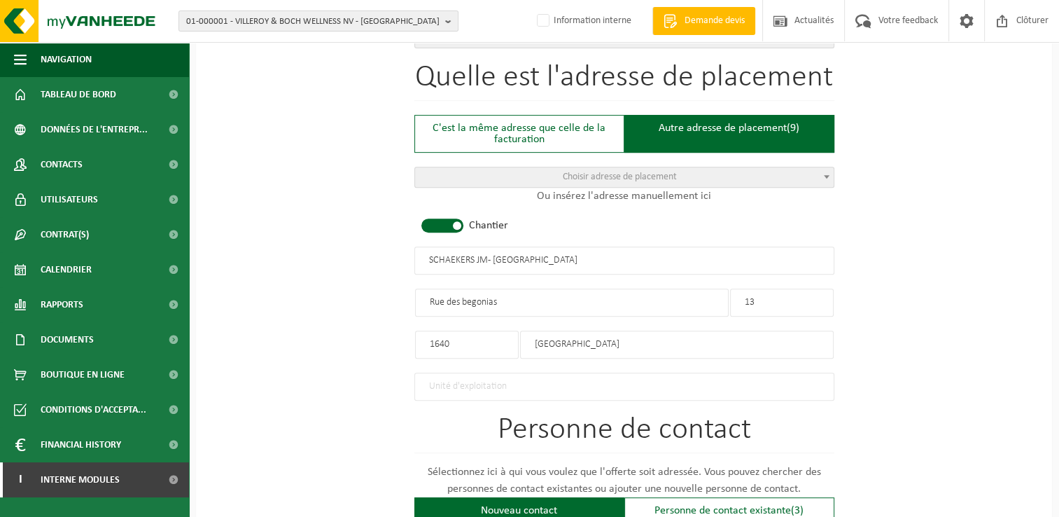
scroll to position [770, 0]
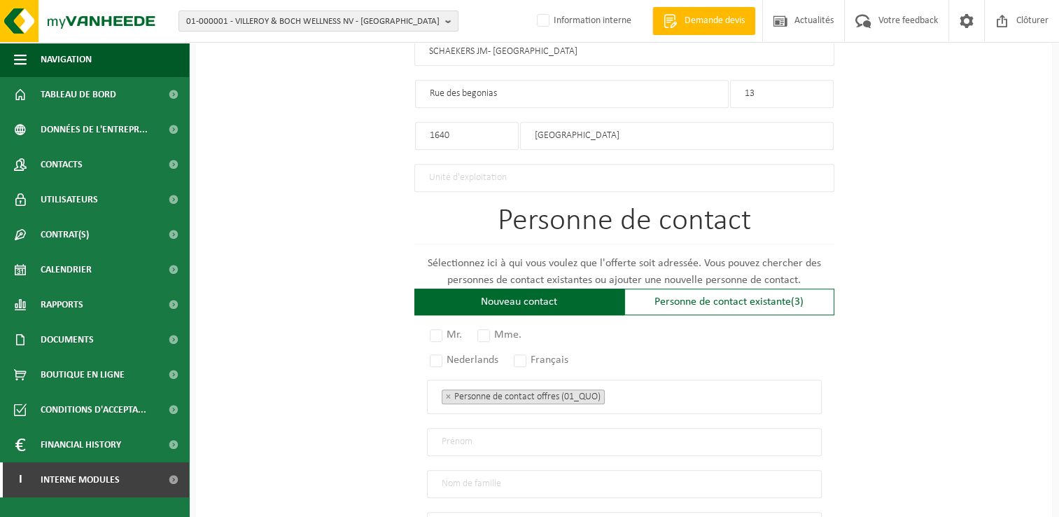
type input "SCHAEKERS JM - [GEOGRAPHIC_DATA]"
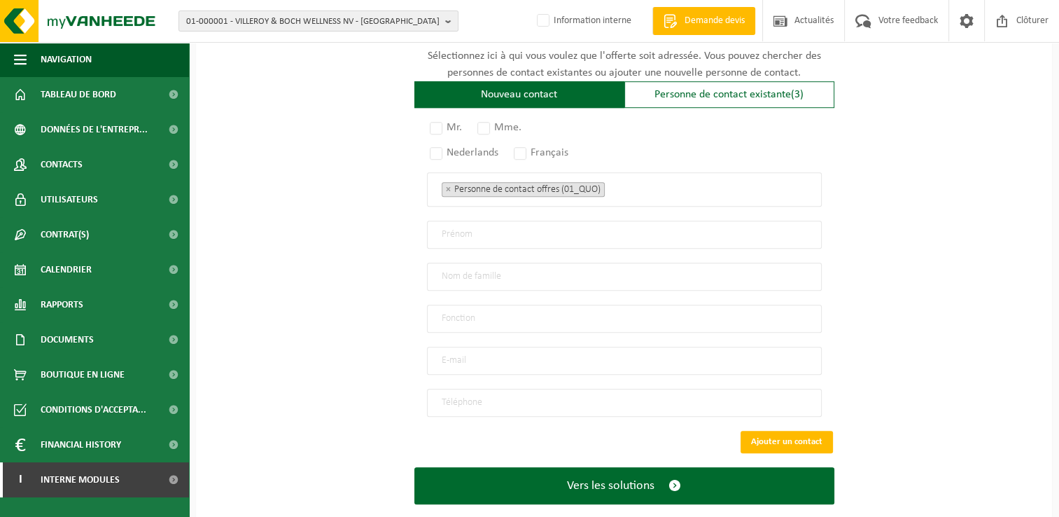
scroll to position [980, 0]
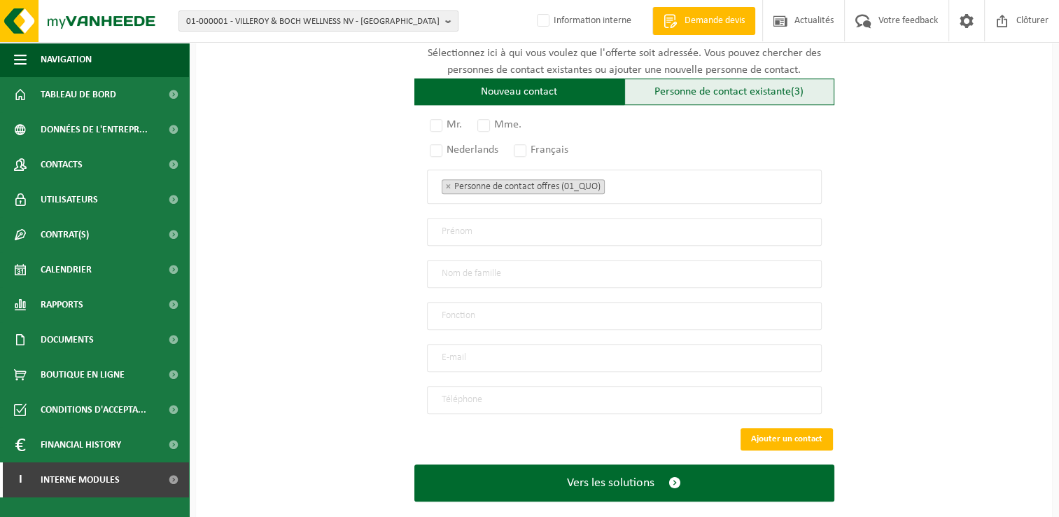
click at [696, 81] on div "Personne de contact existante (3)" at bounding box center [730, 91] width 210 height 27
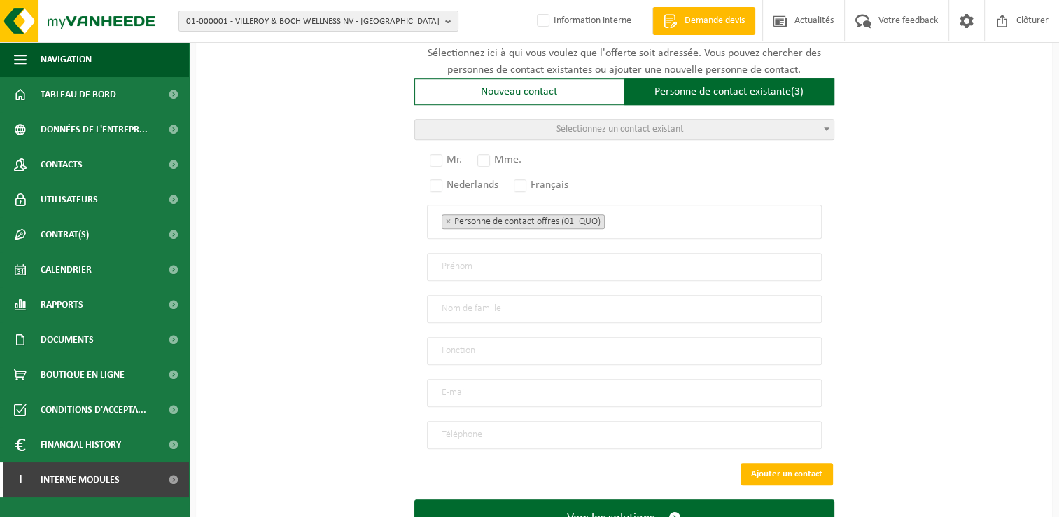
click at [599, 124] on span "Sélectionnez un contact existant" at bounding box center [620, 129] width 127 height 11
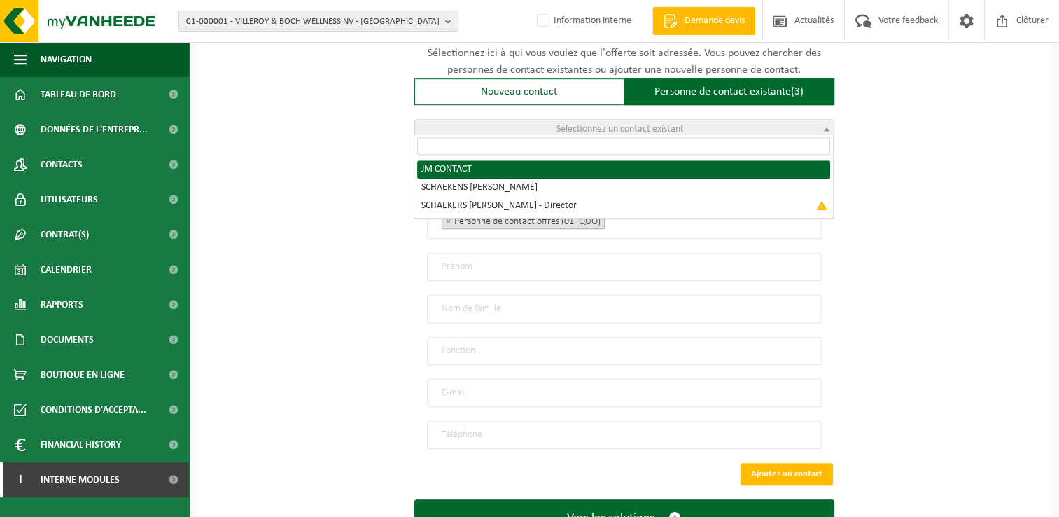
radio input "true"
select select "{"code":"10-951680","firstname":"CONTACT","surname":"JM","gender":"Unknown","po…"
type input "CONTACT"
type input "JM"
type input "jmschaekers@skynet.be"
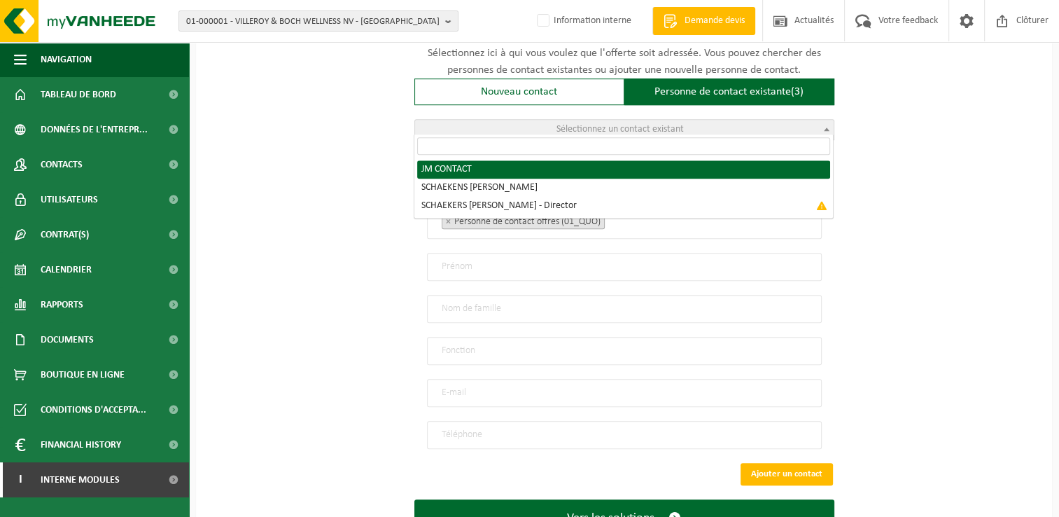
type input "0478/37 00 78"
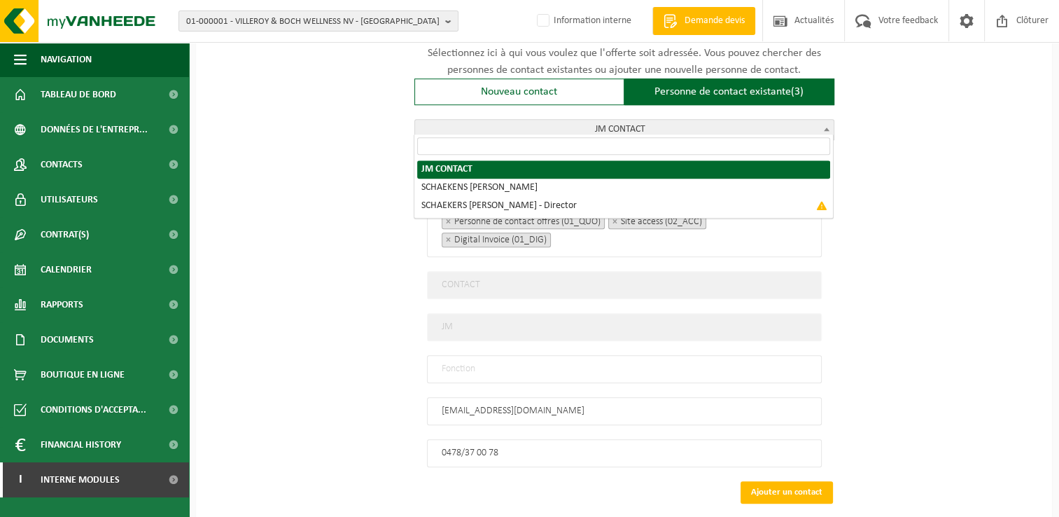
click at [702, 126] on span "JM CONTACT" at bounding box center [624, 130] width 419 height 20
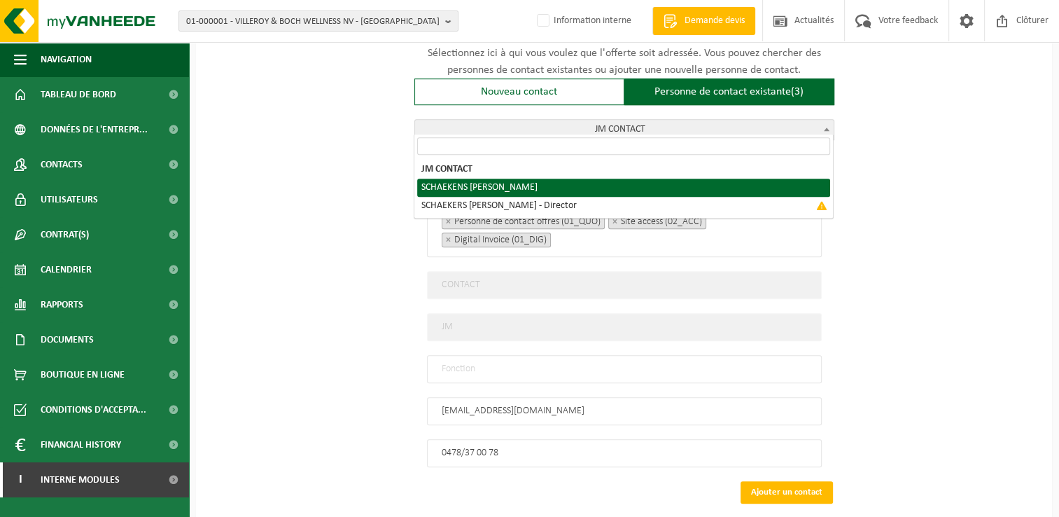
select select "{"code":"10-957156","firstname":"JEAN","surname":"SCHAEKENS","gender":"Unknown"…"
type input "JEAN"
type input "SCHAEKENS"
type input "+32 478/37 00 78"
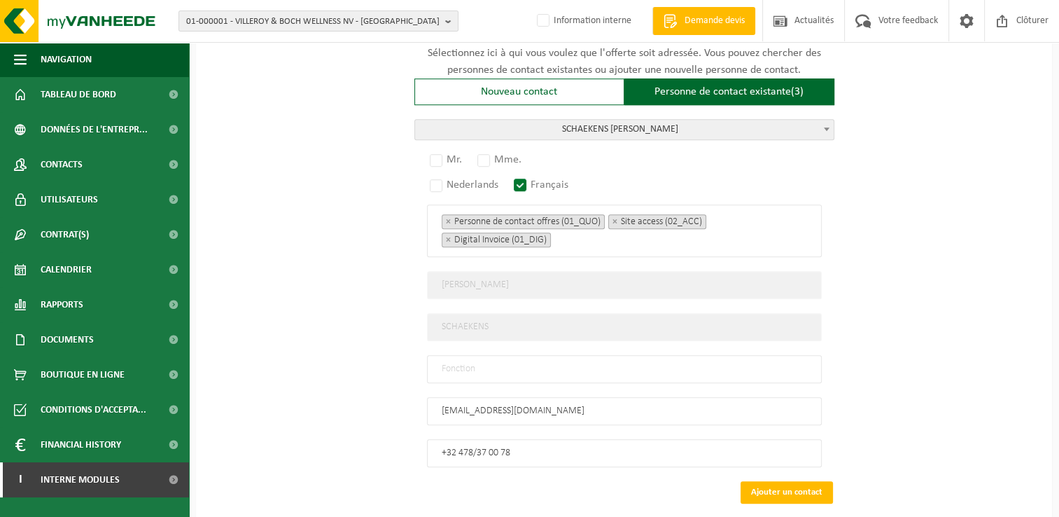
click at [619, 120] on span "SCHAEKENS JEAN" at bounding box center [624, 130] width 419 height 20
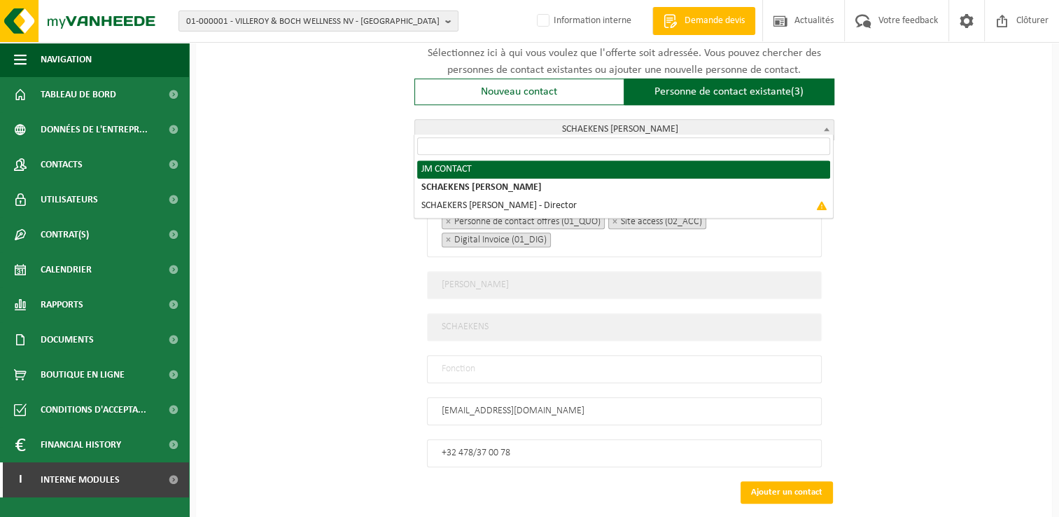
select select "{"code":"10-951680","firstname":"CONTACT","surname":"JM","gender":"Unknown","po…"
type input "CONTACT"
type input "JM"
type input "0478/37 00 78"
click at [669, 127] on span "JM CONTACT" at bounding box center [624, 130] width 419 height 20
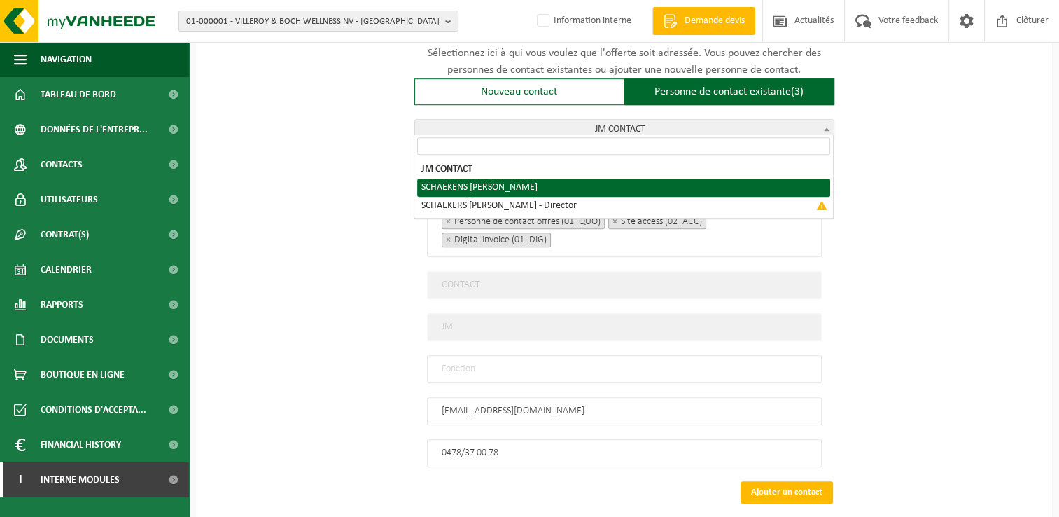
select select "{"code":"10-957156","firstname":"JEAN","surname":"SCHAEKENS","gender":"Unknown"…"
type input "JEAN"
type input "SCHAEKENS"
type input "+32 478/37 00 78"
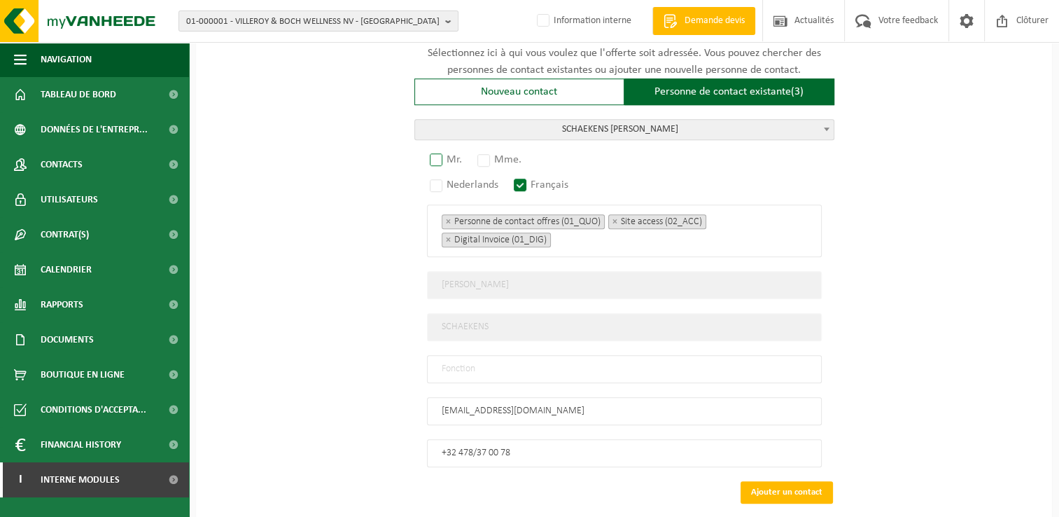
click at [438, 155] on label "Mr." at bounding box center [446, 160] width 39 height 20
radio input "true"
drag, startPoint x: 499, startPoint y: 360, endPoint x: 484, endPoint y: 368, distance: 16.6
click at [497, 359] on input "text" at bounding box center [624, 369] width 395 height 28
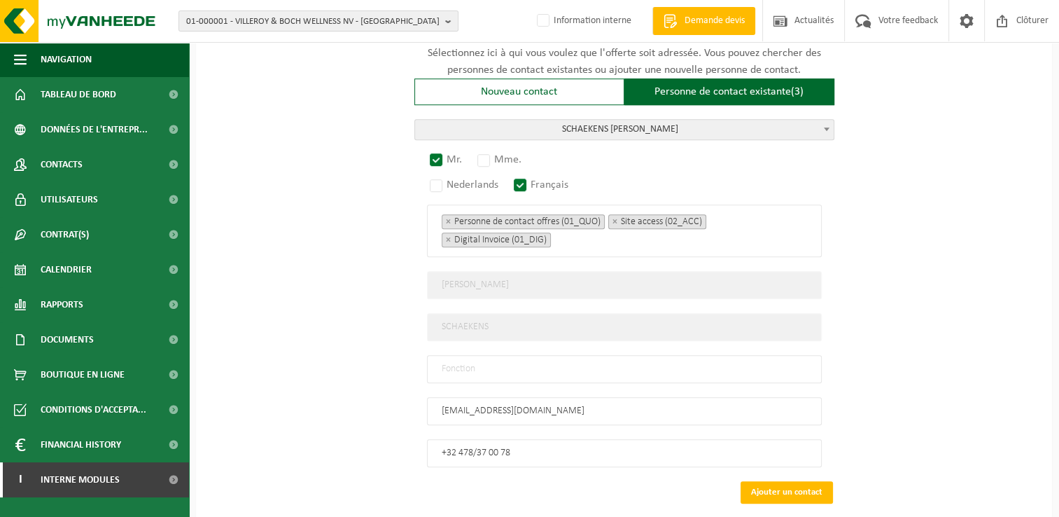
type input "Manager"
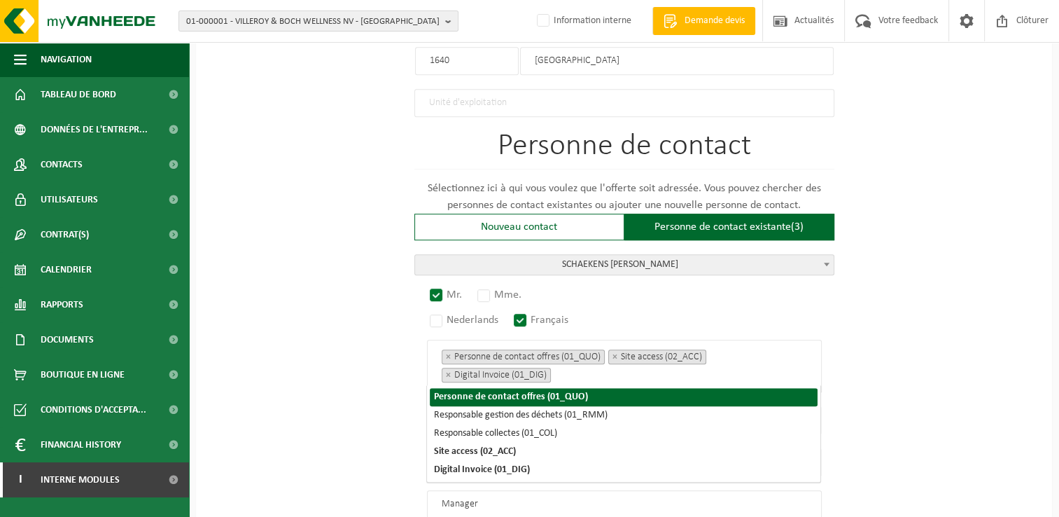
click at [916, 380] on div "Pour quelle entreprise pouvons-nous rédiger cette offre? Astuce: Si vous rempli…" at bounding box center [624, 0] width 856 height 1447
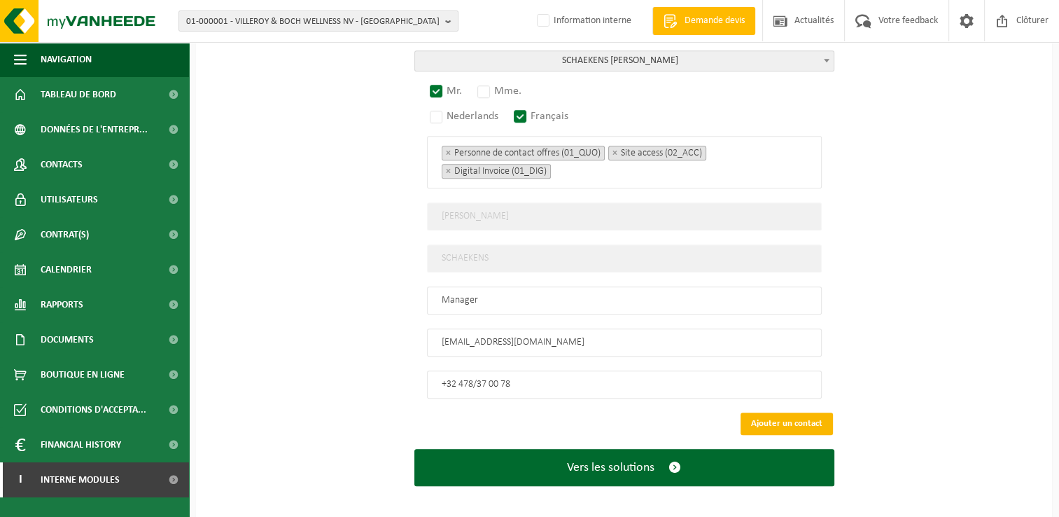
click at [772, 416] on button "Ajouter un contact" at bounding box center [787, 423] width 92 height 22
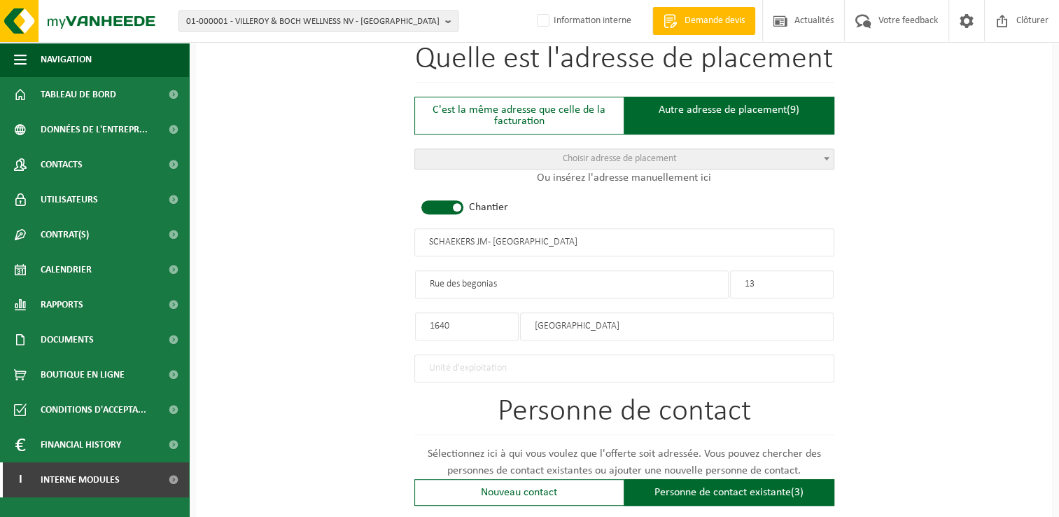
scroll to position [790, 0]
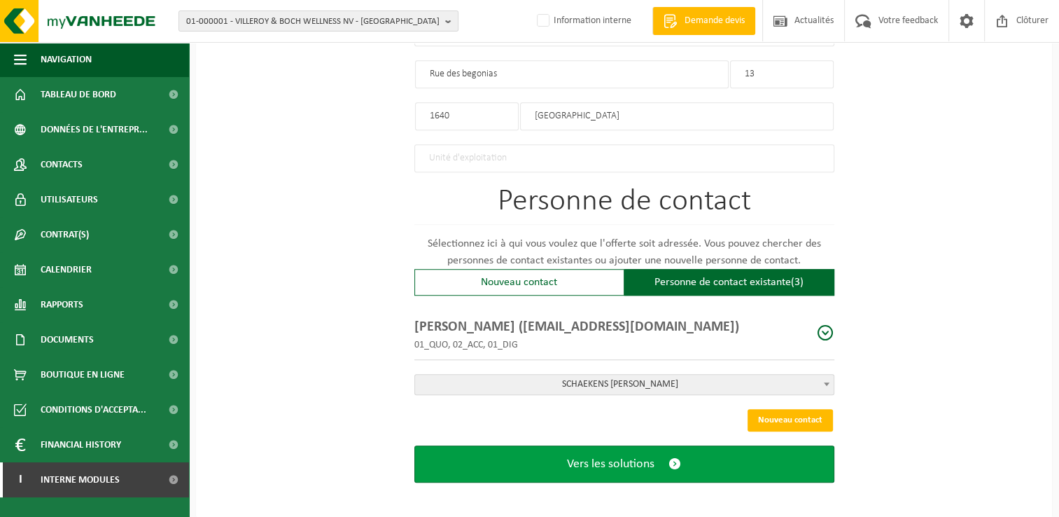
click at [683, 461] on button "Vers les solutions" at bounding box center [625, 463] width 420 height 37
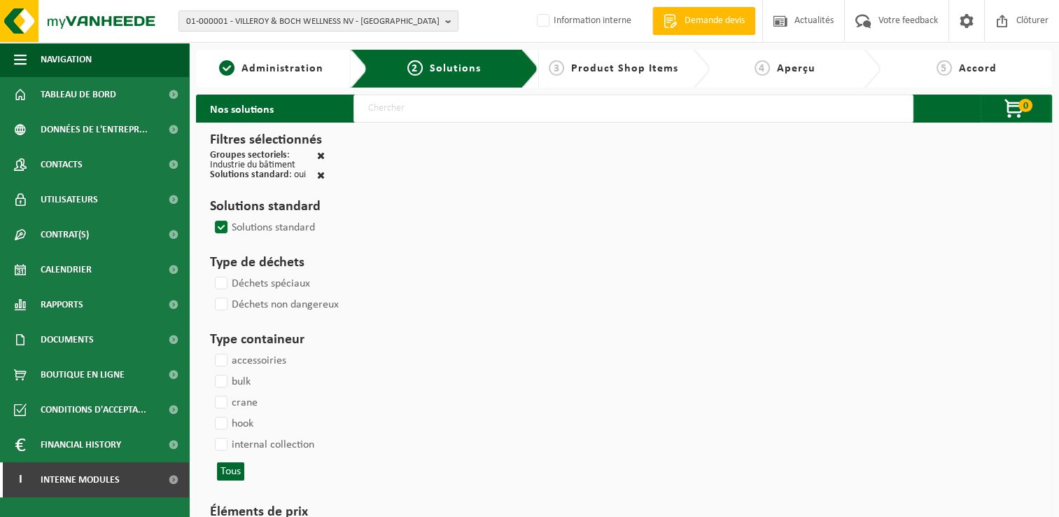
click at [458, 114] on input "text" at bounding box center [634, 109] width 560 height 28
type input "000291"
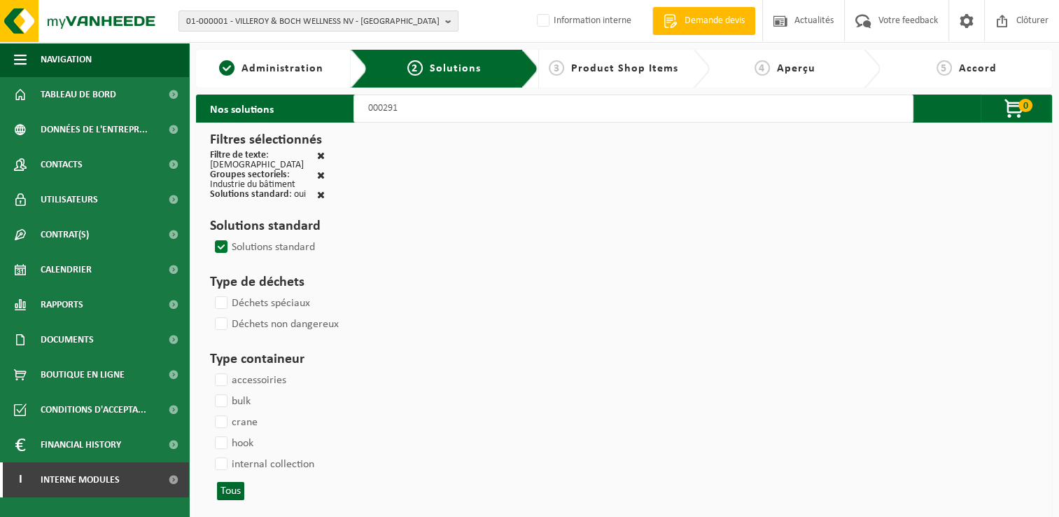
select select
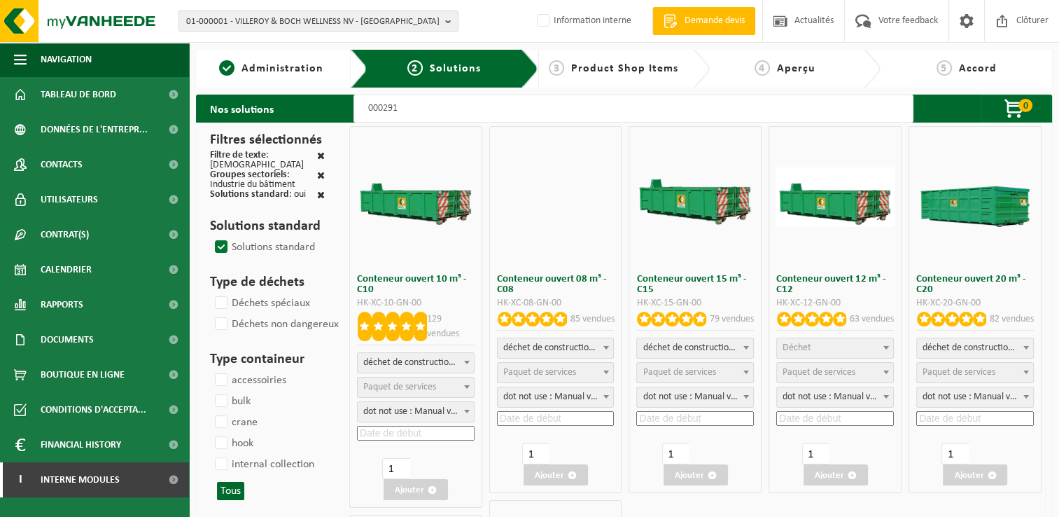
select select
select select "197"
select select
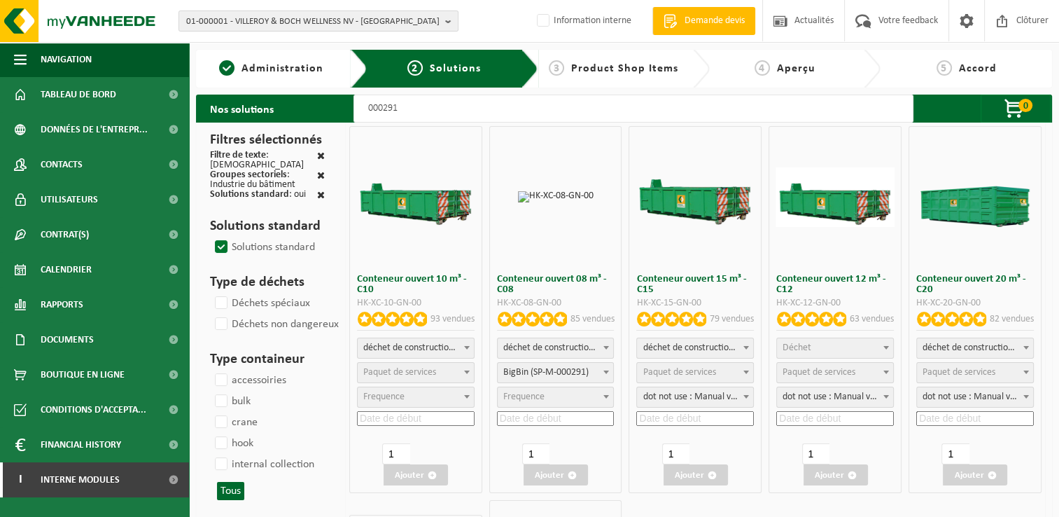
select select
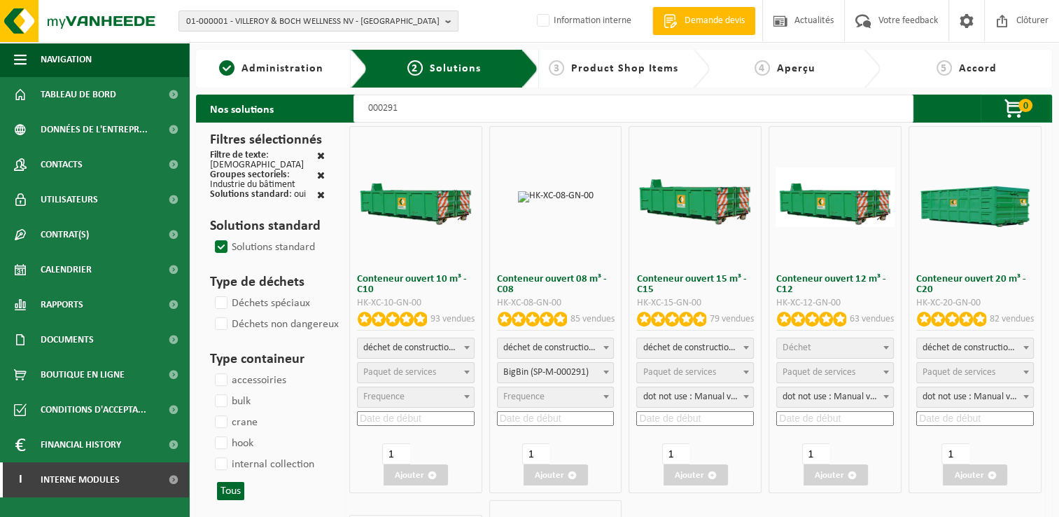
select select "197"
select select
select select "25"
select select "197"
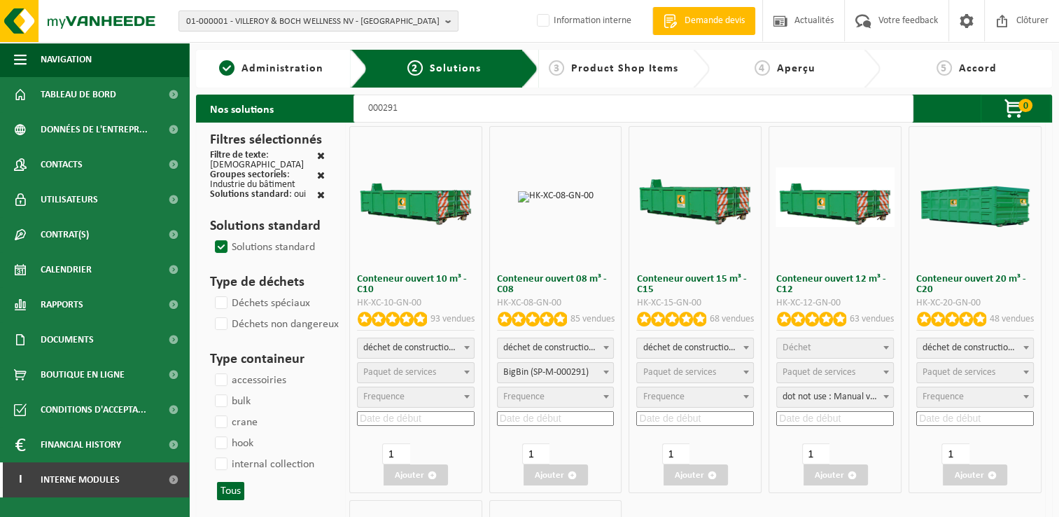
select select
select select "25"
click at [418, 377] on span "Paquet de services" at bounding box center [399, 372] width 73 height 11
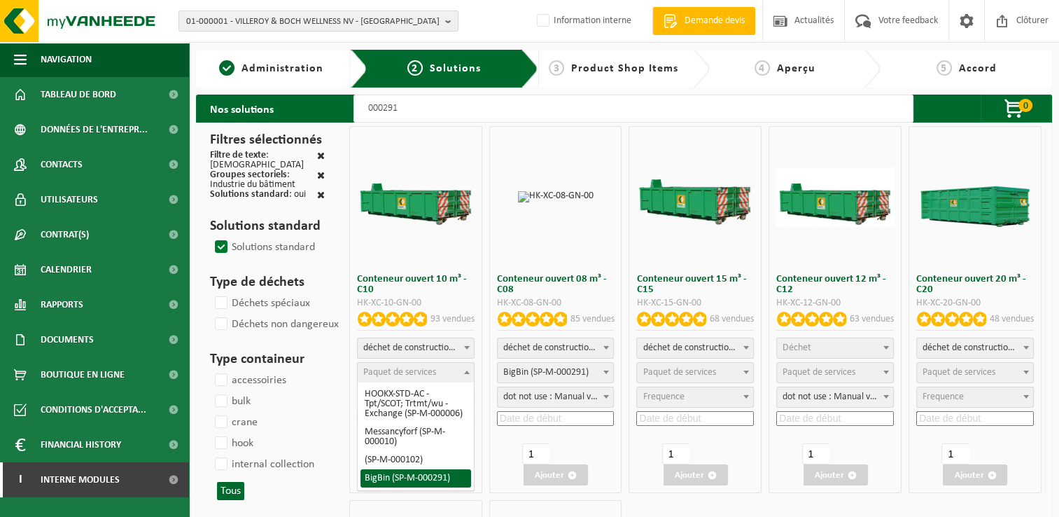
select select "197"
select select "25"
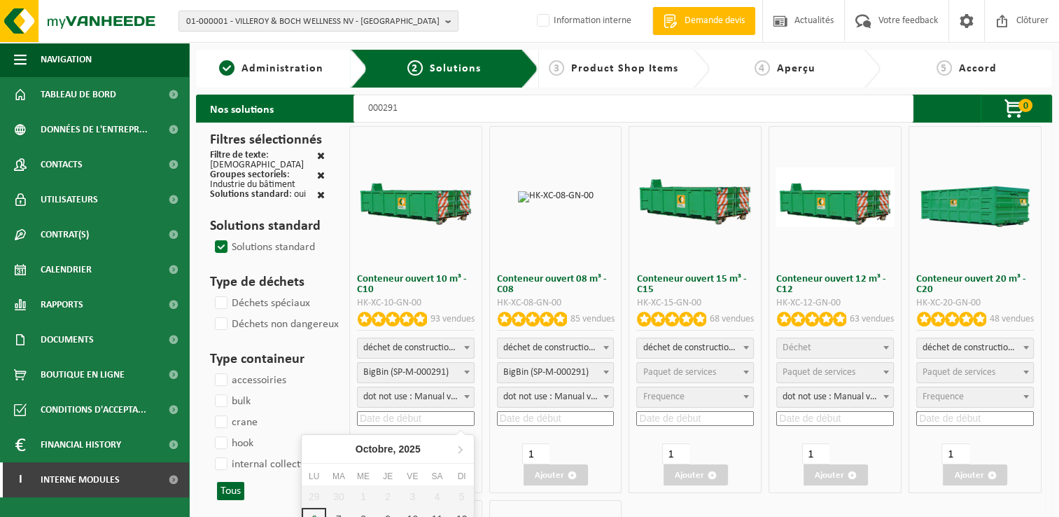
click at [403, 424] on input at bounding box center [416, 418] width 118 height 15
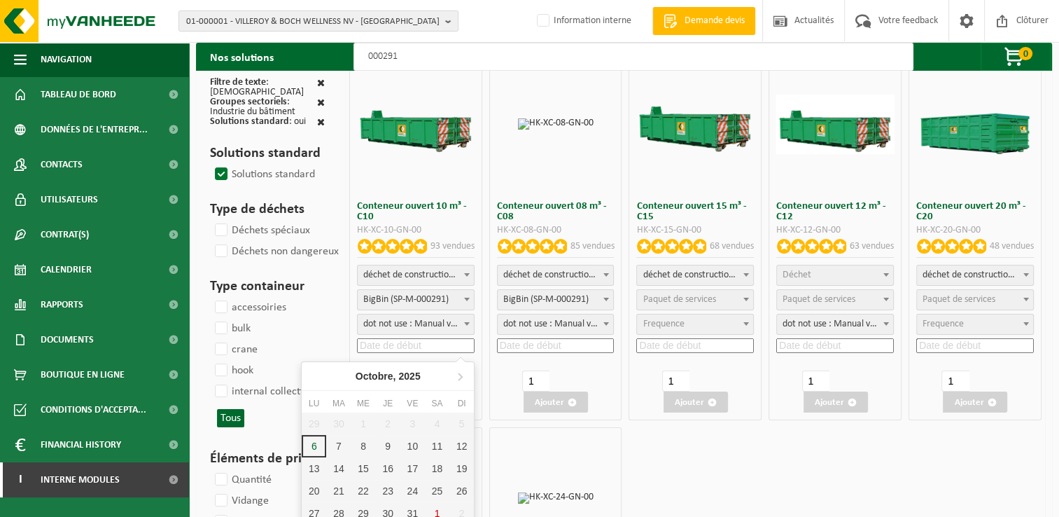
scroll to position [210, 0]
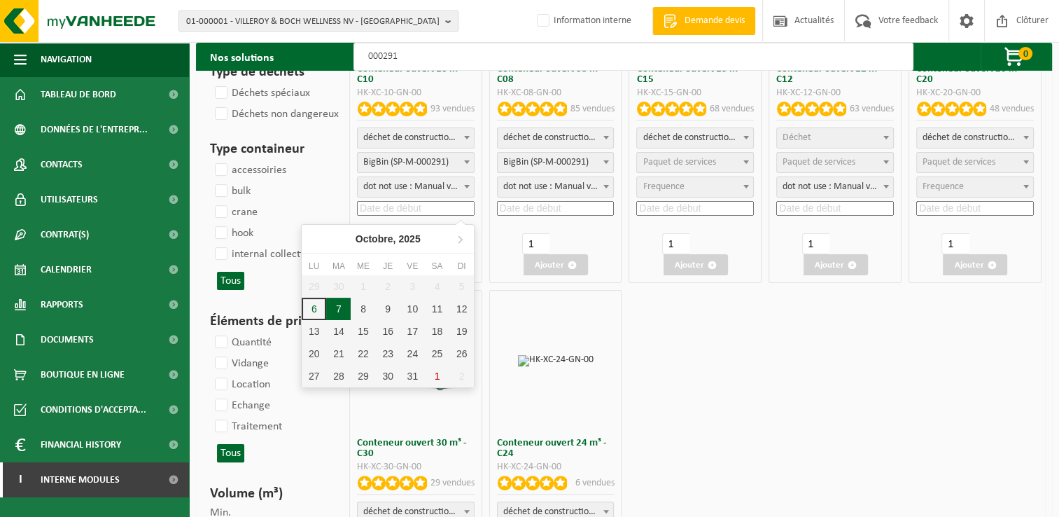
click at [340, 312] on div "7" at bounding box center [338, 309] width 25 height 22
type input "2025-10-07"
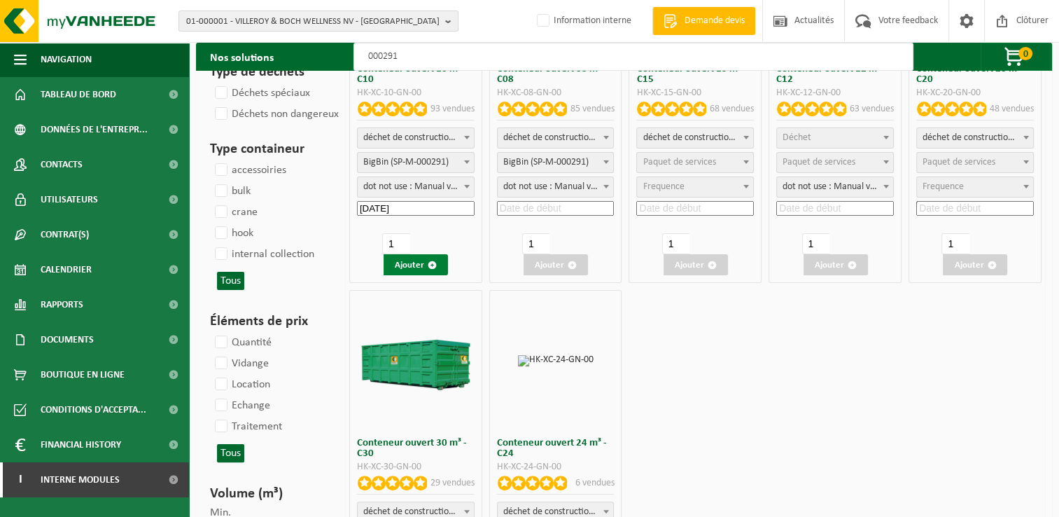
click at [429, 267] on span "button" at bounding box center [432, 264] width 9 height 9
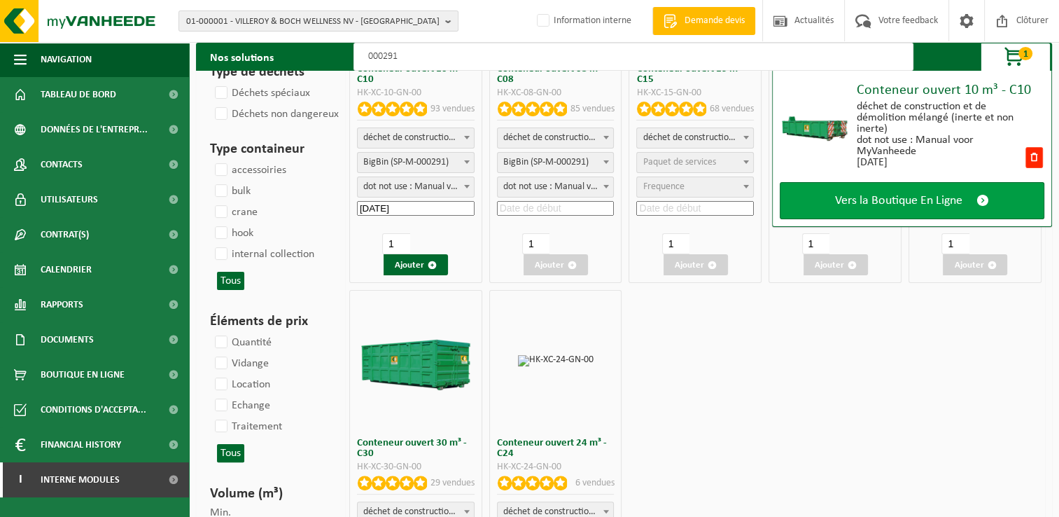
click at [917, 197] on span "Vers la Boutique En Ligne" at bounding box center [898, 200] width 127 height 15
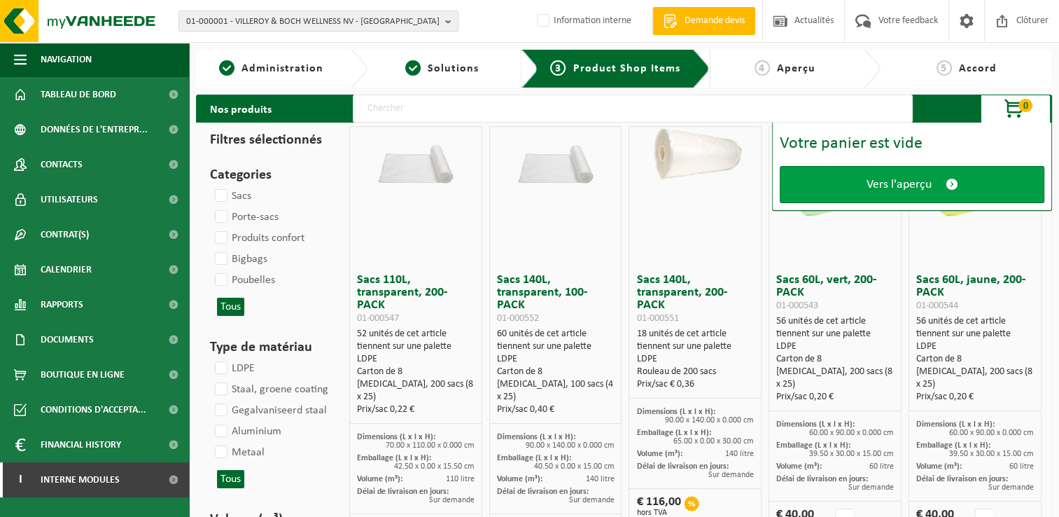
click at [914, 185] on span "Vers l'aperçu" at bounding box center [899, 184] width 65 height 15
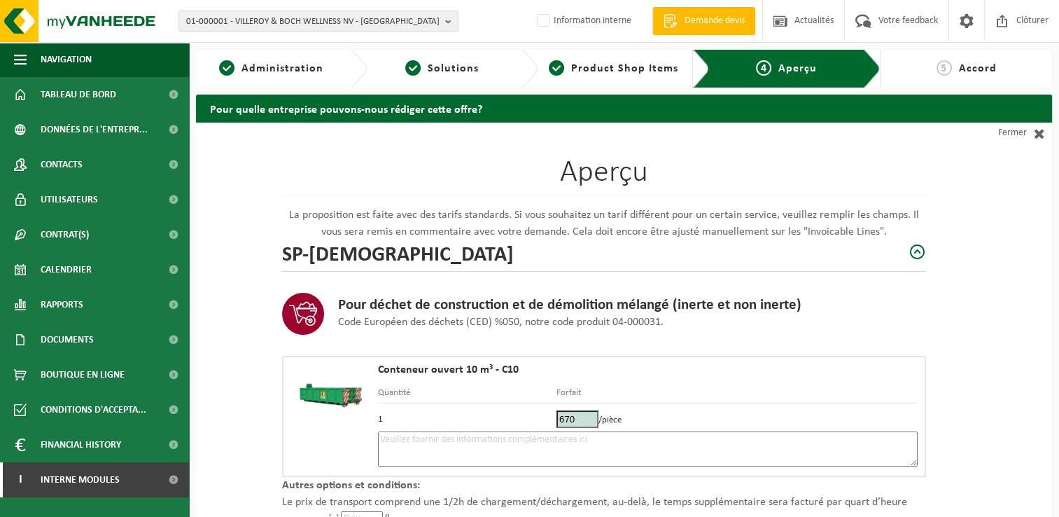
click at [439, 464] on textarea at bounding box center [648, 448] width 540 height 35
type textarea "m"
type textarea "p"
drag, startPoint x: 955, startPoint y: 294, endPoint x: 949, endPoint y: 307, distance: 14.7
click at [955, 294] on div "Aperçu La proposition est faite avec des tarifs standards. Si vous souhaitez un…" at bounding box center [624, 417] width 856 height 589
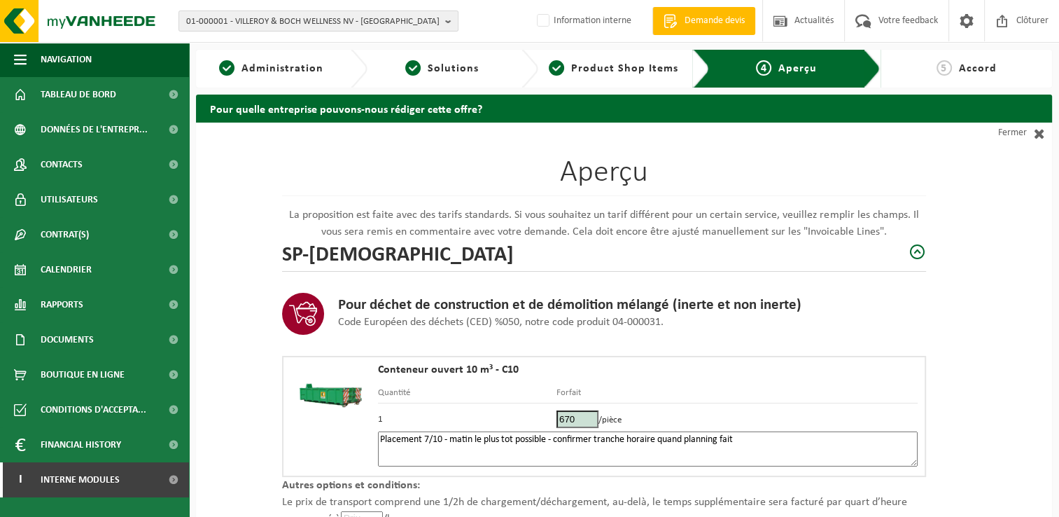
click at [771, 438] on textarea "Placement 7/10 - matin le plus tot possible - confirmer tranche horaire quand p…" at bounding box center [648, 448] width 540 height 35
paste textarea "478370078"
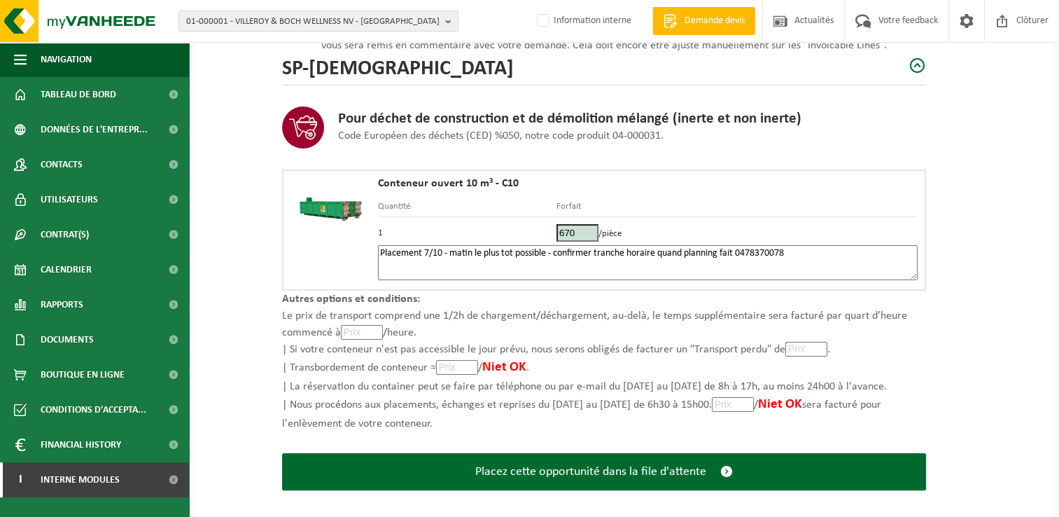
scroll to position [199, 0]
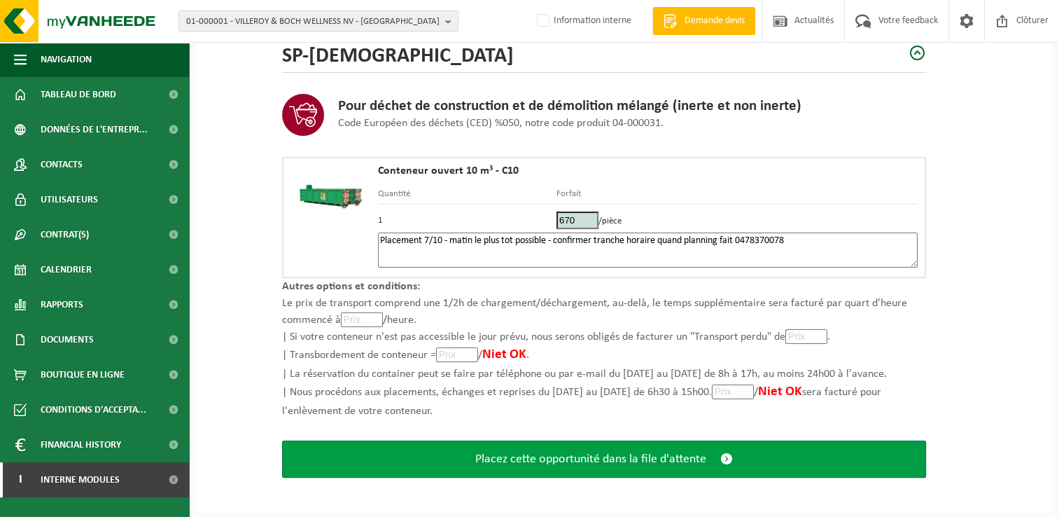
type textarea "Placement 7/10 - matin le plus tot possible - confirmer tranche horaire quand p…"
click at [557, 455] on span "Placez cette opportunité dans la file d'attente" at bounding box center [590, 459] width 231 height 15
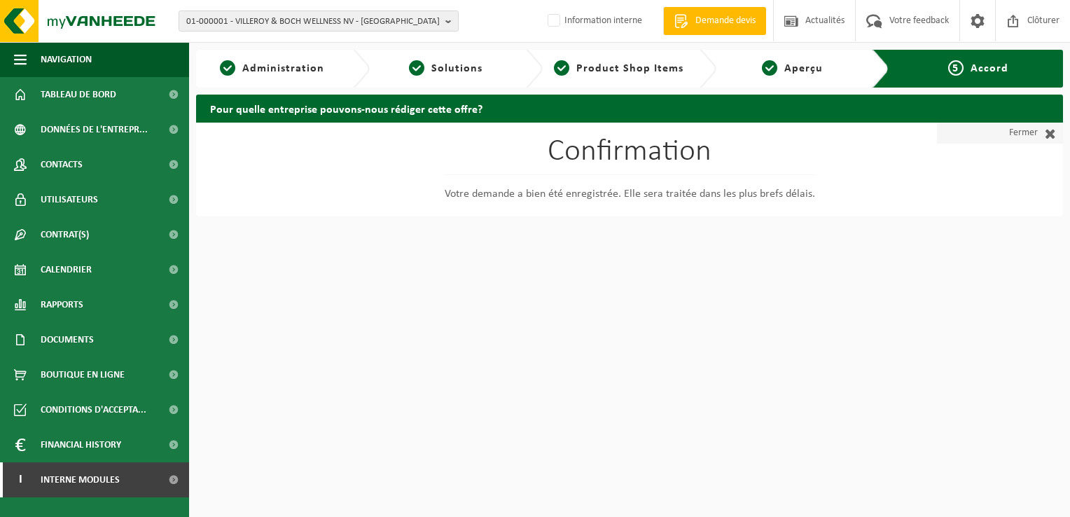
click at [1017, 132] on link "Fermer" at bounding box center [1000, 133] width 126 height 21
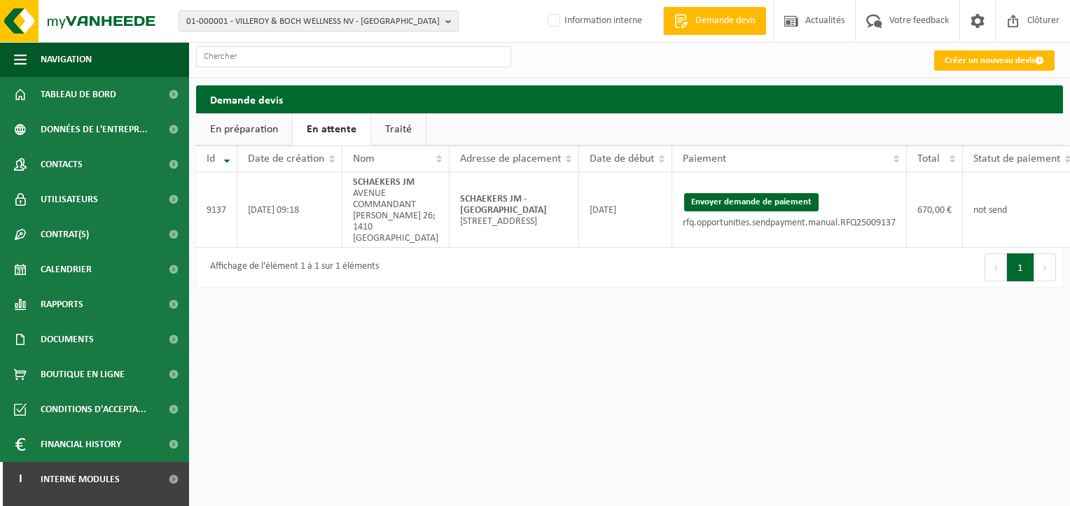
scroll to position [0, 56]
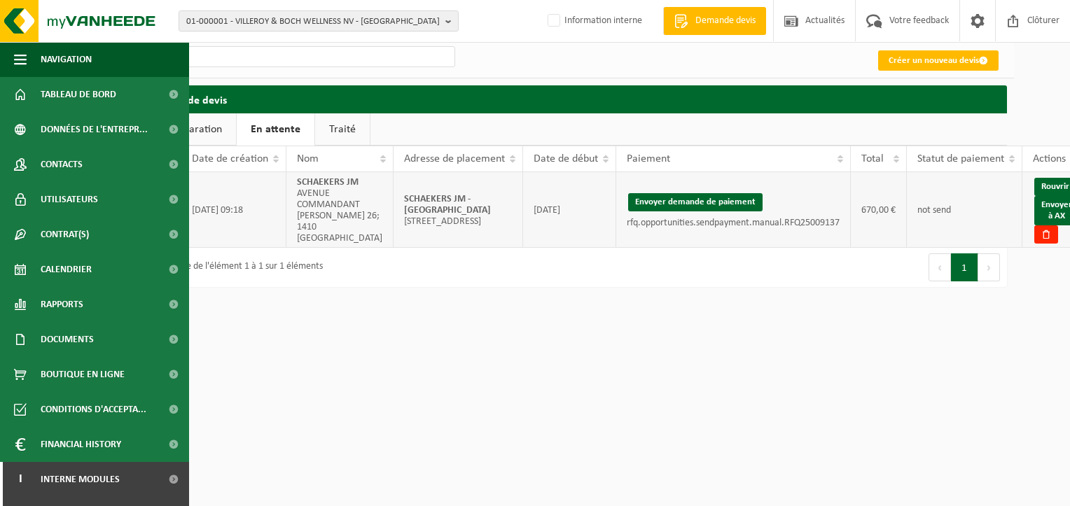
drag, startPoint x: 455, startPoint y: 206, endPoint x: 377, endPoint y: 193, distance: 79.5
click at [394, 193] on td "SCHAEKERS JM - RHODE-SAINT-GENESE Rue des begonias 13; 1640 RHODE-SAINT-GENESE" at bounding box center [459, 210] width 130 height 76
copy strong "SCHAEKERS JM - [GEOGRAPHIC_DATA]"
click at [1039, 214] on link "Envoyer à AX" at bounding box center [1056, 210] width 45 height 29
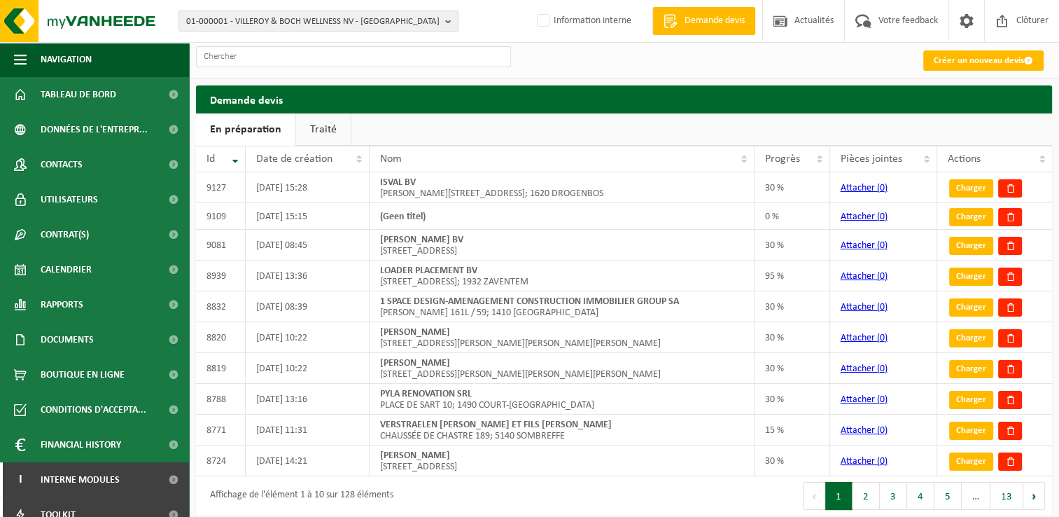
click at [910, 113] on h2 "Demande devis" at bounding box center [624, 98] width 856 height 27
click at [321, 122] on link "Traité" at bounding box center [323, 129] width 55 height 32
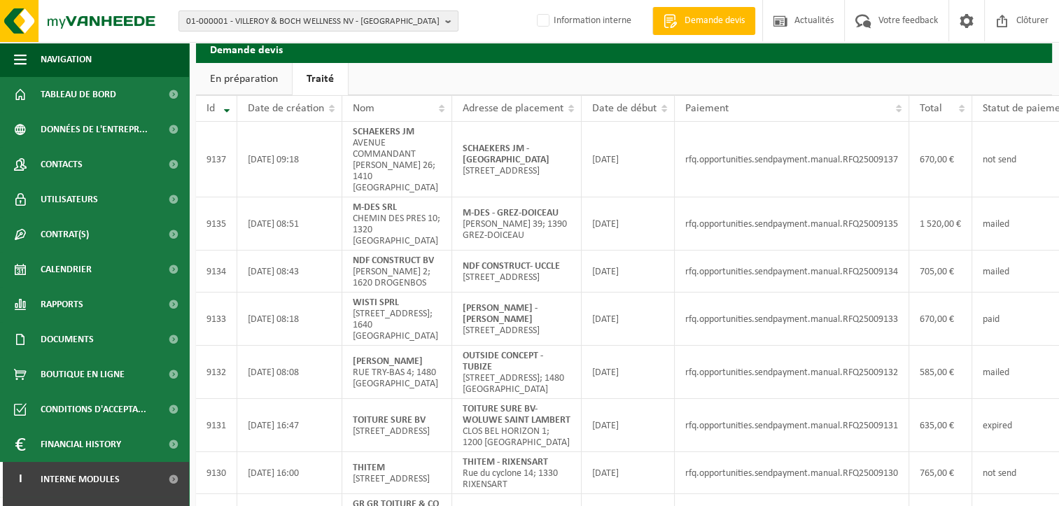
scroll to position [70, 0]
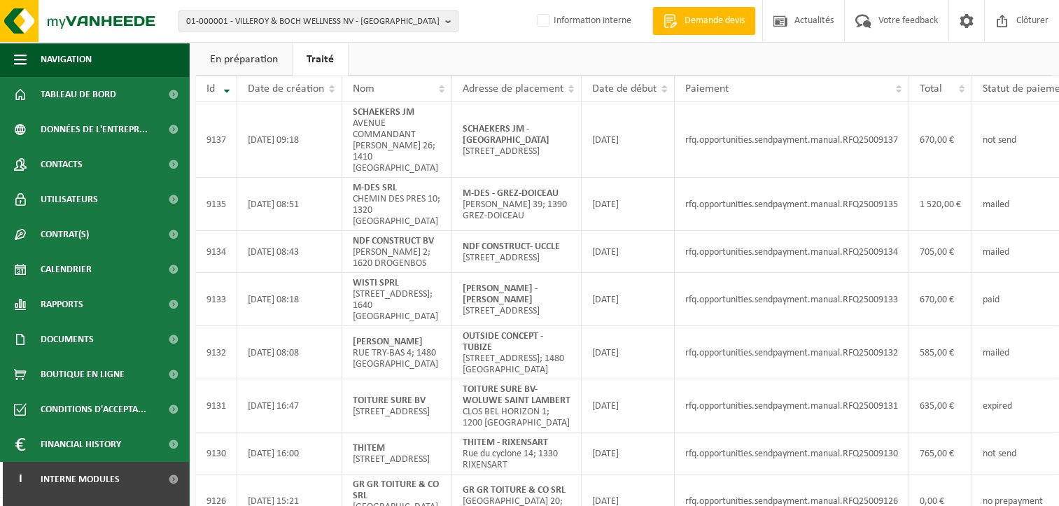
click at [238, 60] on link "En préparation" at bounding box center [244, 59] width 96 height 32
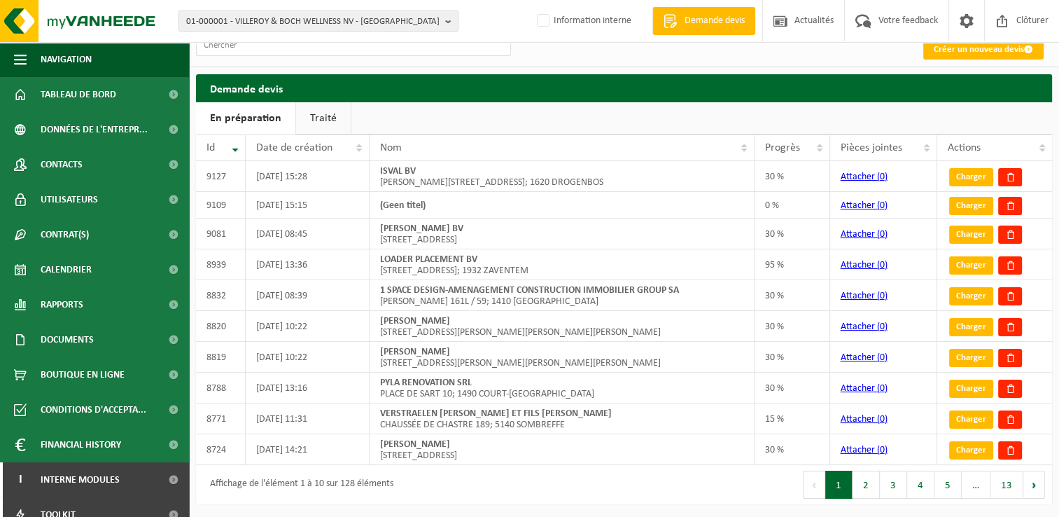
click at [327, 119] on link "Traité" at bounding box center [323, 118] width 55 height 32
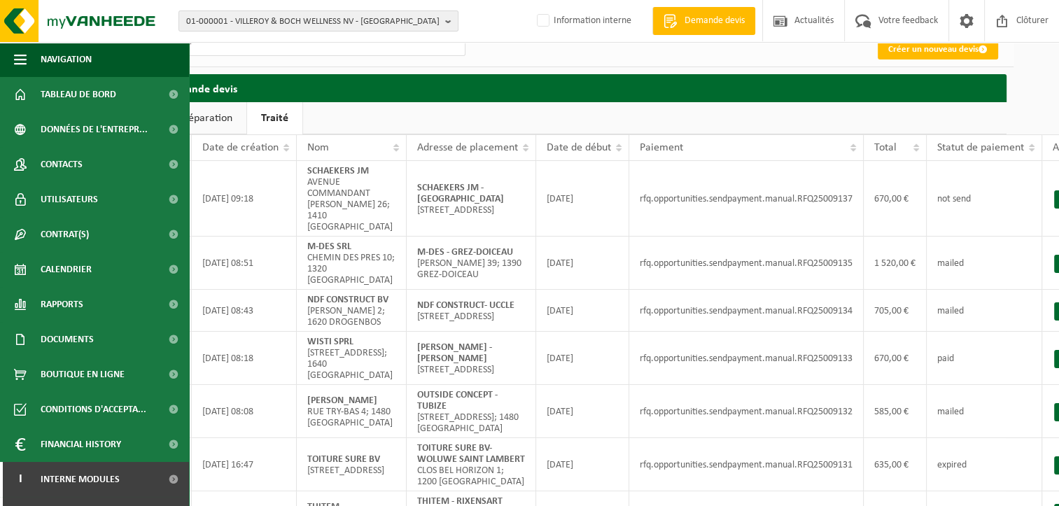
scroll to position [11, 90]
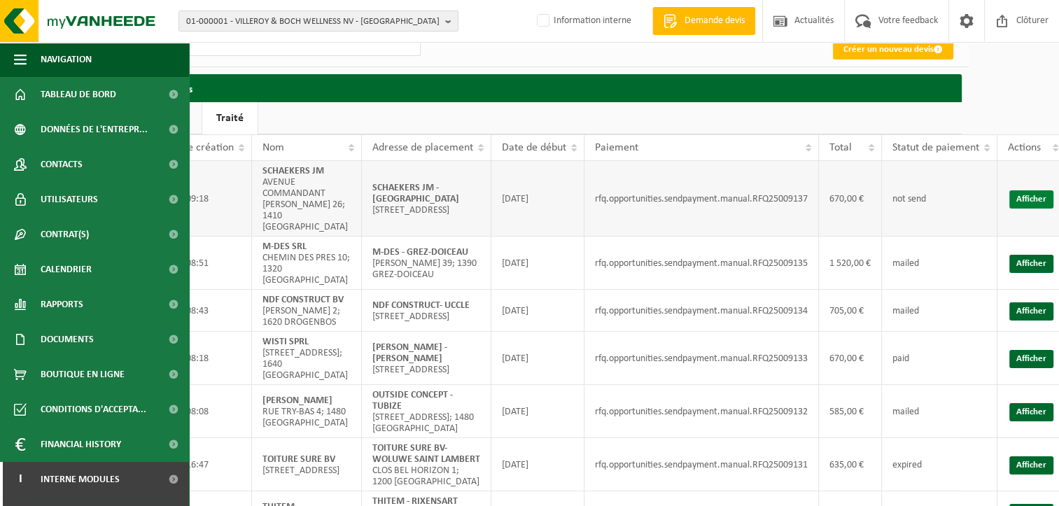
click at [1036, 195] on link "Afficher" at bounding box center [1032, 199] width 44 height 18
